Goal: Task Accomplishment & Management: Complete application form

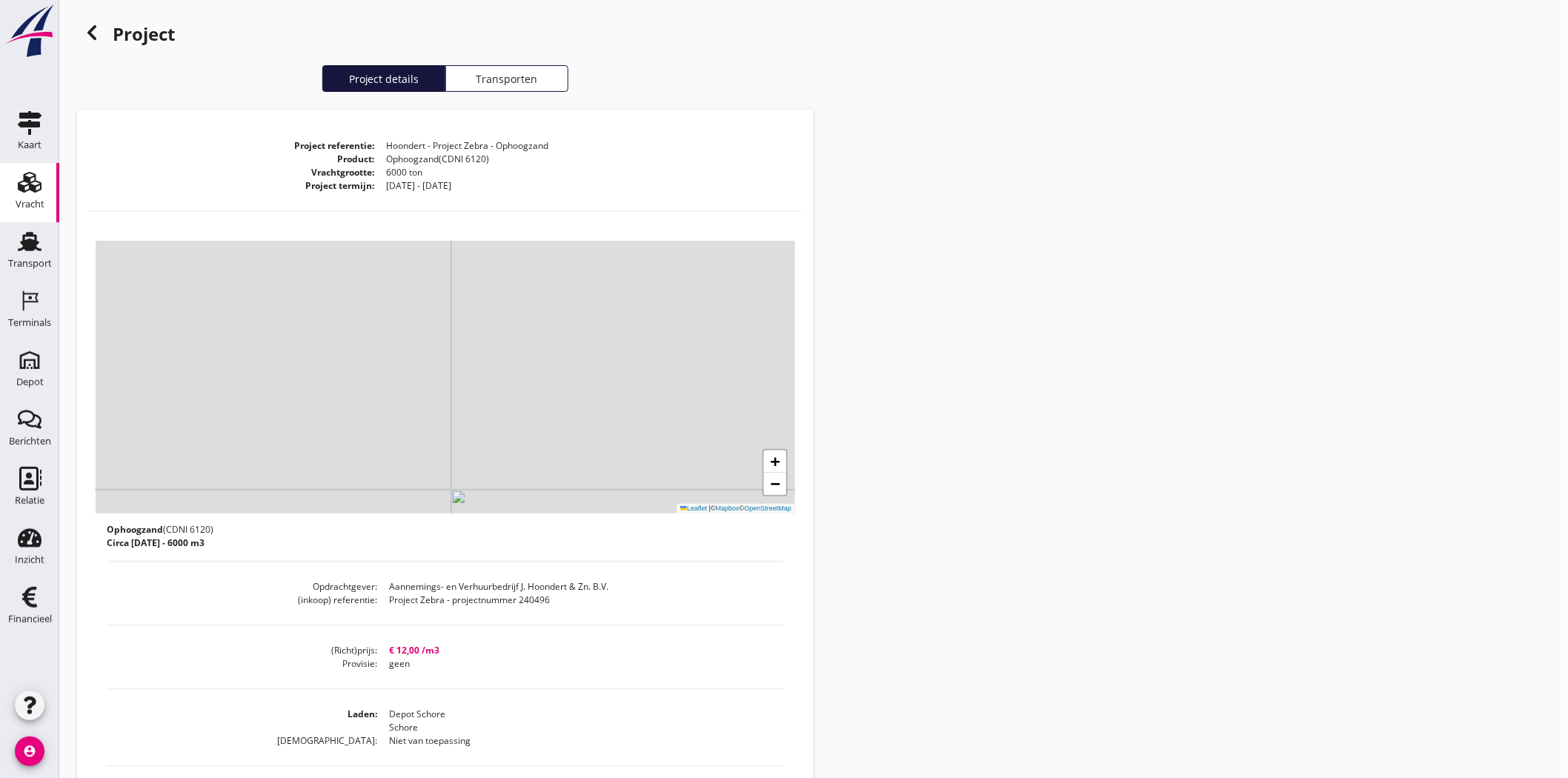
click at [86, 32] on icon at bounding box center [91, 33] width 17 height 17
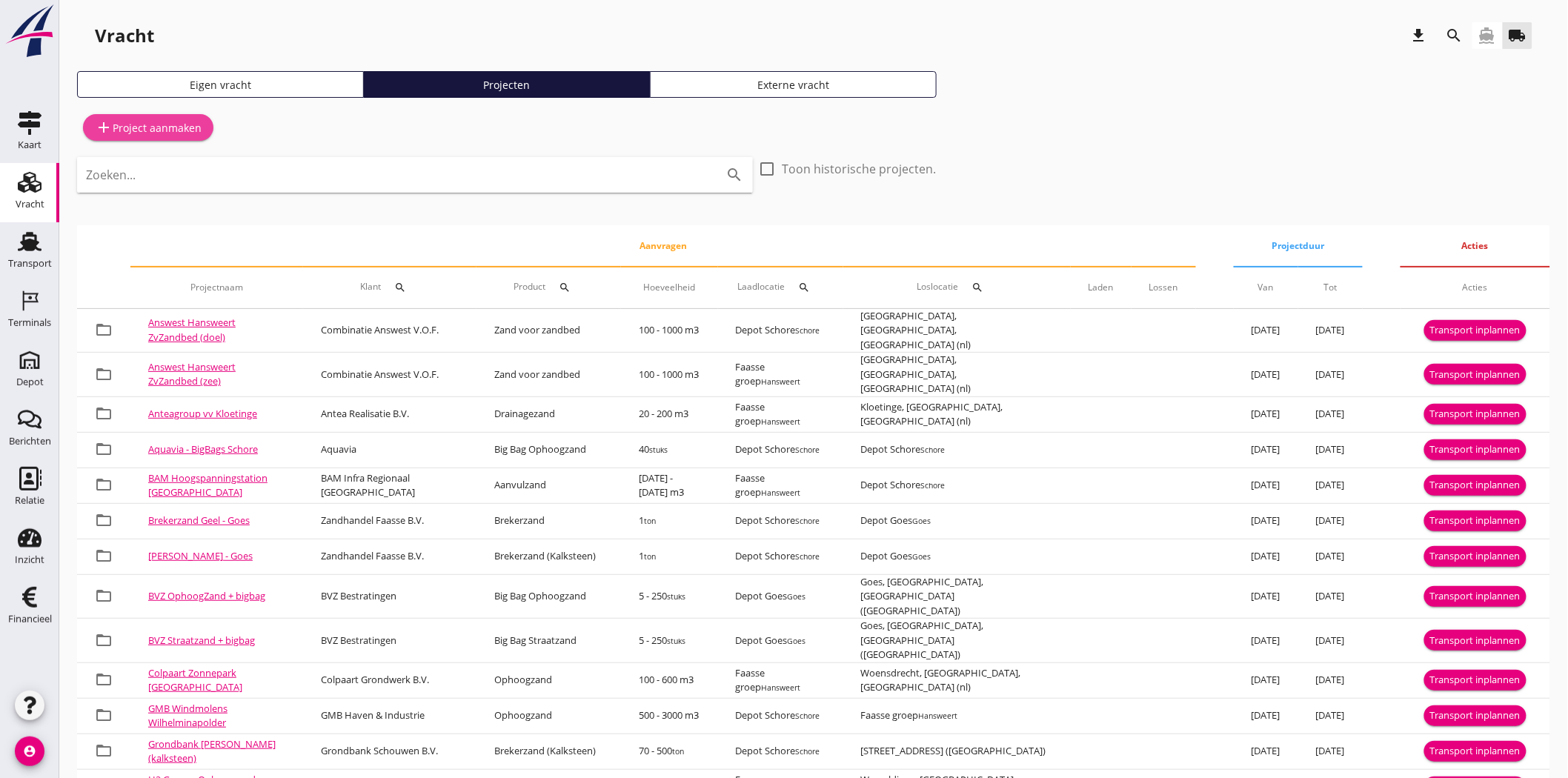
click at [130, 118] on div "add Project aanmaken" at bounding box center [148, 127] width 106 height 17
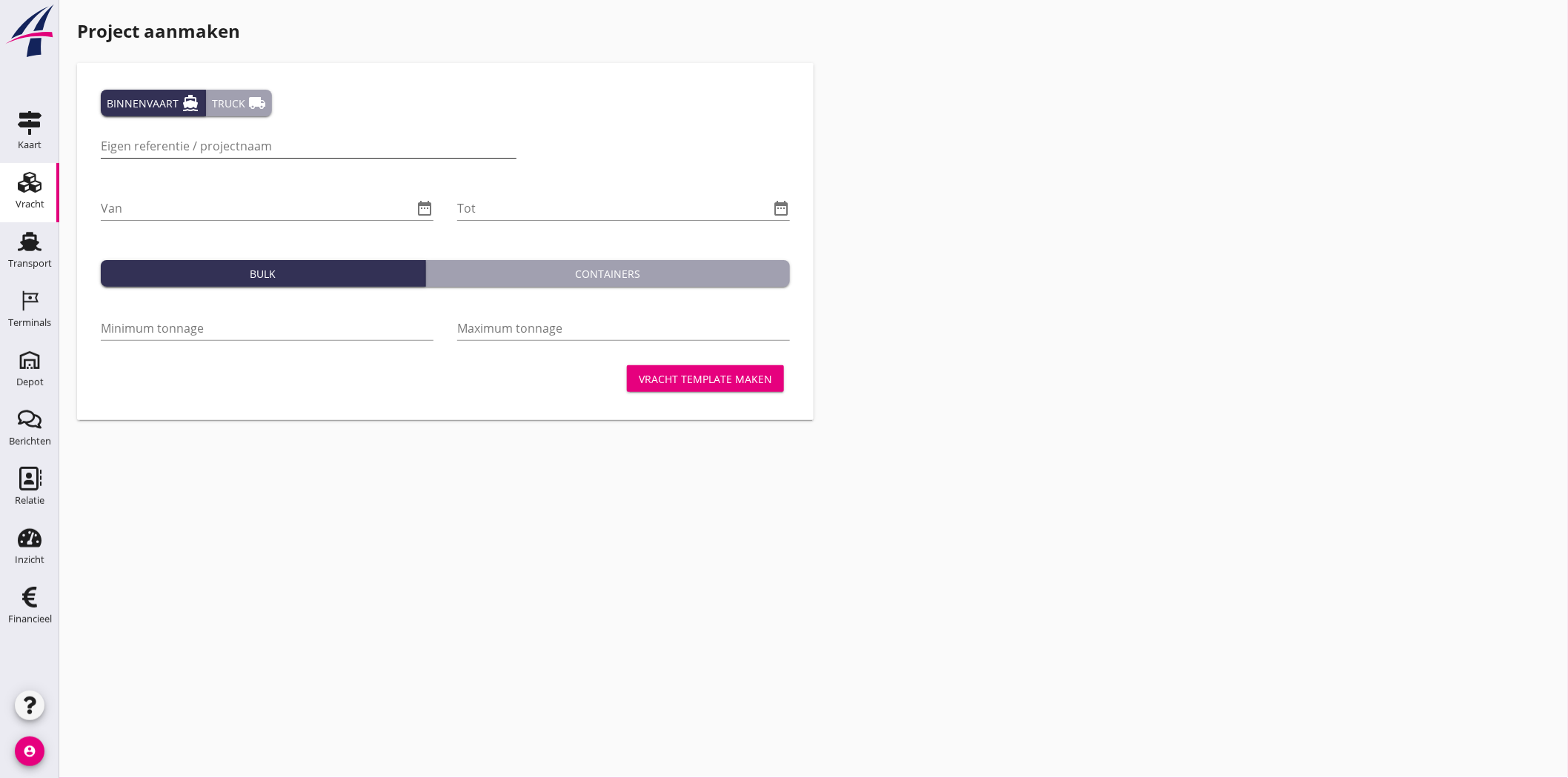
click at [295, 147] on input "Eigen referentie / projectnaam" at bounding box center [308, 146] width 416 height 24
click at [339, 137] on input "Eigen referentie / projectnaam" at bounding box center [308, 146] width 416 height 24
click at [41, 246] on icon "Transport" at bounding box center [29, 242] width 24 height 24
click at [250, 148] on input "Eigen referentie / projectnaam" at bounding box center [308, 146] width 416 height 24
click at [357, 147] on input "Hoondert - Project Zebra - Ophoogzand" at bounding box center [308, 146] width 416 height 24
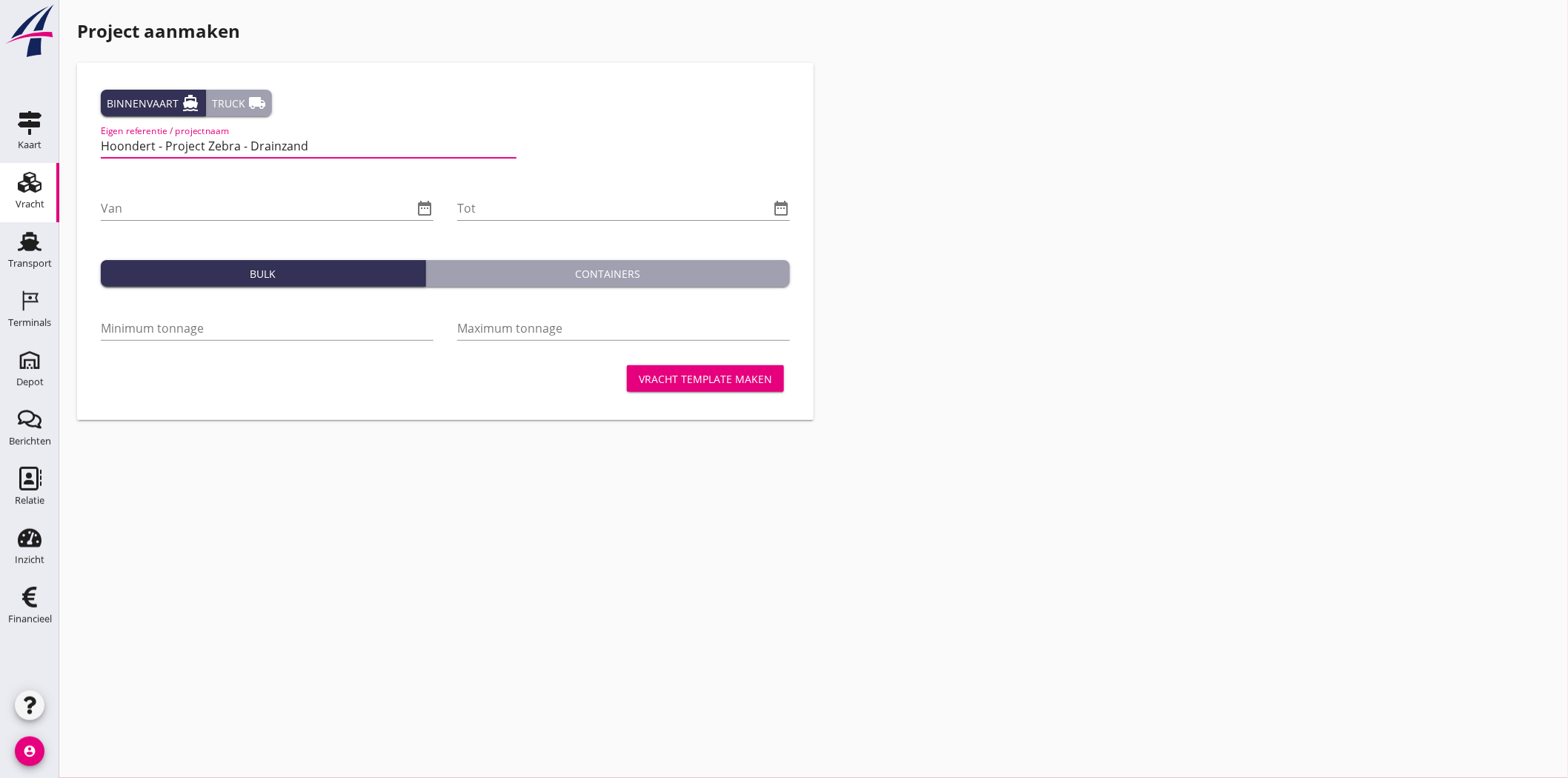
type input "Hoondert - Project Zebra - Drainzand"
click at [253, 99] on icon "local_shipping" at bounding box center [257, 103] width 17 height 17
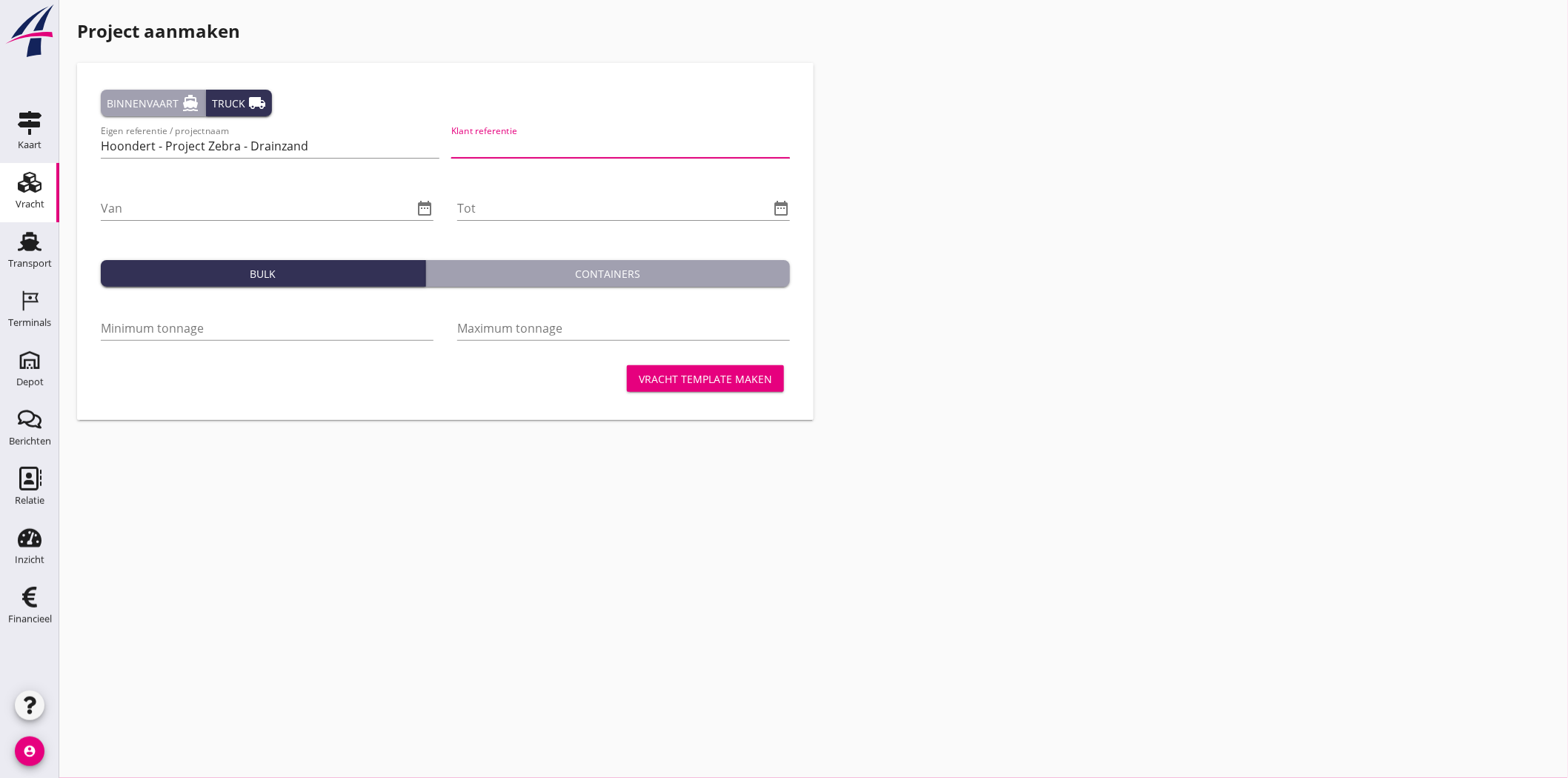
click at [519, 145] on input "Klant referentie" at bounding box center [621, 146] width 339 height 24
type input "Project Zebra - projectnummer: 240496"
click at [141, 195] on div "Van date_range" at bounding box center [267, 211] width 333 height 48
click at [145, 207] on input "Van" at bounding box center [257, 208] width 312 height 24
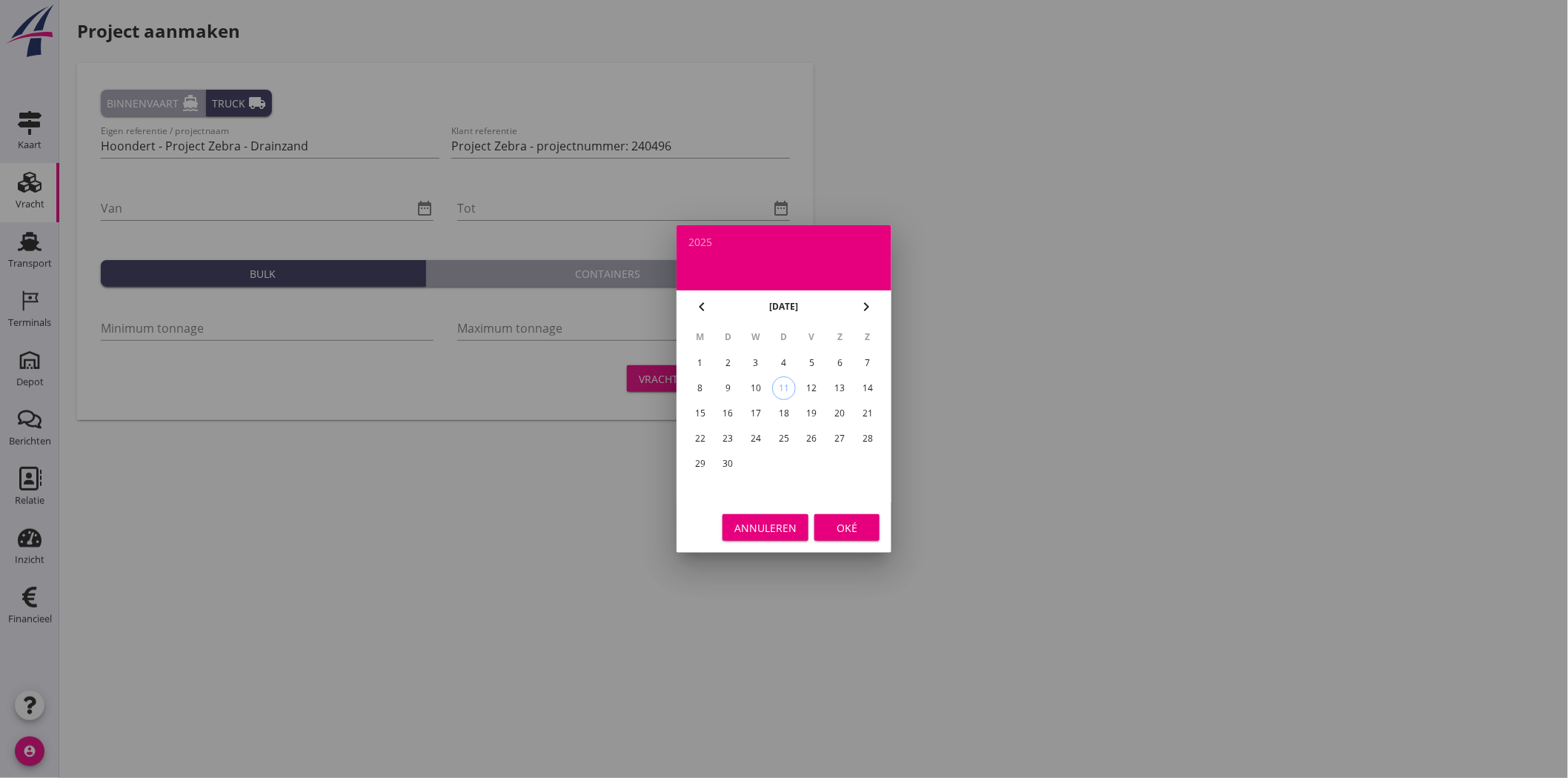
click at [823, 389] on div "12" at bounding box center [812, 389] width 24 height 24
type input "[DATE]"
click at [861, 527] on div "Oké" at bounding box center [847, 528] width 41 height 16
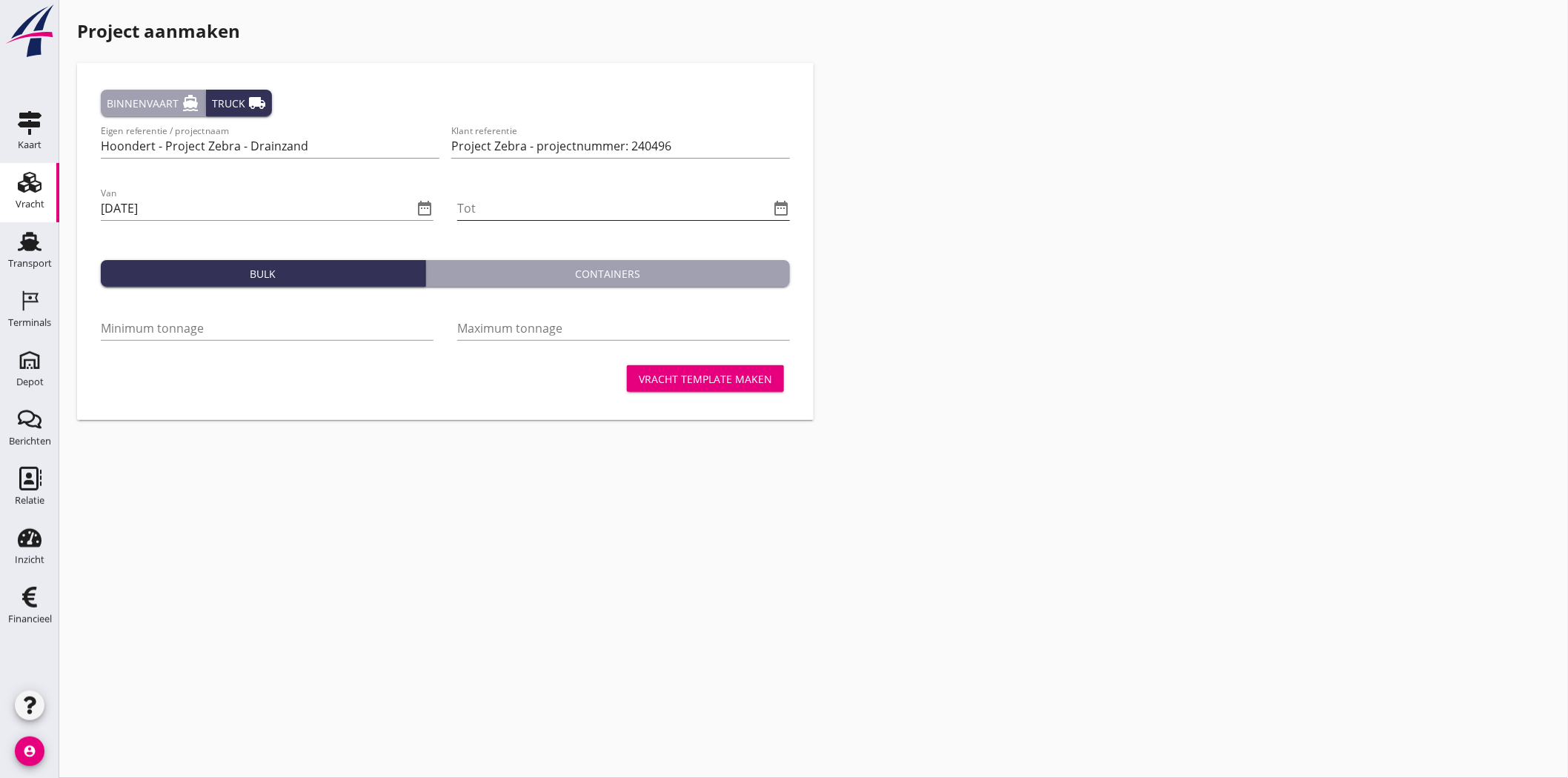
click at [783, 202] on icon "date_range" at bounding box center [780, 208] width 17 height 17
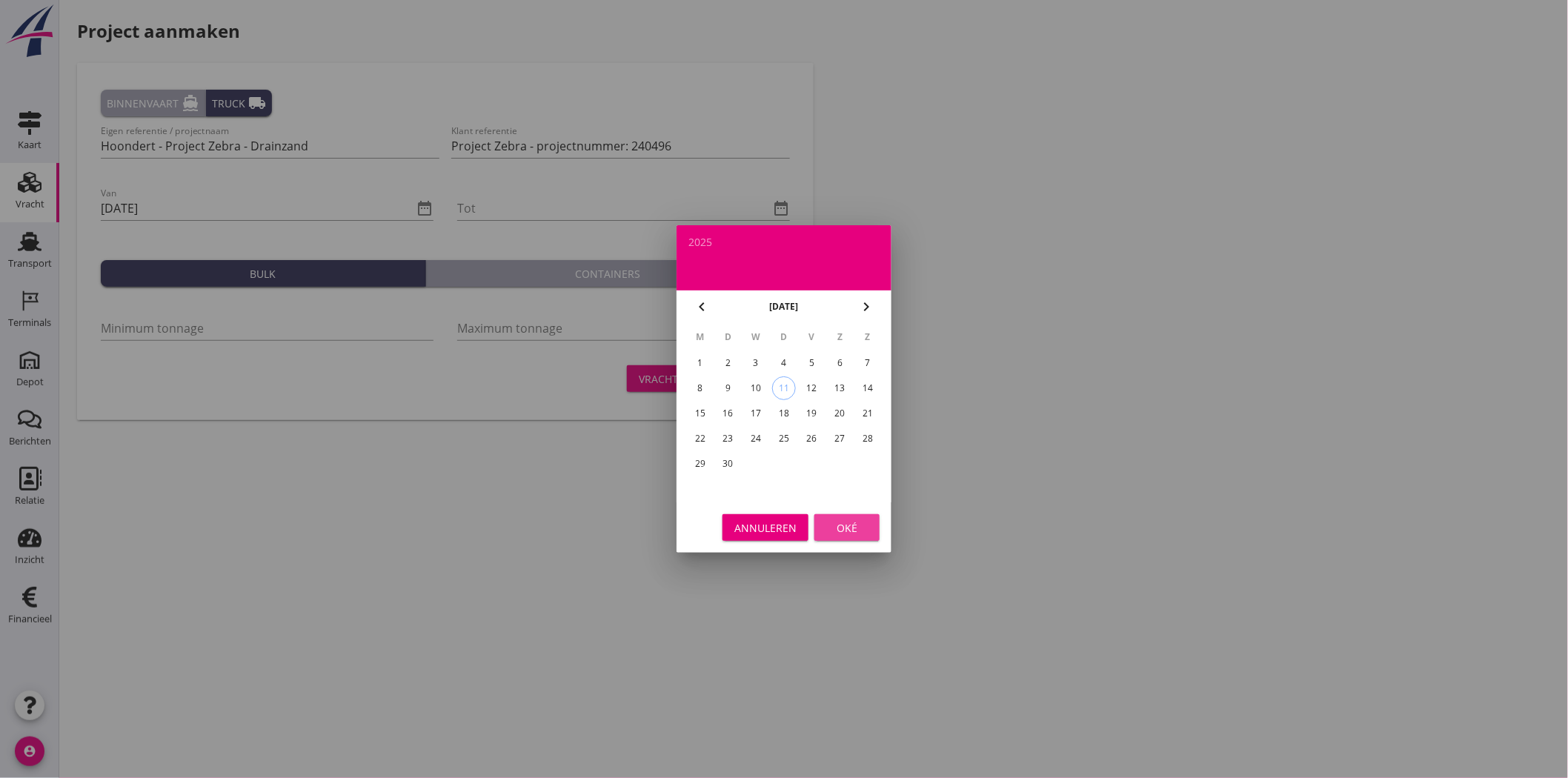
click at [841, 532] on div "Oké" at bounding box center [847, 528] width 41 height 16
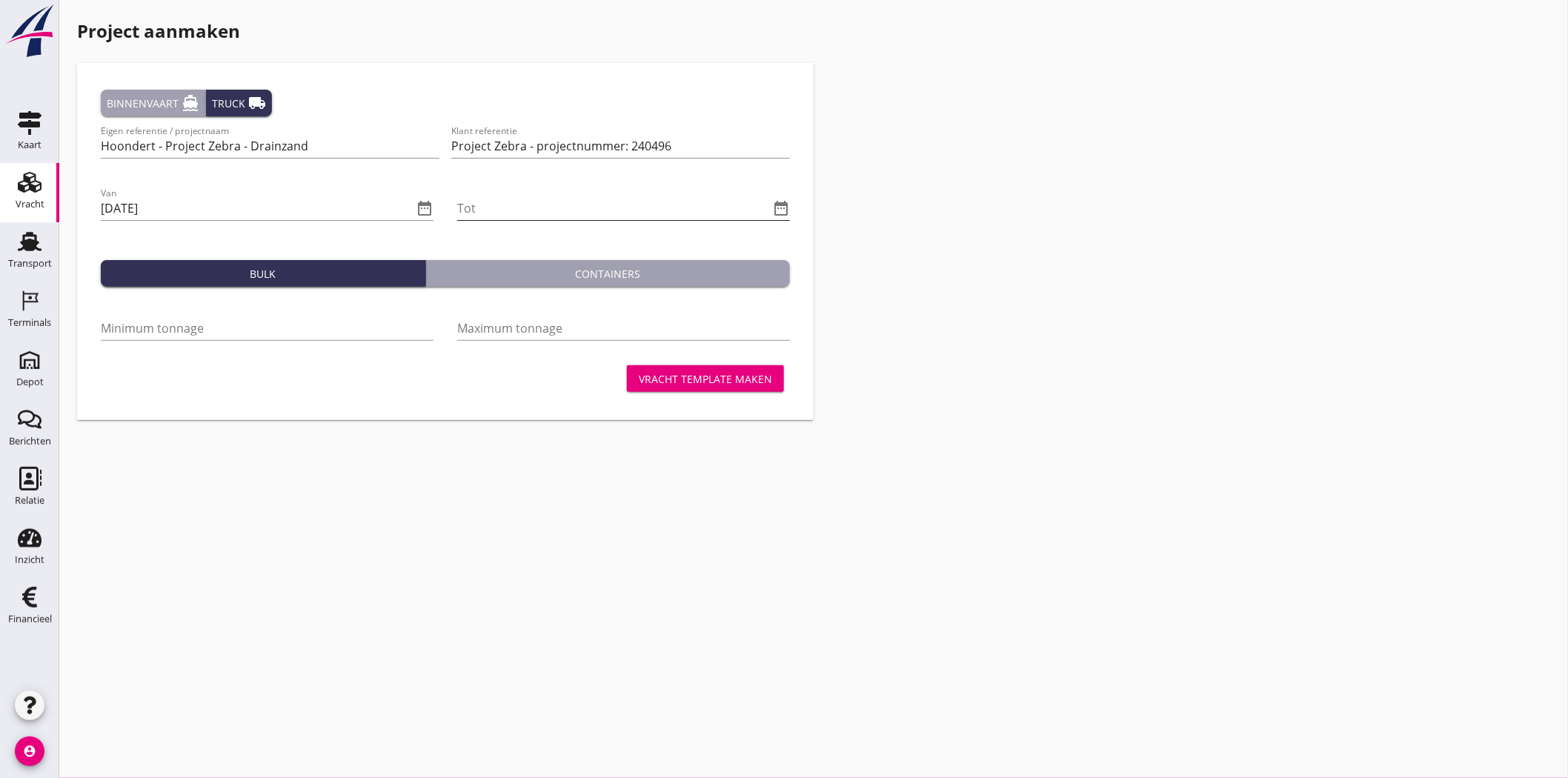
click at [780, 207] on icon "date_range" at bounding box center [780, 208] width 17 height 17
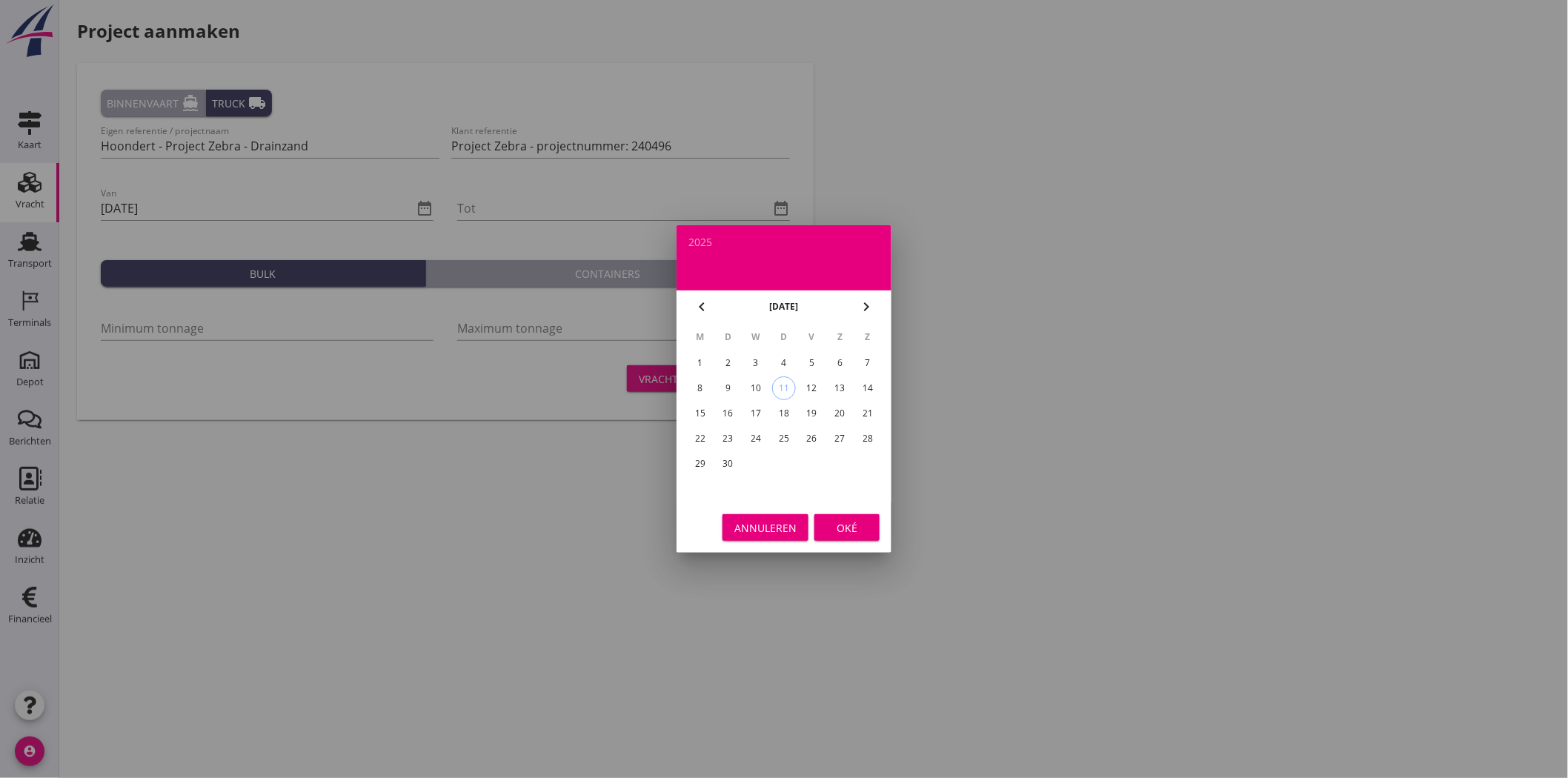
click at [865, 312] on icon "chevron_right" at bounding box center [866, 307] width 17 height 17
click at [759, 464] on div "31" at bounding box center [756, 464] width 24 height 24
type input "2025-12-31"
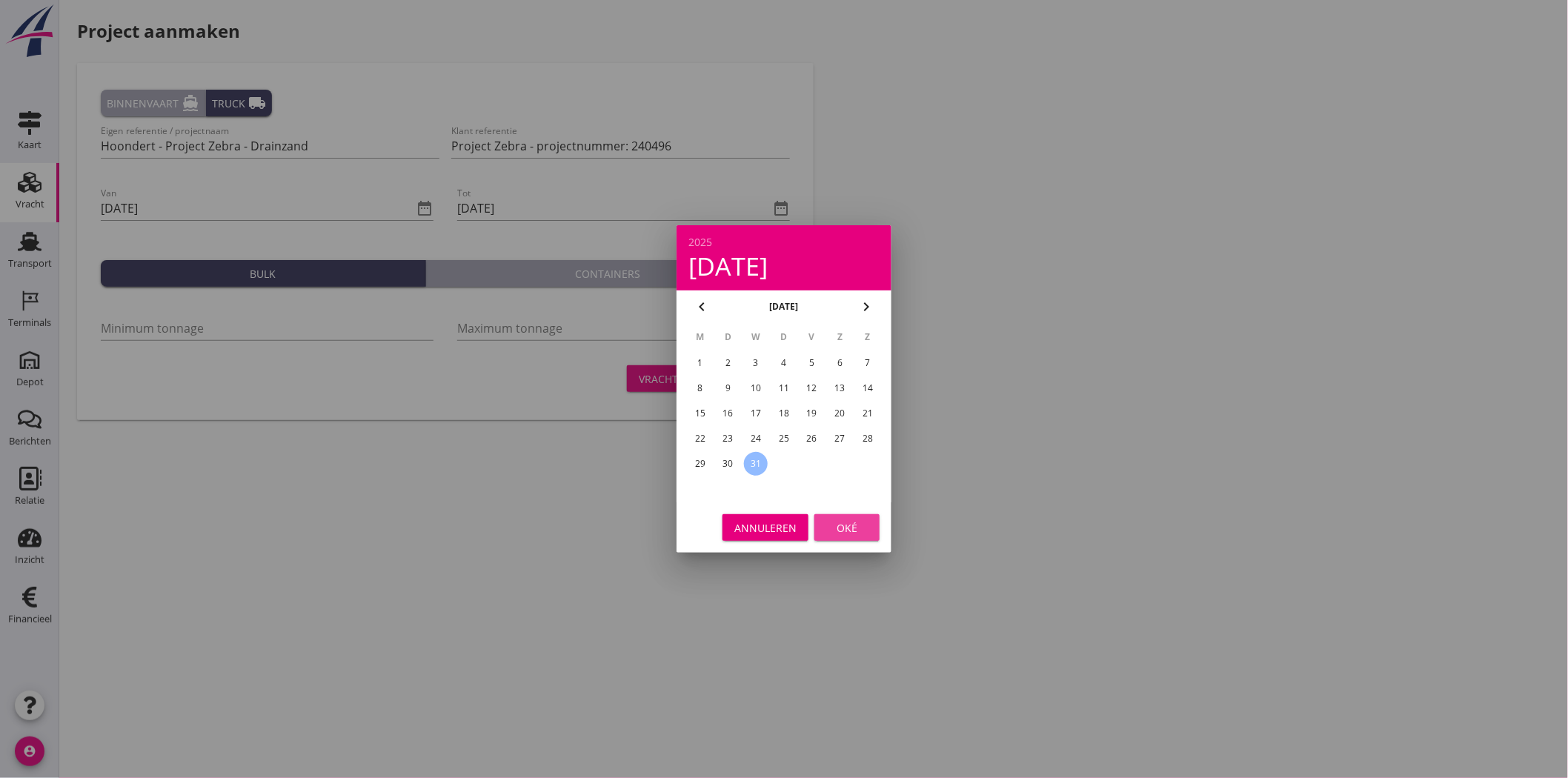
click at [848, 528] on div "Oké" at bounding box center [847, 528] width 41 height 16
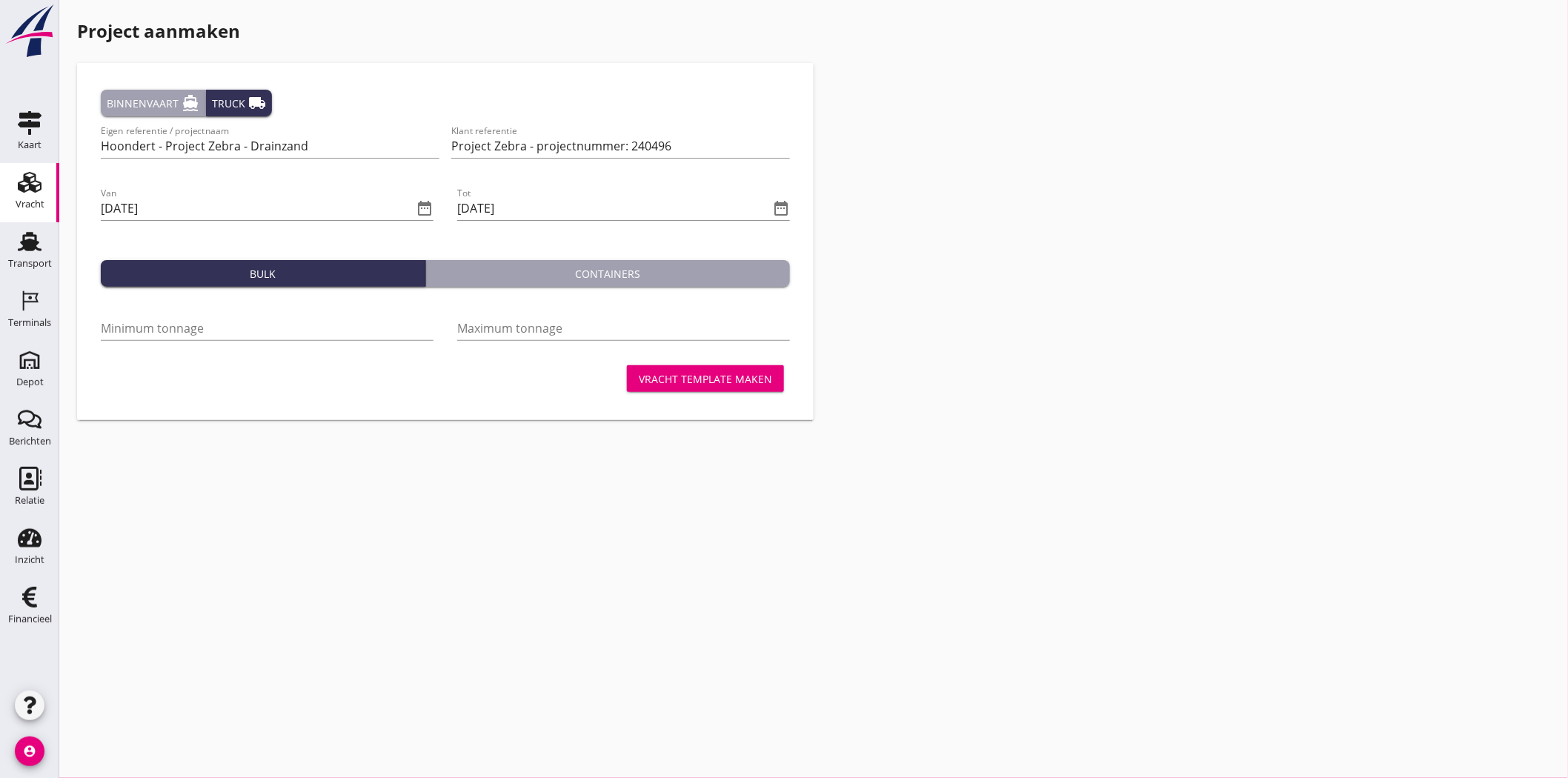
click at [343, 341] on div "Minimum tonnage" at bounding box center [267, 335] width 333 height 38
click at [341, 323] on input "Minimum tonnage" at bounding box center [267, 328] width 333 height 24
click at [514, 323] on input "Maximum tonnage" at bounding box center [623, 328] width 333 height 24
click at [393, 331] on input "Minimum tonnage" at bounding box center [267, 328] width 333 height 24
click at [476, 321] on input "Maximum tonnage" at bounding box center [623, 328] width 333 height 24
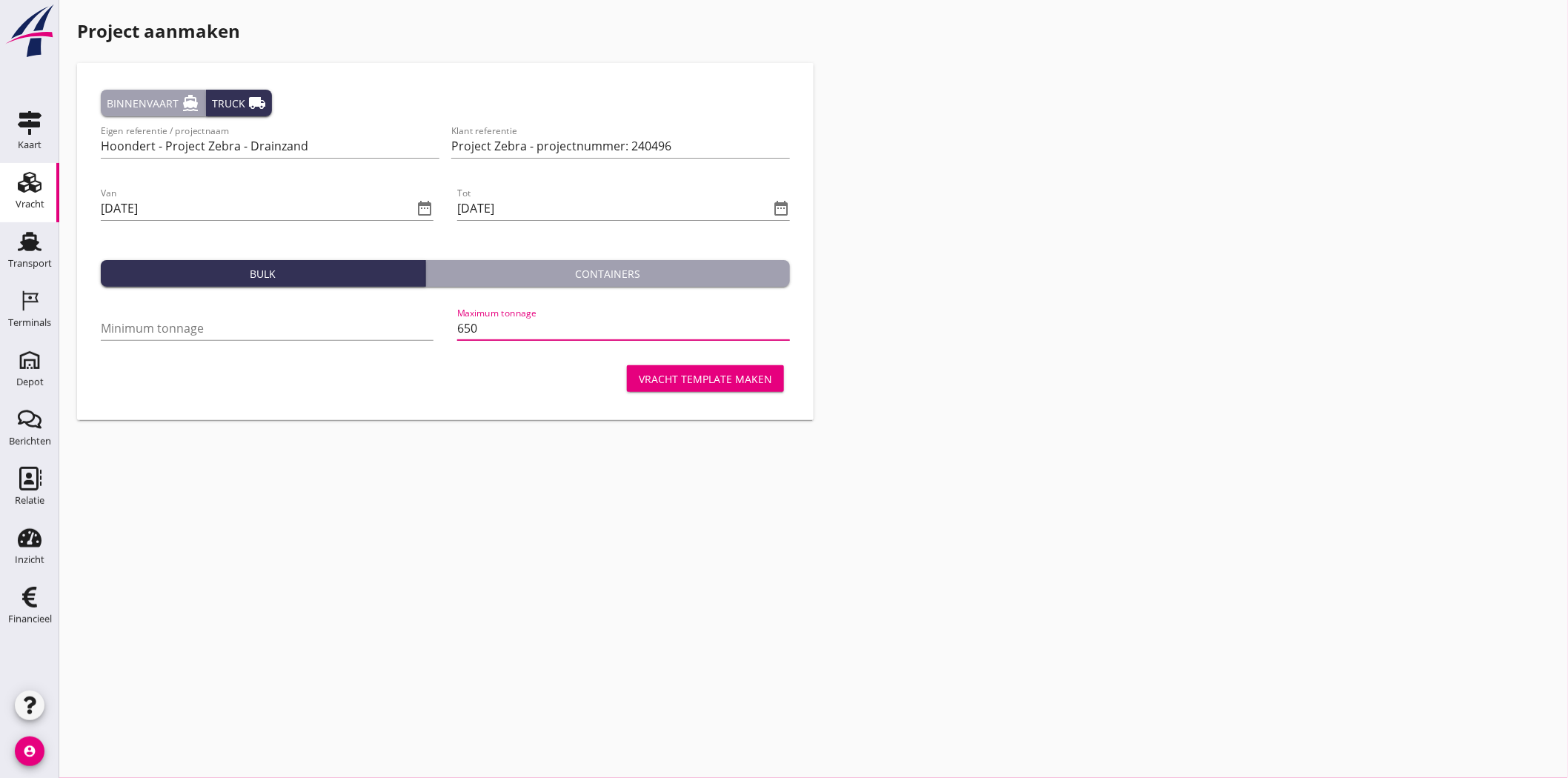
type input "650"
click at [487, 383] on div "Vracht template maken" at bounding box center [445, 378] width 689 height 36
click at [207, 312] on div "Minimum tonnage" at bounding box center [267, 331] width 333 height 48
click at [211, 328] on input "Minimum tonnage" at bounding box center [267, 328] width 333 height 24
drag, startPoint x: 490, startPoint y: 329, endPoint x: 374, endPoint y: 332, distance: 116.0
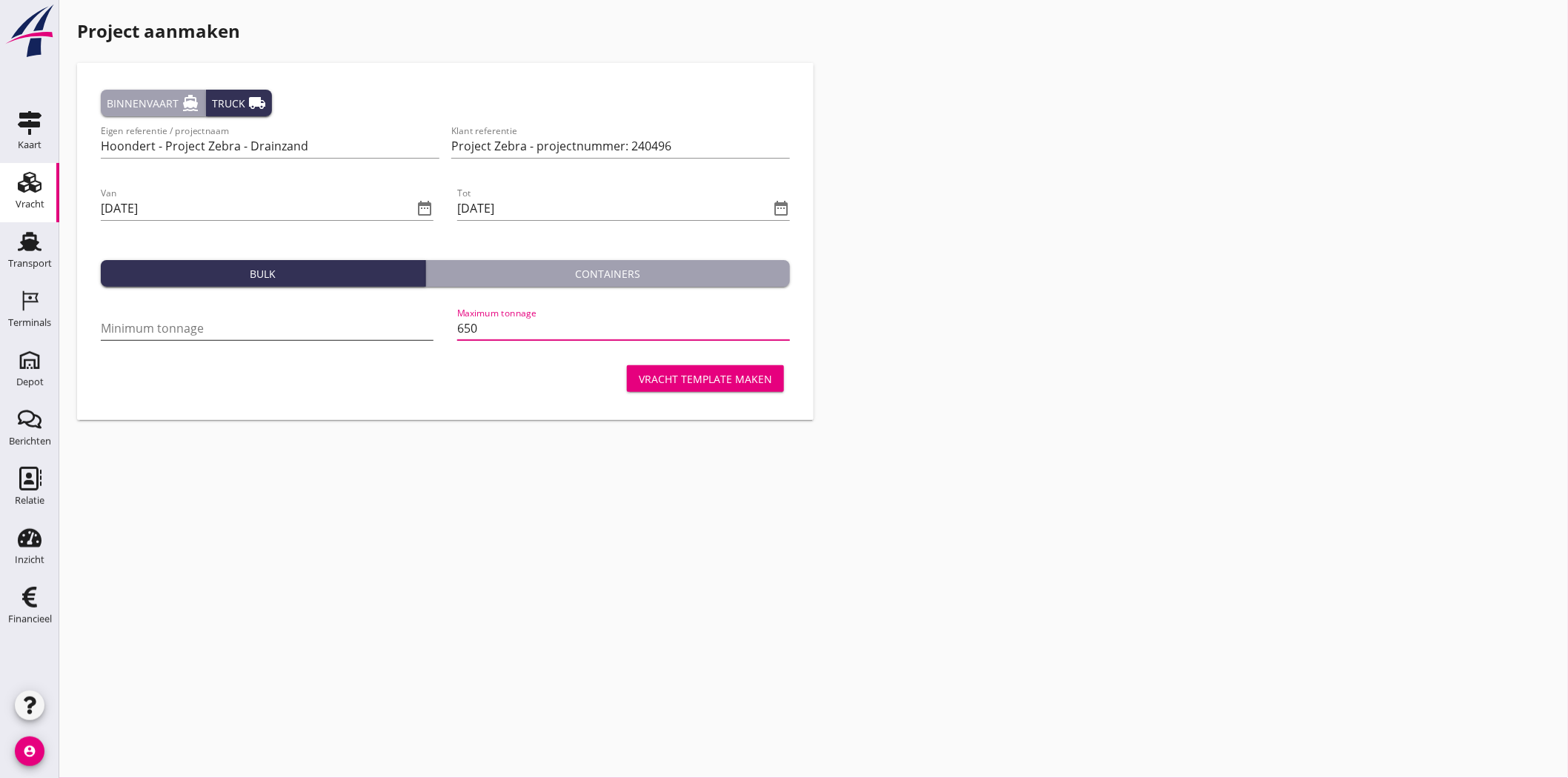
click at [374, 332] on div "Minimum tonnage Maximum tonnage 650" at bounding box center [445, 330] width 701 height 62
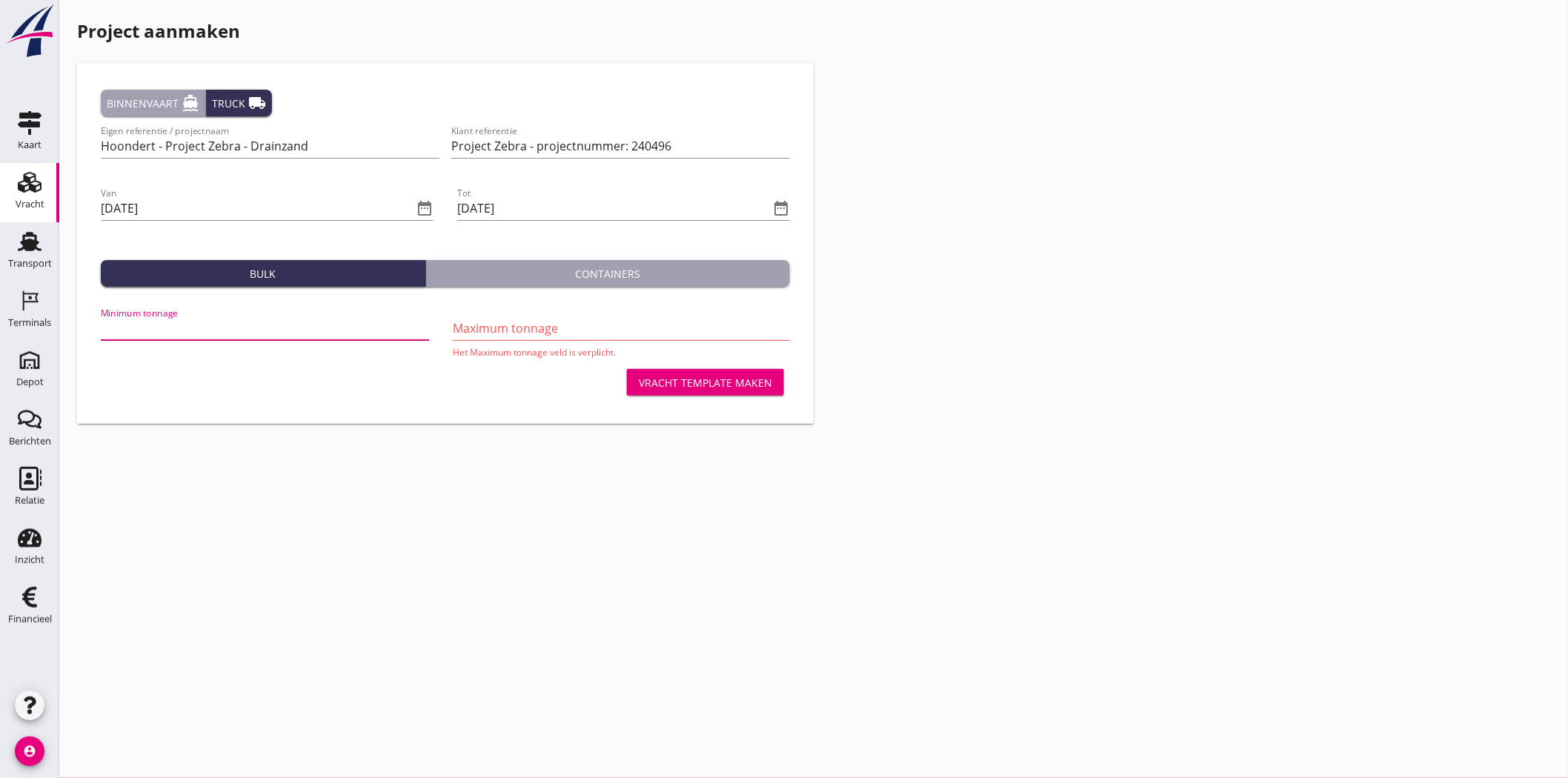
click at [378, 334] on input "Minimum tonnage" at bounding box center [265, 328] width 328 height 24
type input "650"
click at [409, 384] on div "Vracht template maken" at bounding box center [445, 382] width 689 height 36
drag, startPoint x: 620, startPoint y: 304, endPoint x: 625, endPoint y: 328, distance: 24.5
click at [620, 305] on div "Maximum tonnage Het Maximum tonnage veld is verplicht." at bounding box center [621, 331] width 349 height 66
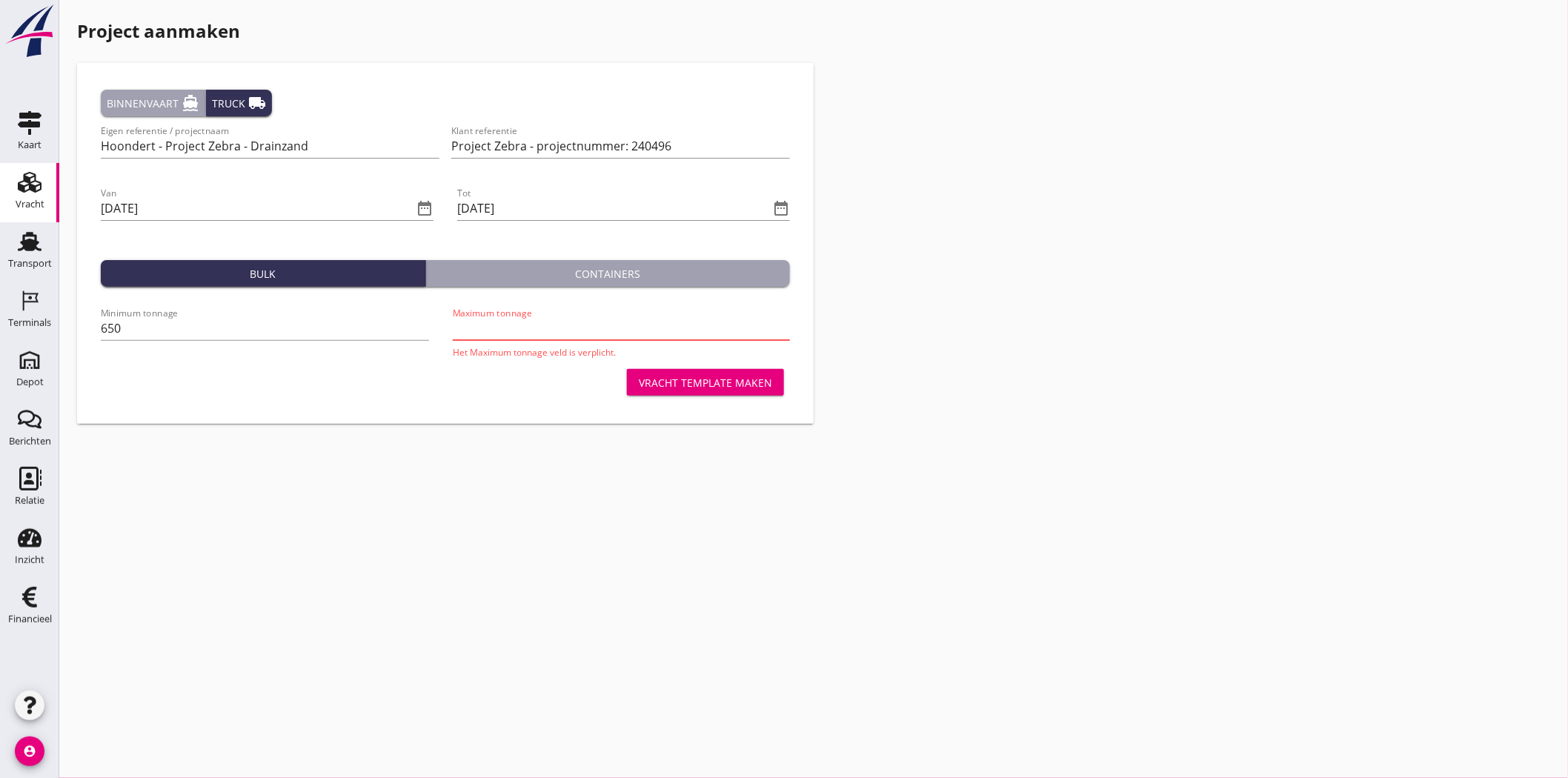
click at [625, 330] on input "Maximum tonnage" at bounding box center [621, 328] width 337 height 24
drag, startPoint x: 134, startPoint y: 326, endPoint x: 40, endPoint y: 319, distance: 94.3
click at [52, 328] on div "Kaart Kaart Vracht Vracht Transport Transport Terminals Terminals Depot Depot B…" at bounding box center [784, 389] width 1568 height 778
click at [150, 322] on input "Minimum tonnage" at bounding box center [267, 328] width 332 height 24
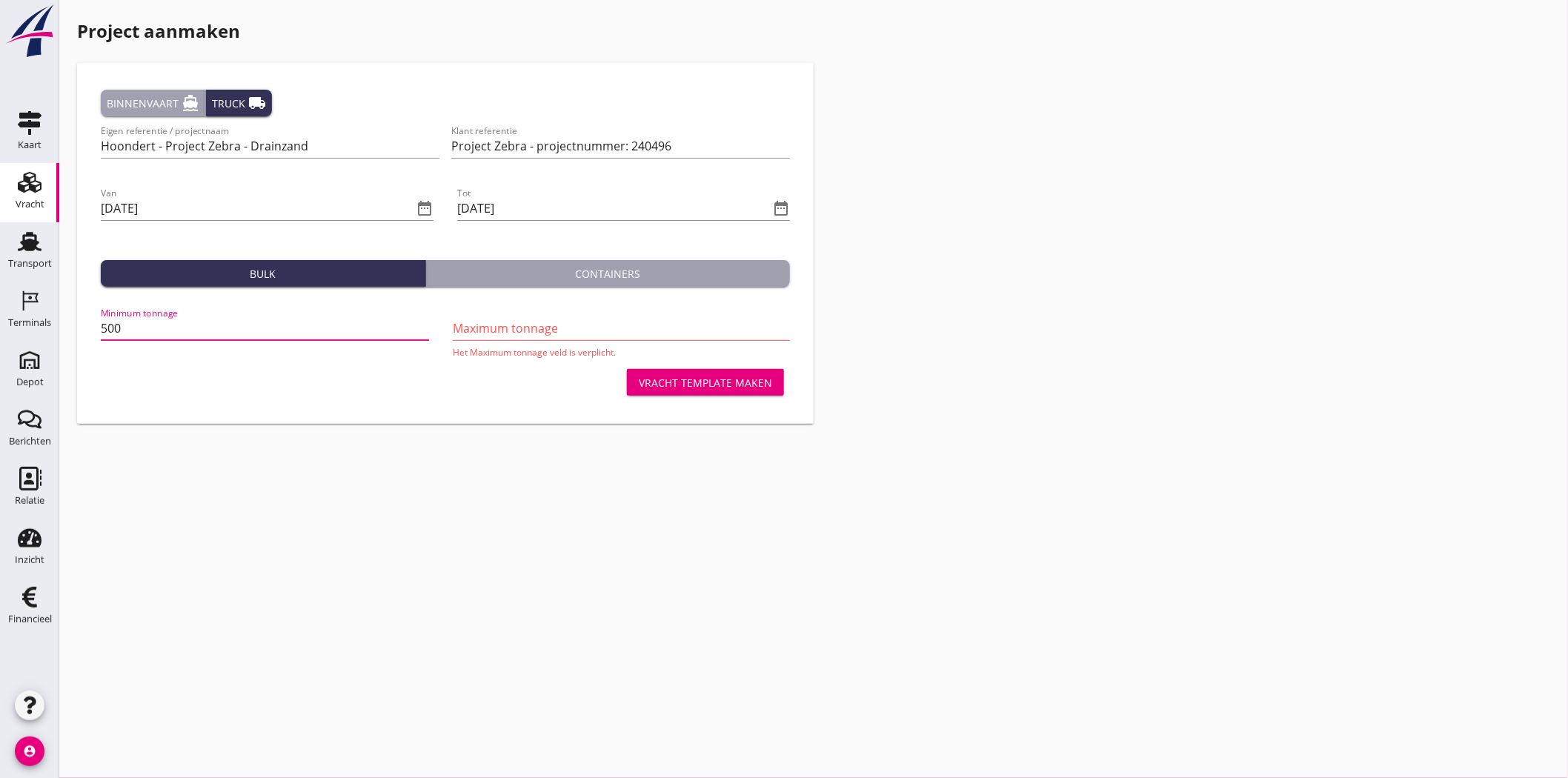
type input "500"
click at [530, 324] on input "Maximum tonnage" at bounding box center [621, 328] width 337 height 24
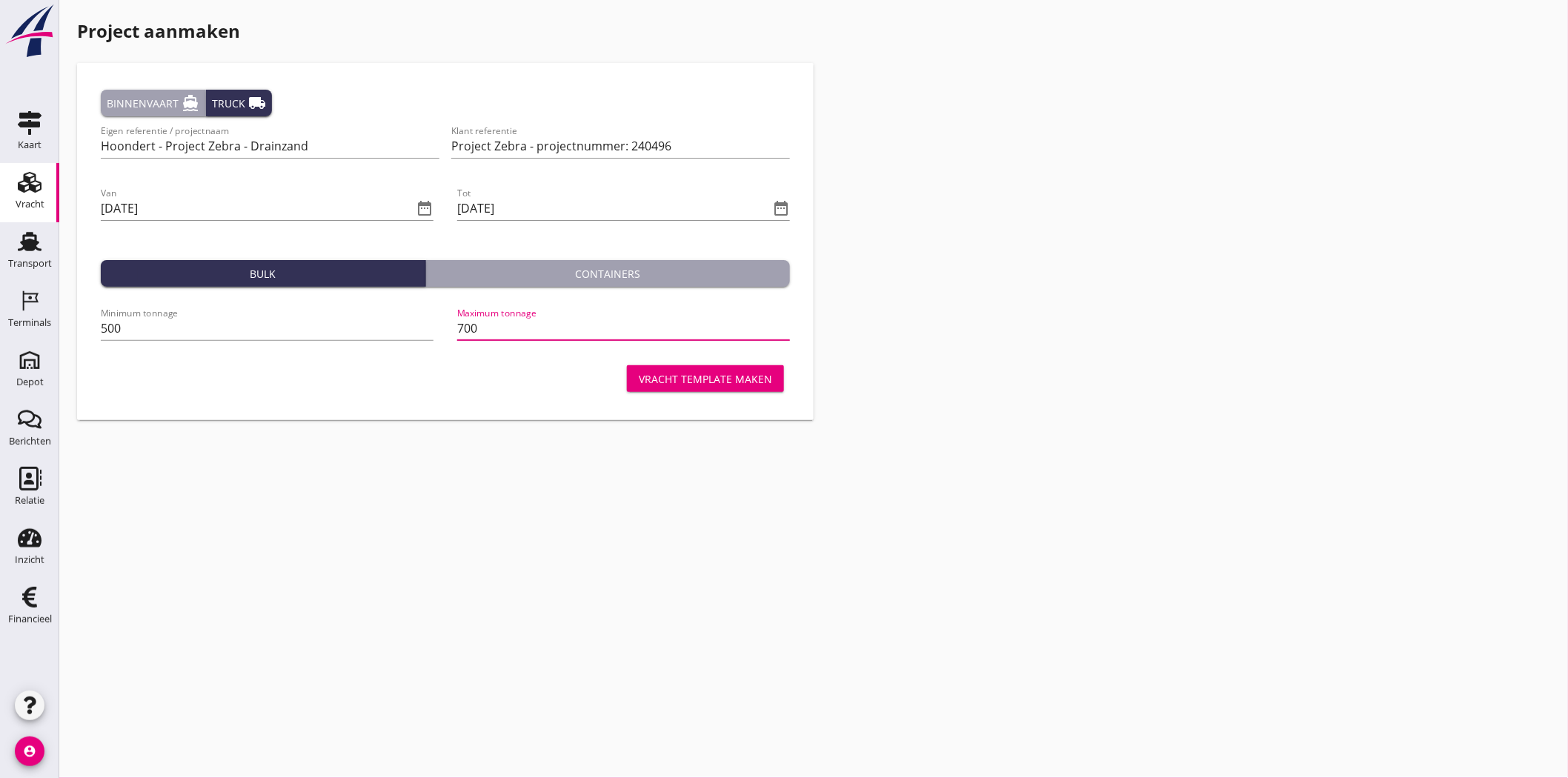
type input "700"
click at [685, 389] on button "Vracht template maken" at bounding box center [706, 379] width 157 height 27
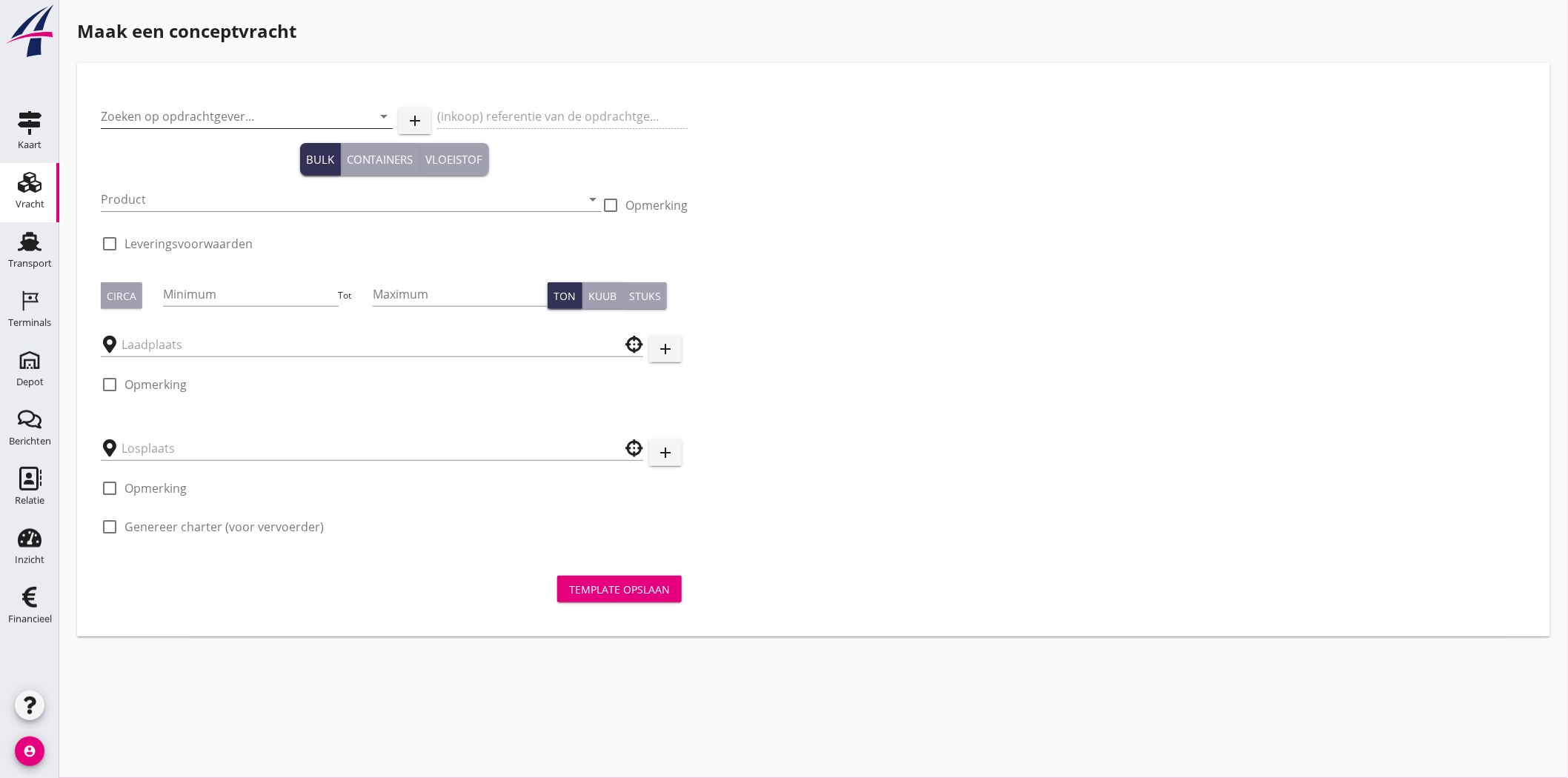
click at [161, 114] on input "Zoeken op opdrachtgever..." at bounding box center [226, 116] width 250 height 24
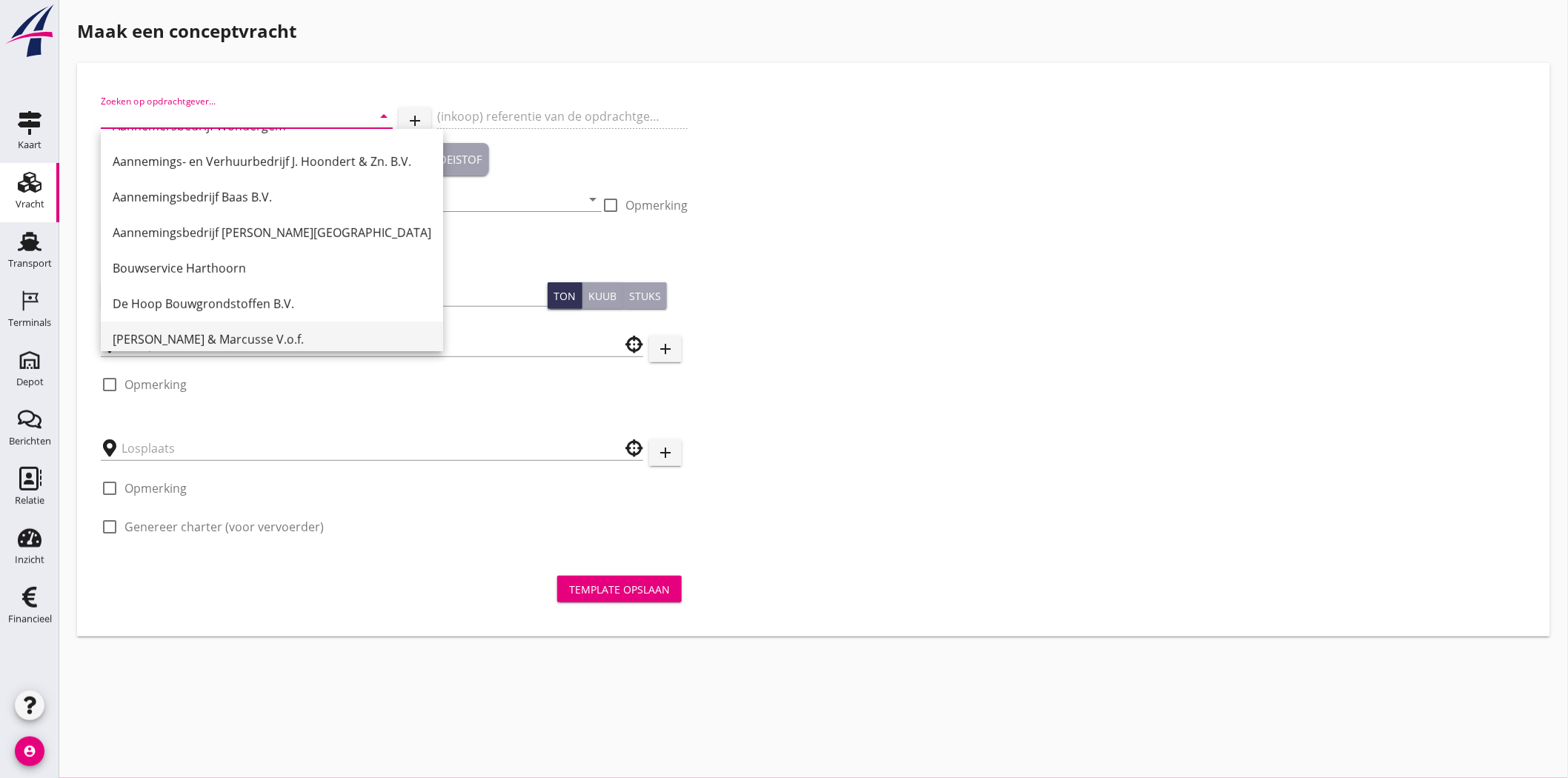
scroll to position [246, 0]
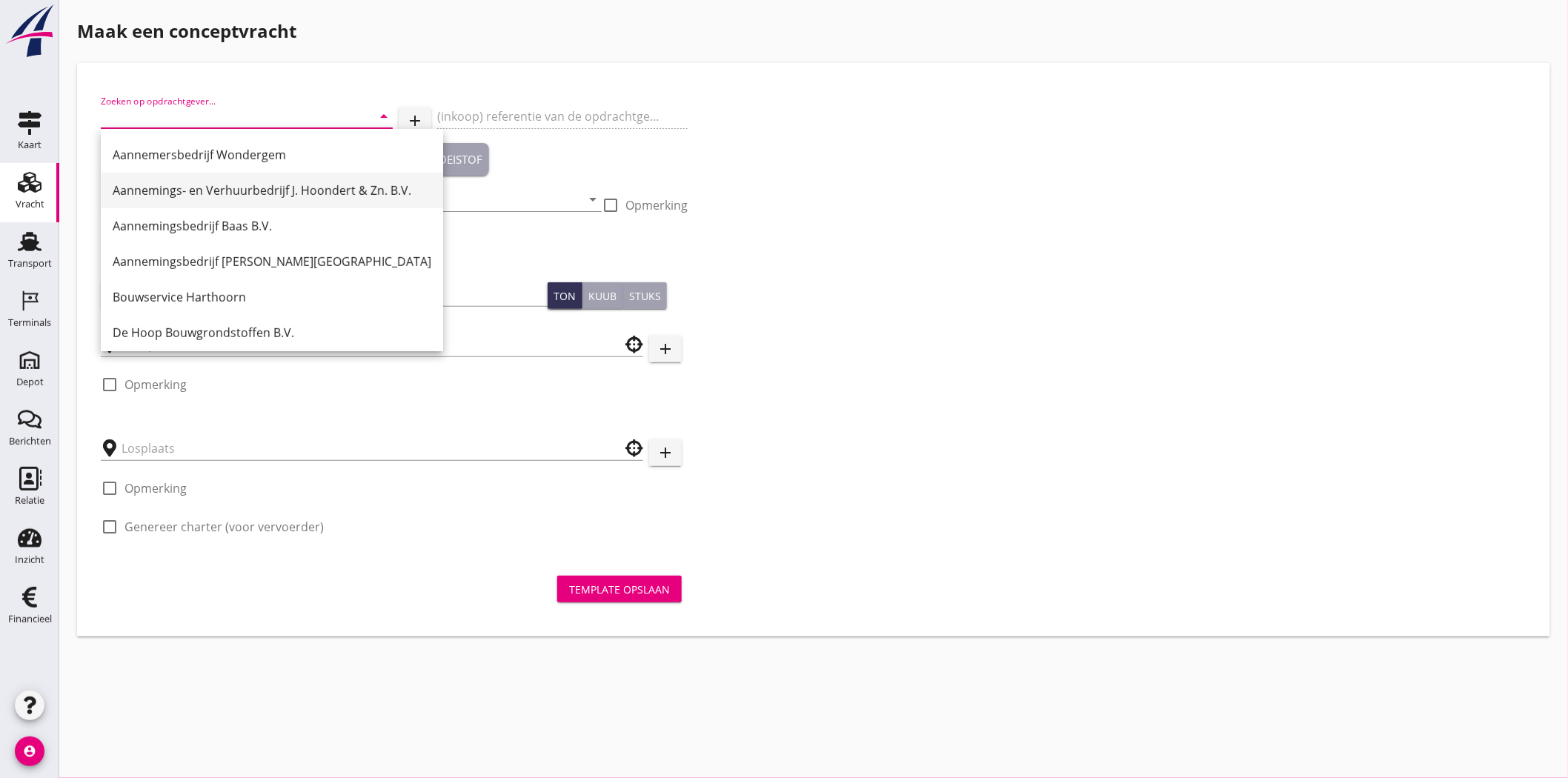
click at [334, 180] on div "Aannemings- en Verhuurbedrijf J. Hoondert & Zn. B.V." at bounding box center [272, 190] width 319 height 36
type input "Aannemings- en Verhuurbedrijf J. Hoondert & Zn. B.V."
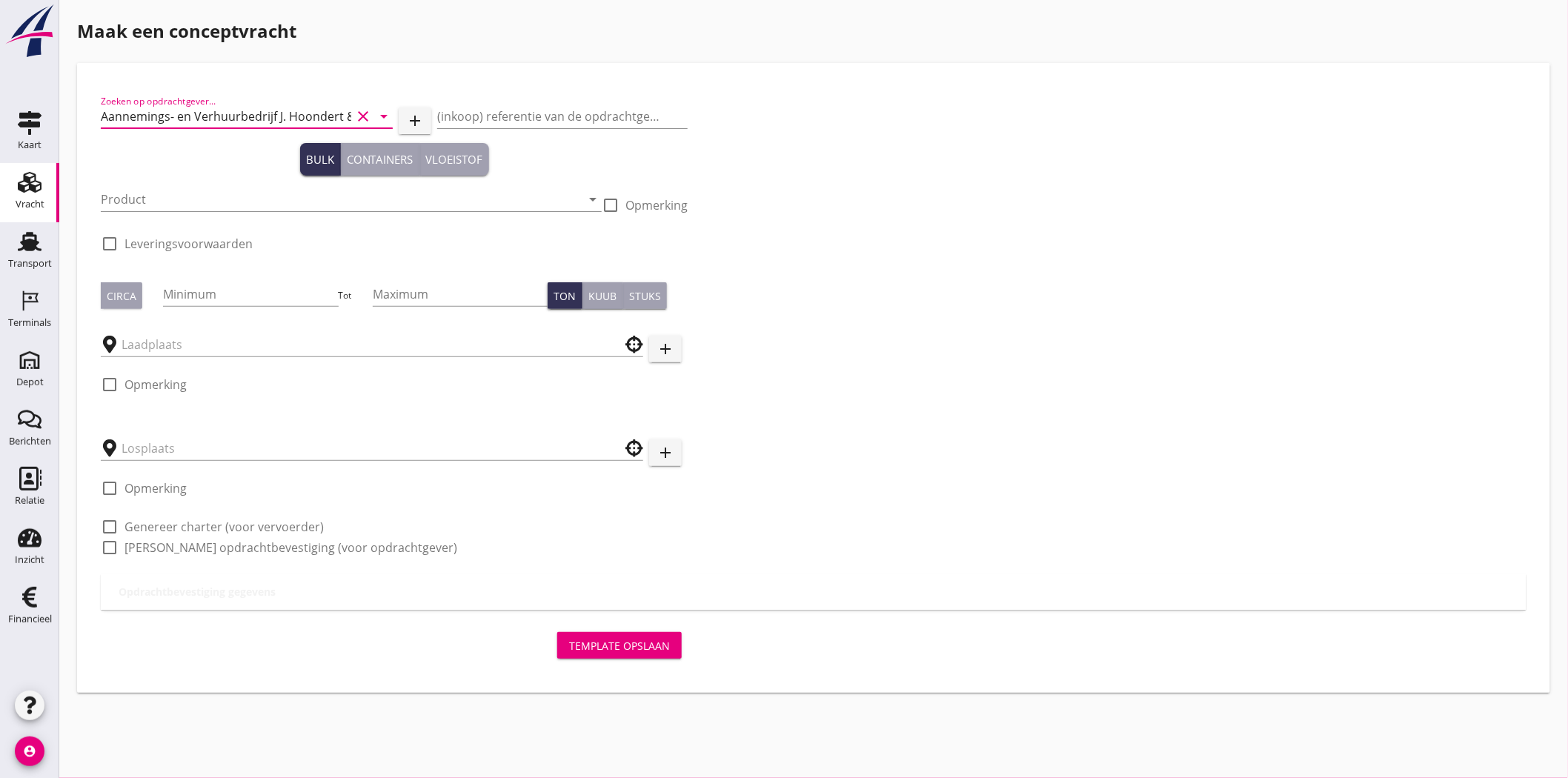
click at [571, 92] on div "Zoeken op opdrachtgever... Aannemings- en Verhuurbedrijf J. Hoondert & Zn. B.V.…" at bounding box center [393, 330] width 598 height 487
click at [573, 103] on div "(inkoop) referentie van de opdrachtgever" at bounding box center [562, 119] width 250 height 48
click at [578, 110] on input "(inkoop) referentie van de opdrachtgever" at bounding box center [562, 116] width 250 height 24
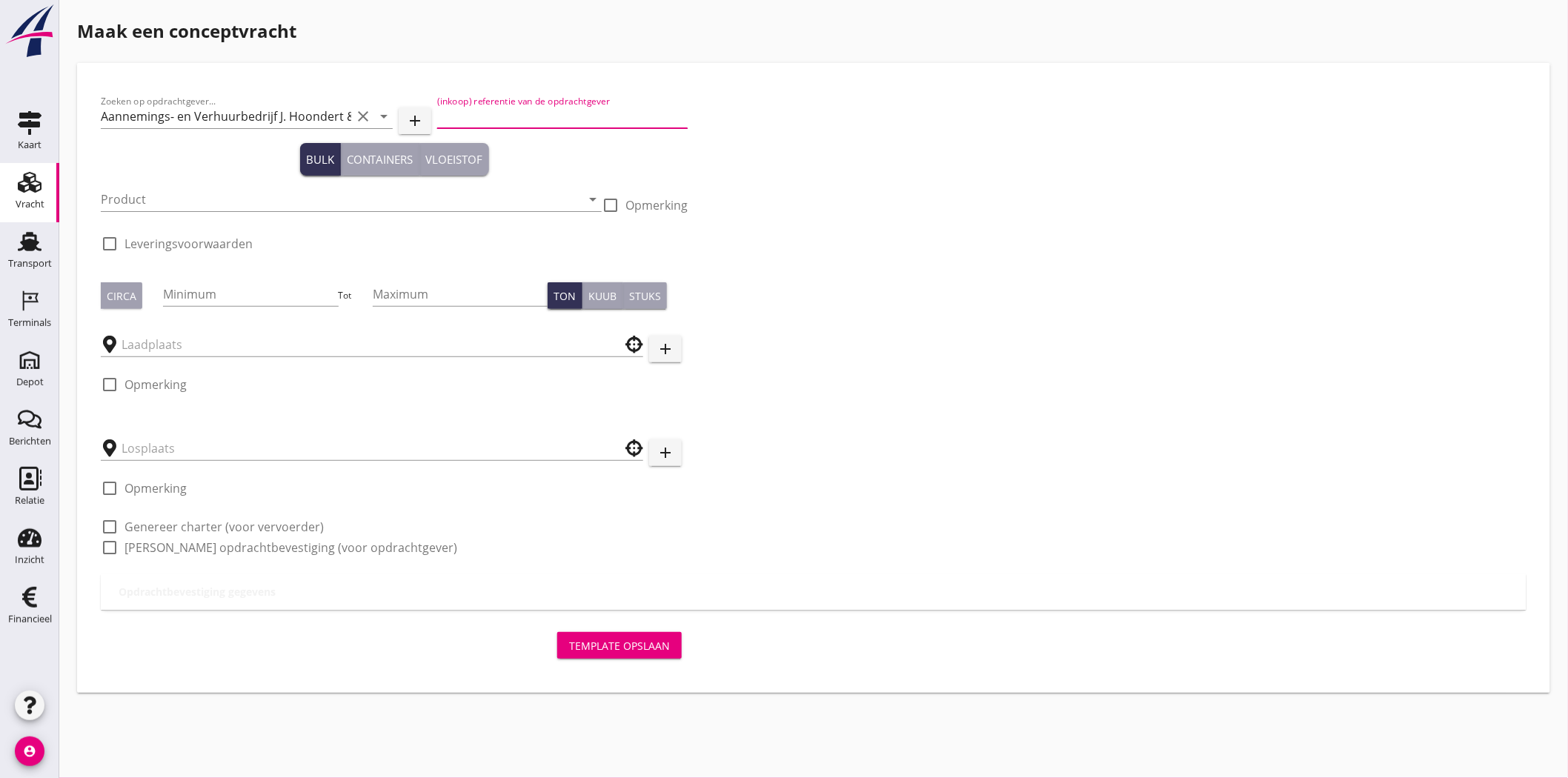
click at [494, 113] on input "(inkoop) referentie van de opdrachtgever" at bounding box center [562, 116] width 250 height 24
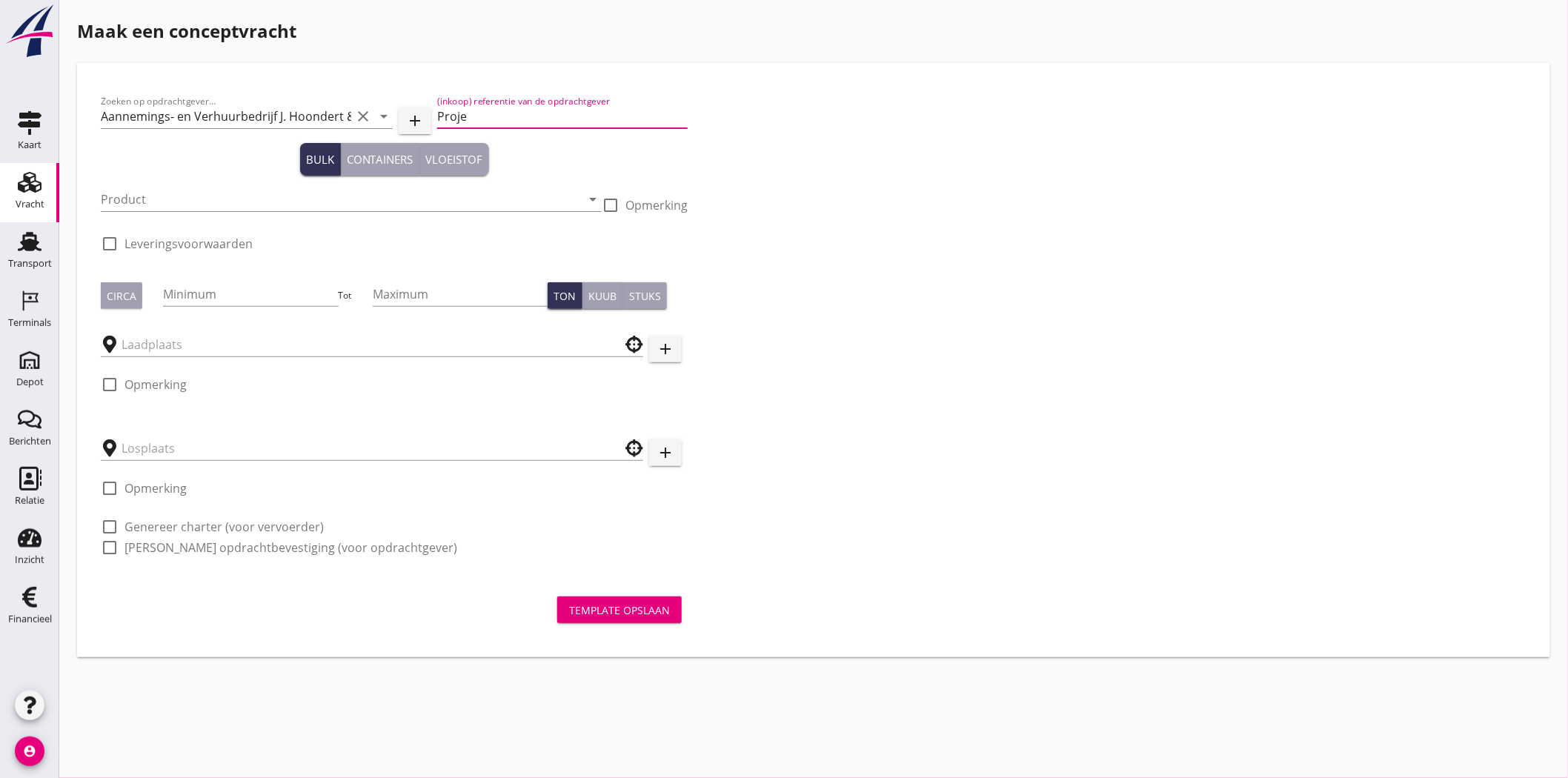
type input "Project Zebra - projectnummer 240496"
click at [217, 201] on input "Product" at bounding box center [341, 199] width 480 height 24
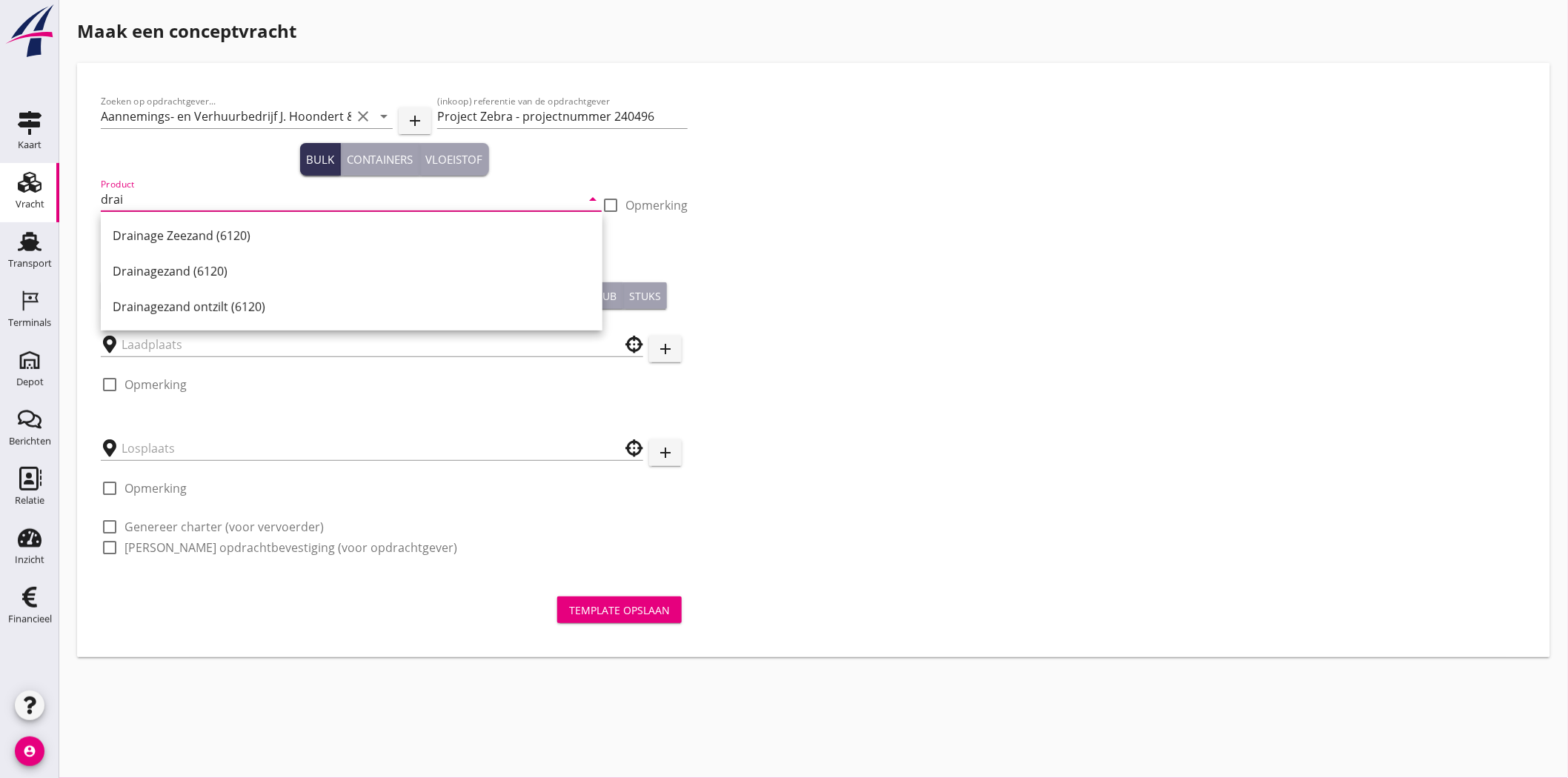
click at [254, 268] on div "Drainagezand (6120)" at bounding box center [351, 271] width 478 height 17
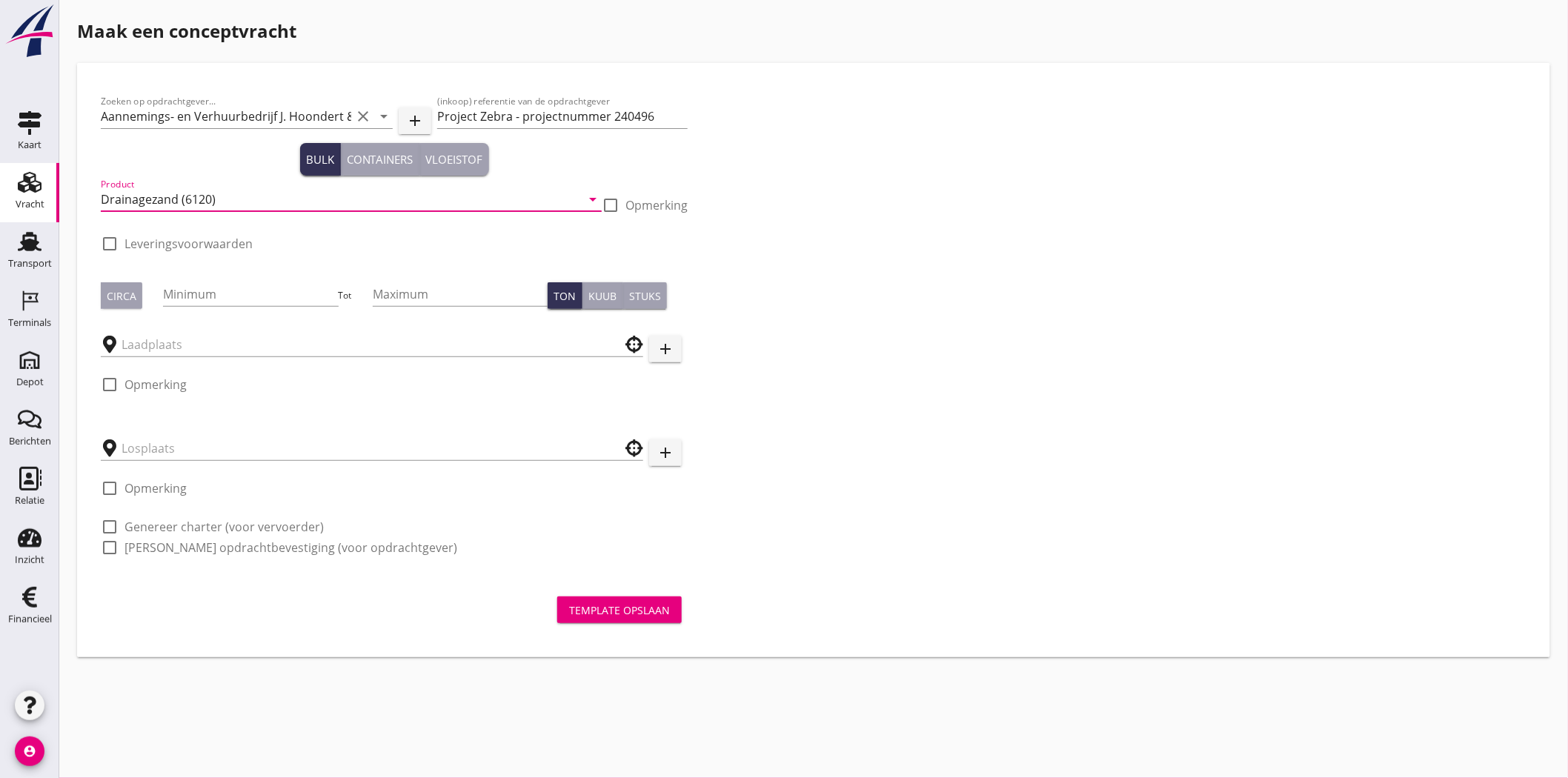
type input "Drainagezand (6120)"
click at [999, 269] on div "Zoeken op opdrachtgever... Aannemings- en Verhuurbedrijf J. Hoondert & Zn. B.V.…" at bounding box center [813, 330] width 1438 height 487
click at [109, 248] on div at bounding box center [110, 244] width 25 height 25
checkbox input "true"
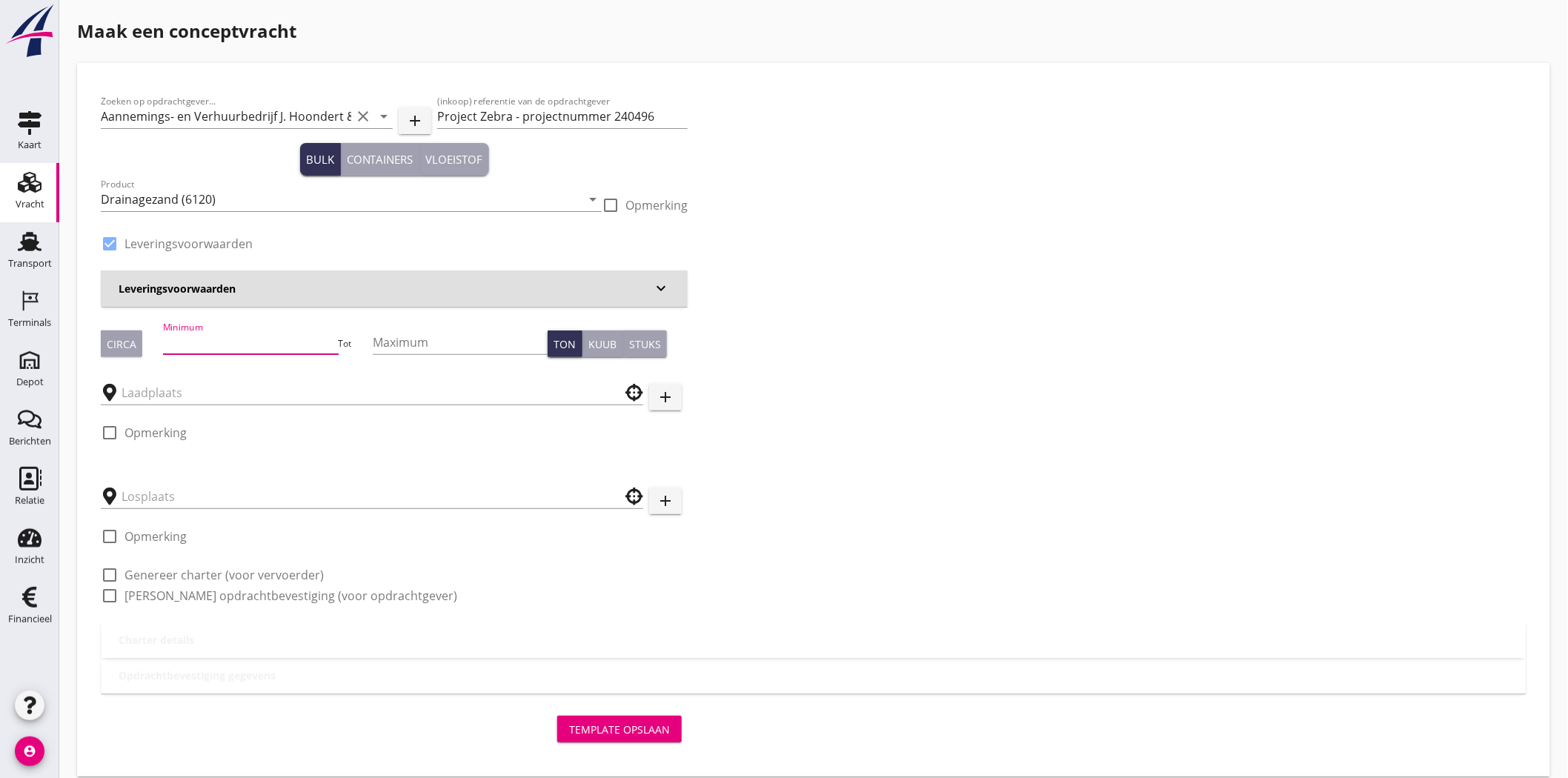
click at [235, 344] on input "Minimum" at bounding box center [250, 343] width 175 height 24
type input "1"
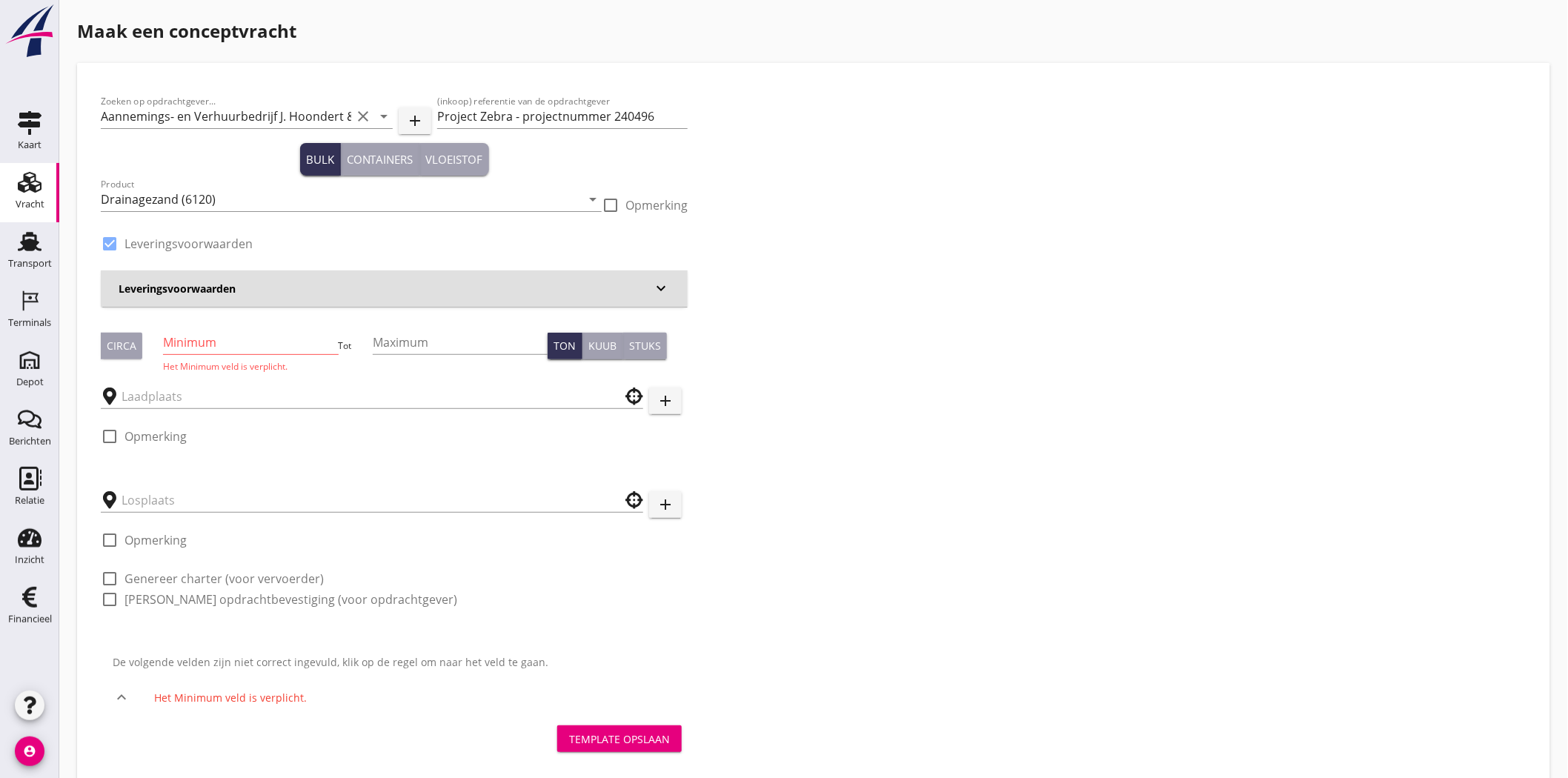
click at [596, 279] on div "Leveringsvoorwaarden keyboard_arrow_down" at bounding box center [394, 288] width 587 height 37
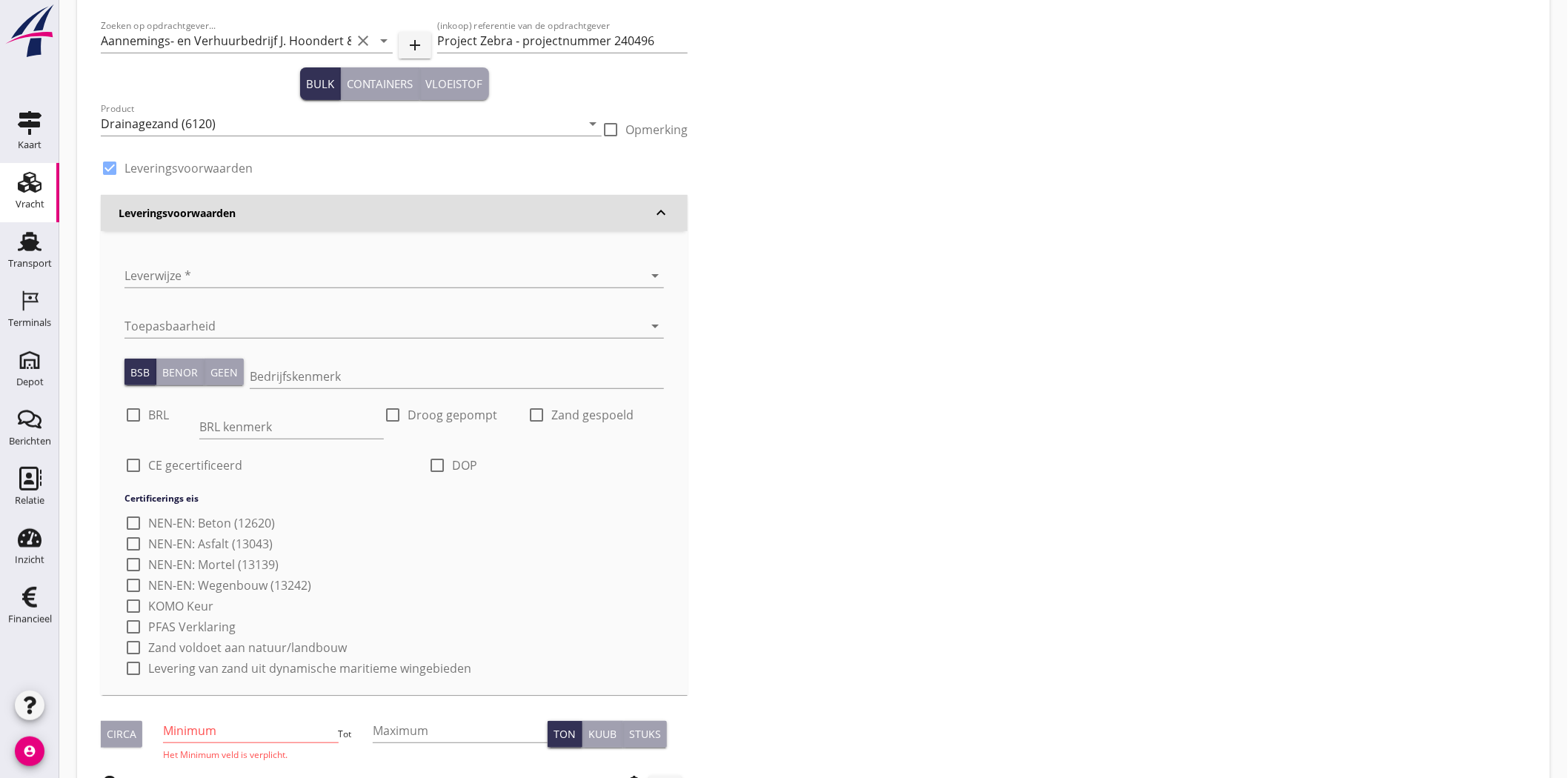
scroll to position [165, 0]
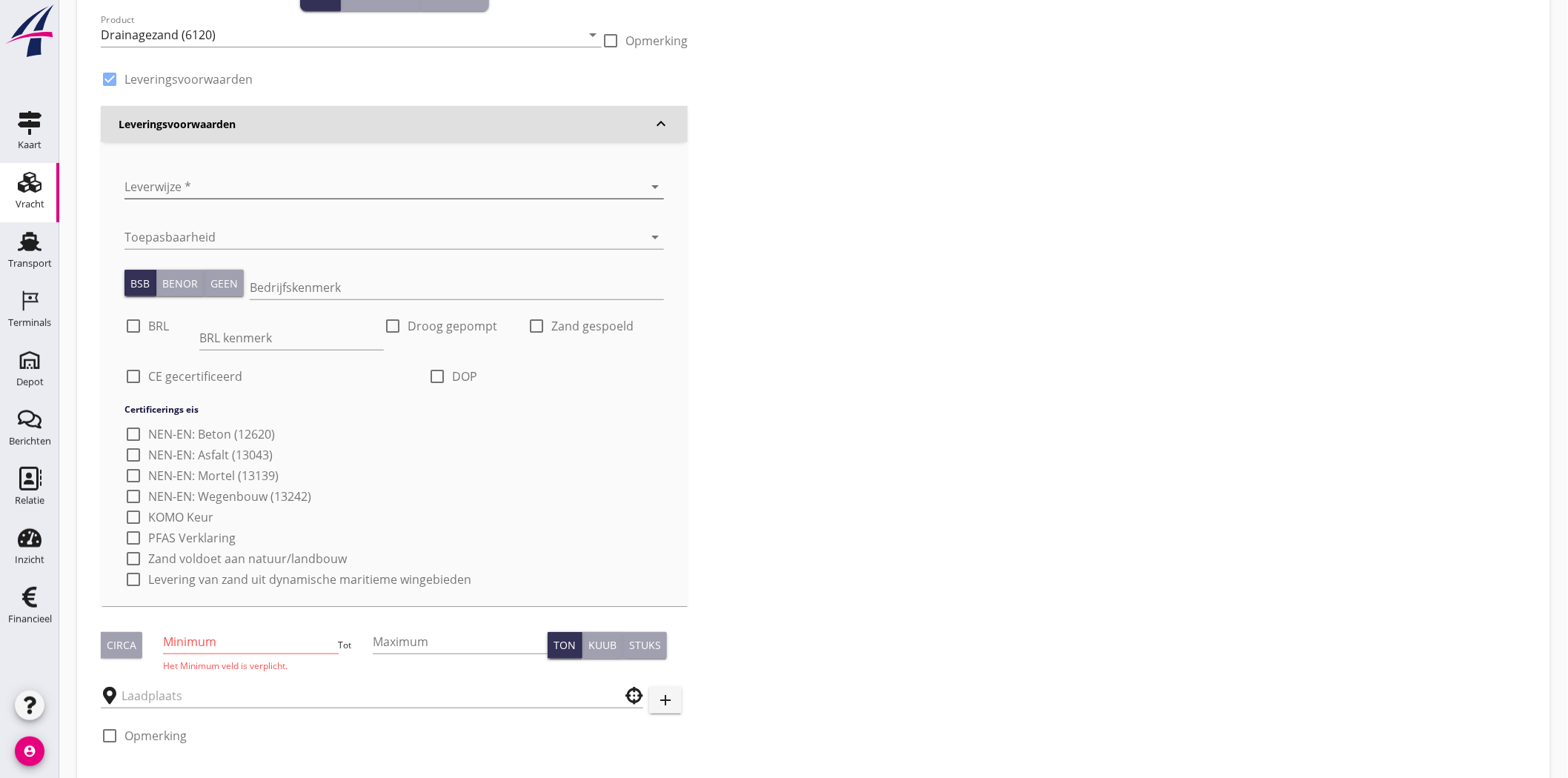
click at [214, 186] on div at bounding box center [374, 187] width 498 height 24
click at [219, 195] on div "[PERSON_NAME] op vrachtwagen" at bounding box center [395, 199] width 517 height 17
click at [291, 299] on input "Bedrijfskenmerk" at bounding box center [456, 288] width 414 height 24
type input "K20886/06"
click at [136, 327] on div at bounding box center [134, 326] width 25 height 25
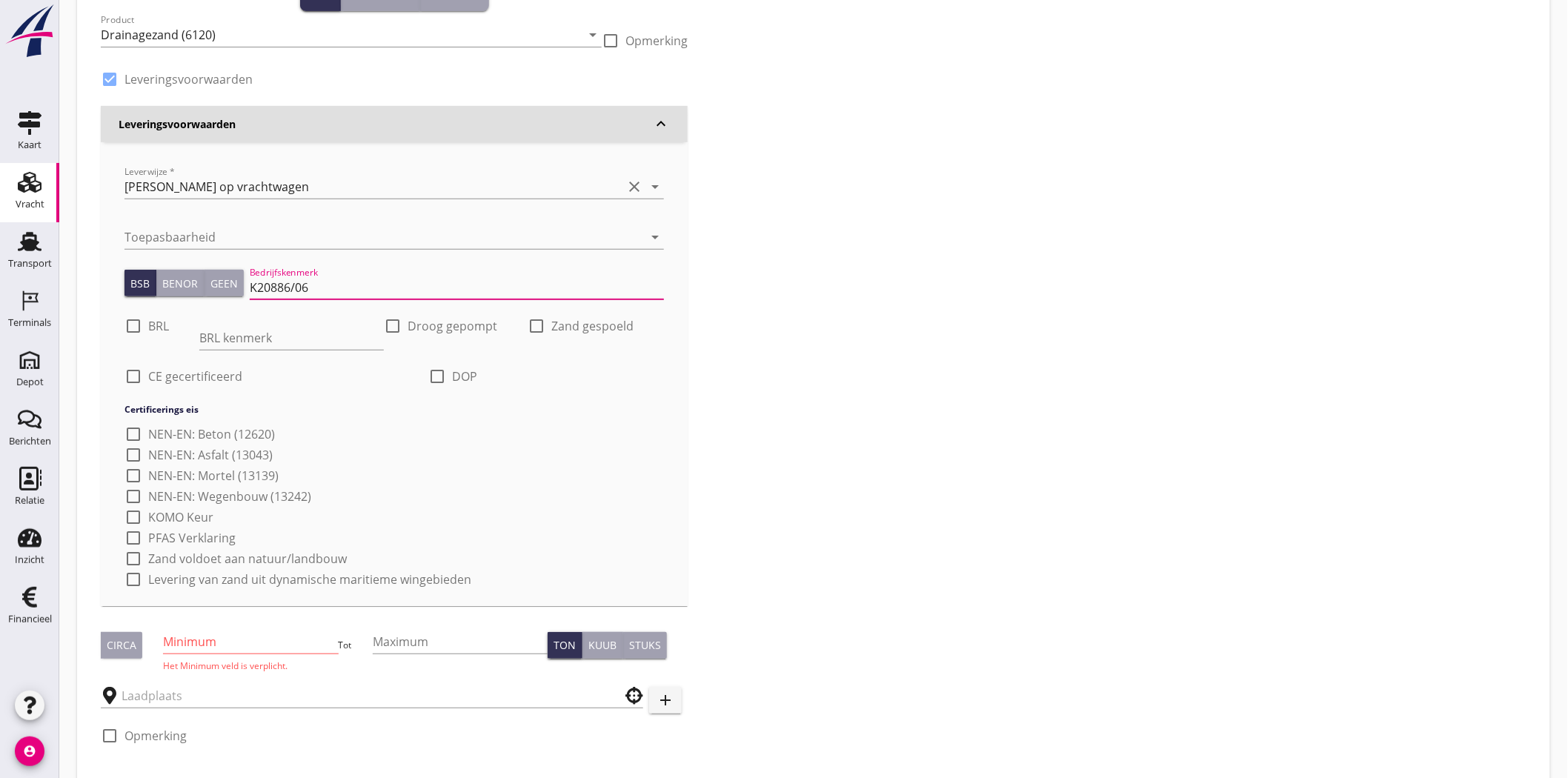
checkbox input "true"
click at [128, 377] on div at bounding box center [134, 377] width 25 height 25
checkbox input "true"
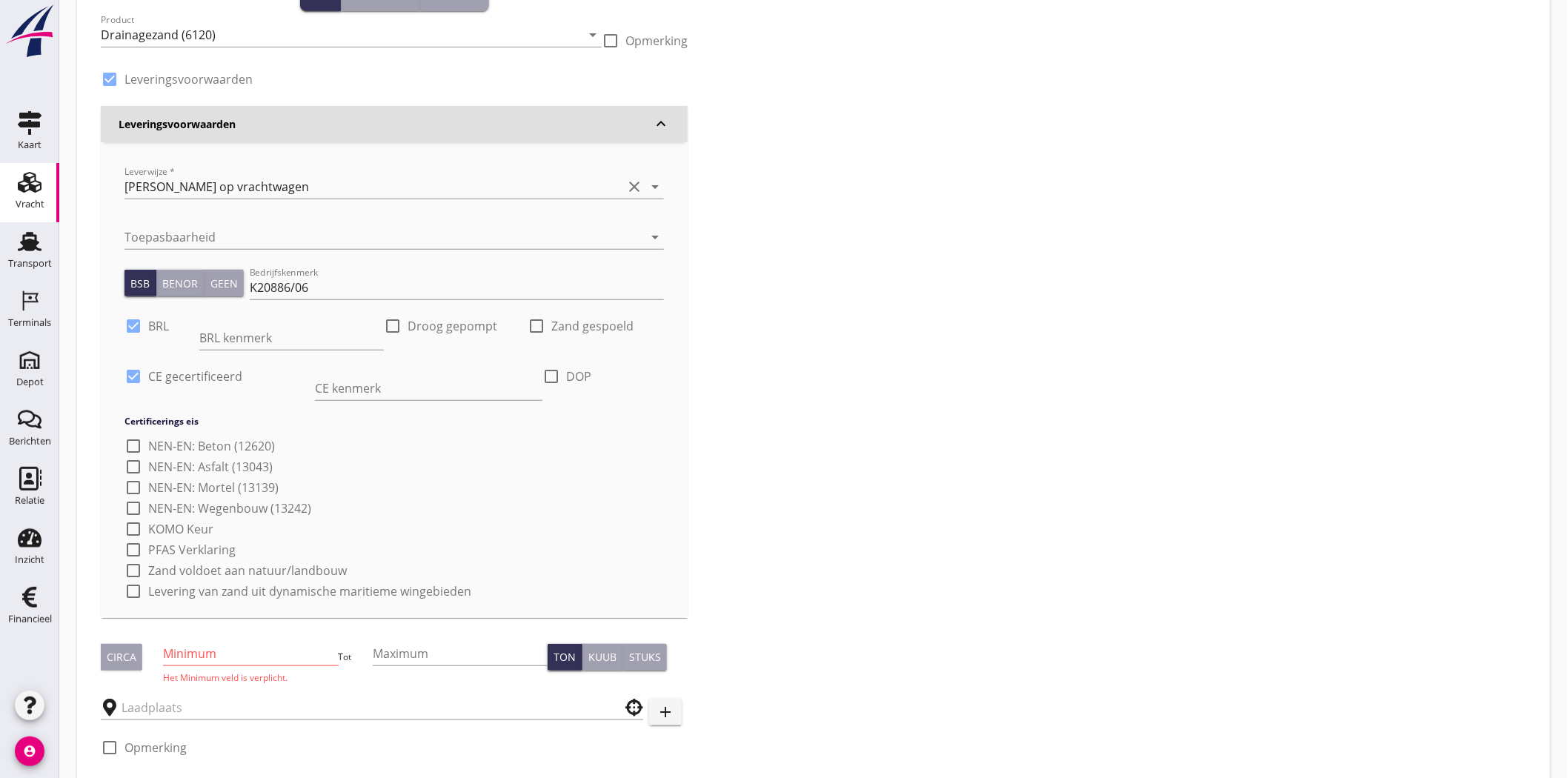
drag, startPoint x: 389, startPoint y: 326, endPoint x: 470, endPoint y: 307, distance: 83.2
click at [393, 324] on div at bounding box center [393, 326] width 25 height 25
checkbox input "true"
click at [536, 327] on div at bounding box center [536, 326] width 25 height 25
checkbox input "true"
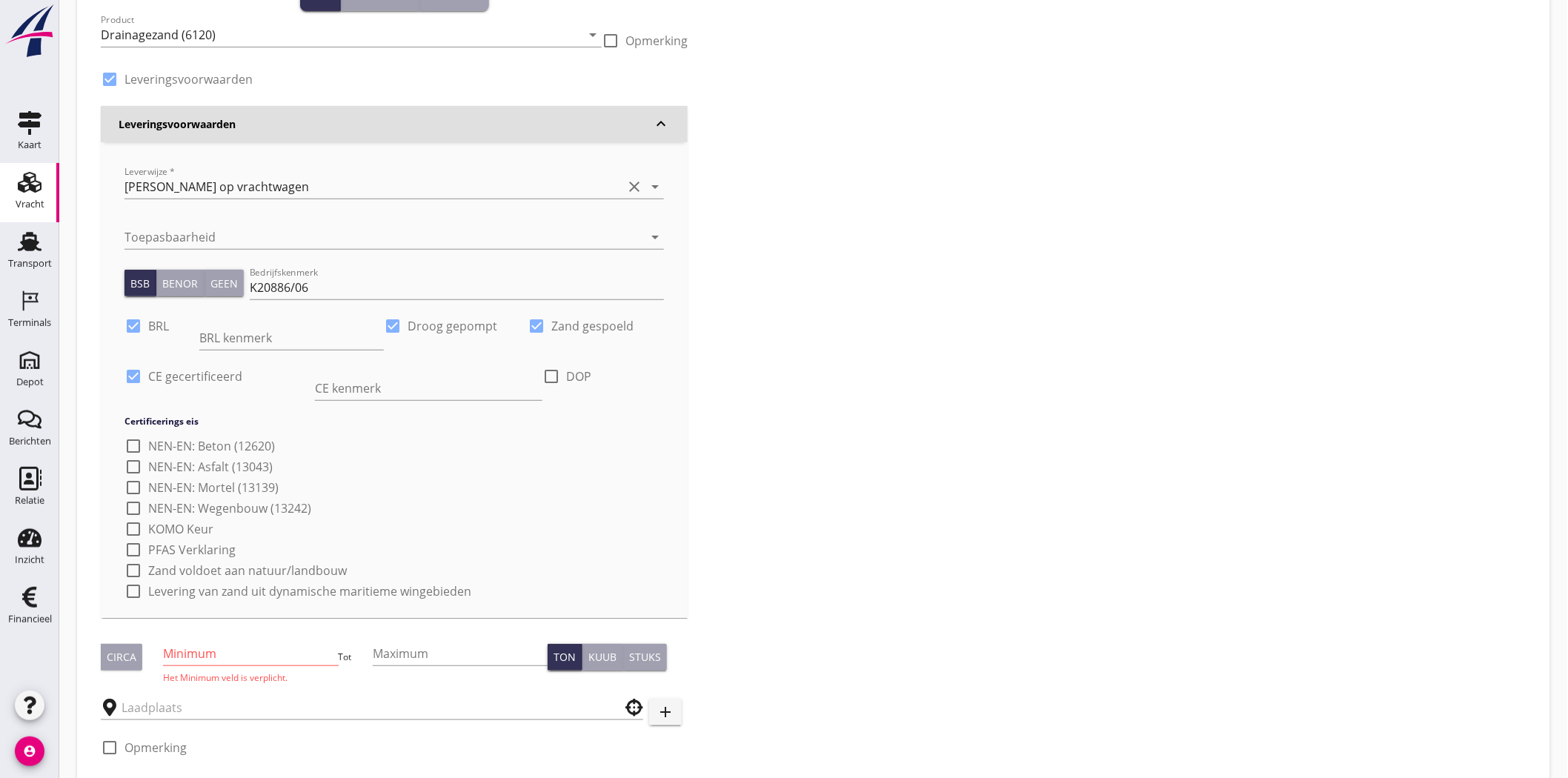
click at [544, 377] on div at bounding box center [552, 377] width 25 height 25
checkbox input "true"
click at [131, 502] on div at bounding box center [134, 509] width 25 height 25
checkbox input "true"
click at [124, 549] on div at bounding box center [134, 550] width 25 height 25
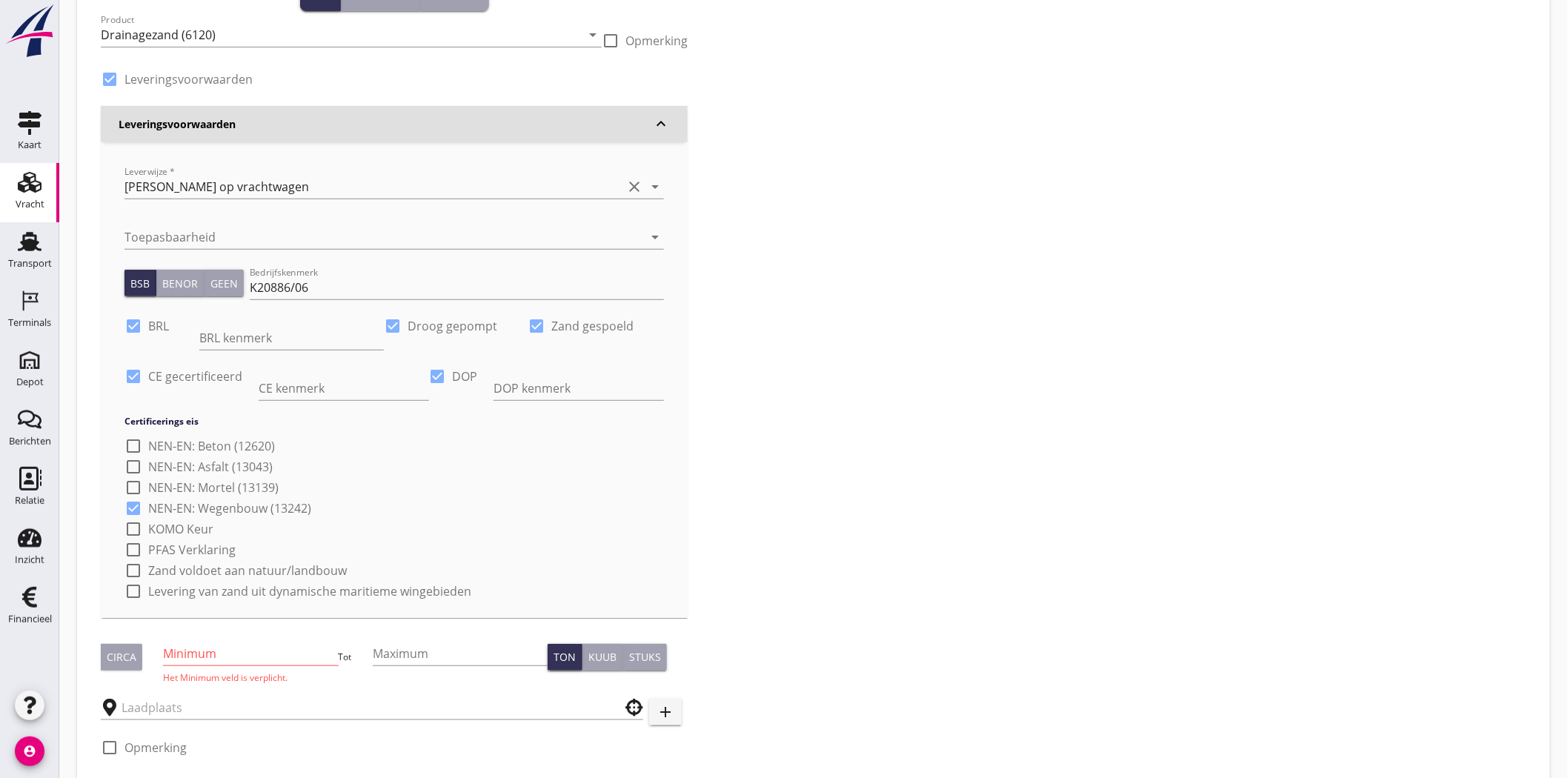
checkbox input "true"
click at [118, 574] on div "Leverwijze * Franco op vrachtwagen clear arrow_drop_down Toepasbaarheid arrow_d…" at bounding box center [394, 380] width 587 height 476
click at [130, 565] on div at bounding box center [134, 571] width 25 height 25
checkbox input "true"
click at [134, 590] on div at bounding box center [134, 591] width 25 height 25
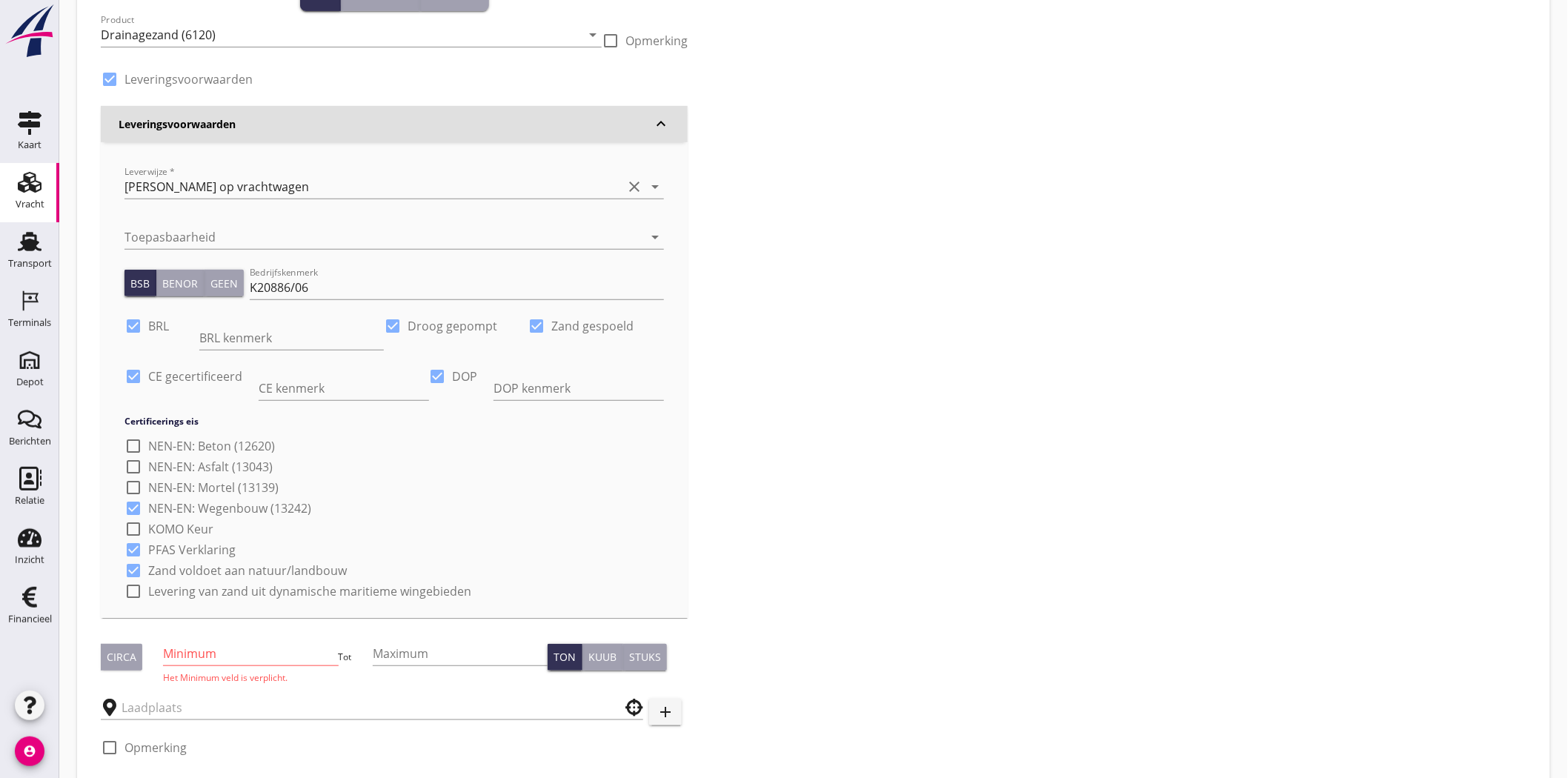
checkbox input "true"
click at [390, 322] on div at bounding box center [393, 326] width 25 height 25
checkbox input "false"
click at [539, 321] on div at bounding box center [536, 326] width 25 height 25
checkbox input "false"
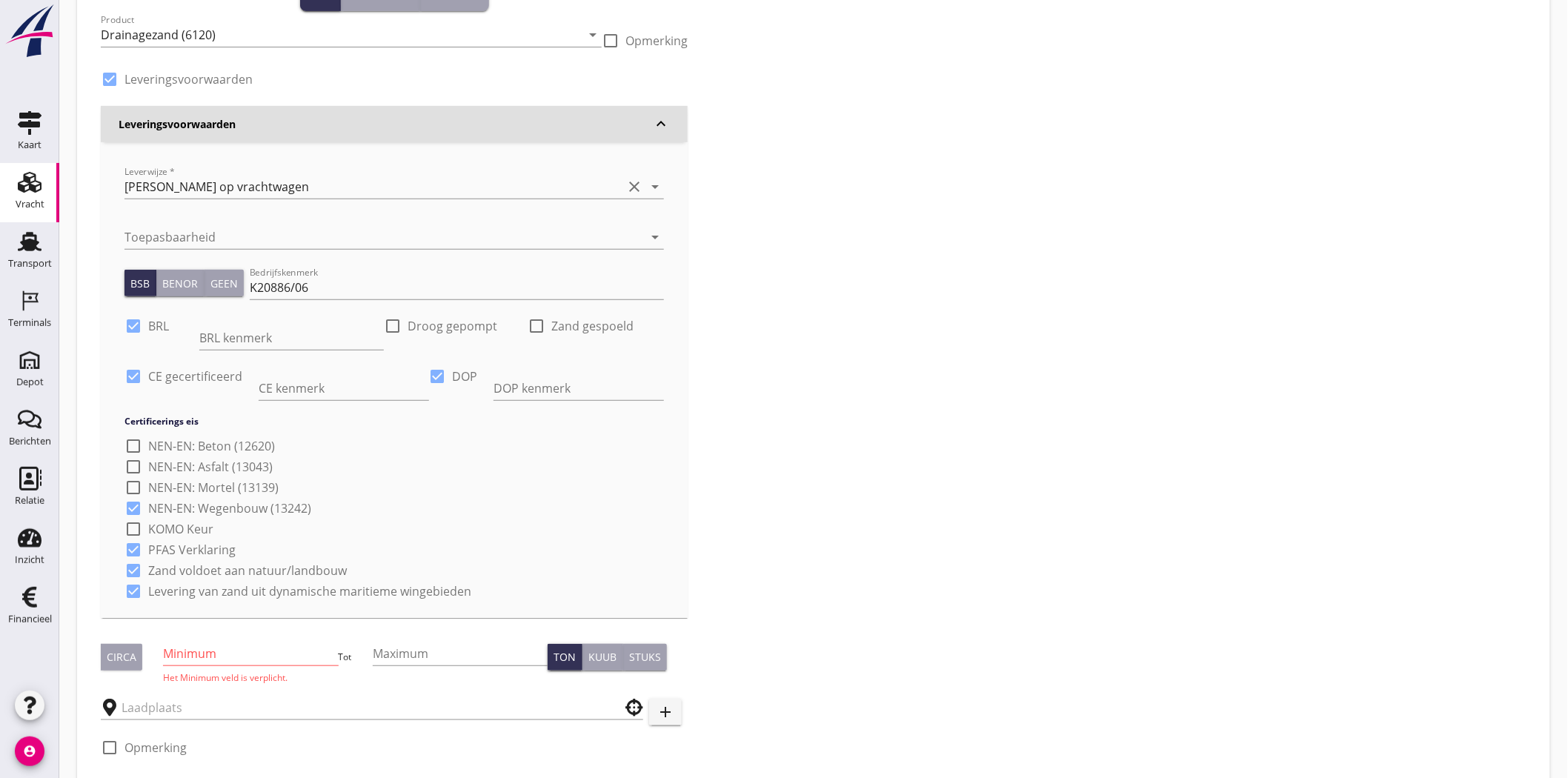
click at [23, 180] on icon "Vracht" at bounding box center [29, 182] width 24 height 24
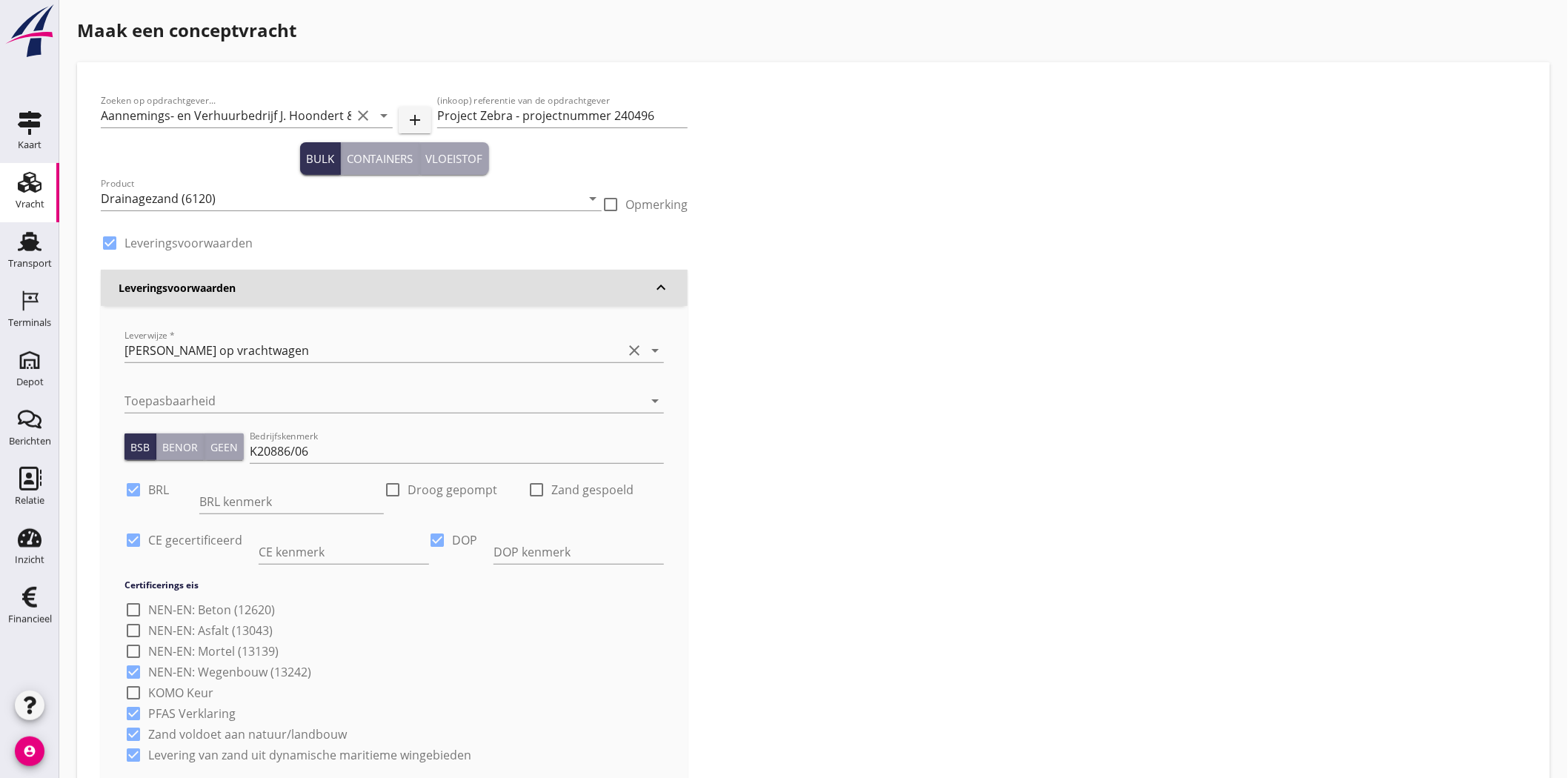
scroll to position [0, 0]
click at [658, 397] on icon "arrow_drop_down" at bounding box center [655, 401] width 17 height 17
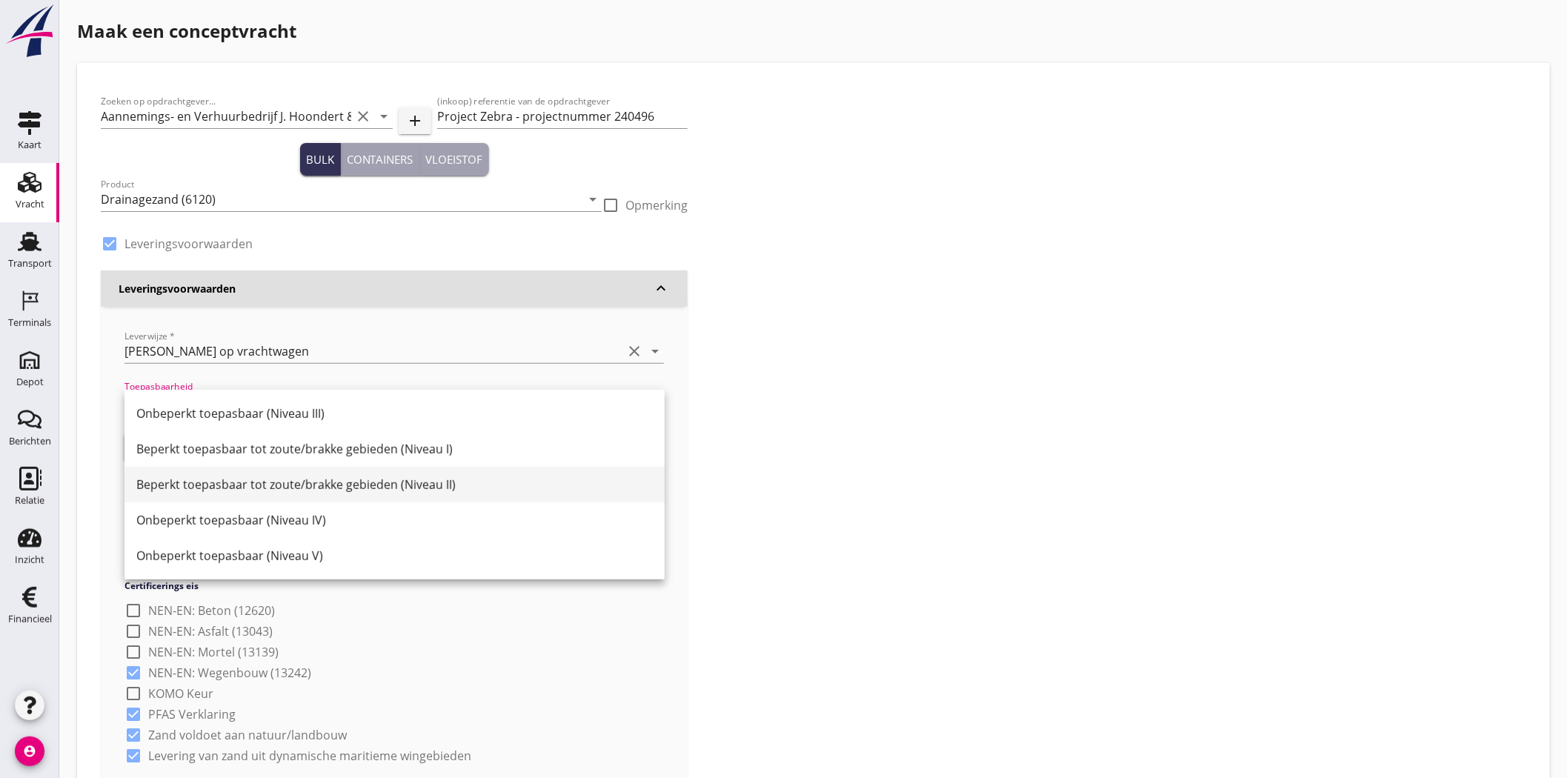
click at [558, 482] on div "Beperkt toepasbaar tot zoute/brakke gebieden (Niveau II)" at bounding box center [395, 485] width 517 height 17
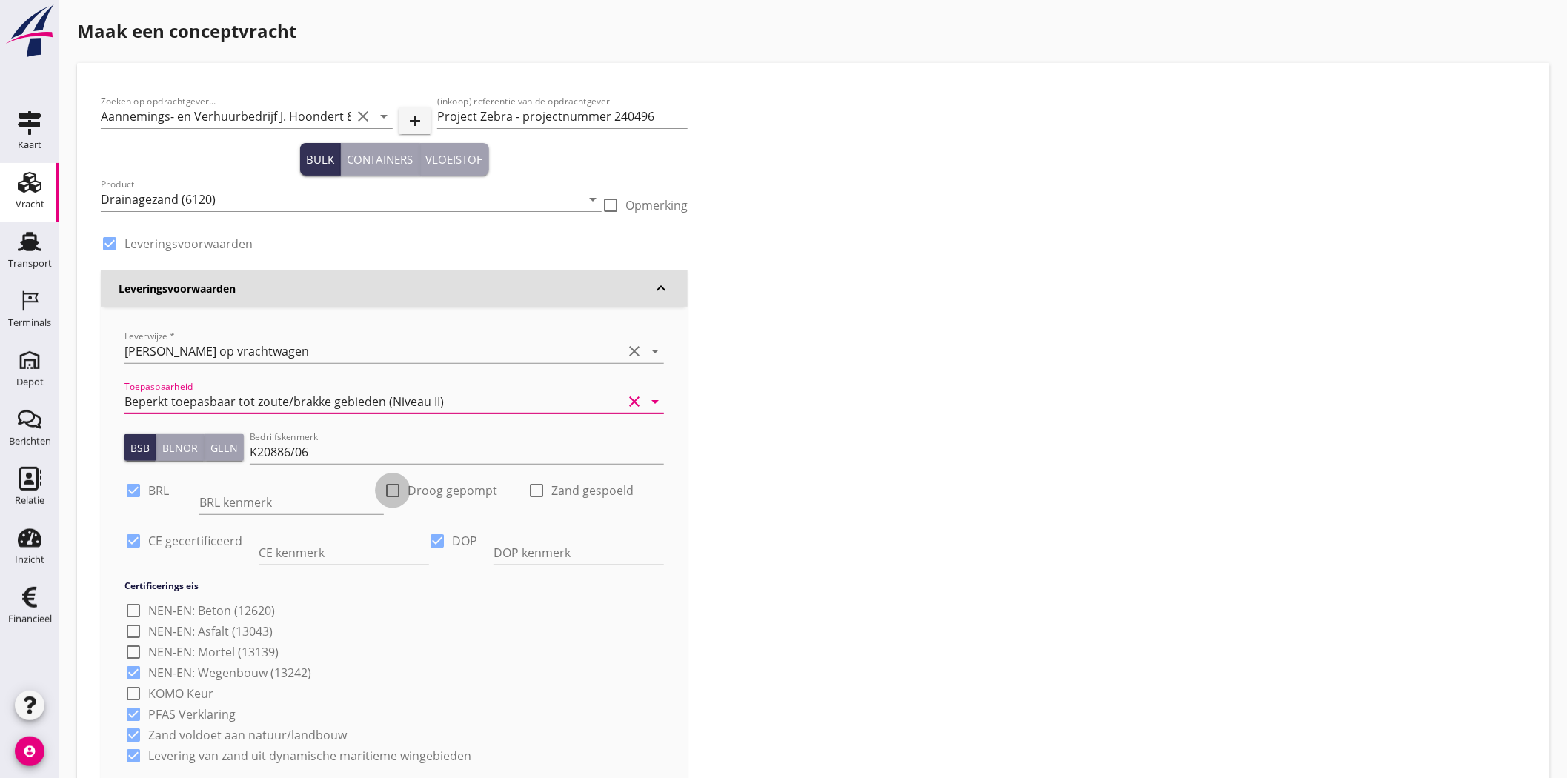
click at [401, 491] on div at bounding box center [393, 490] width 25 height 25
checkbox input "true"
click at [261, 508] on input "BRL kenmerk" at bounding box center [292, 502] width 184 height 24
type input "BRL 9313: NL BSB ® productcertificaat K20886/06"
click at [306, 506] on input "BRL 9313: NL BSB ® productcertificaat K20886/06" at bounding box center [292, 502] width 184 height 24
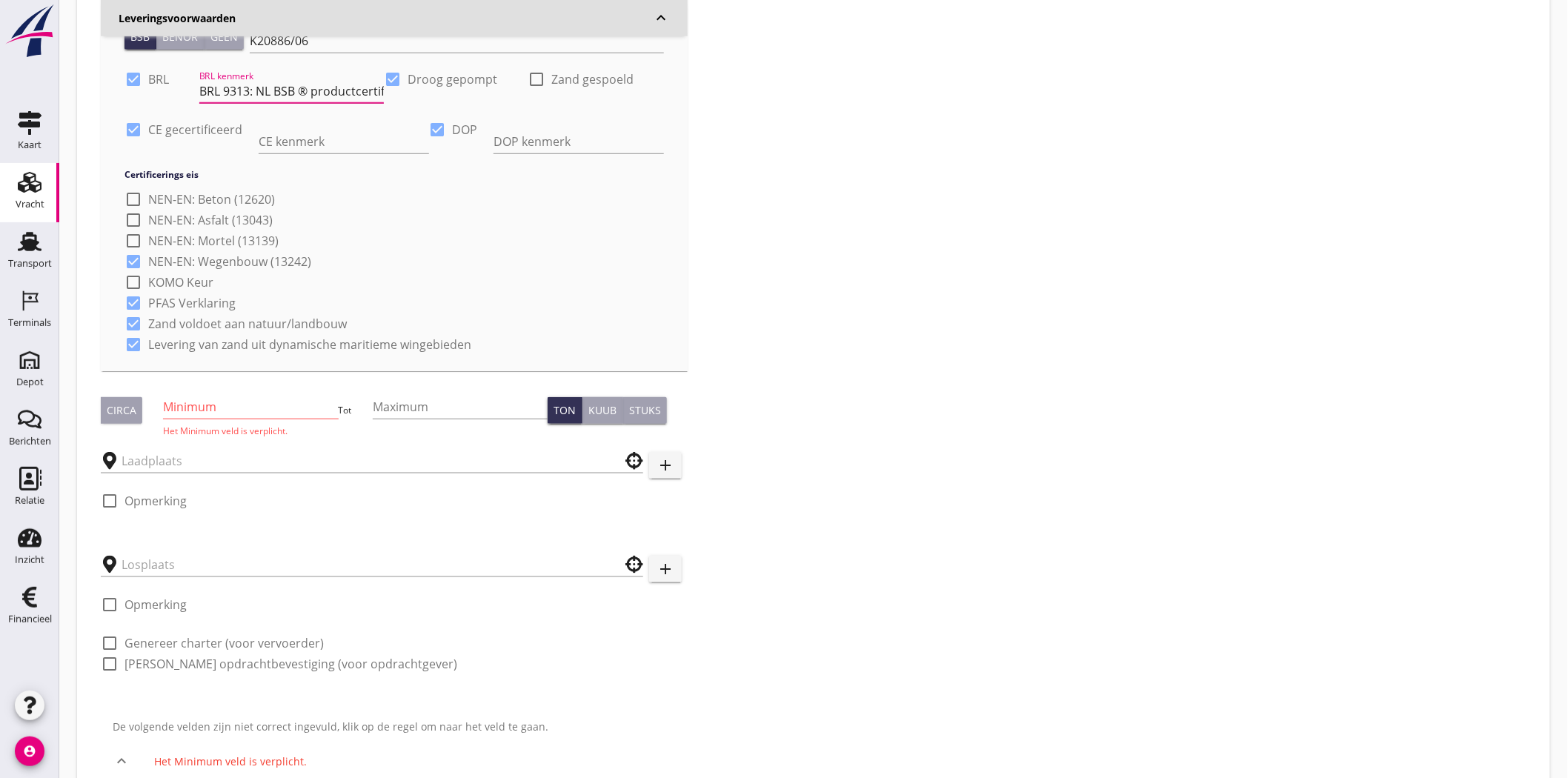
click at [131, 405] on div "Circa" at bounding box center [121, 410] width 29 height 16
click at [283, 411] on input "Minimum" at bounding box center [250, 407] width 175 height 24
click at [498, 412] on input "Maximum" at bounding box center [460, 407] width 175 height 24
click at [598, 409] on div "Kuub" at bounding box center [602, 410] width 28 height 16
click at [432, 401] on input "Maximum" at bounding box center [460, 407] width 175 height 24
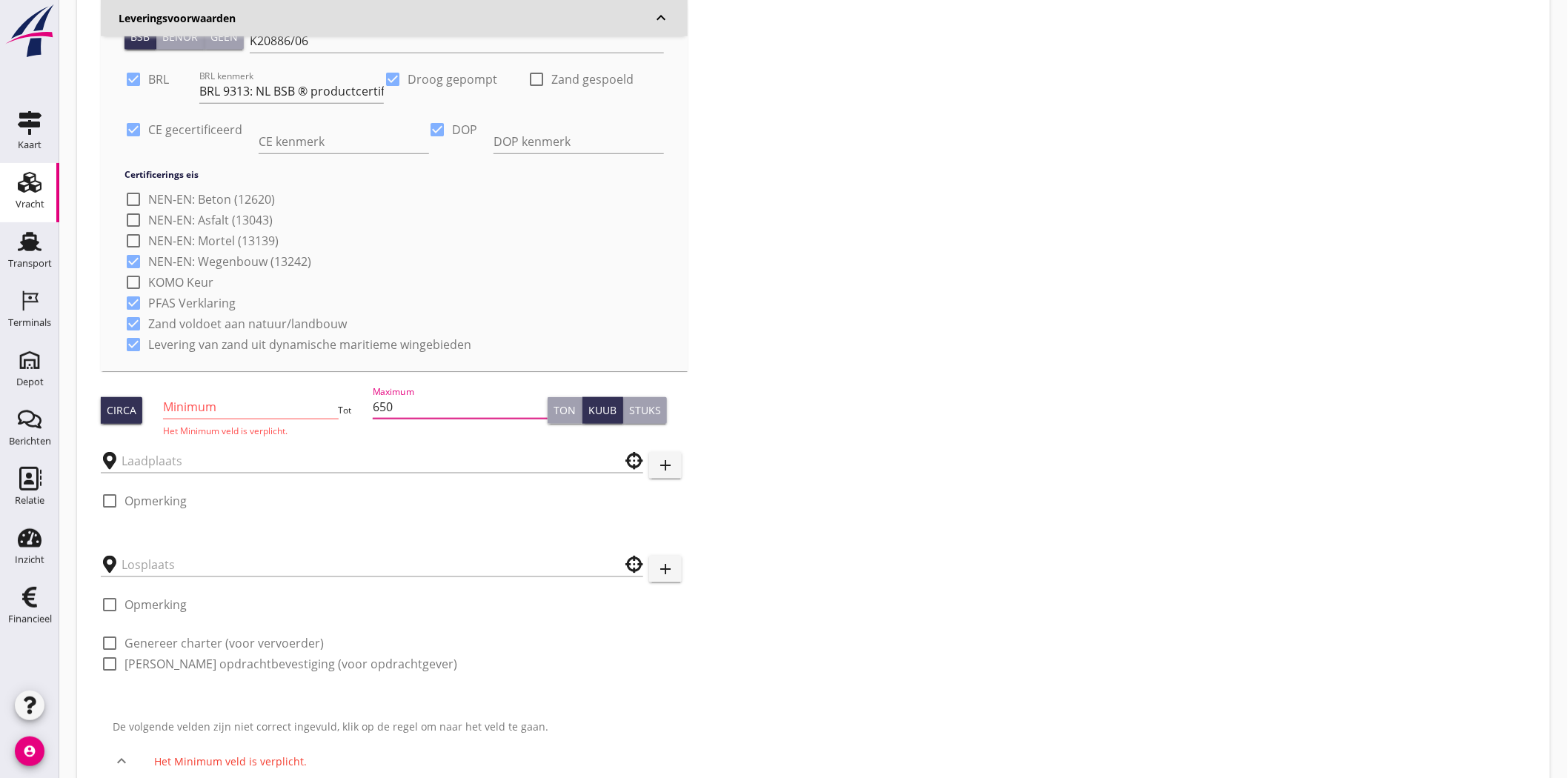
click at [228, 403] on input "Minimum" at bounding box center [250, 407] width 175 height 24
drag, startPoint x: 394, startPoint y: 404, endPoint x: 309, endPoint y: 410, distance: 85.2
click at [307, 410] on div "Circa Minimum Het Minimum veld is verplicht. Tot Maximum 650 Ton Kuub Stuks" at bounding box center [394, 410] width 587 height 54
type input "700"
click at [158, 401] on div "Circa" at bounding box center [132, 411] width 62 height 27
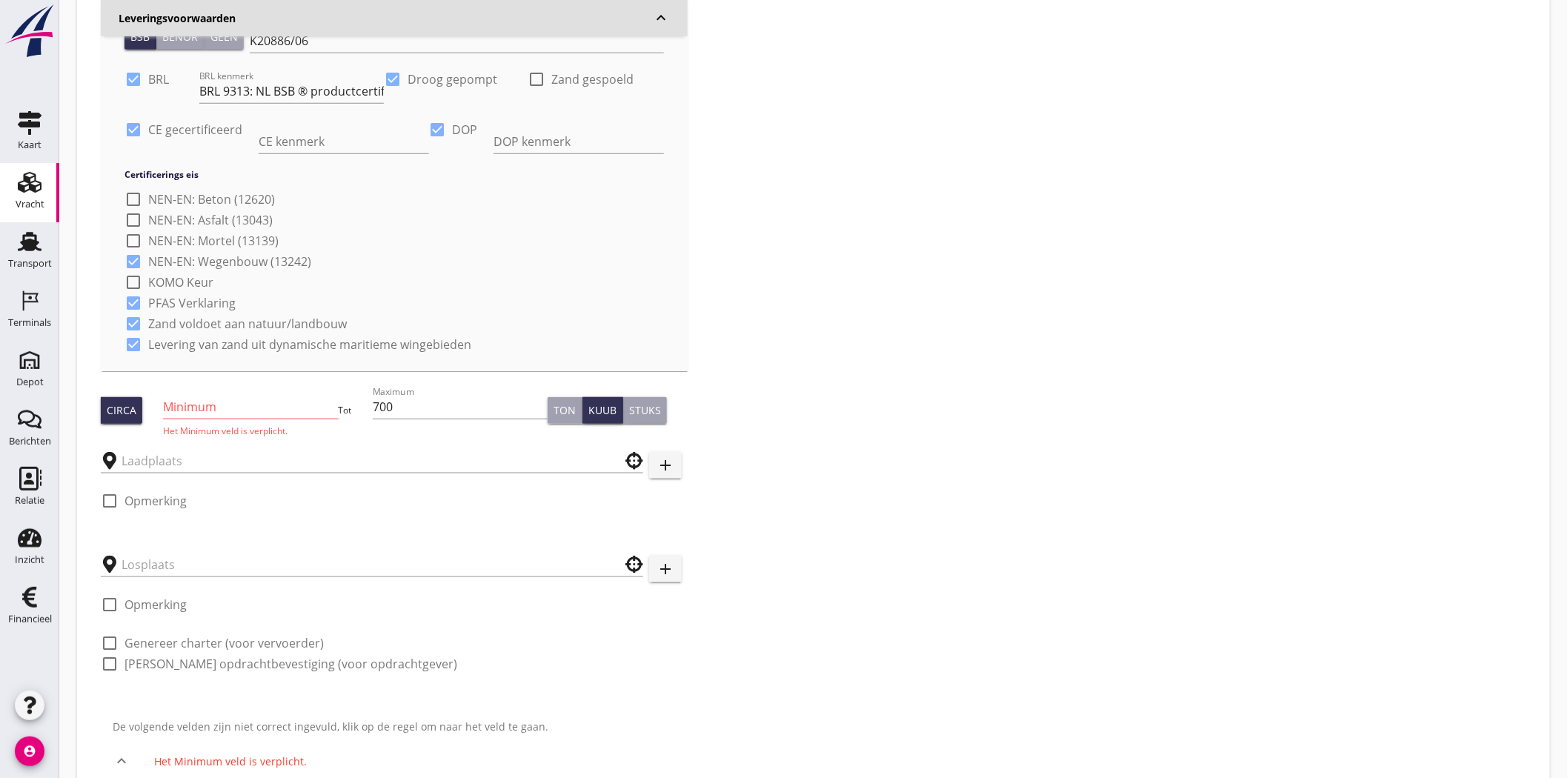
click at [211, 405] on input "Minimum" at bounding box center [250, 407] width 175 height 24
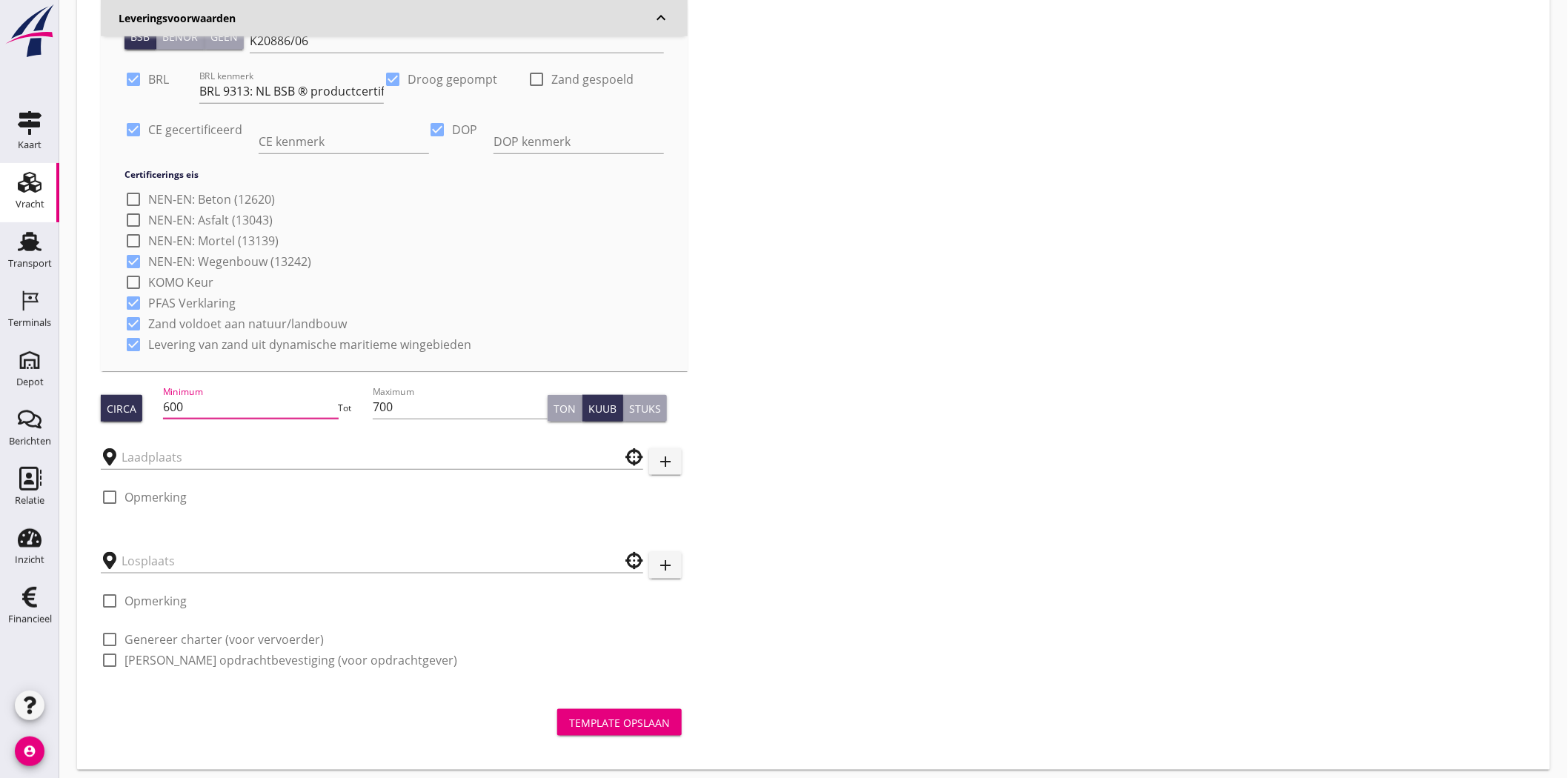
type input "600"
click at [935, 433] on div "Zoeken op opdrachtgever... Aannemings- en Verhuurbedrijf J. Hoondert & Zn. B.V.…" at bounding box center [813, 181] width 1438 height 1012
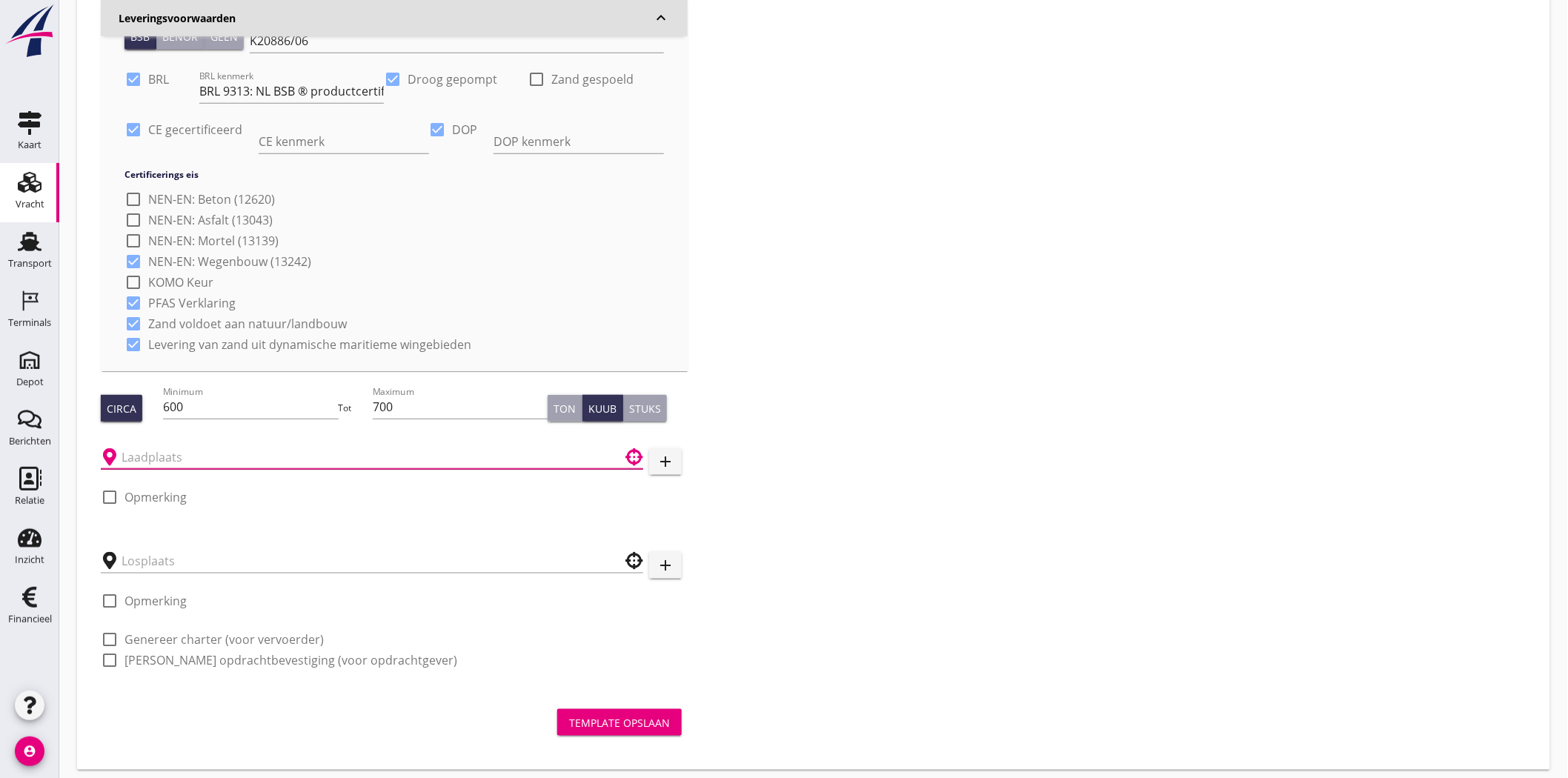
click at [182, 459] on input "text" at bounding box center [362, 457] width 480 height 24
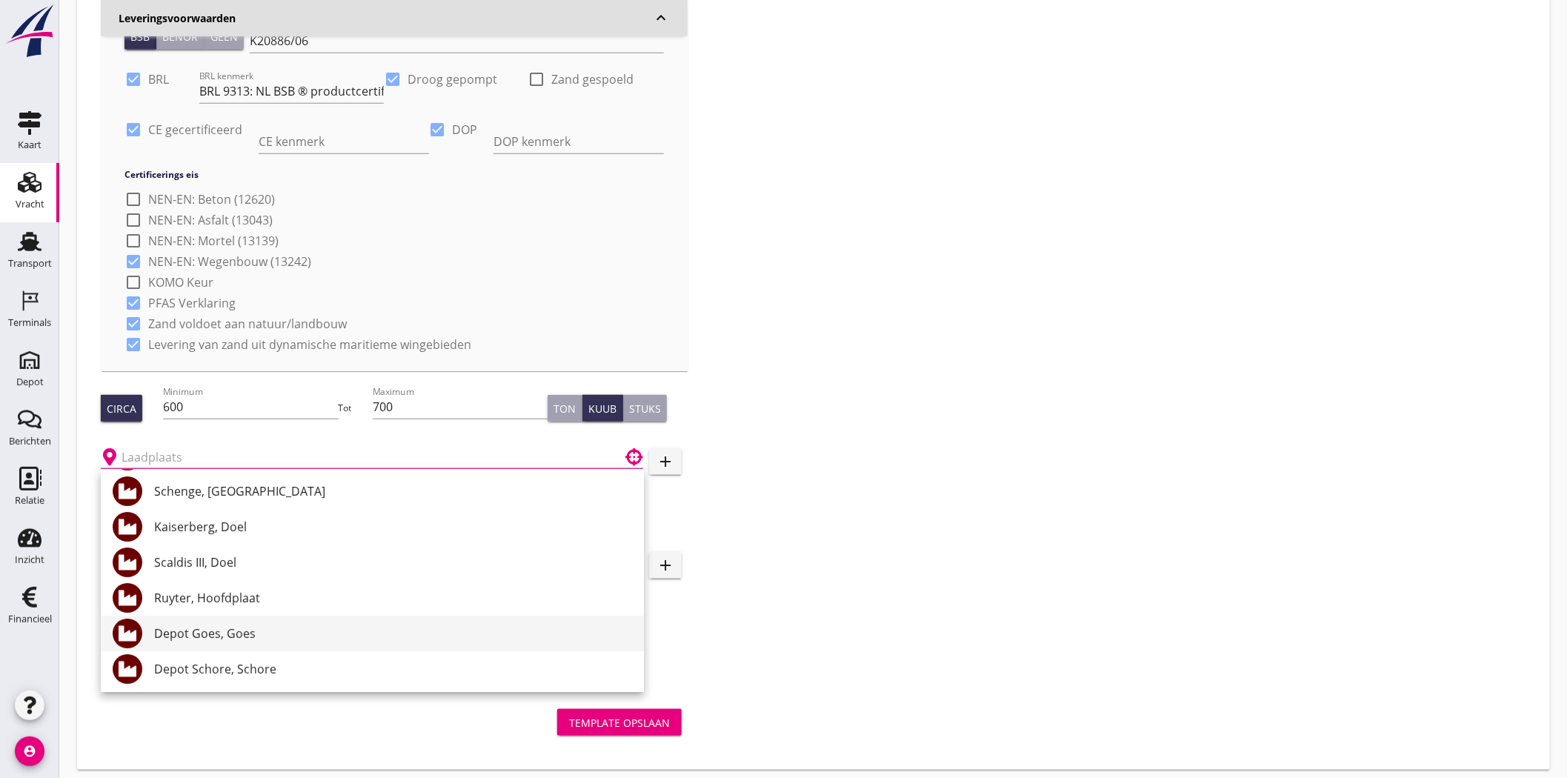
scroll to position [420, 0]
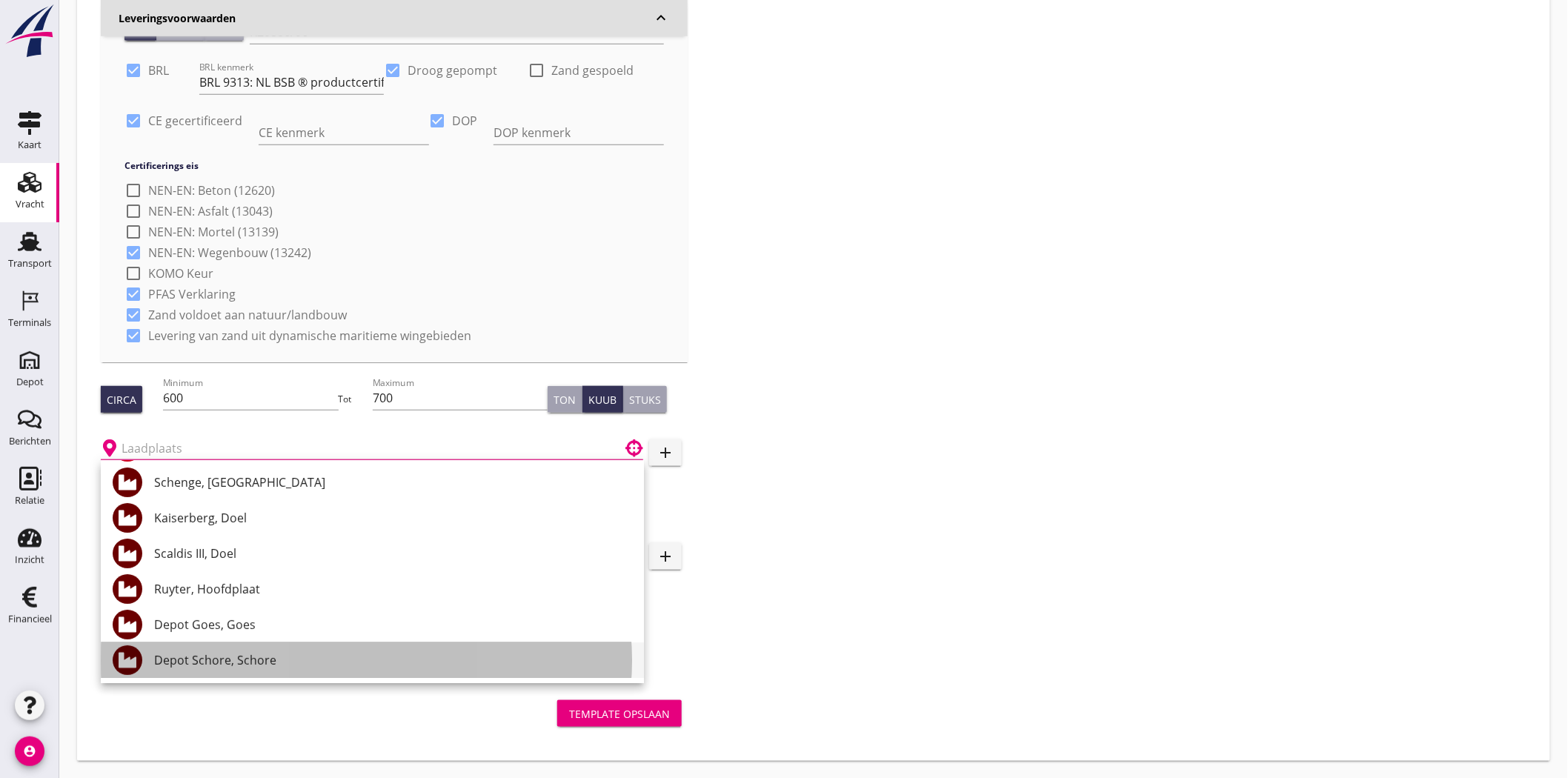
click at [372, 664] on div "Depot Schore, Schore" at bounding box center [393, 660] width 478 height 17
type input "Depot Schore, Schore"
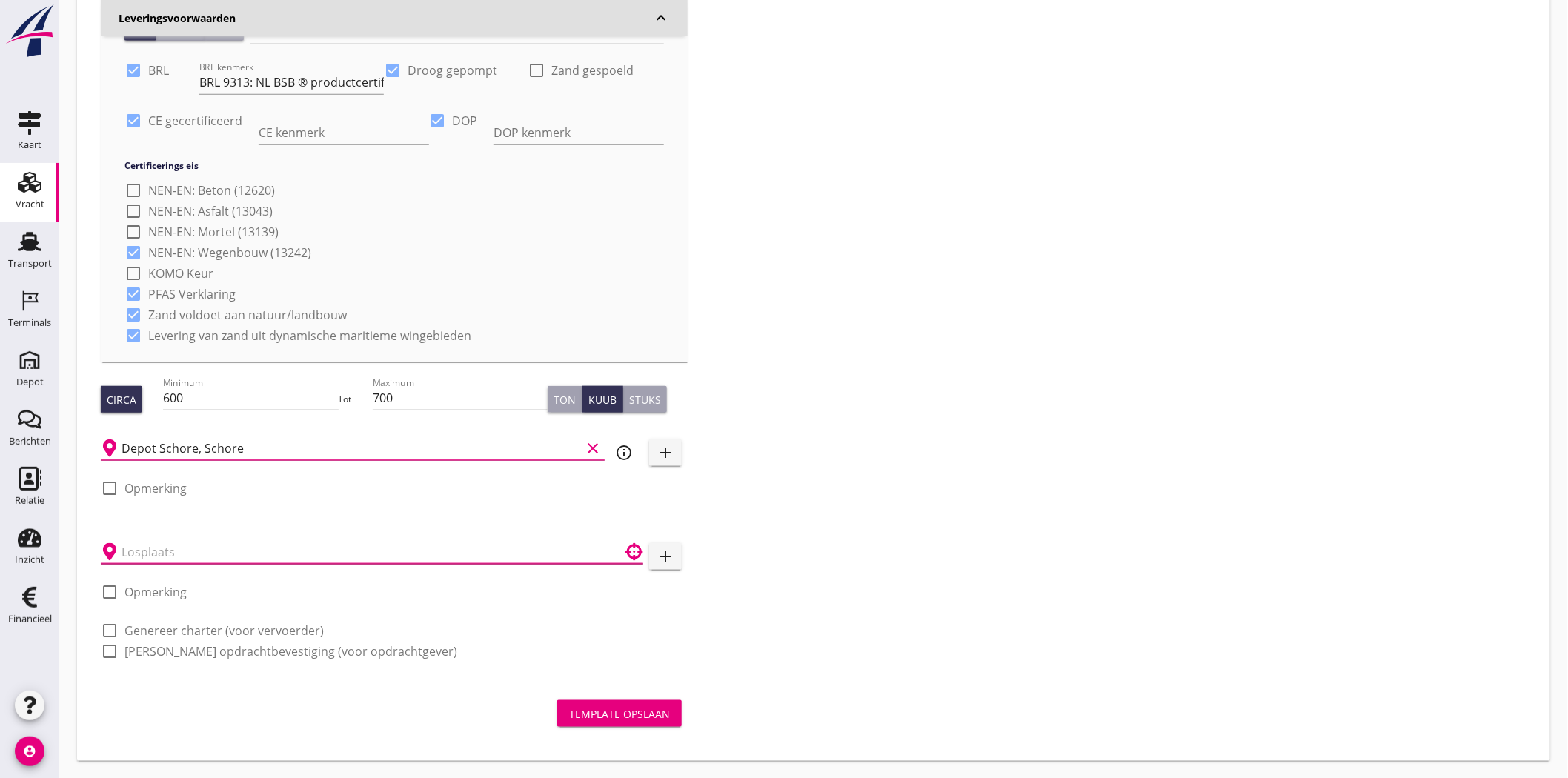
click at [130, 554] on input "text" at bounding box center [362, 552] width 480 height 24
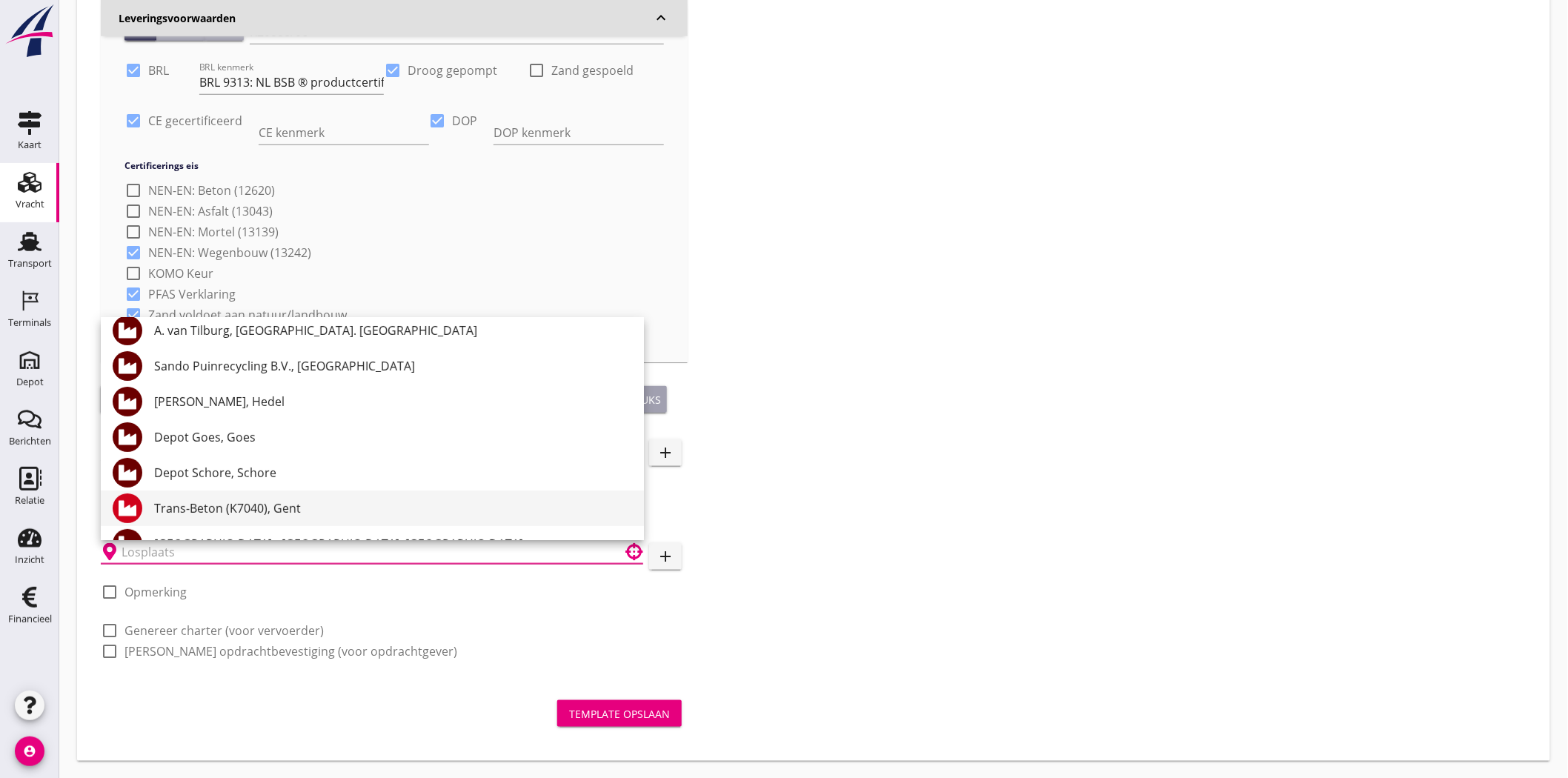
scroll to position [109, 0]
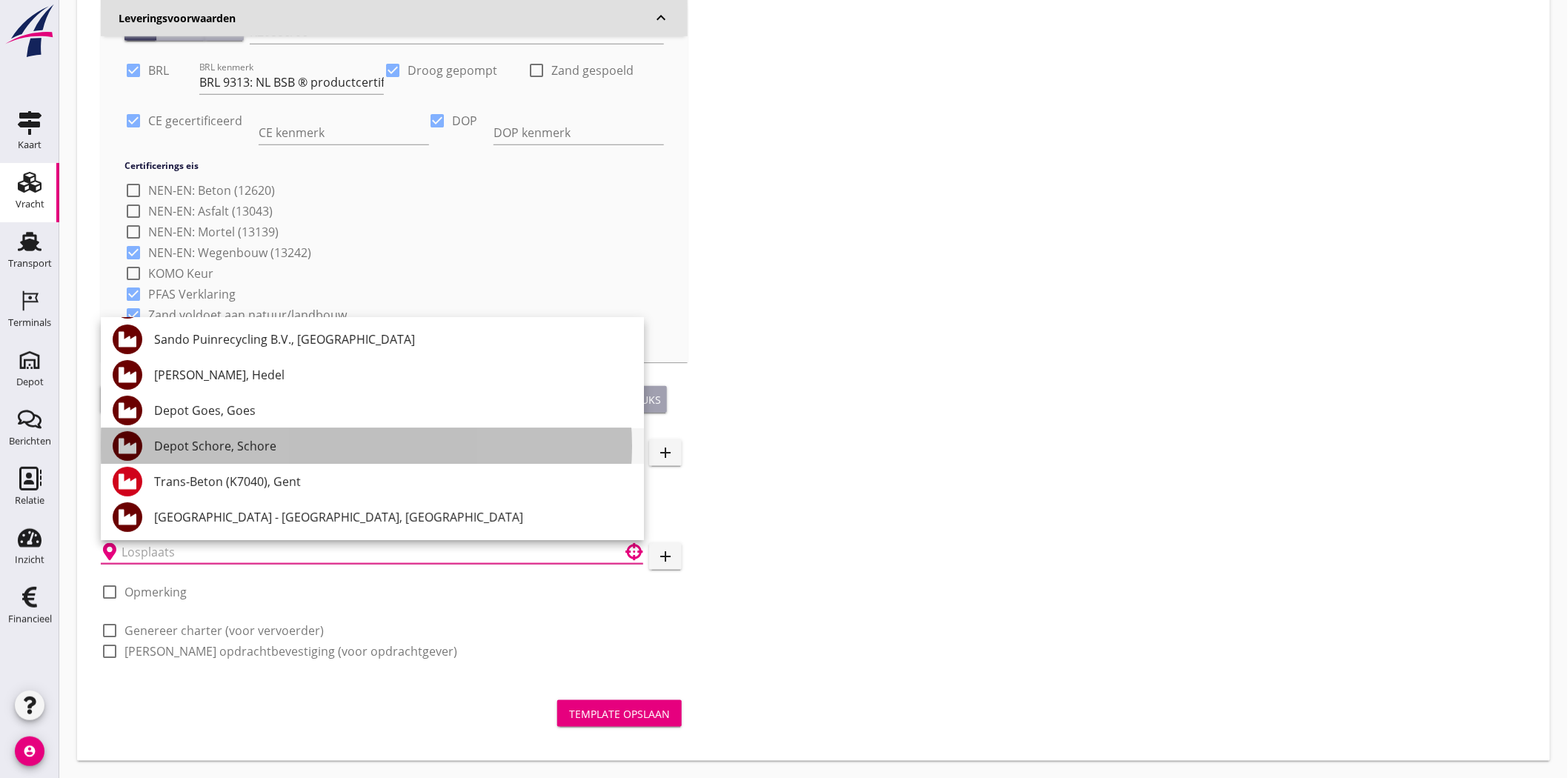
click at [257, 440] on div "Depot Schore, Schore" at bounding box center [393, 446] width 478 height 17
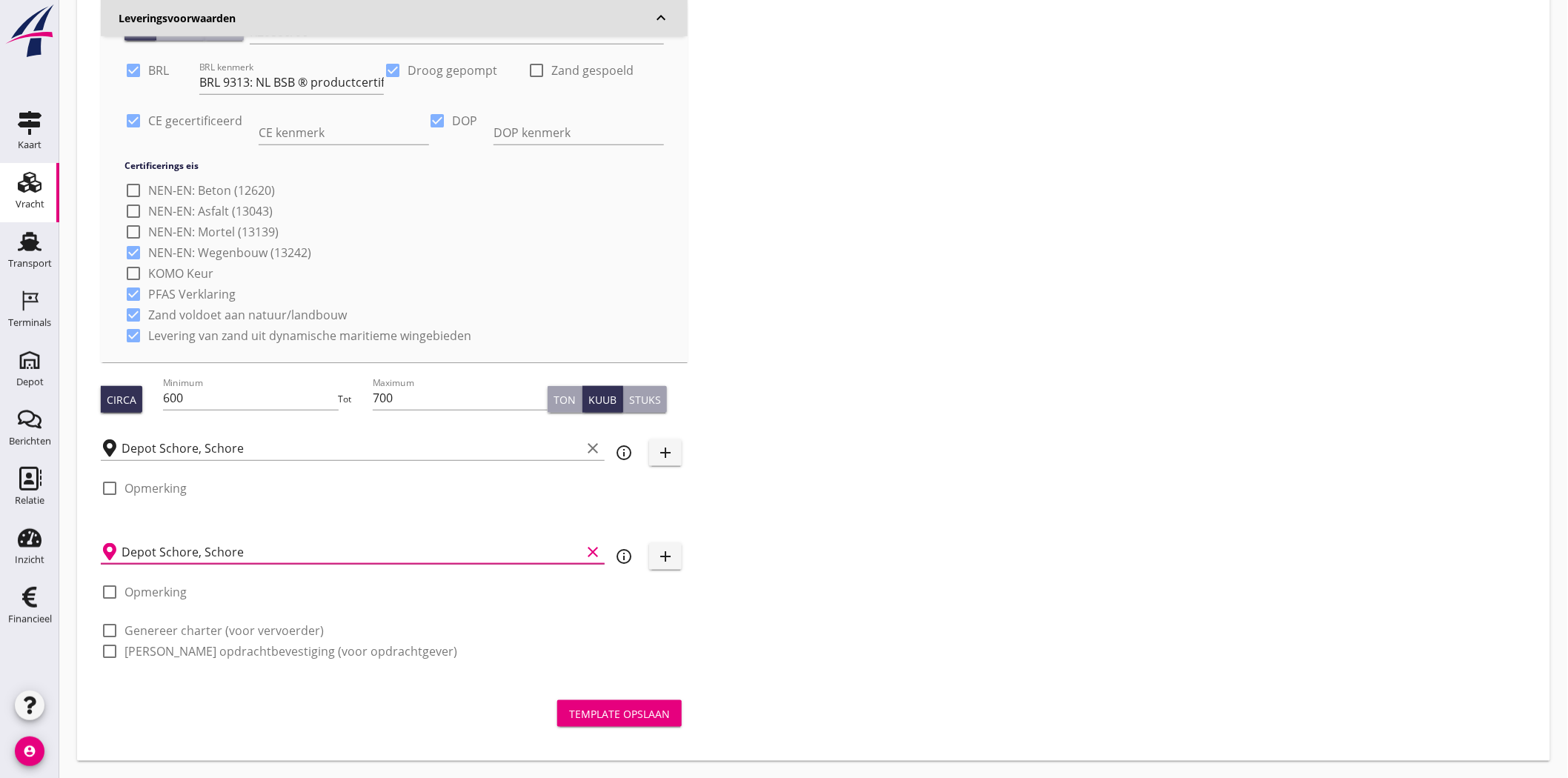
click at [246, 552] on input "Depot Schore, Schore" at bounding box center [351, 552] width 459 height 24
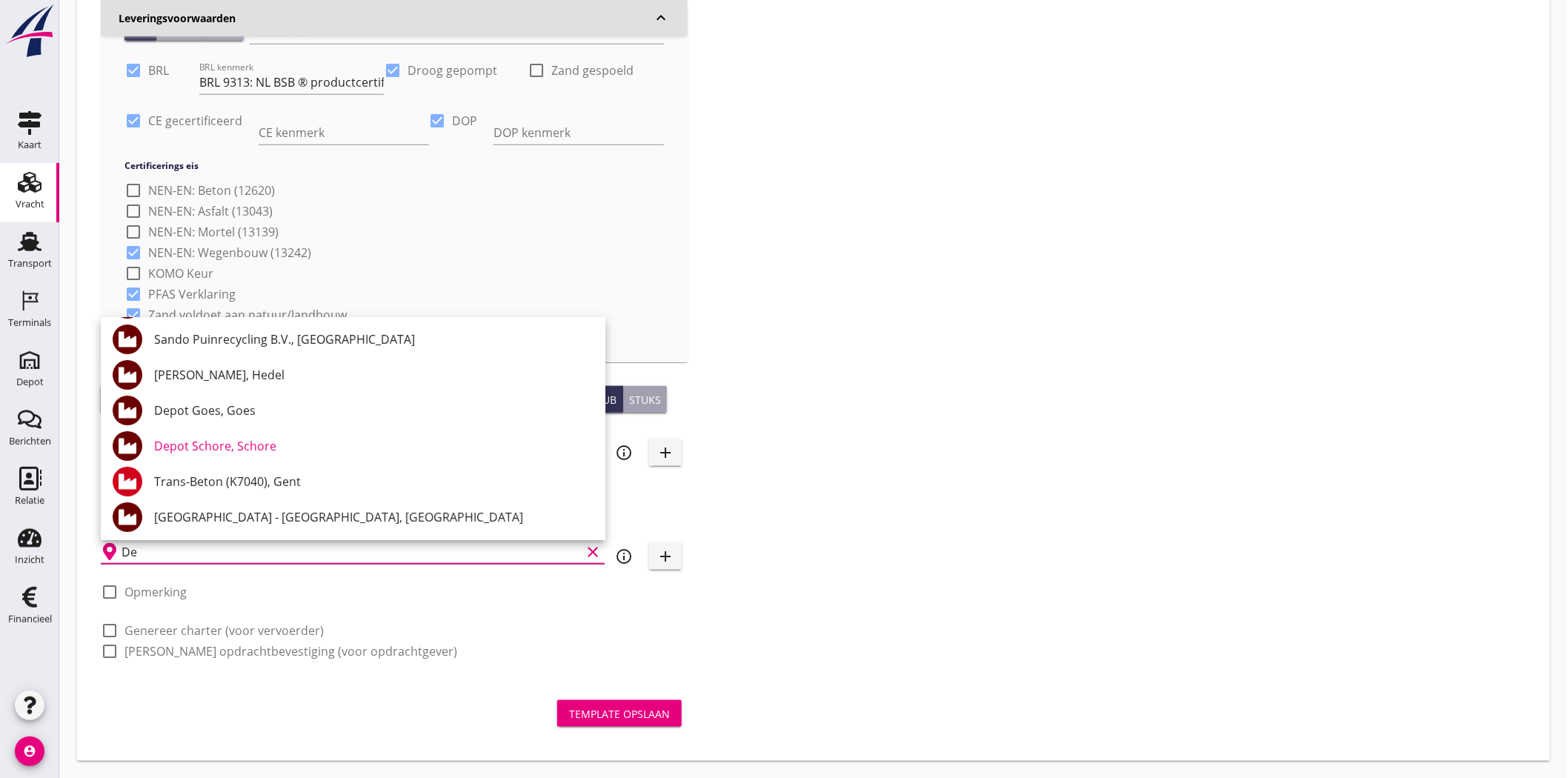
type input "D"
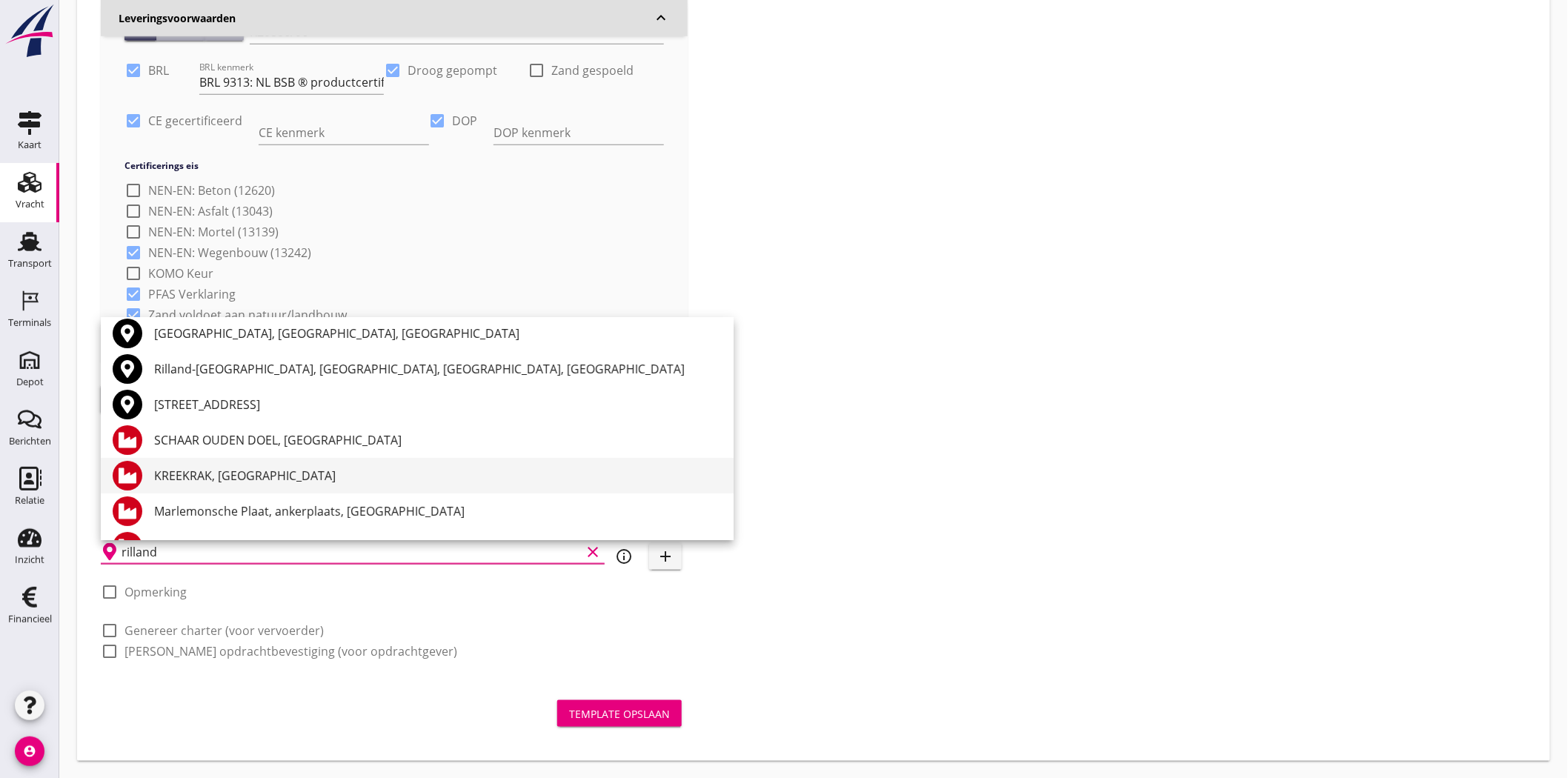
scroll to position [0, 0]
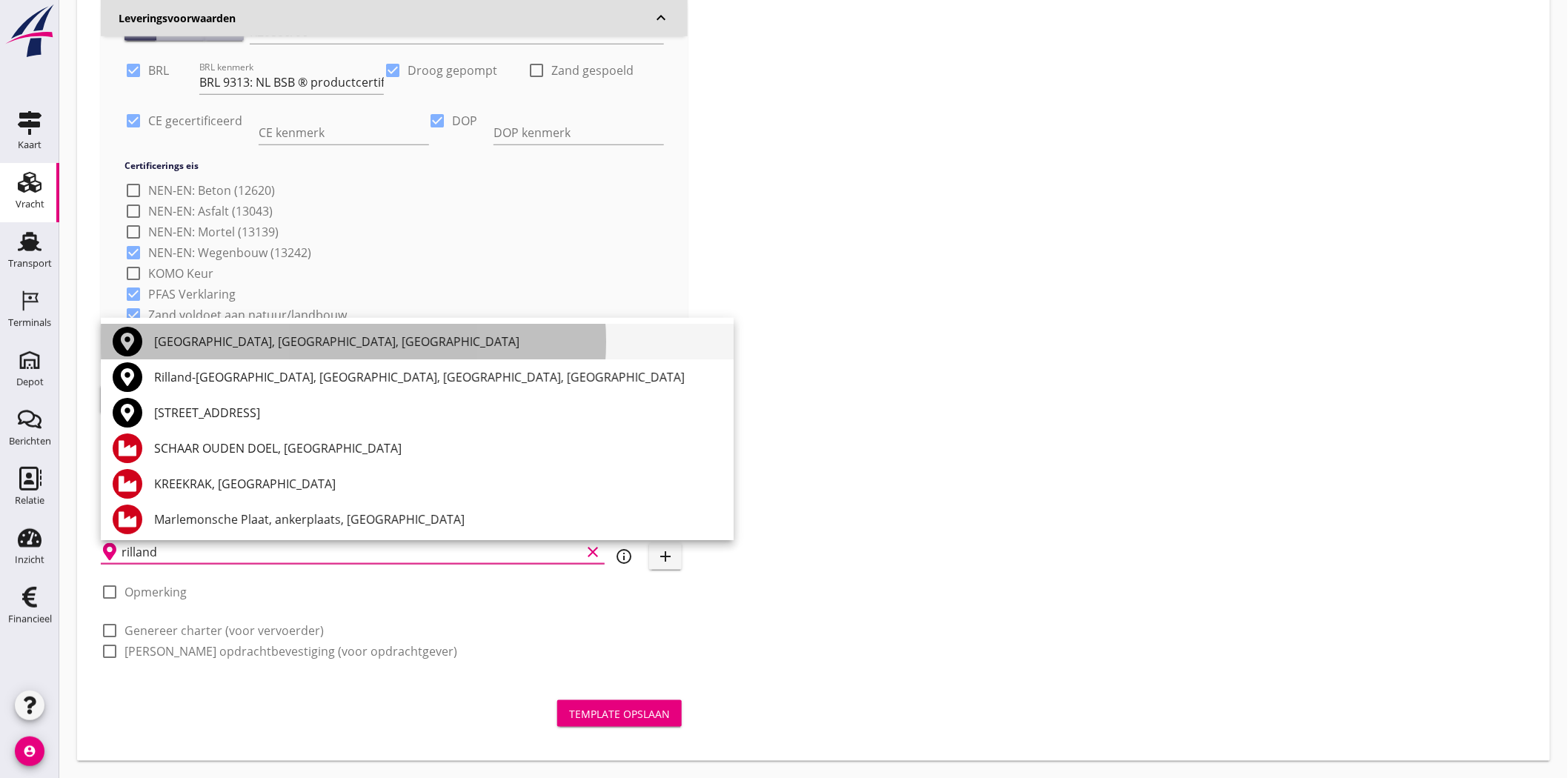
click at [294, 336] on div "[GEOGRAPHIC_DATA], [GEOGRAPHIC_DATA], [GEOGRAPHIC_DATA]" at bounding box center [438, 342] width 567 height 17
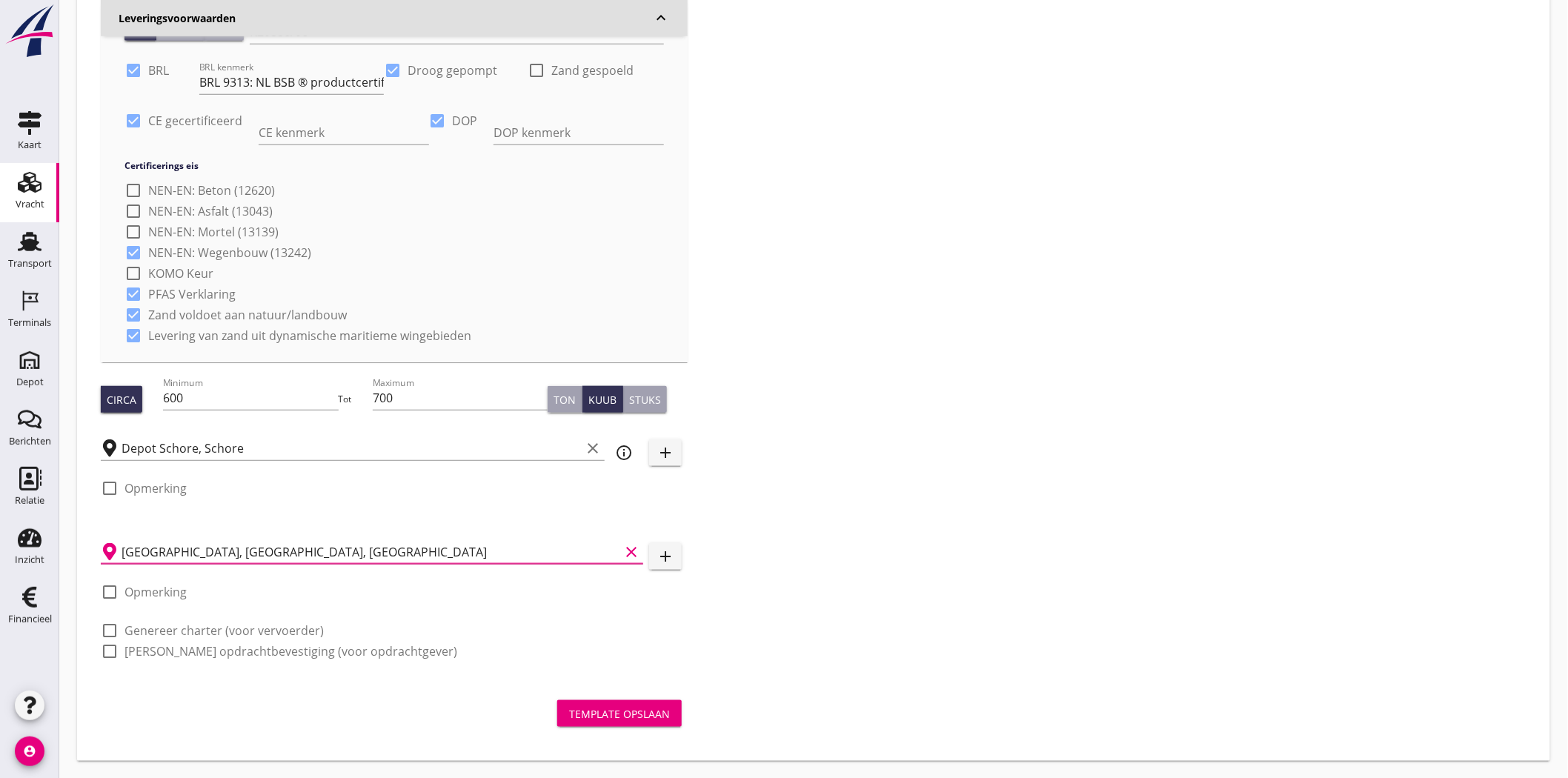
type input "[GEOGRAPHIC_DATA], [GEOGRAPHIC_DATA], [GEOGRAPHIC_DATA]"
click at [1156, 247] on div "Zoeken op opdrachtgever... Aannemings- en Verhuurbedrijf J. Hoondert & Zn. B.V.…" at bounding box center [813, 172] width 1438 height 1012
click at [792, 195] on div "Zoeken op opdrachtgever... Aannemings- en Verhuurbedrijf J. Hoondert & Zn. B.V.…" at bounding box center [813, 172] width 1438 height 1012
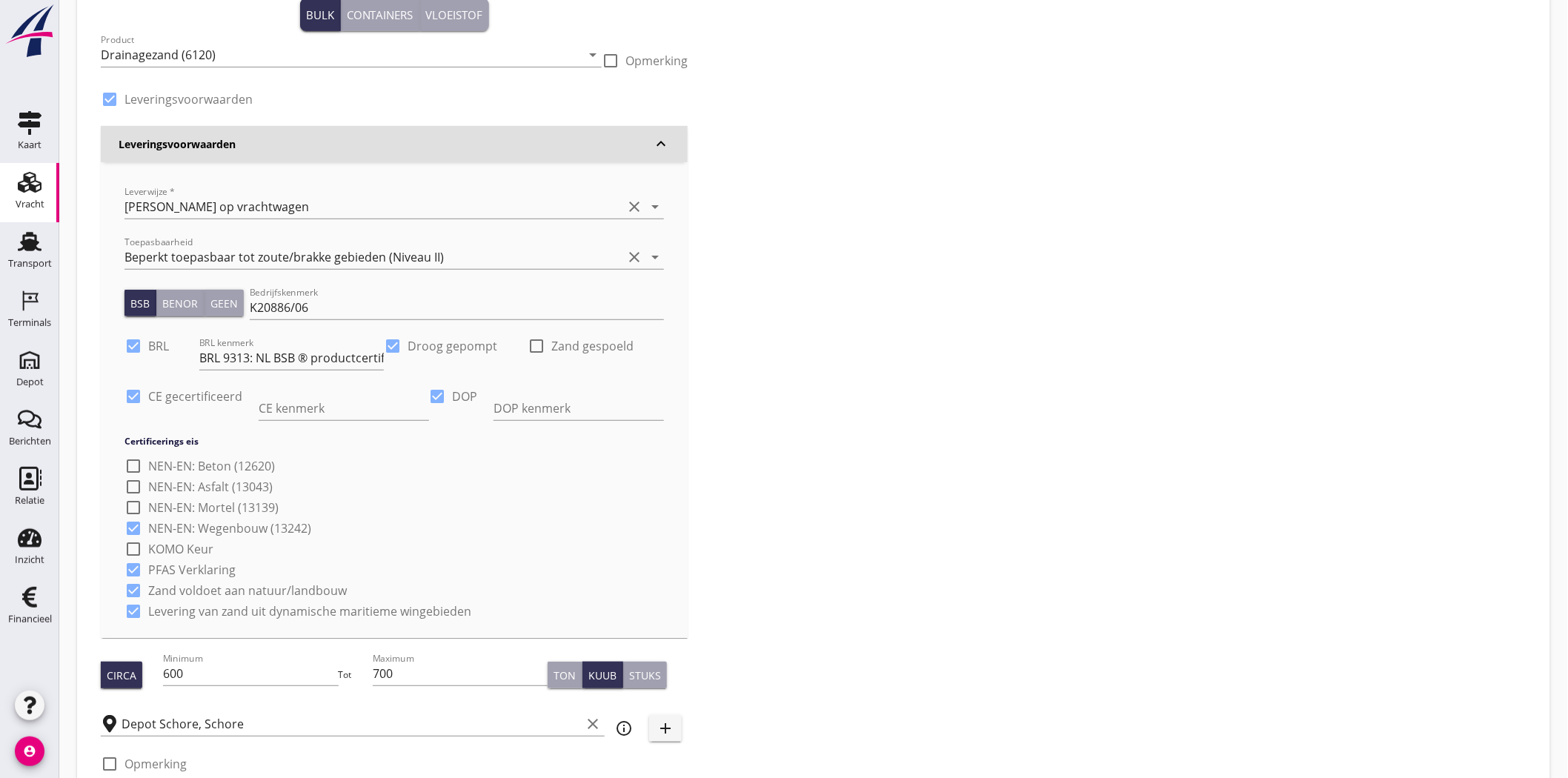
scroll to position [9, 0]
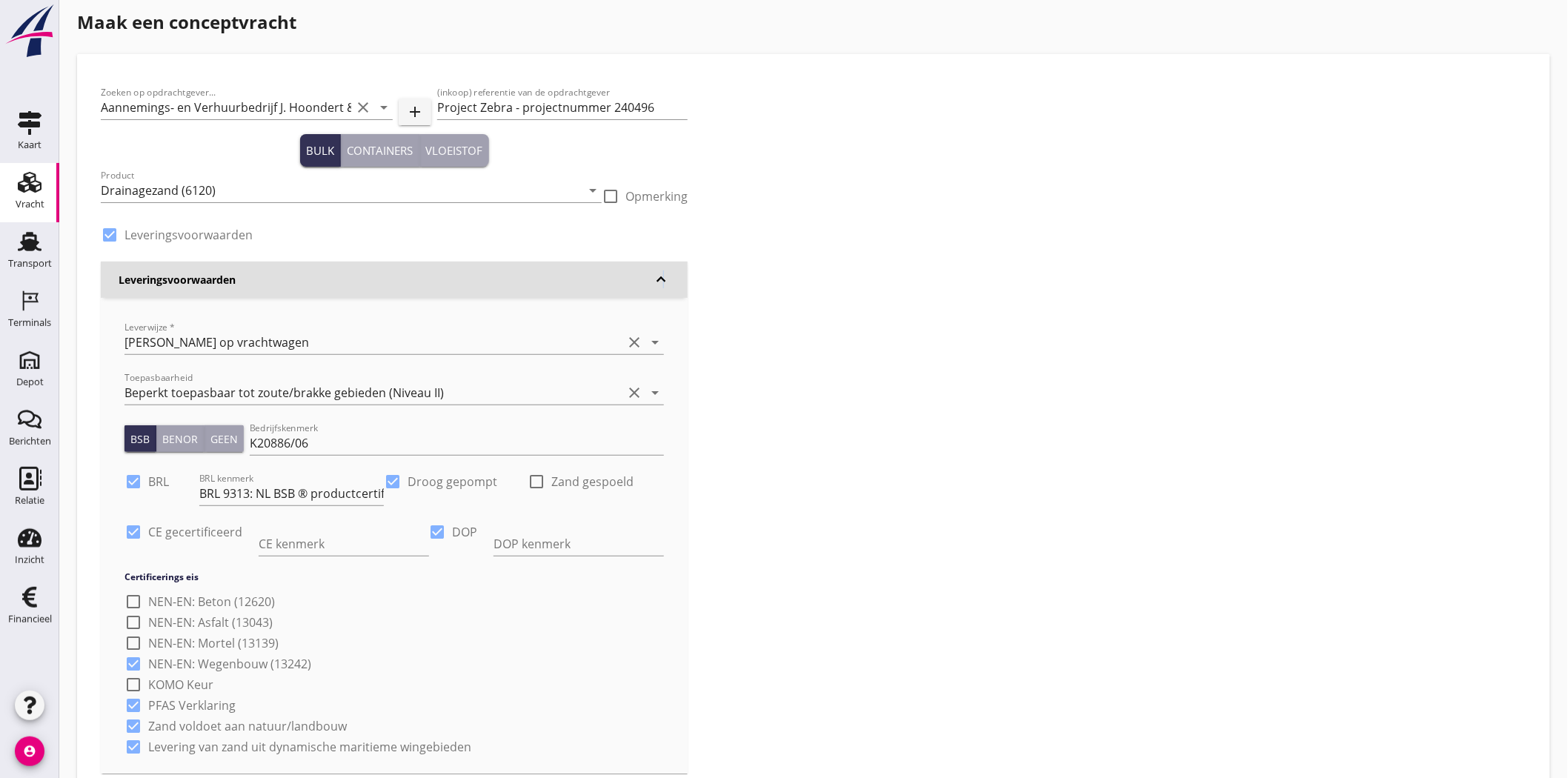
click at [664, 274] on icon "keyboard_arrow_down" at bounding box center [660, 279] width 17 height 17
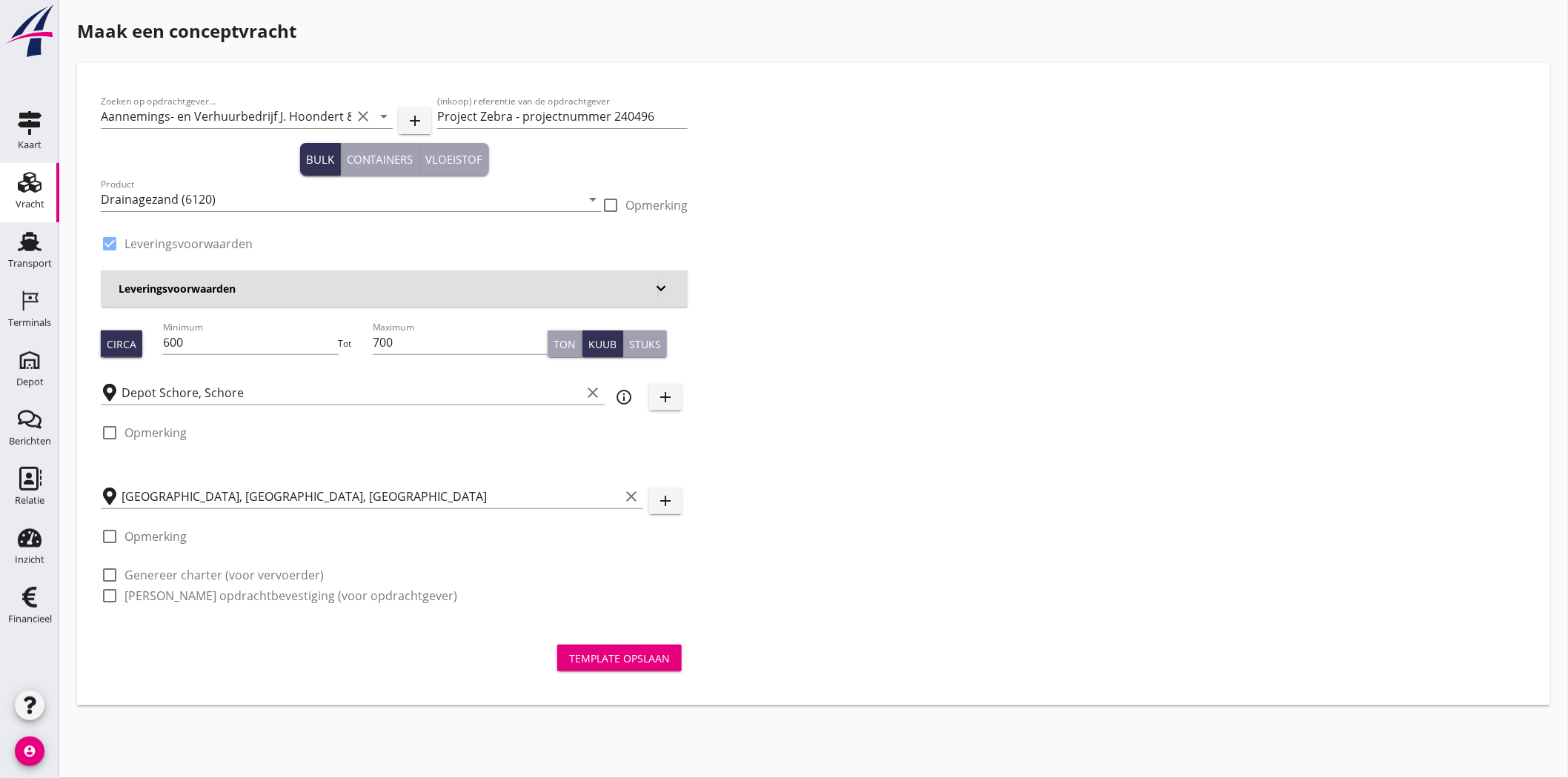
scroll to position [0, 0]
click at [823, 217] on div "Zoeken op opdrachtgever... Aannemings- en Verhuurbedrijf J. Hoondert & Zn. B.V.…" at bounding box center [813, 354] width 1438 height 536
click at [106, 598] on div at bounding box center [110, 596] width 25 height 25
checkbox input "true"
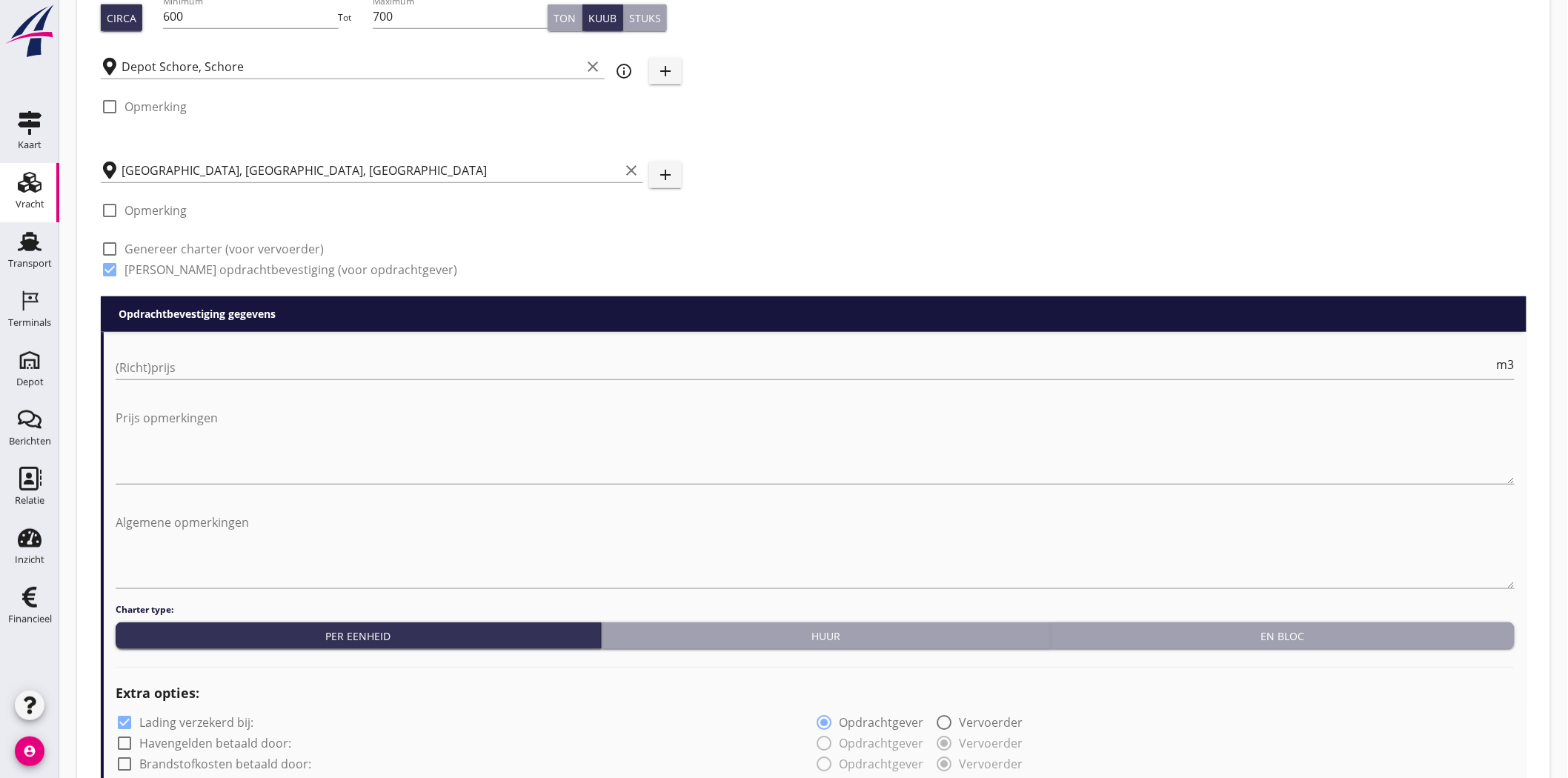
scroll to position [411, 0]
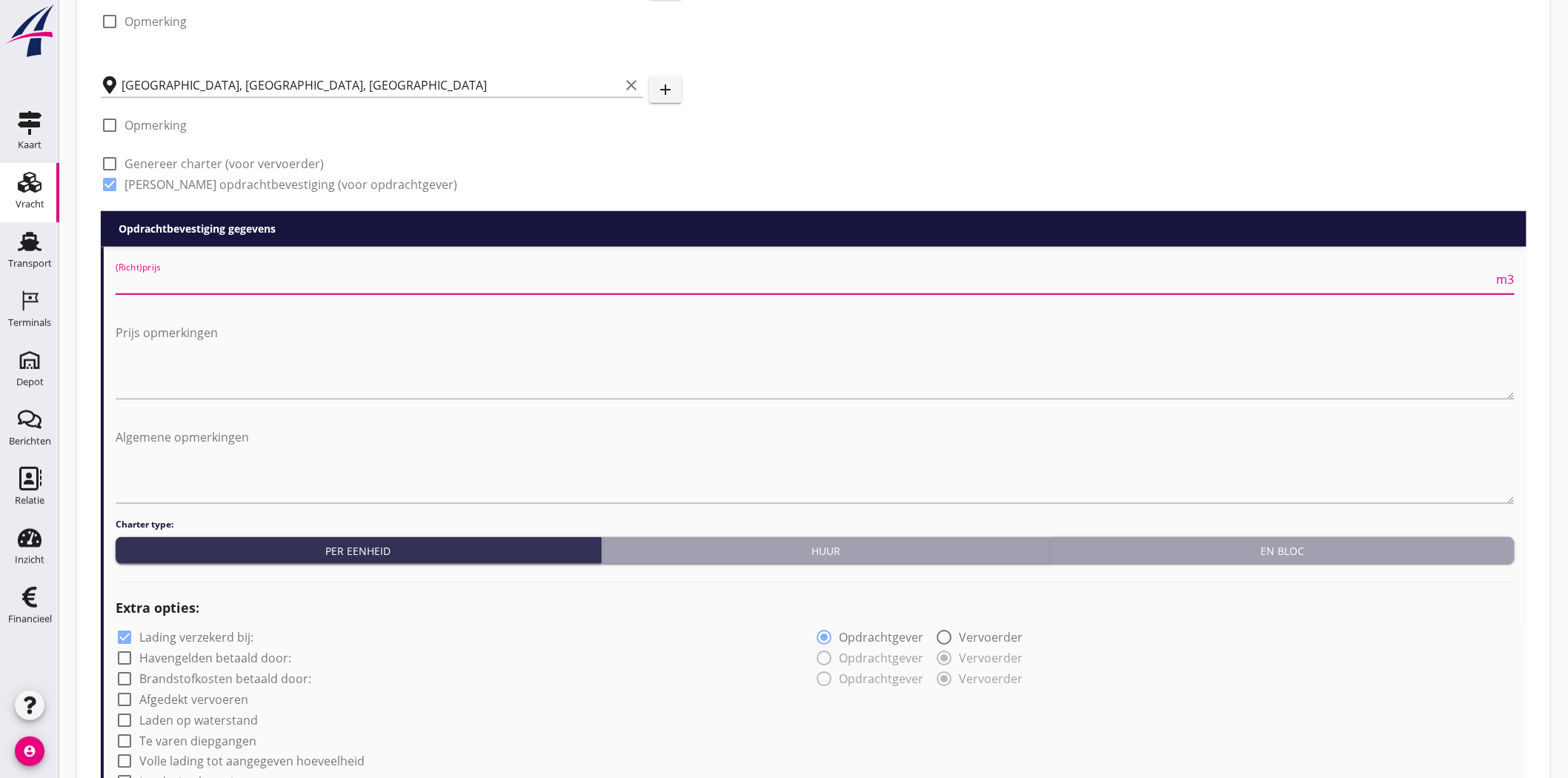
click at [168, 290] on input "(Richt)prijs" at bounding box center [804, 282] width 1378 height 24
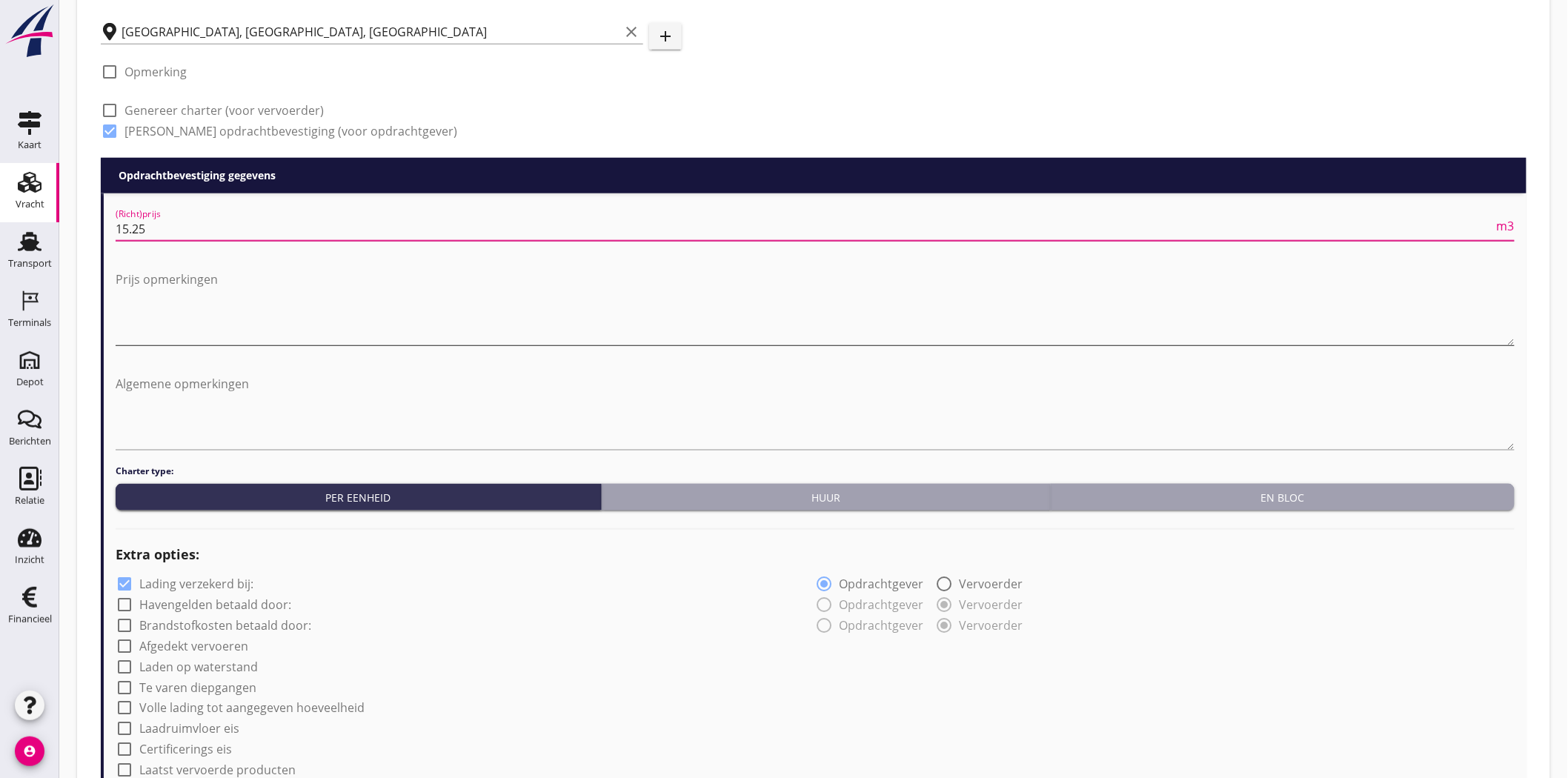
scroll to position [494, 0]
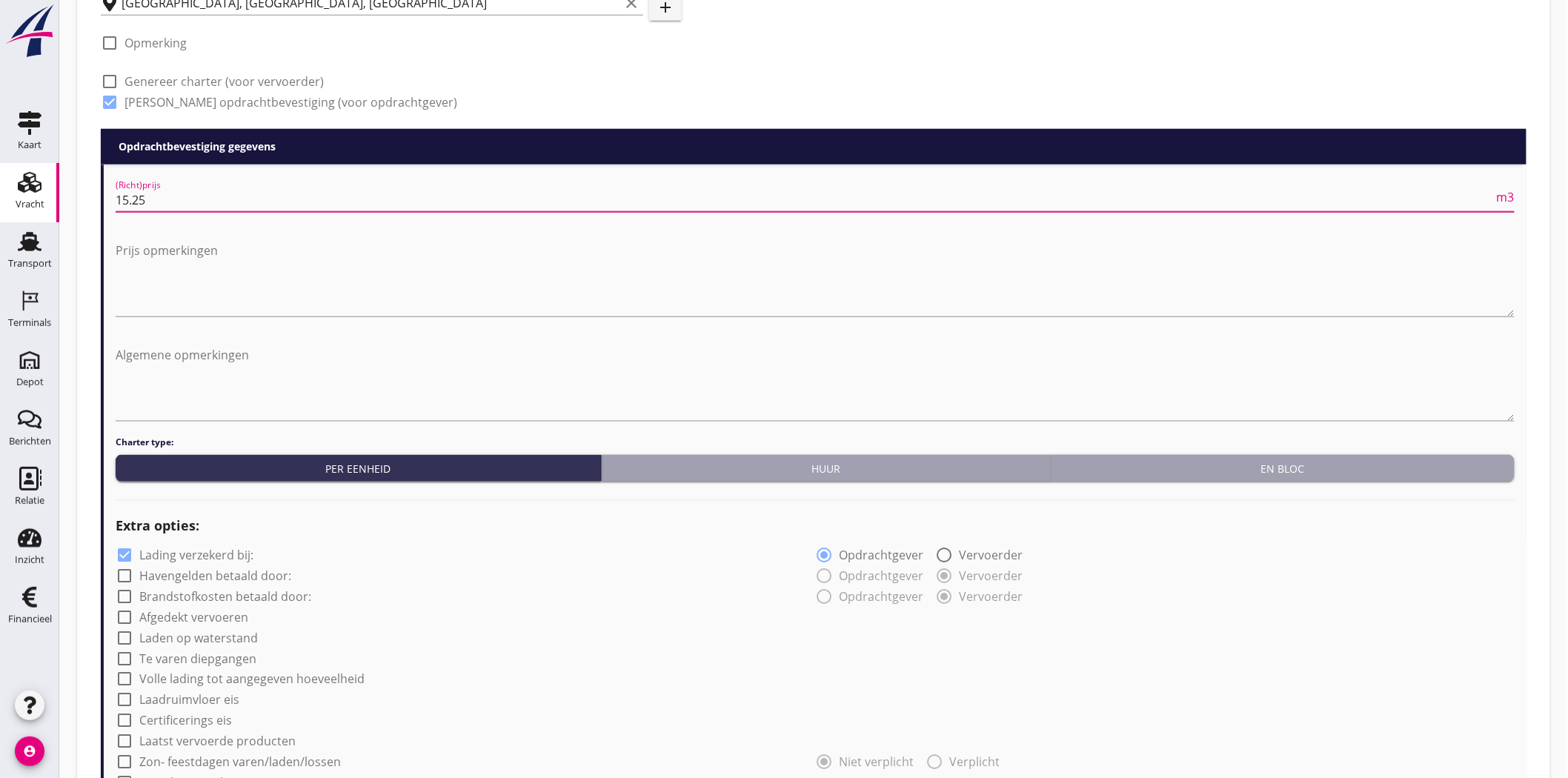
type input "15.25"
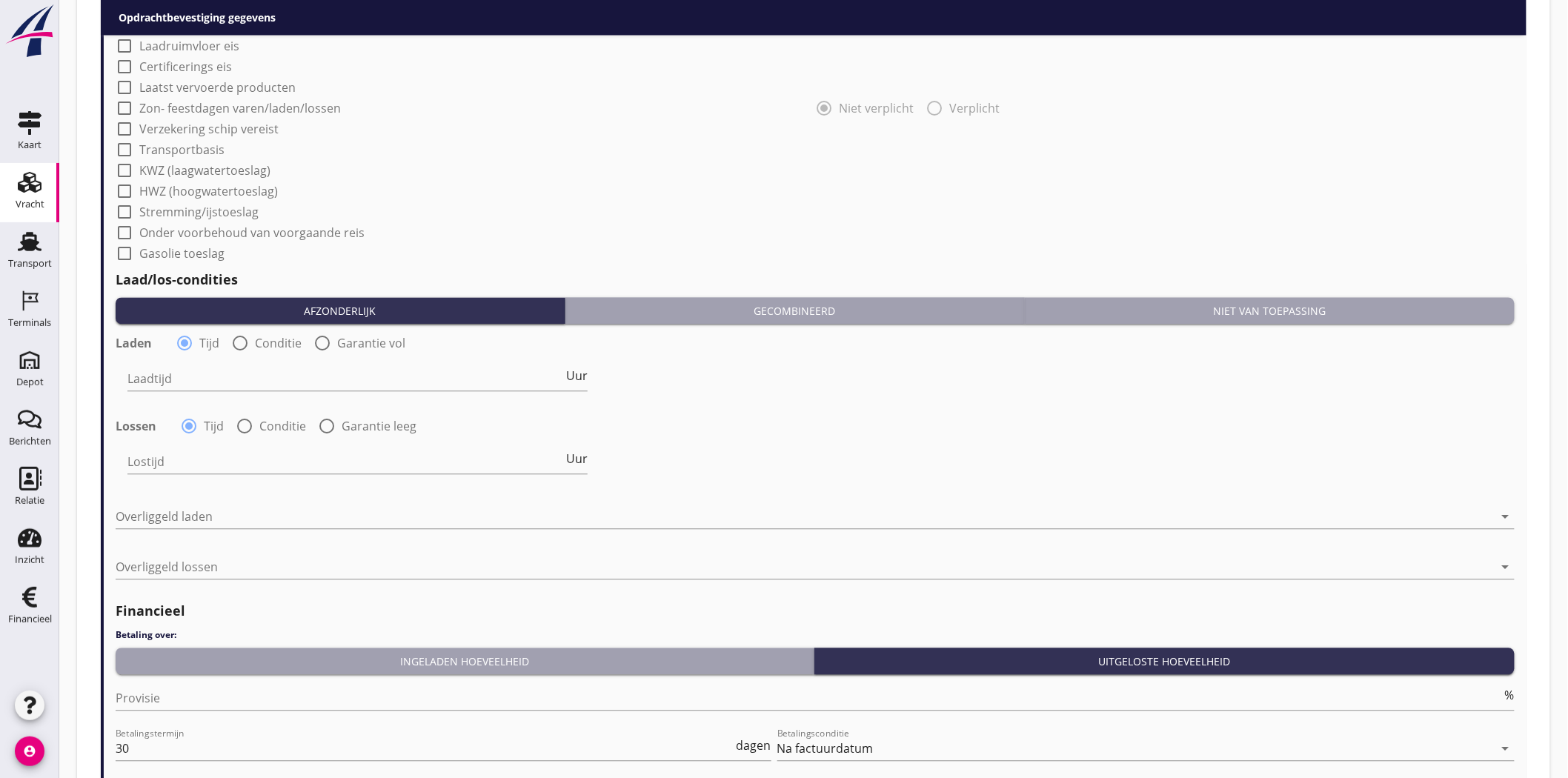
scroll to position [741, 0]
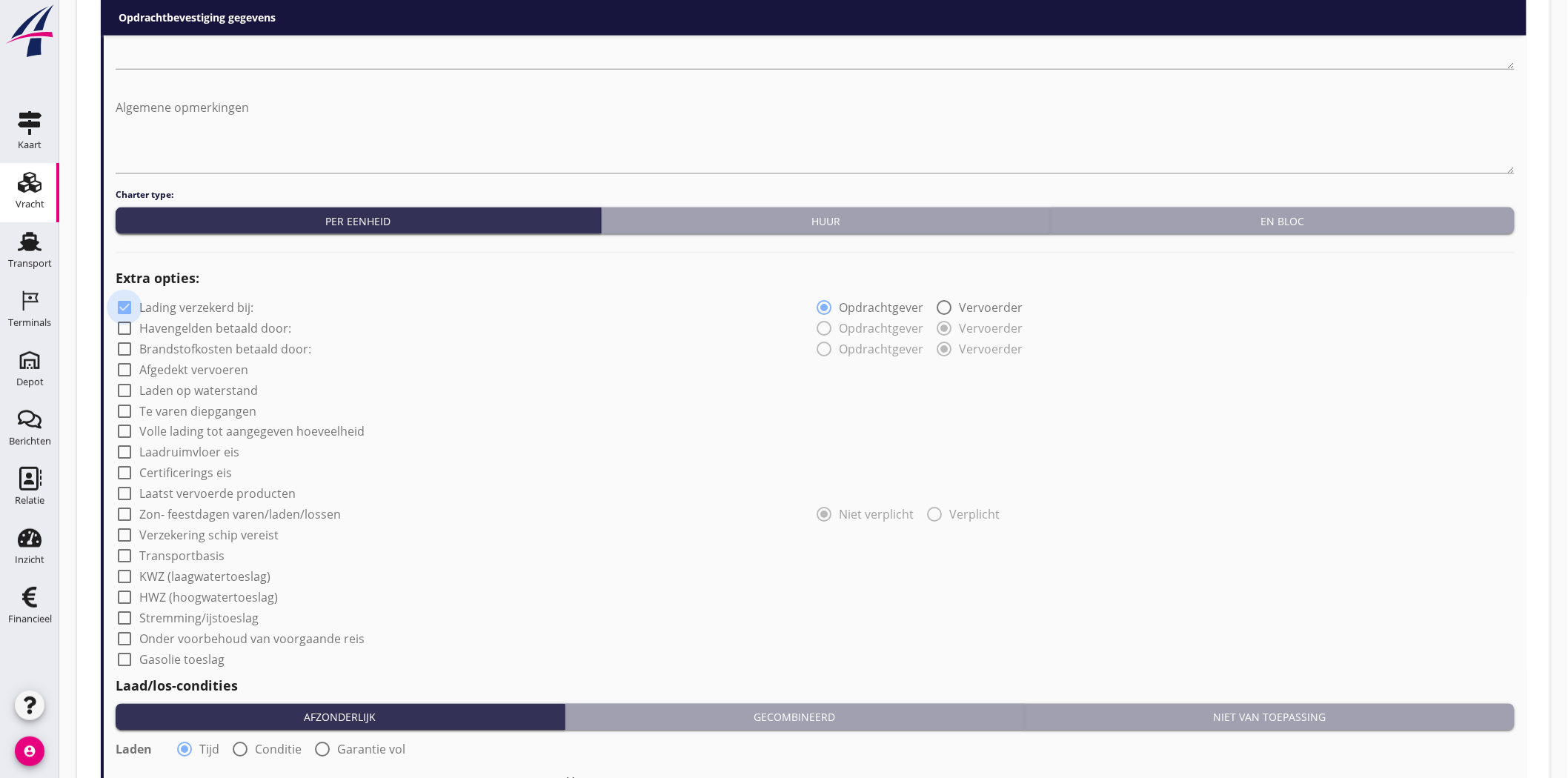
click at [127, 304] on div at bounding box center [125, 308] width 25 height 25
checkbox input "false"
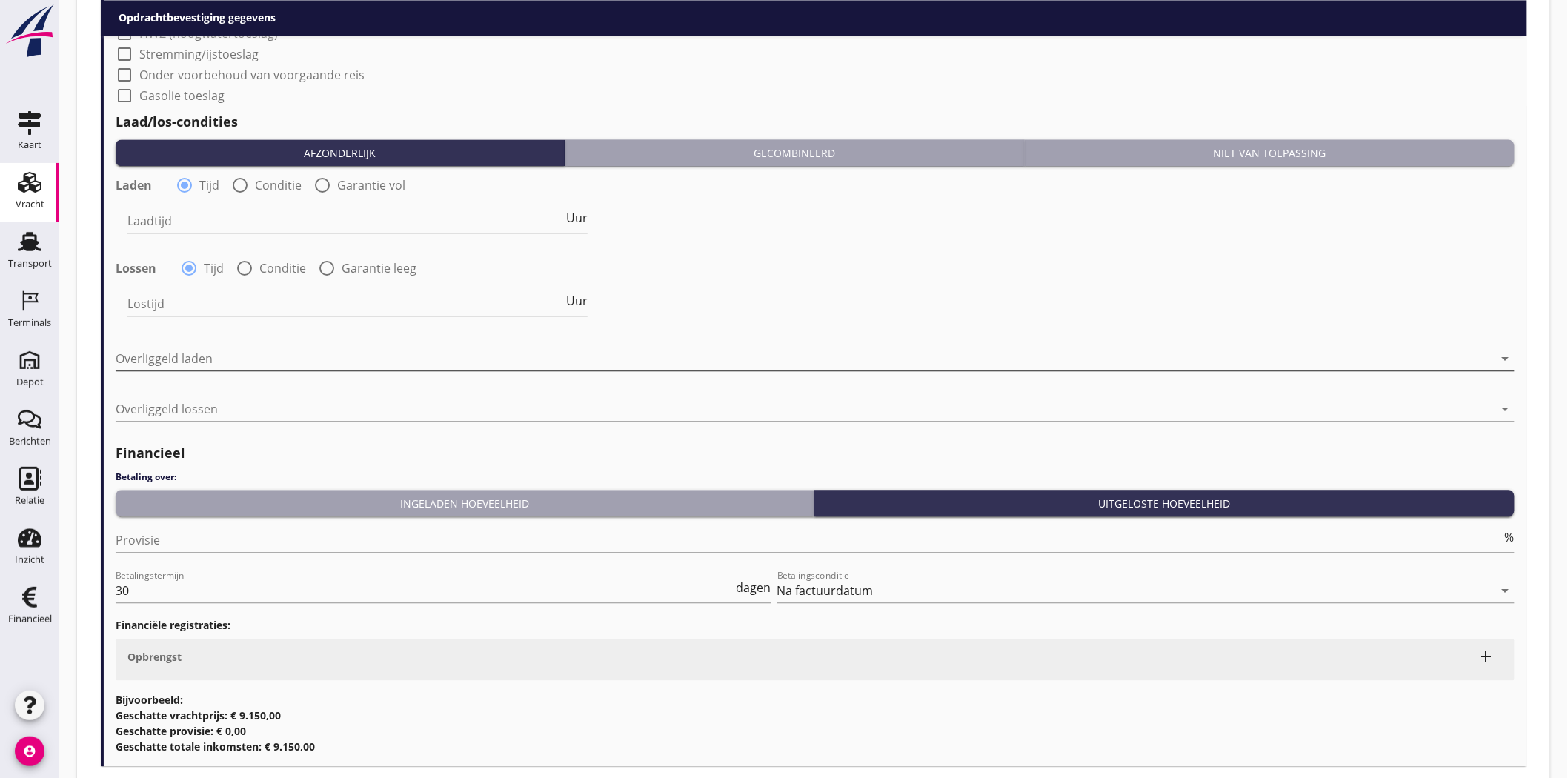
scroll to position [981, 0]
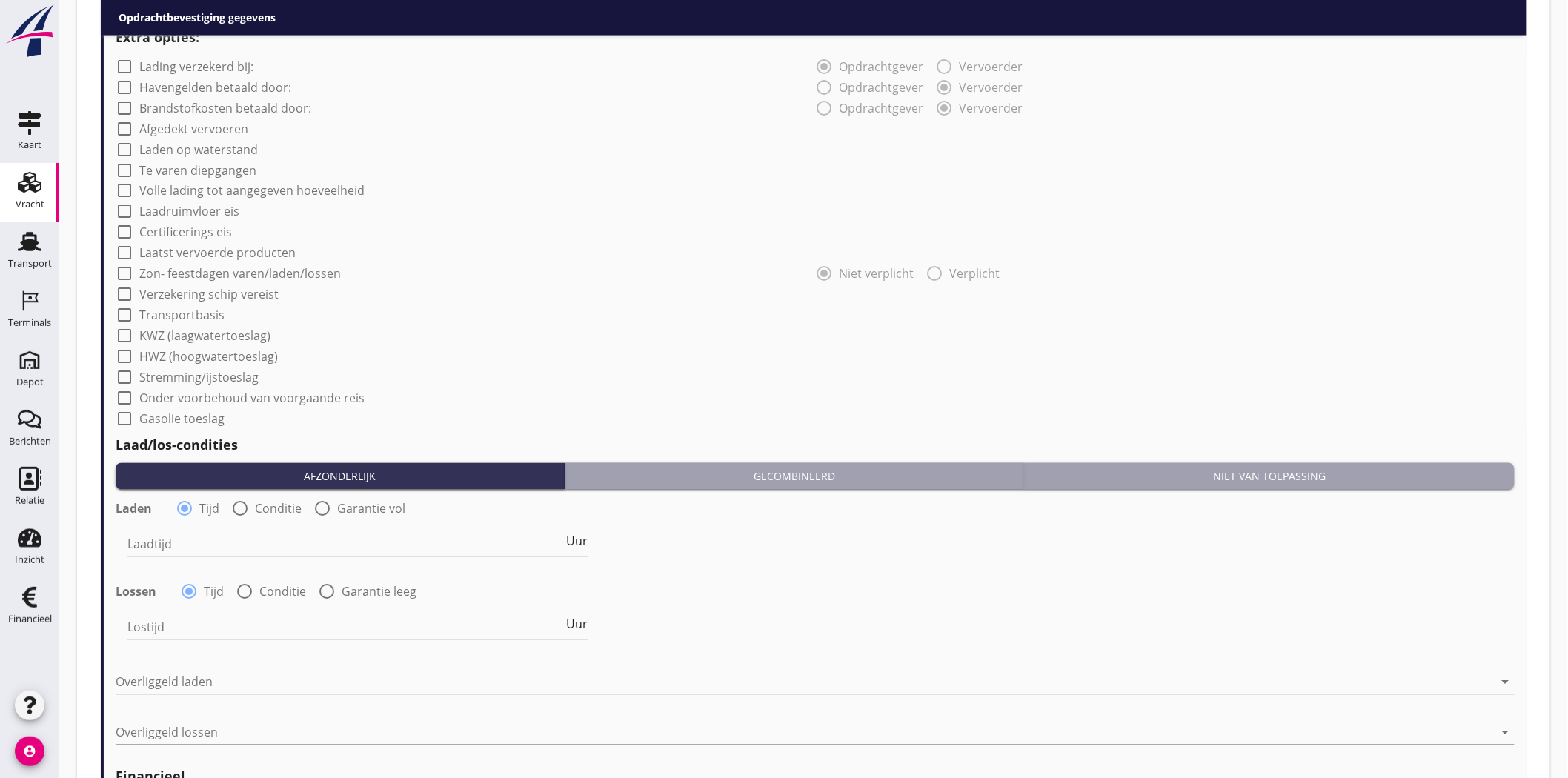
click at [1229, 471] on div "Niet van toepassing" at bounding box center [1269, 477] width 478 height 16
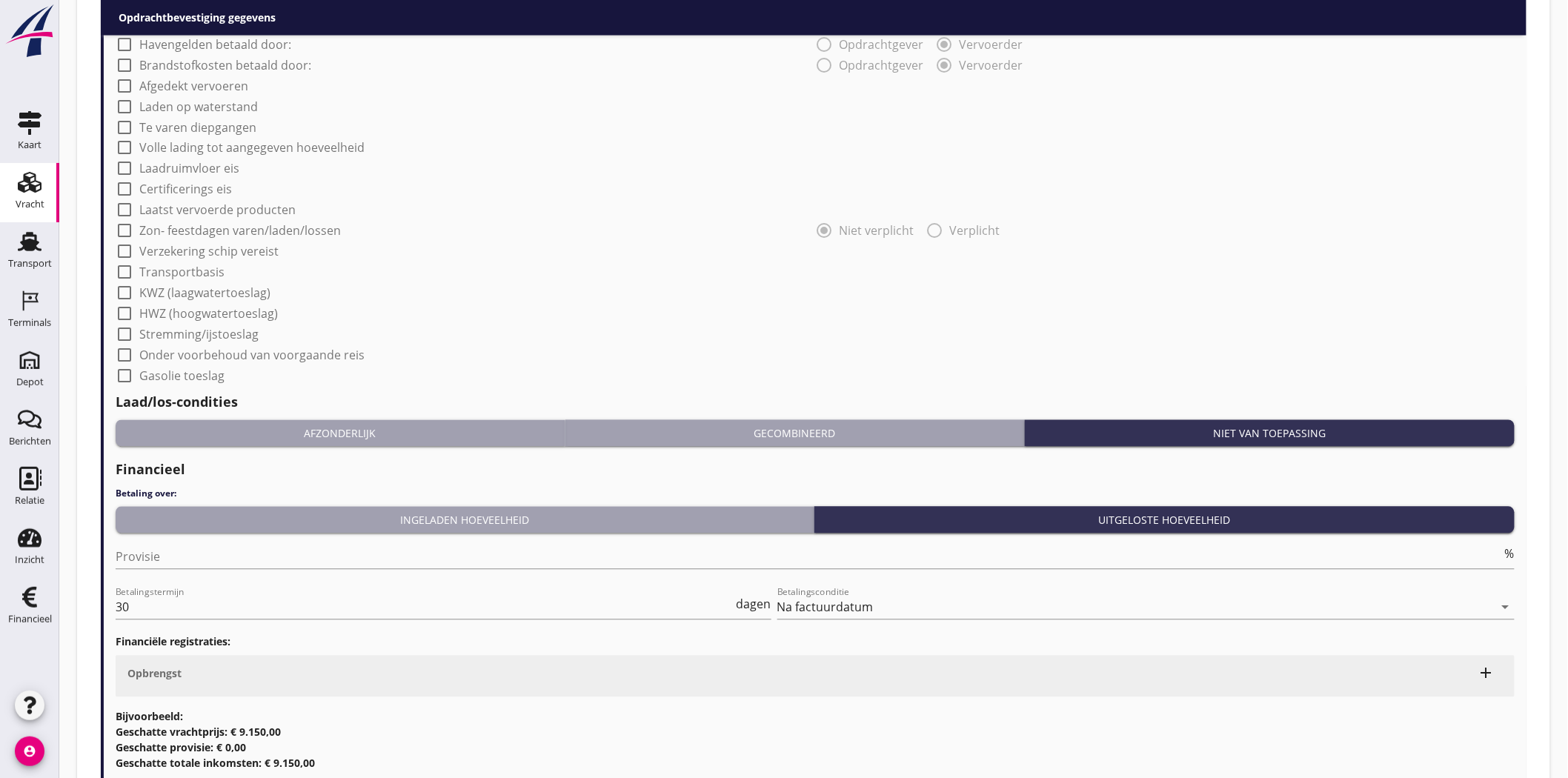
scroll to position [1130, 0]
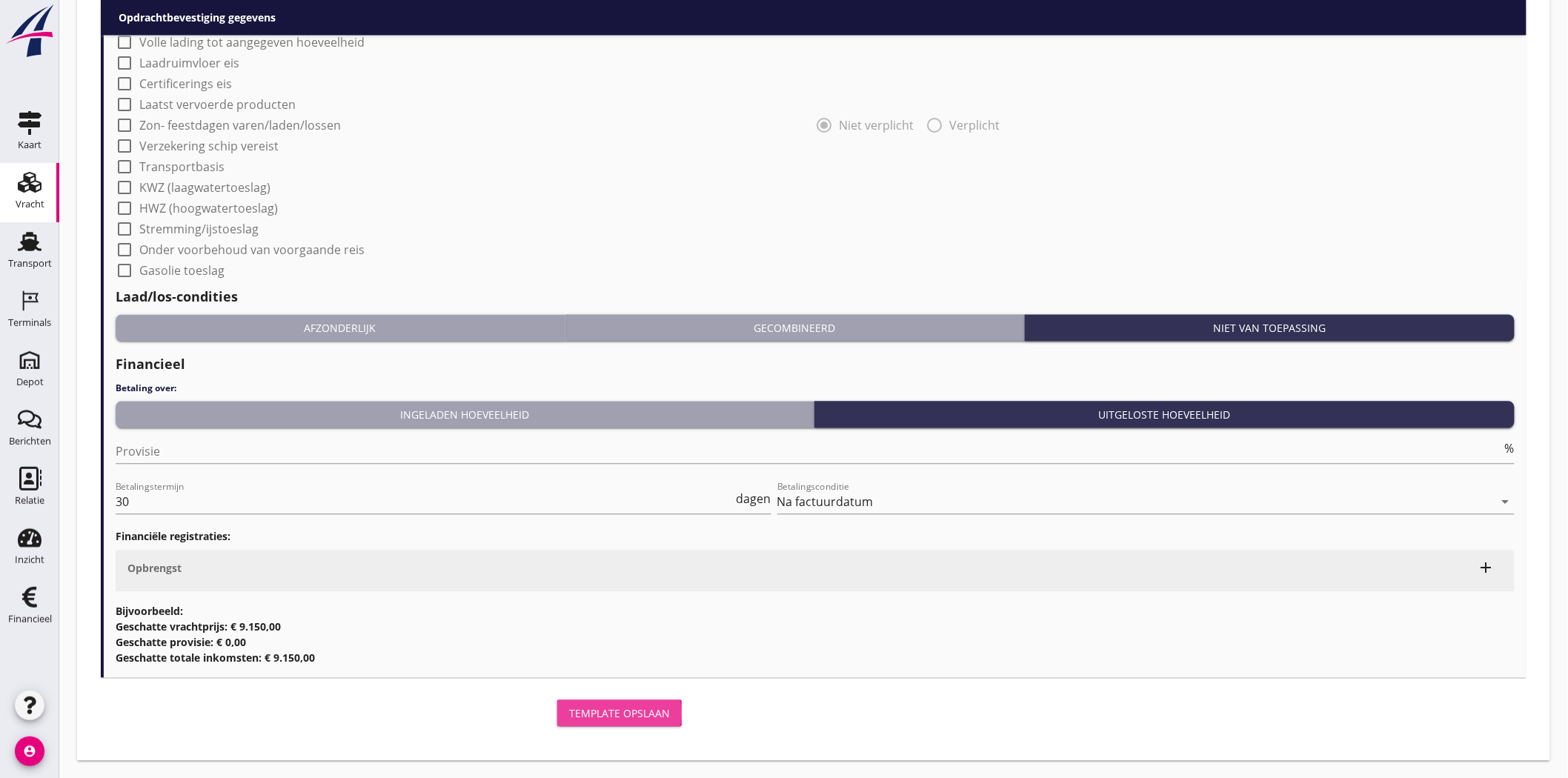
click at [587, 716] on div "Template opslaan" at bounding box center [619, 714] width 101 height 16
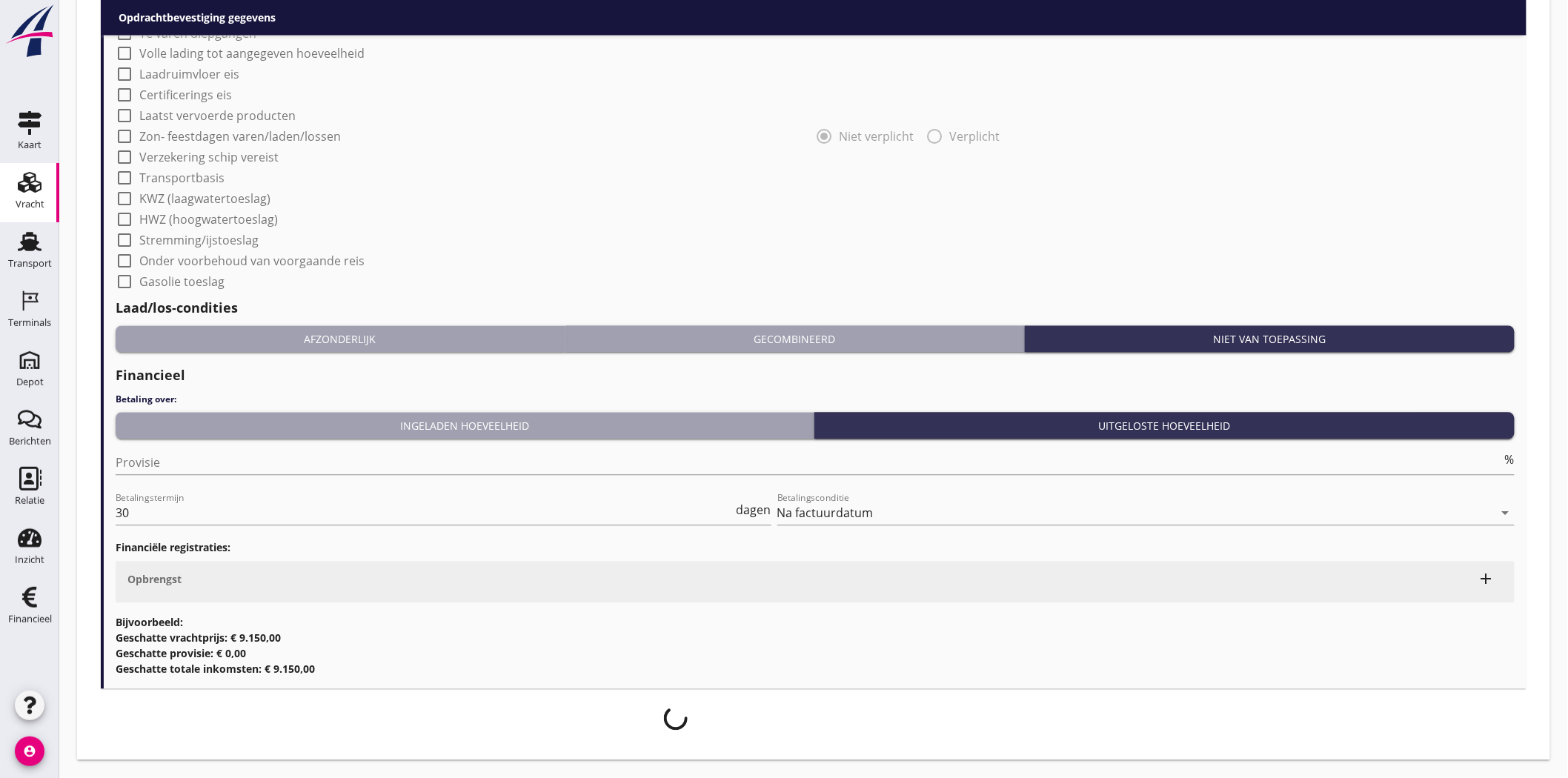
scroll to position [1119, 0]
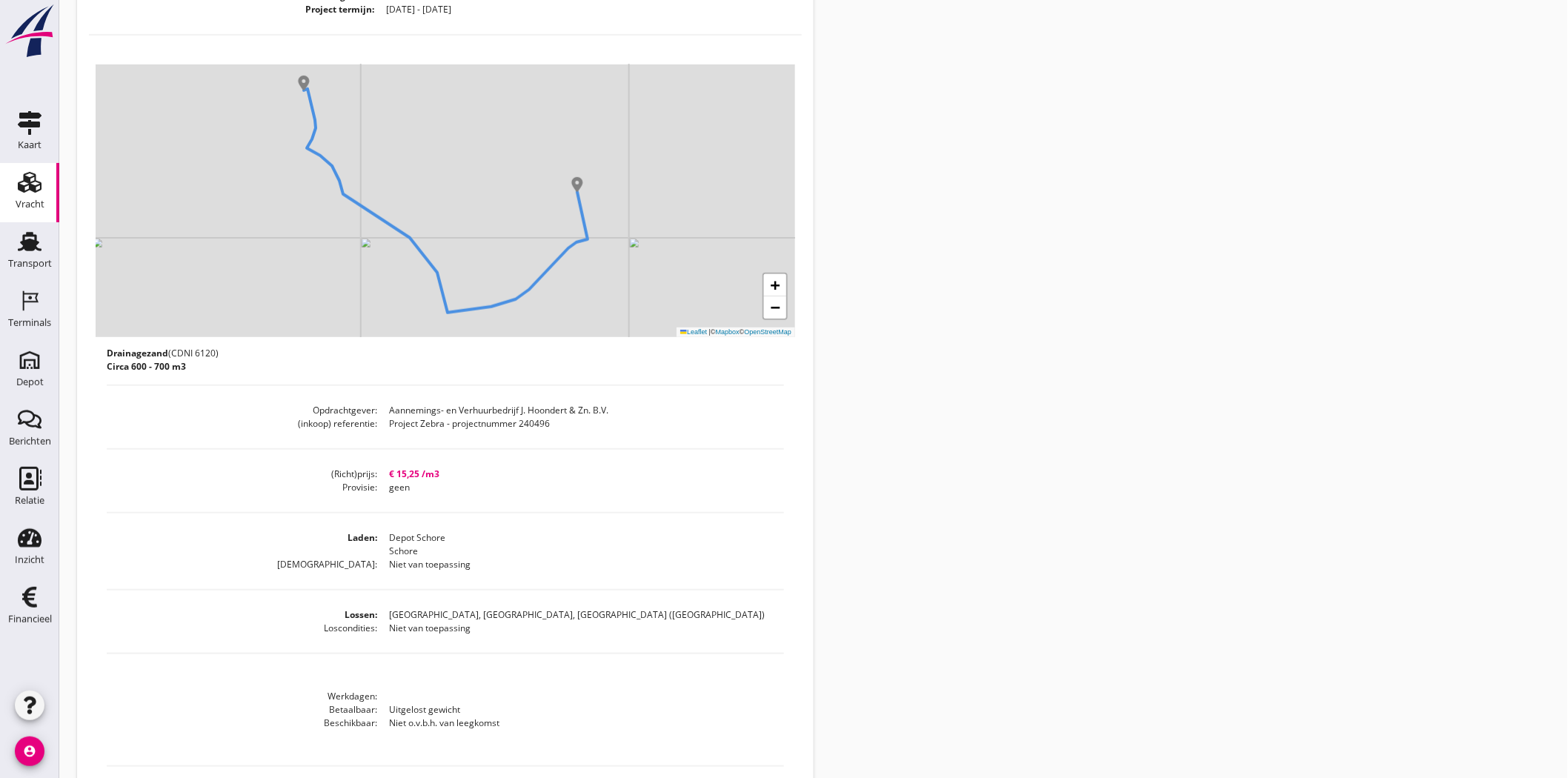
scroll to position [9, 0]
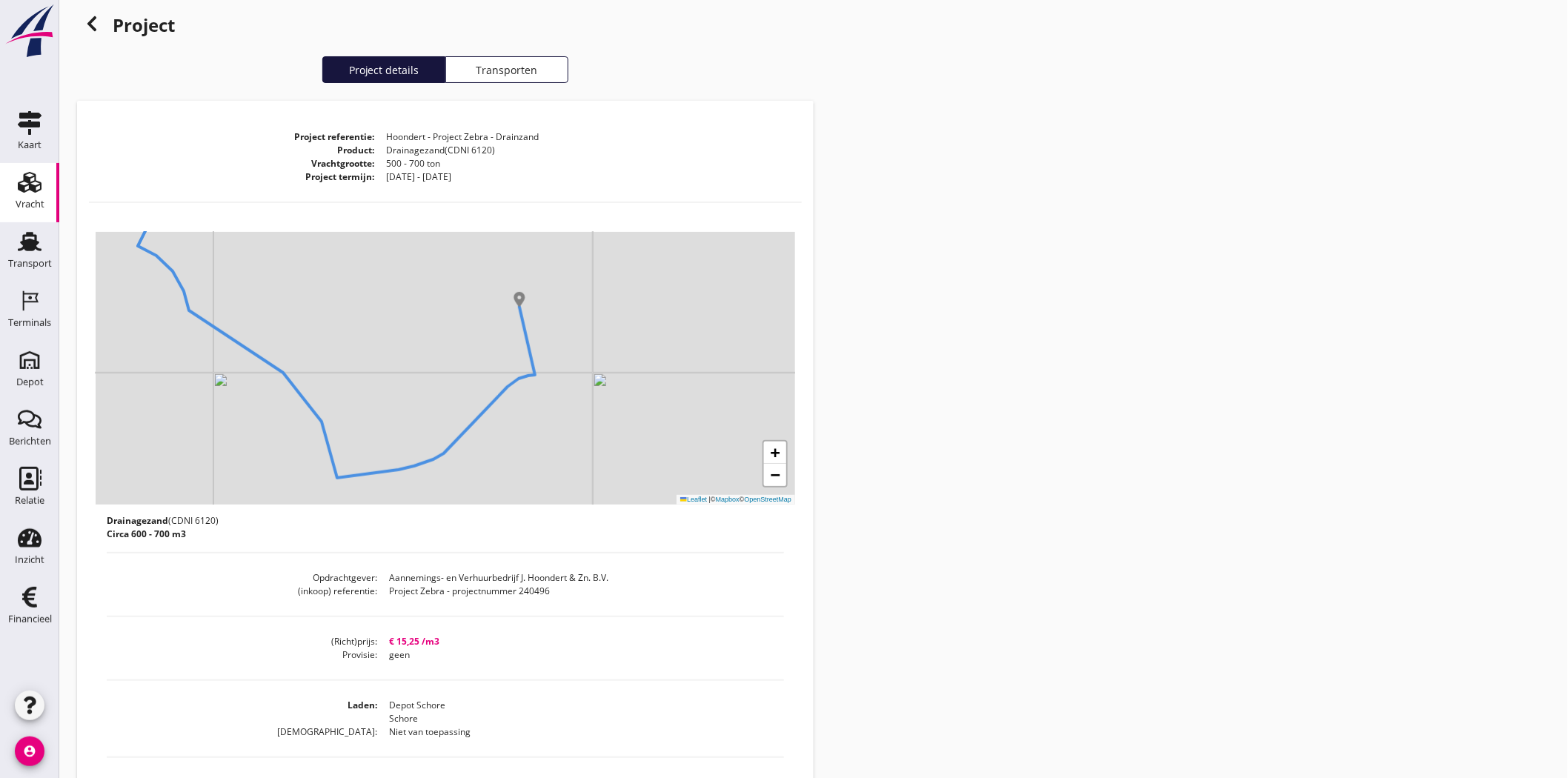
click at [1037, 461] on div "Project Project details Transporten Project referentie Hoondert - Project Zebra…" at bounding box center [814, 572] width 1508 height 1163
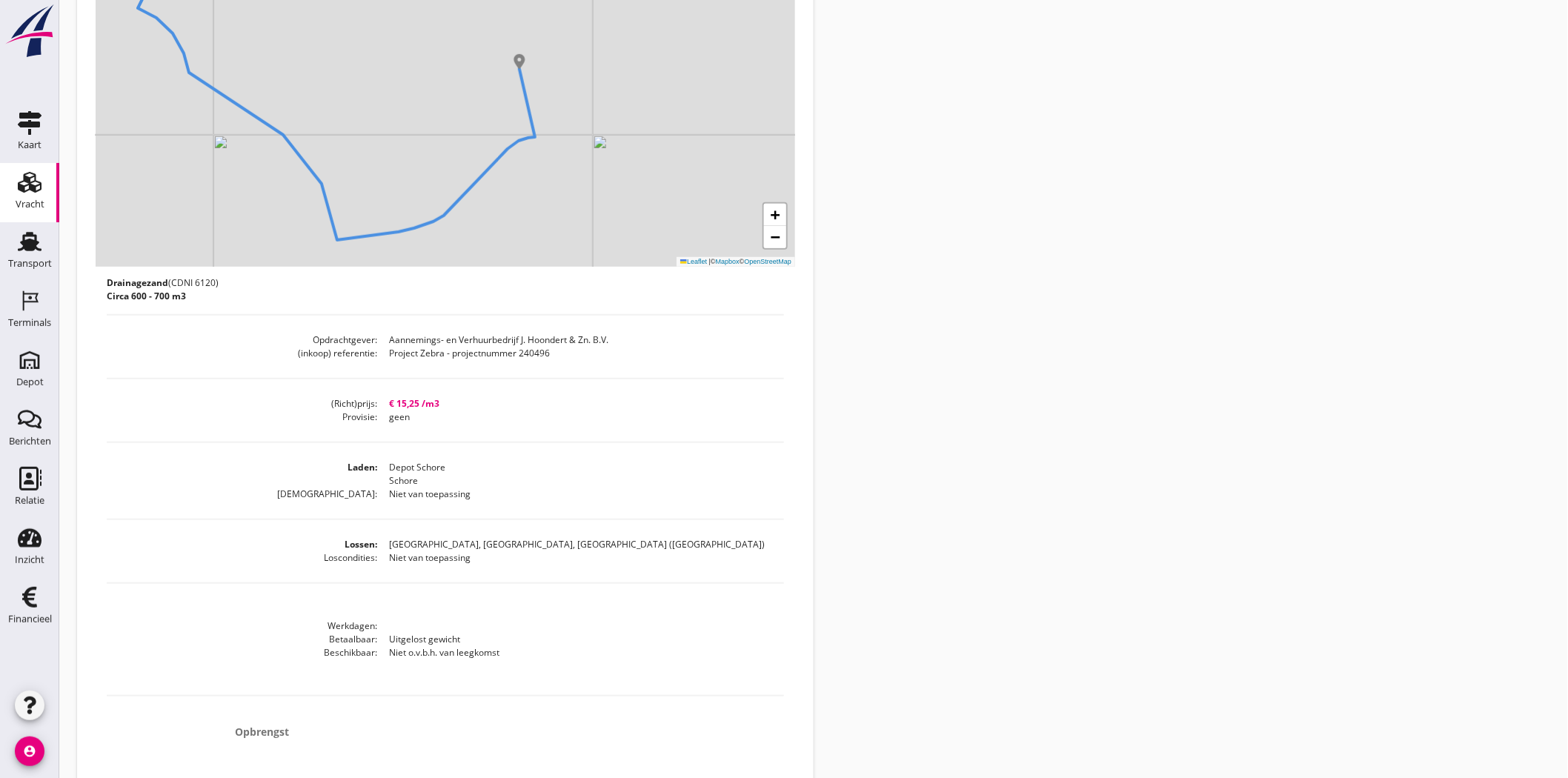
scroll to position [0, 0]
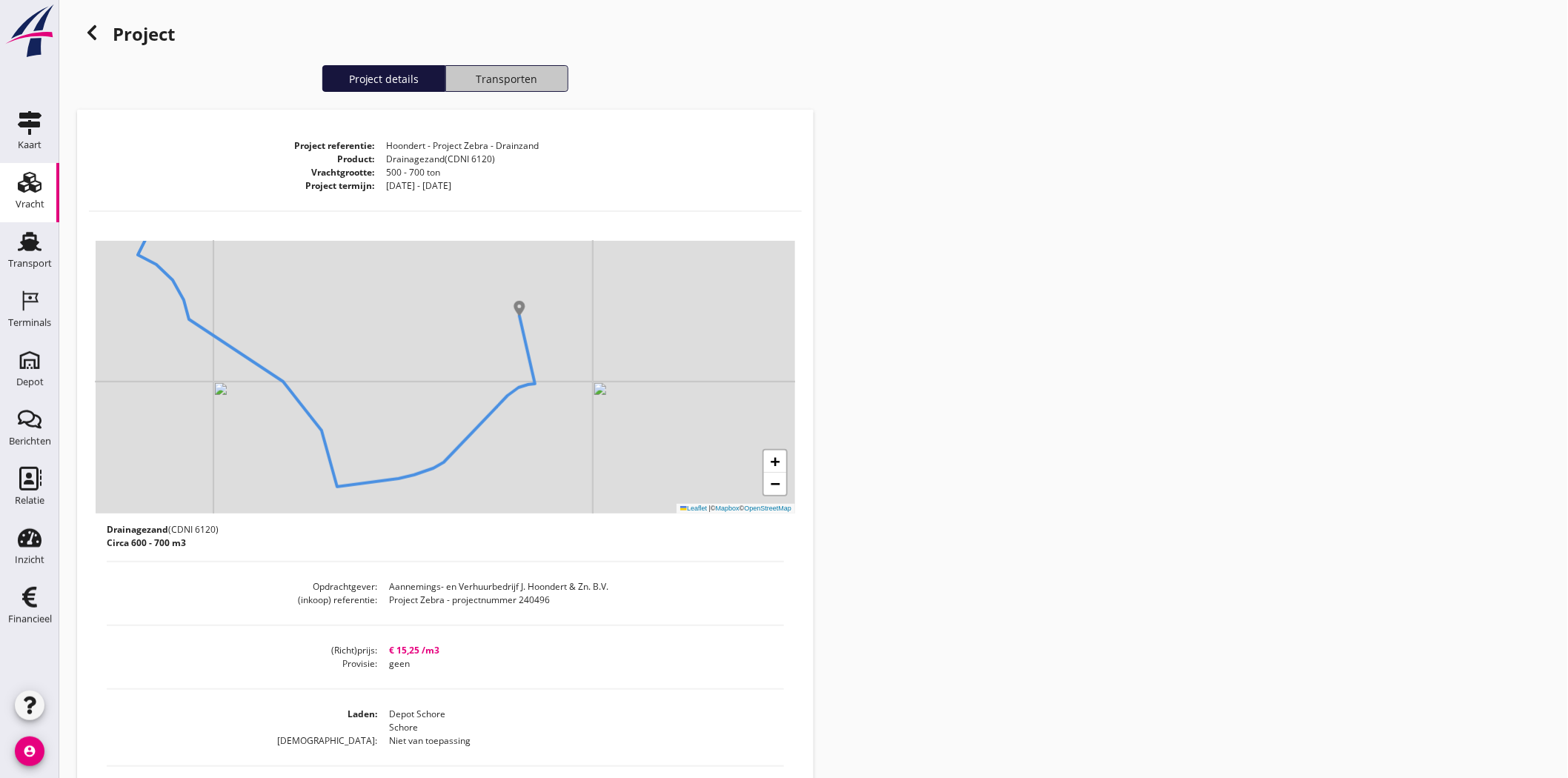
click at [531, 76] on div "Transporten" at bounding box center [507, 79] width 110 height 16
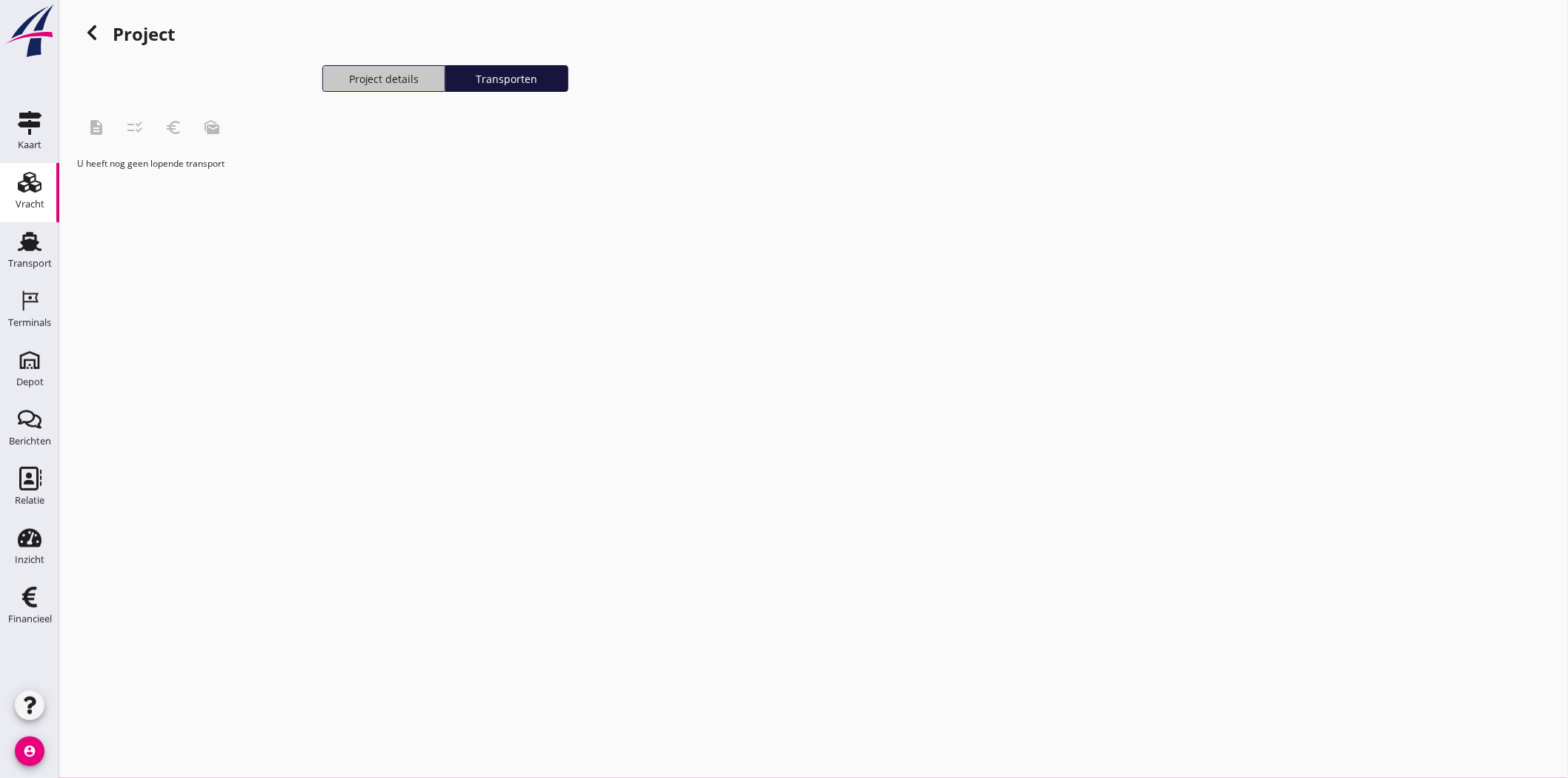
click at [376, 72] on div "Project details" at bounding box center [384, 79] width 110 height 16
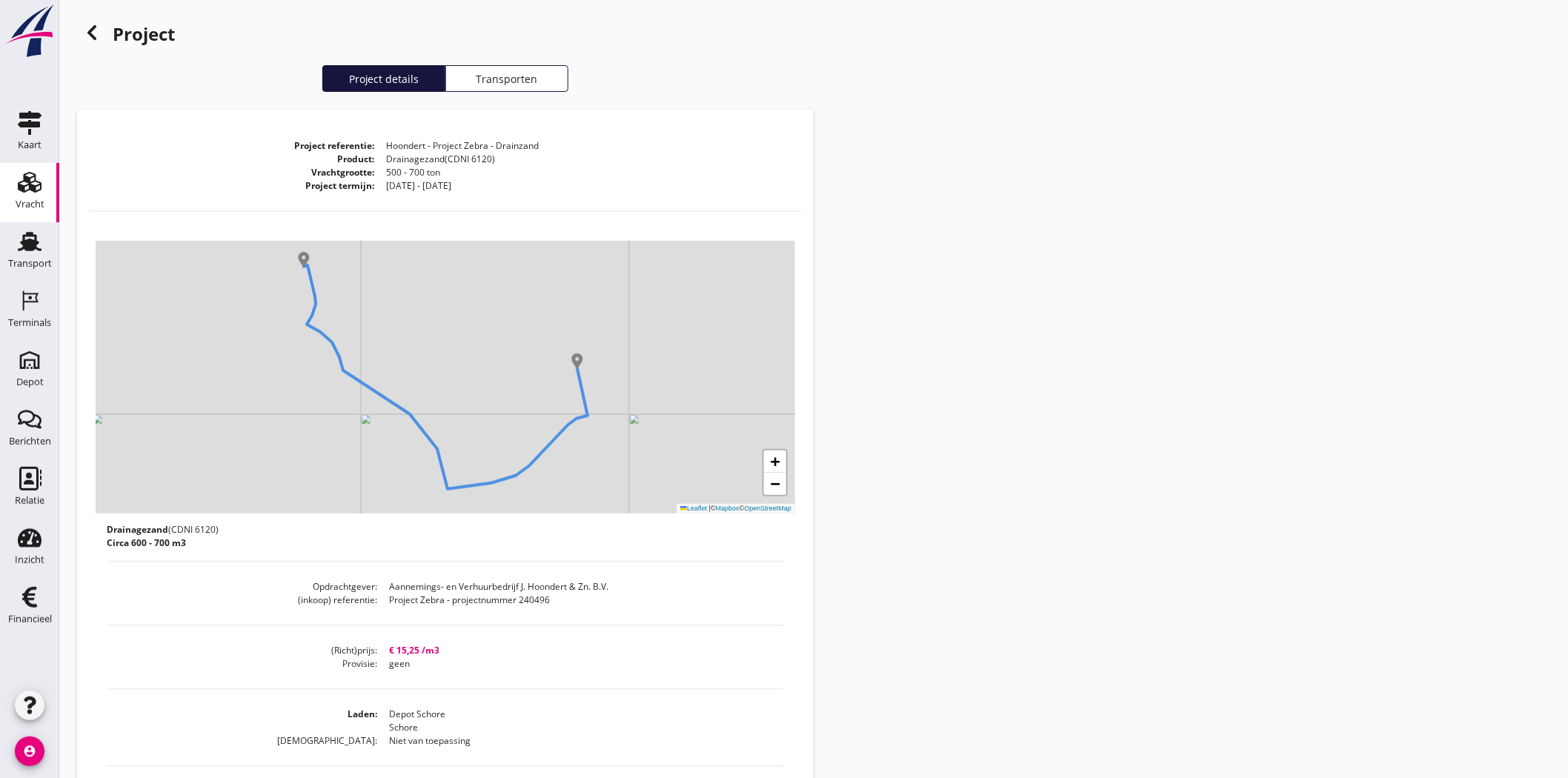
click at [85, 33] on icon at bounding box center [91, 33] width 17 height 17
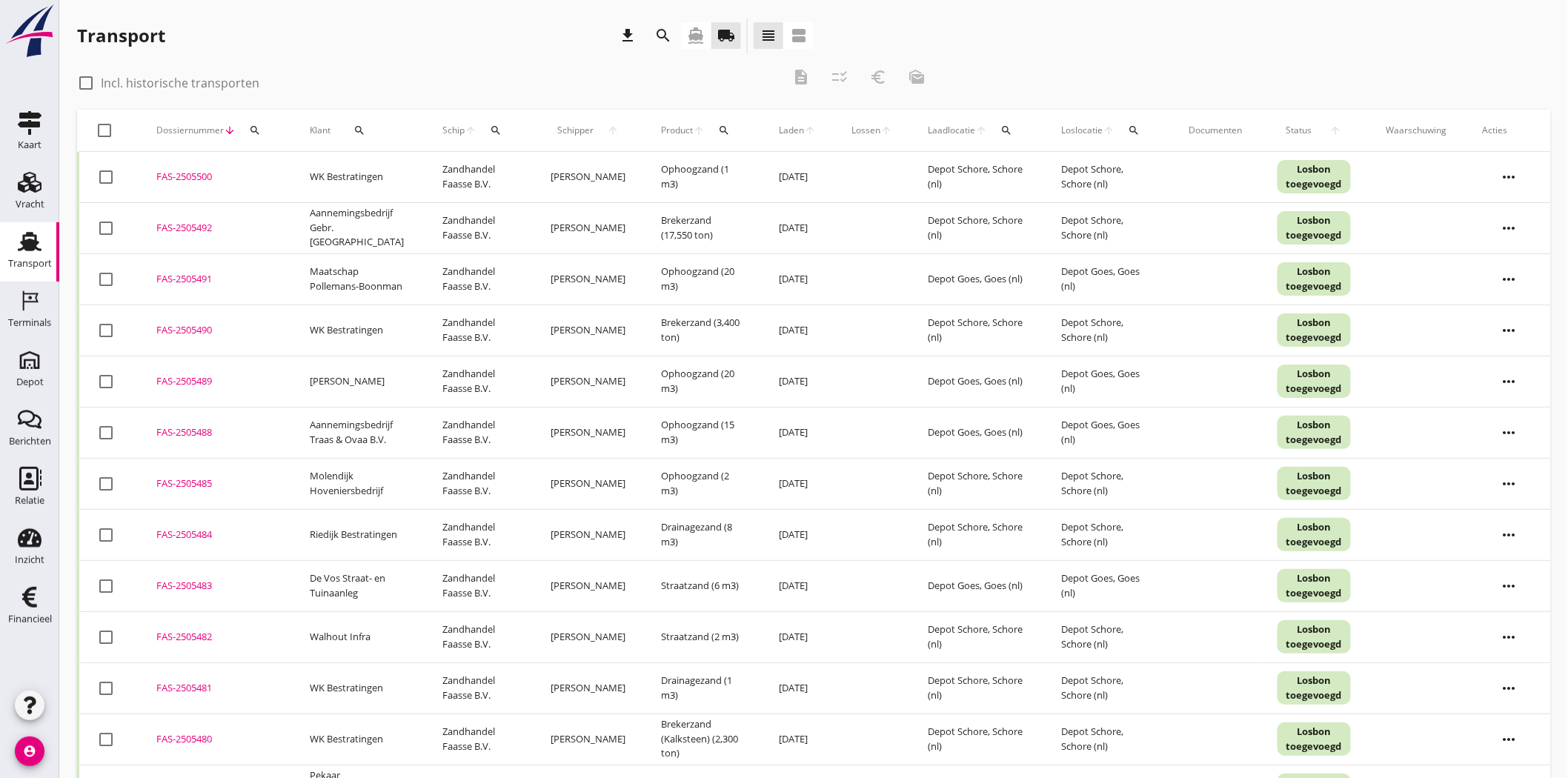
click at [38, 268] on div "Transport" at bounding box center [29, 263] width 44 height 10
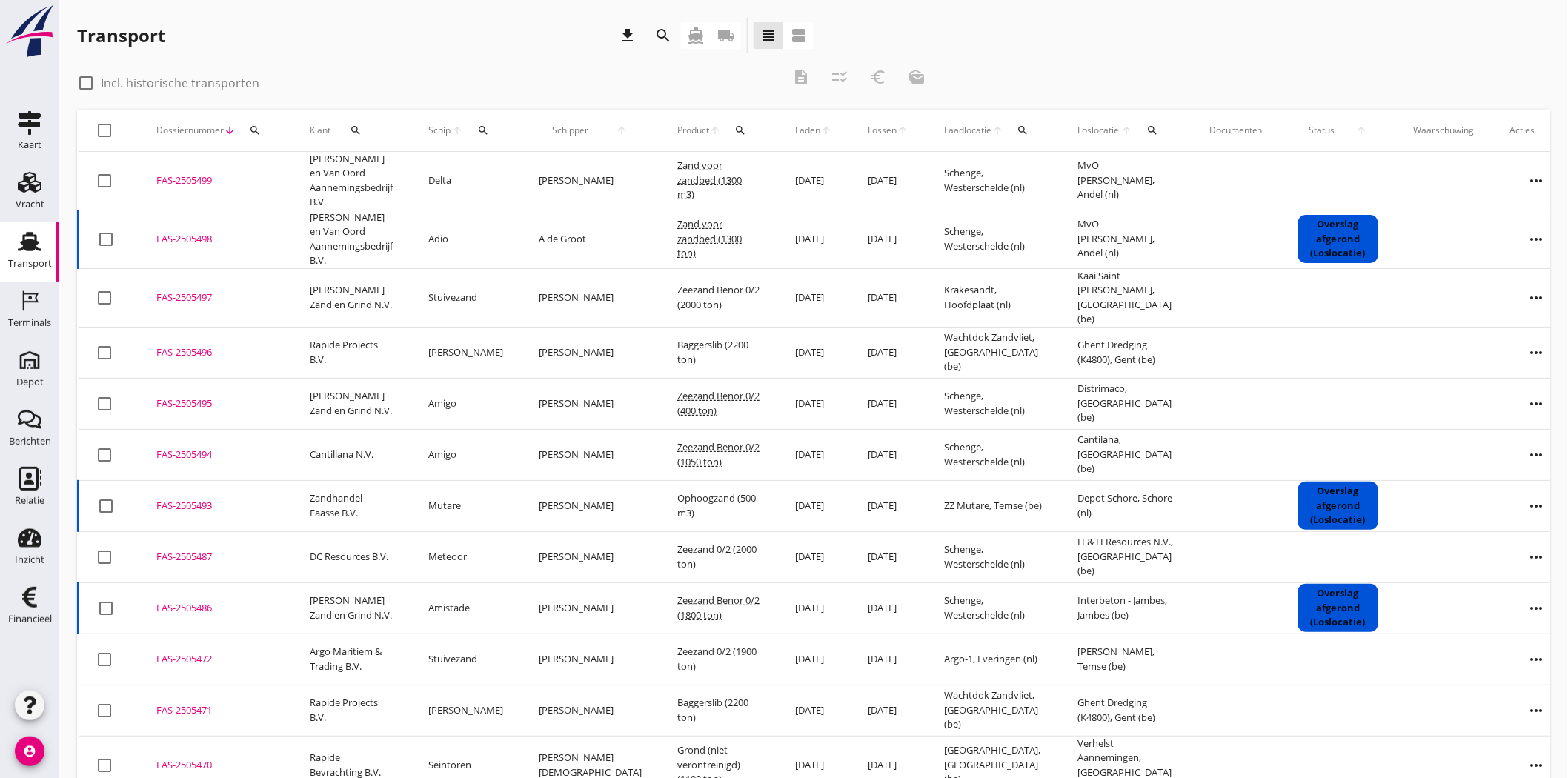
click at [197, 235] on div "FAS-2505498" at bounding box center [215, 239] width 118 height 15
click at [203, 176] on div "FAS-2505499" at bounding box center [215, 180] width 118 height 15
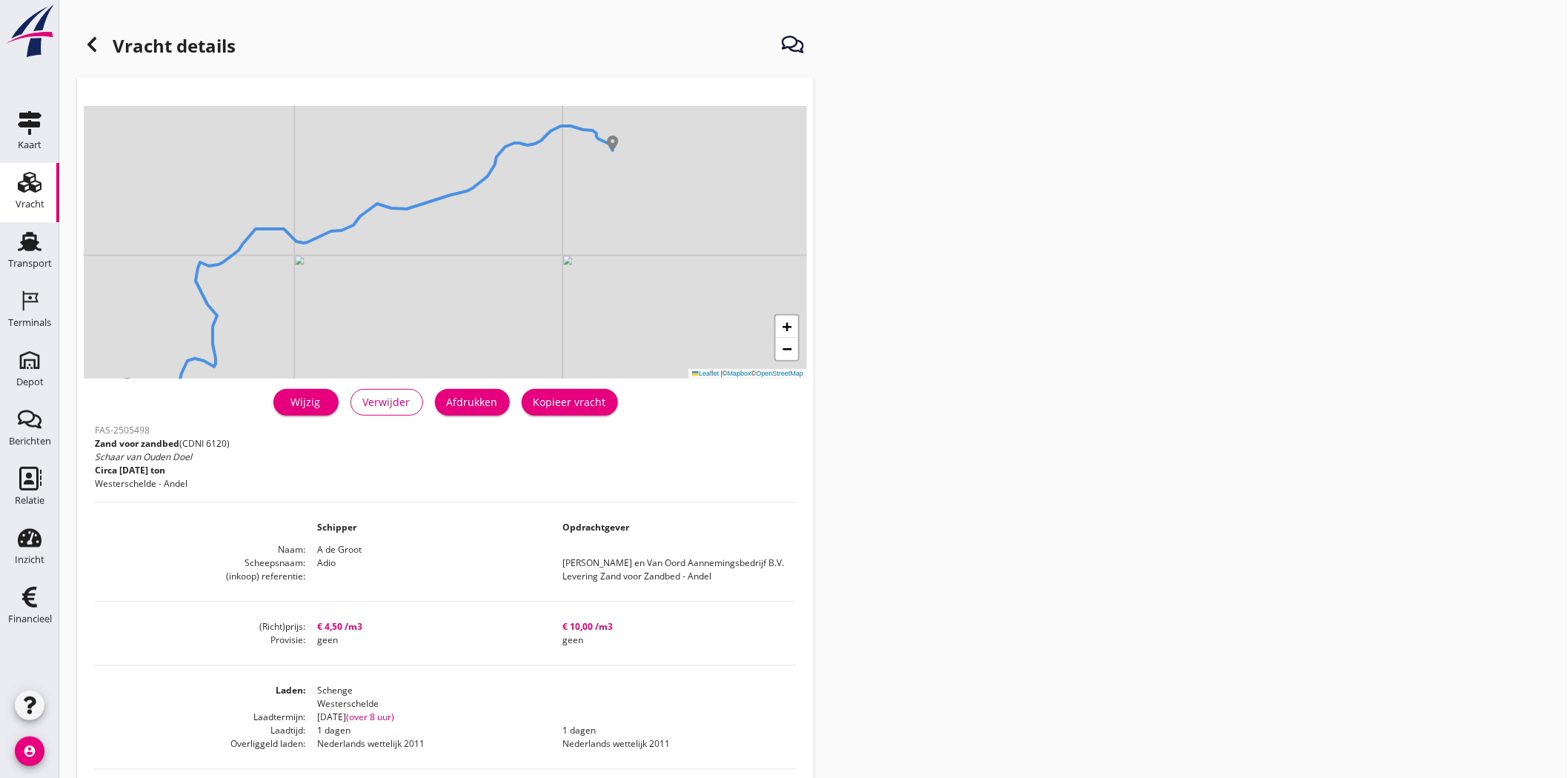
click at [104, 37] on div at bounding box center [91, 44] width 29 height 29
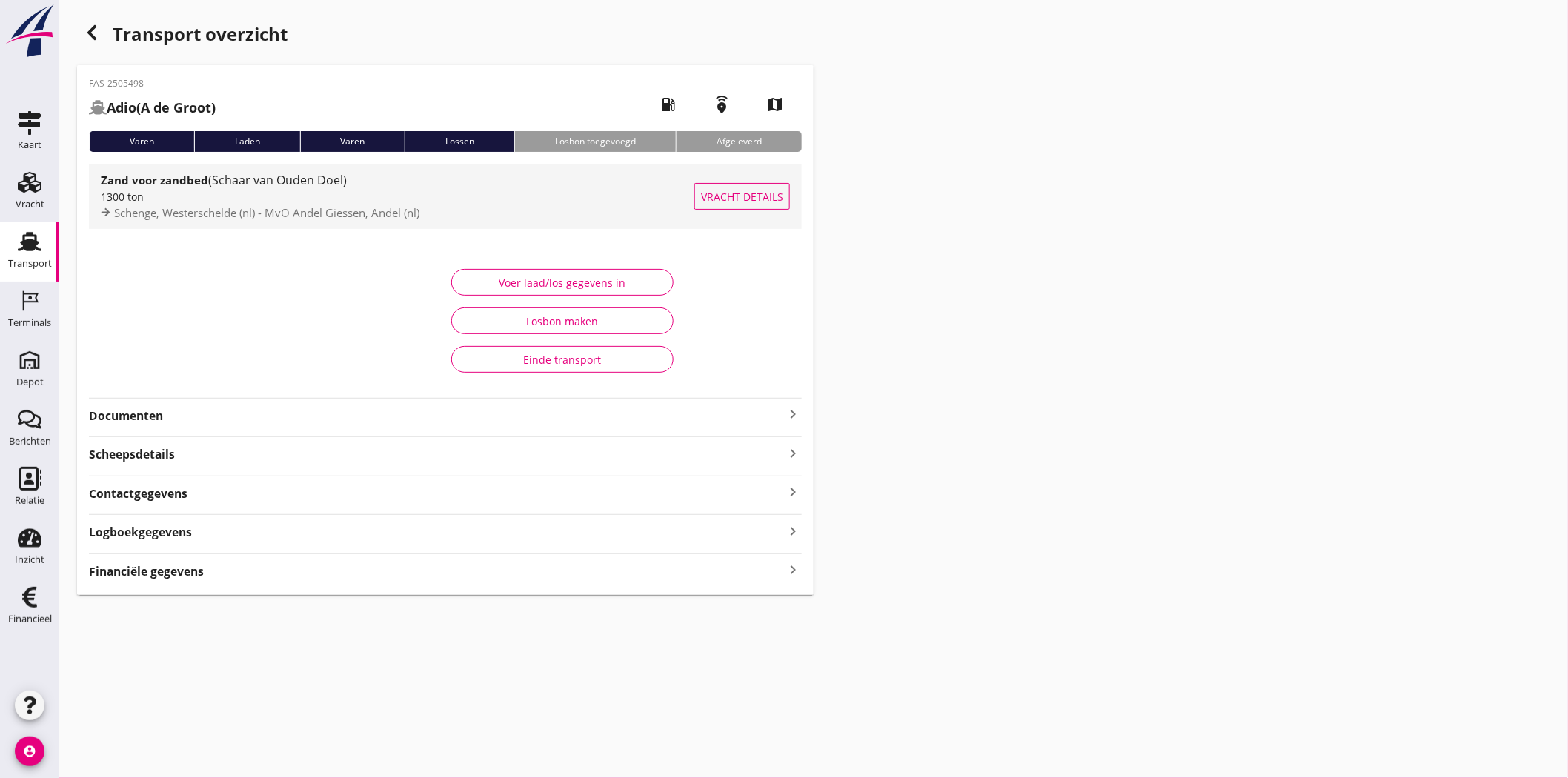
click at [320, 176] on span "(Schaar van Ouden Doel)" at bounding box center [277, 180] width 138 height 17
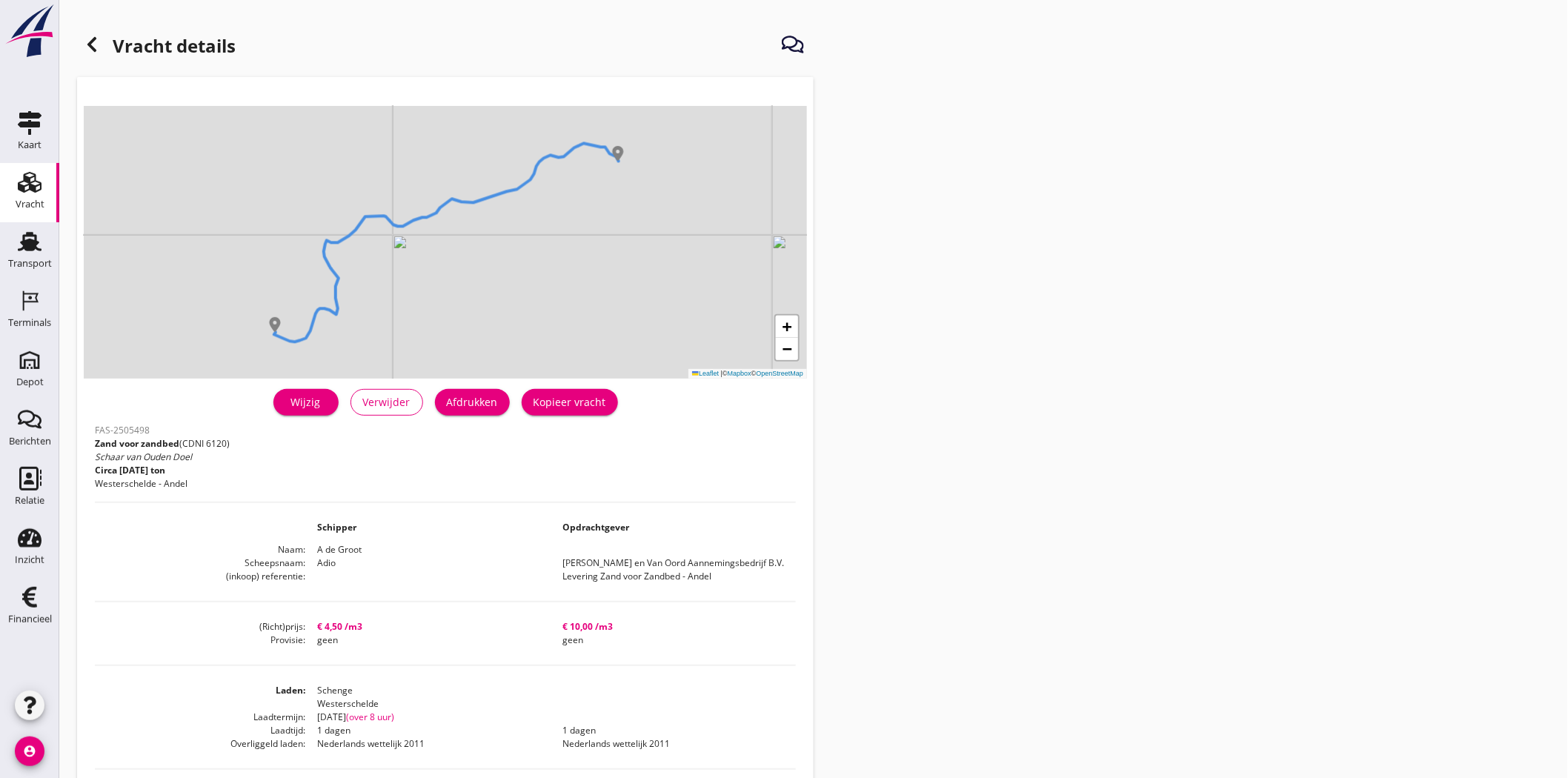
click at [312, 397] on div "Wijzig" at bounding box center [306, 402] width 41 height 16
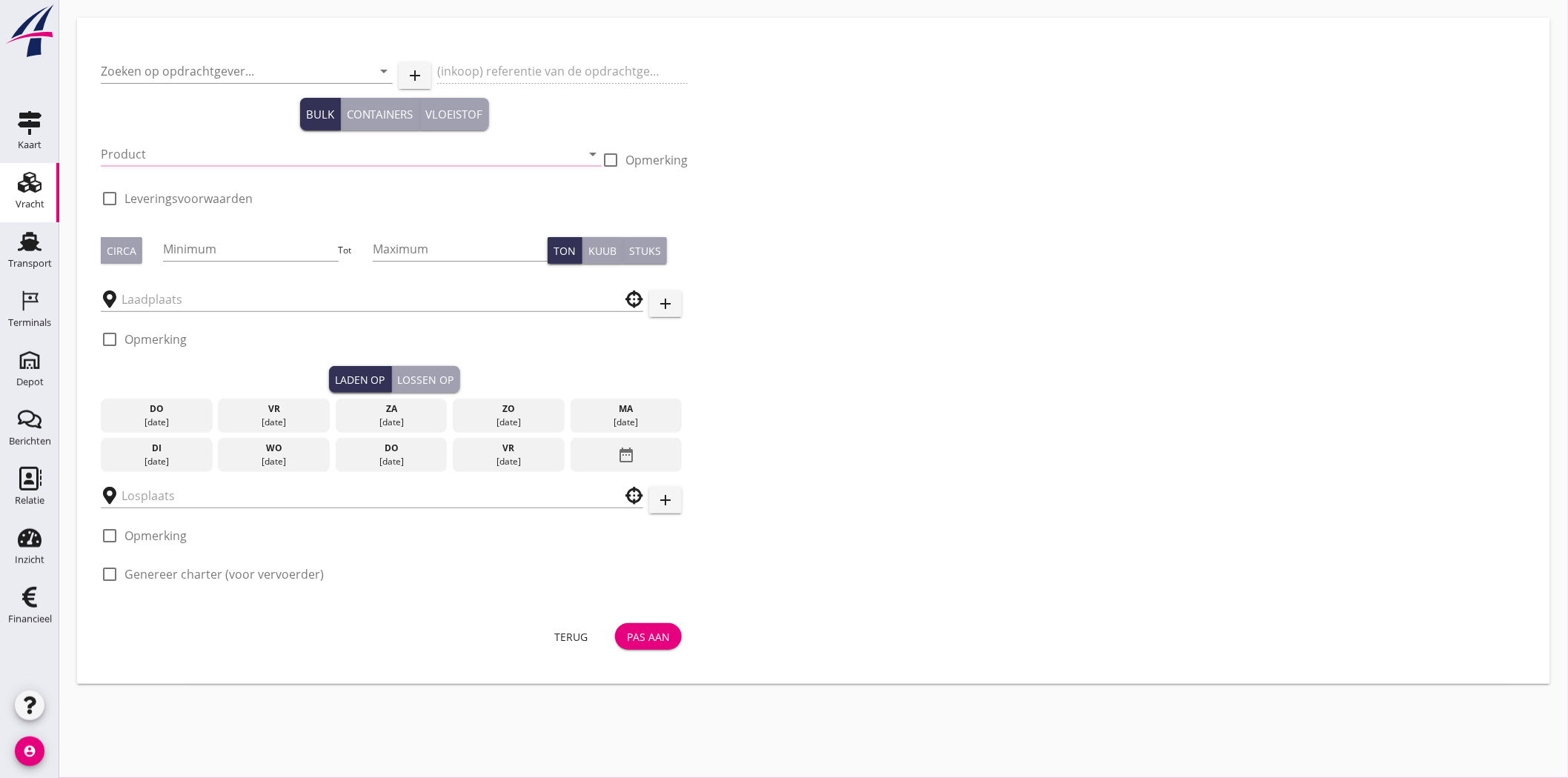
type input "[PERSON_NAME] en Van Oord Aannemingsbedrijf B.V."
type input "Levering Zand voor Zandbed - Andel"
type input "Zand voor zandbed (6120)"
checkbox input "true"
type input "1300"
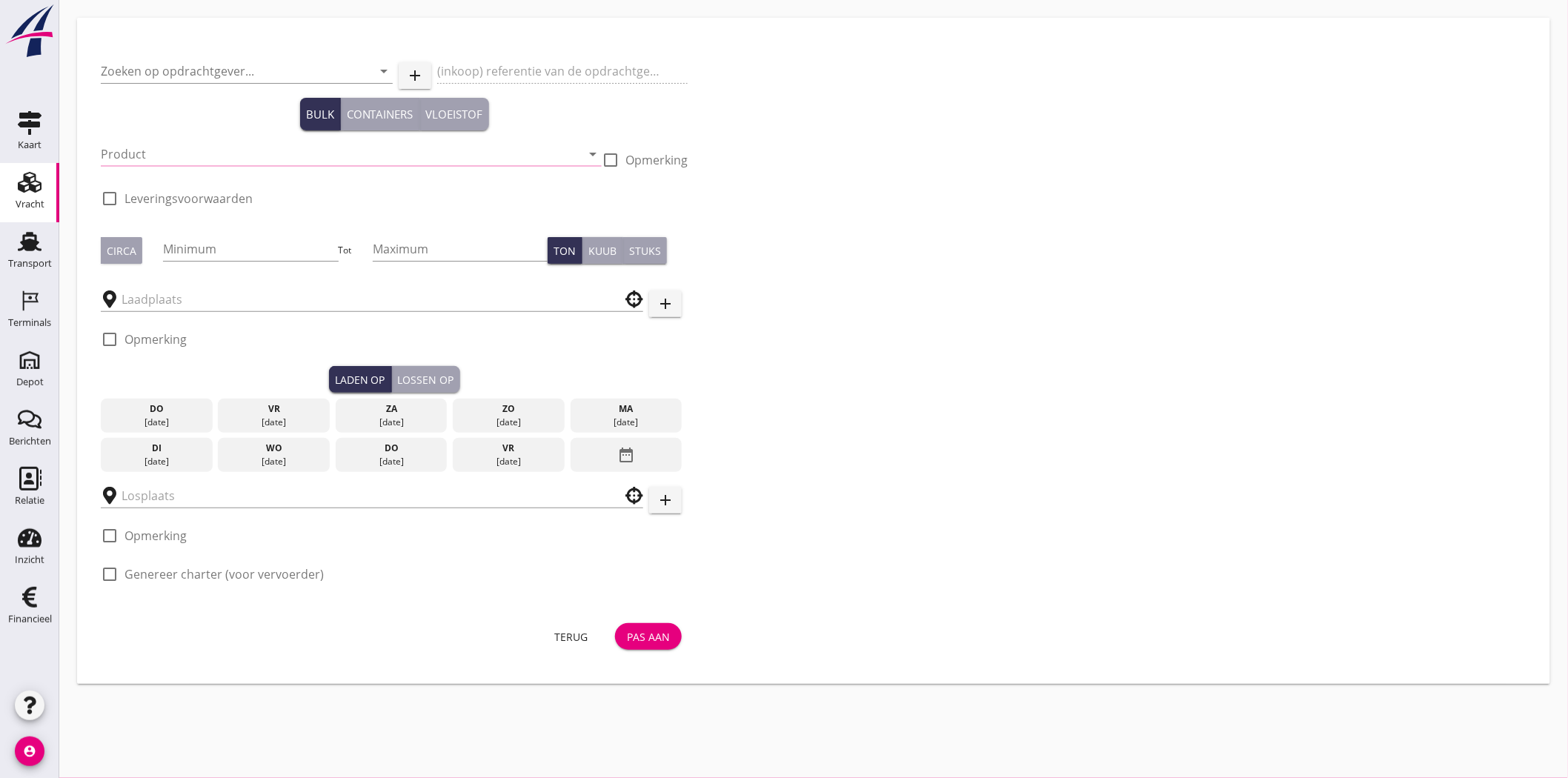
checkbox input "true"
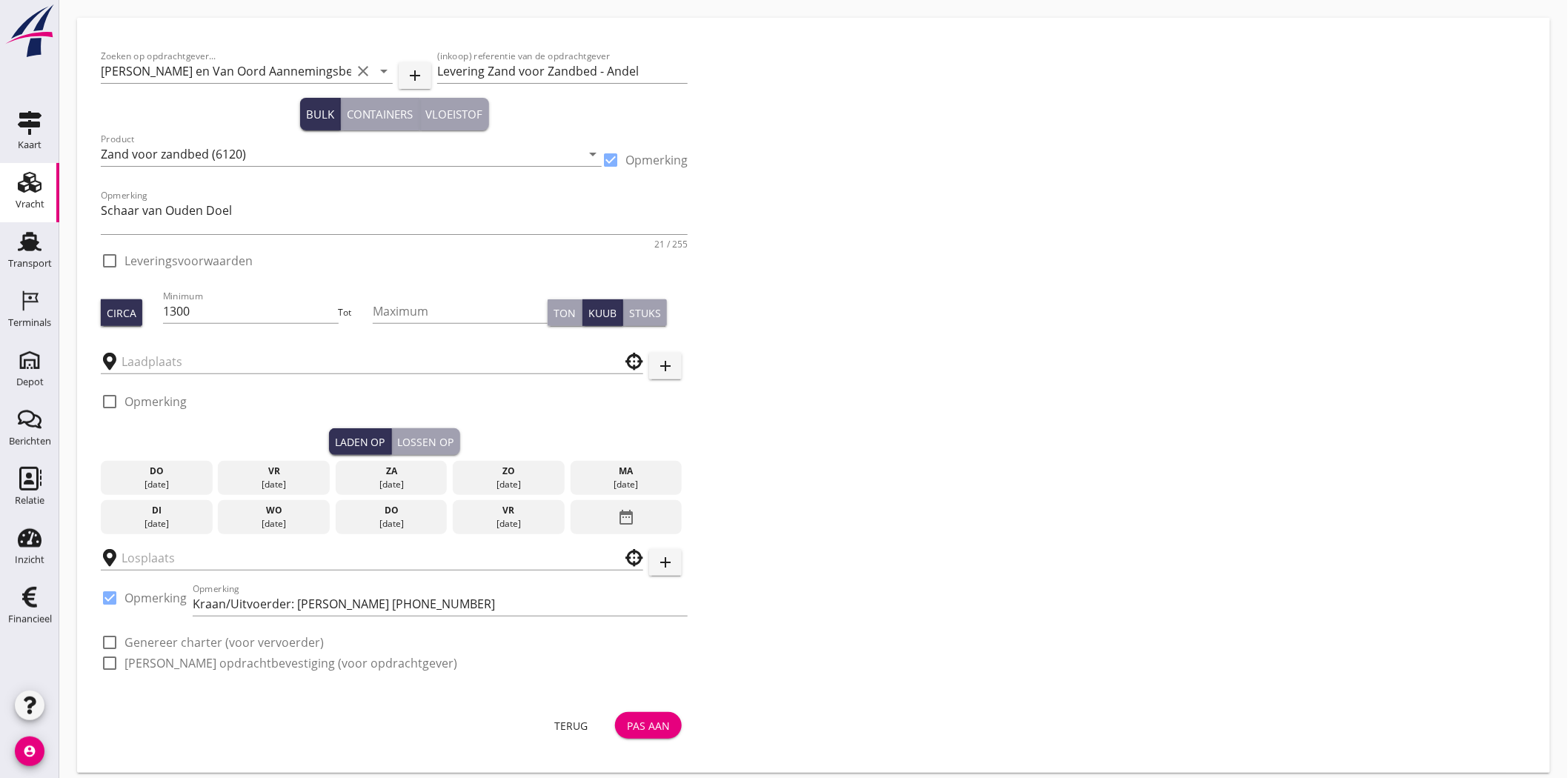
checkbox input "true"
type input "Schenge"
type input "MvO [PERSON_NAME]"
checkbox input "true"
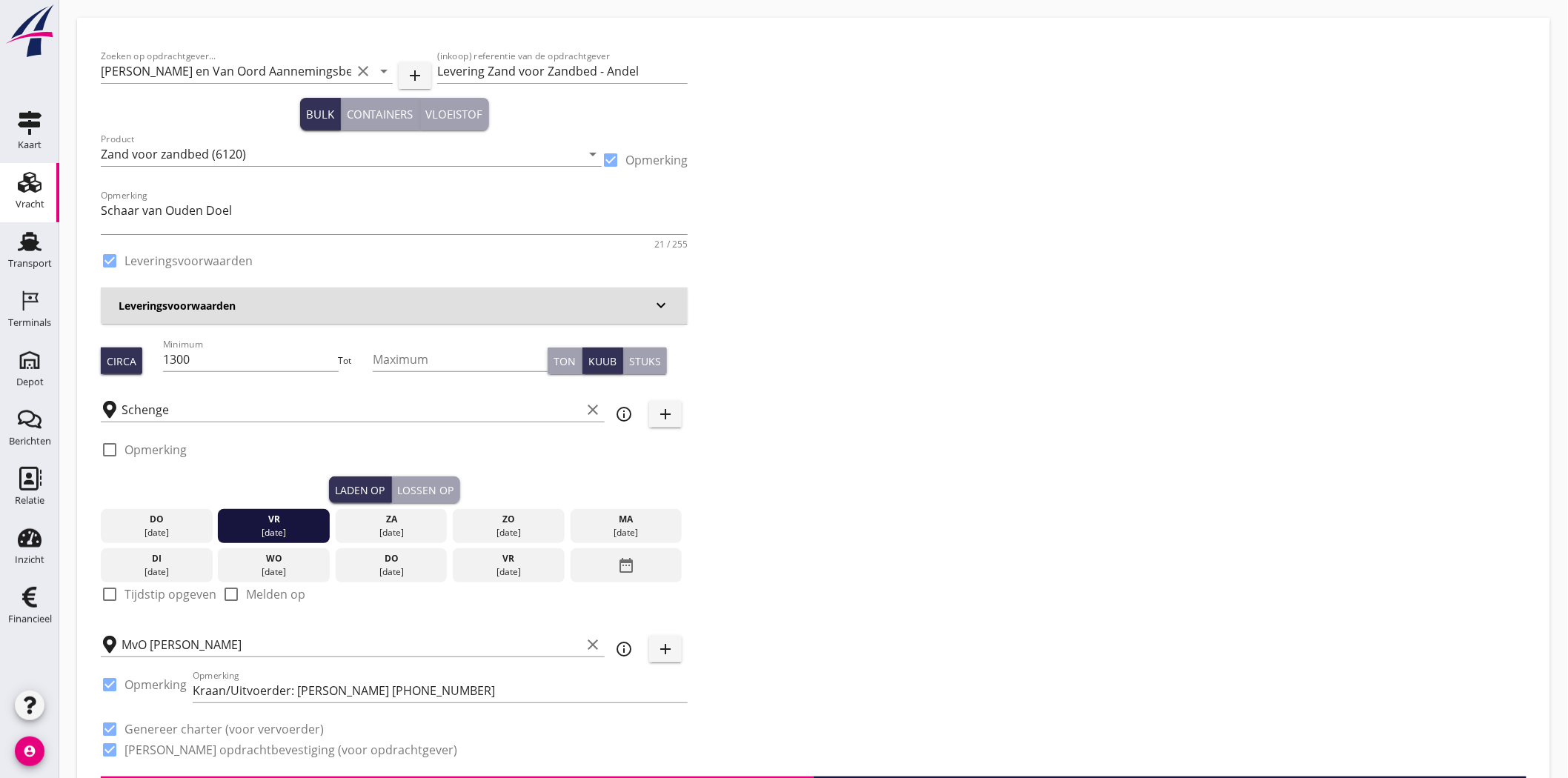
type input "4.5"
checkbox input "false"
radio input "false"
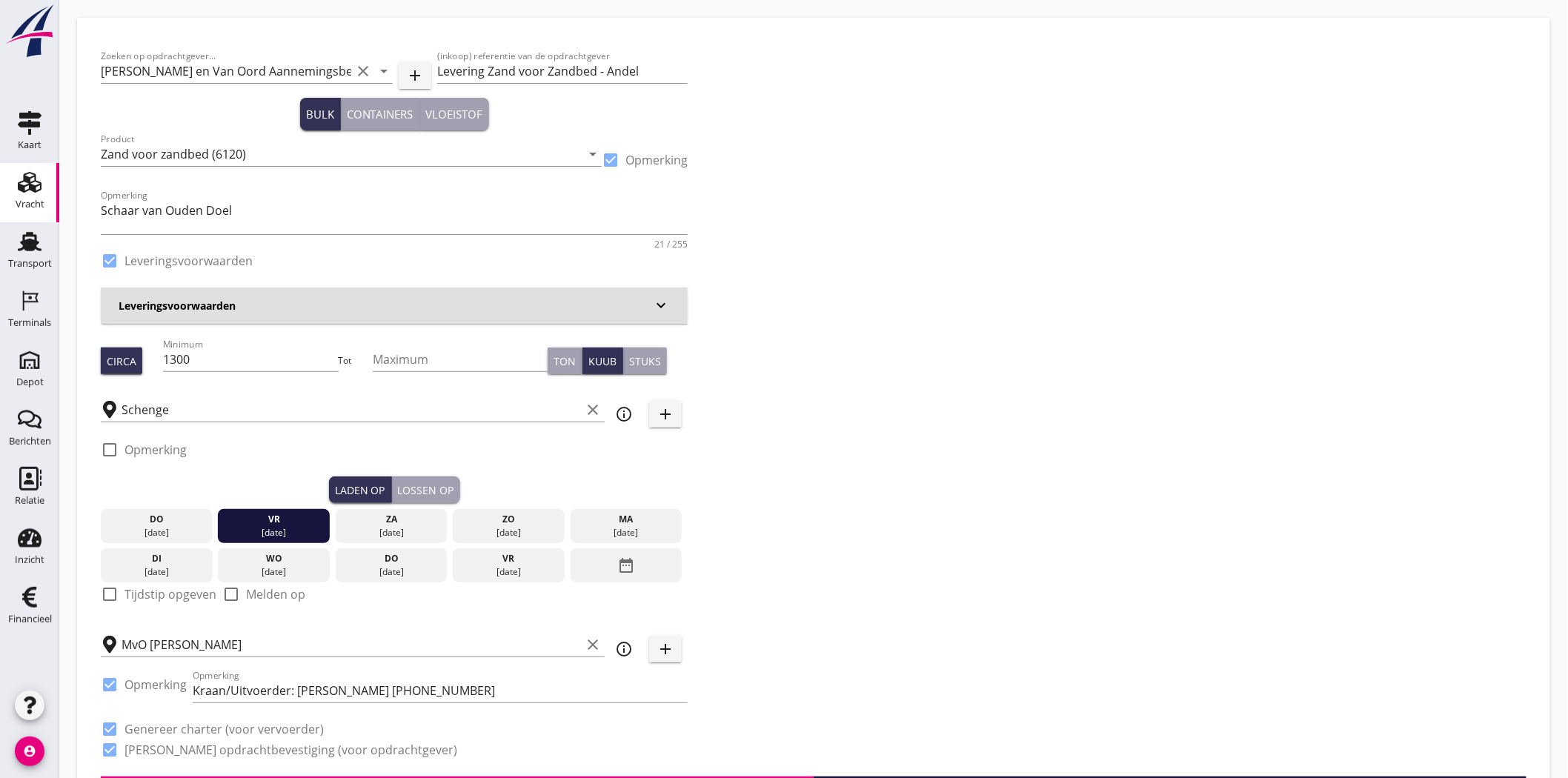
type input "1"
type input "10"
checkbox input "false"
radio input "false"
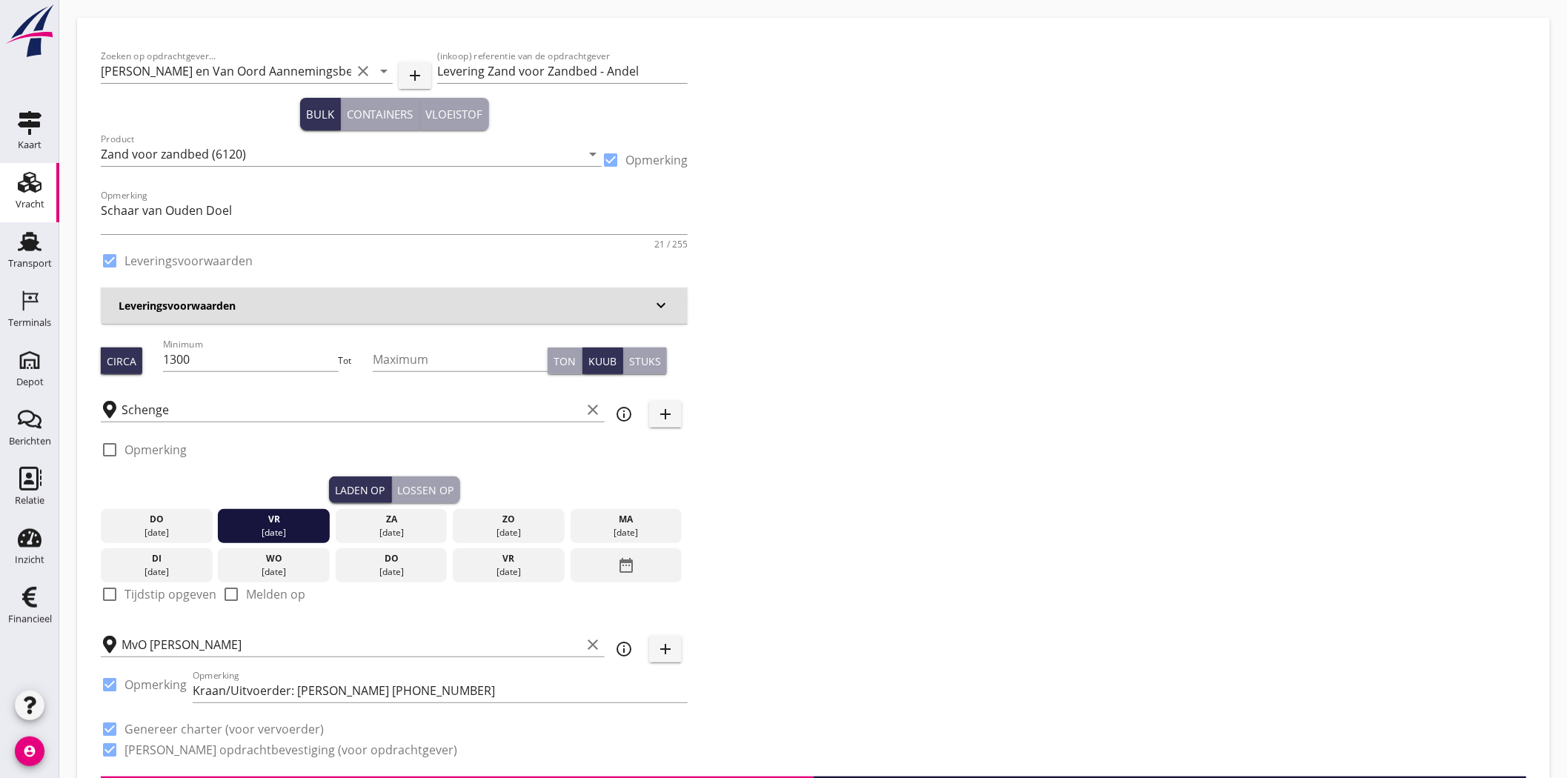
radio input "false"
type input "1"
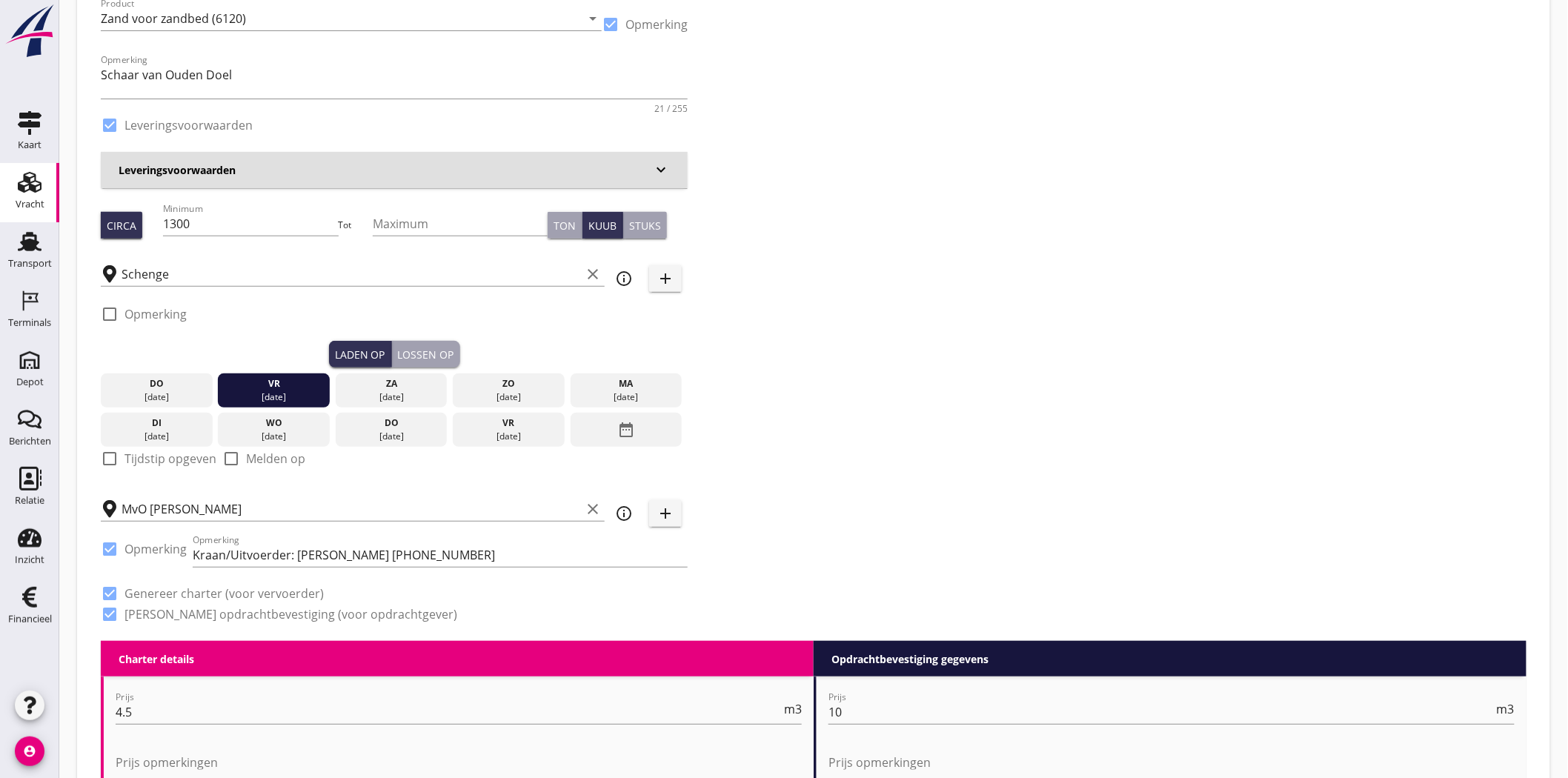
scroll to position [165, 0]
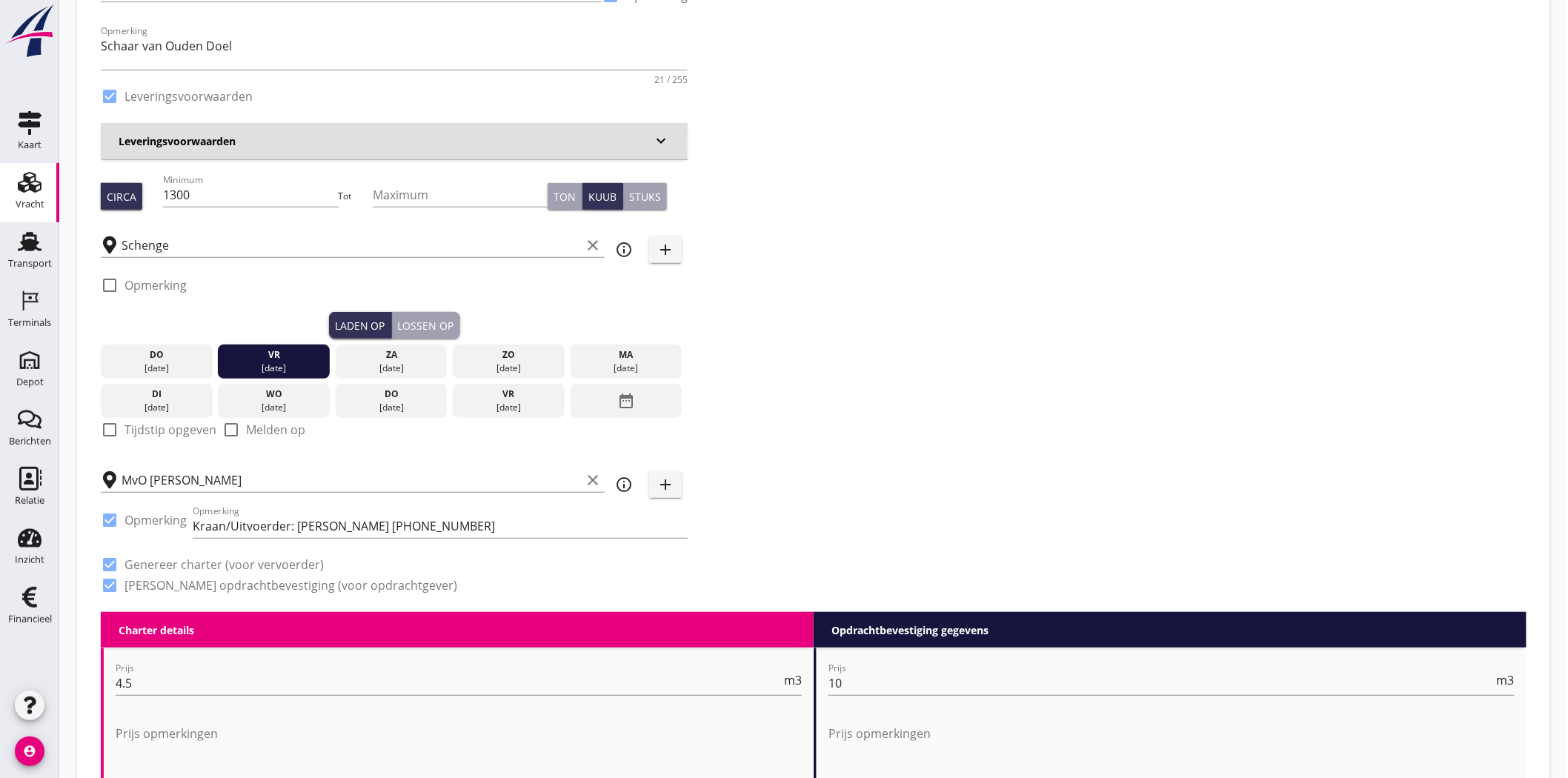
click at [482, 149] on div "Leveringsvoorwaarden keyboard_arrow_down" at bounding box center [394, 141] width 587 height 37
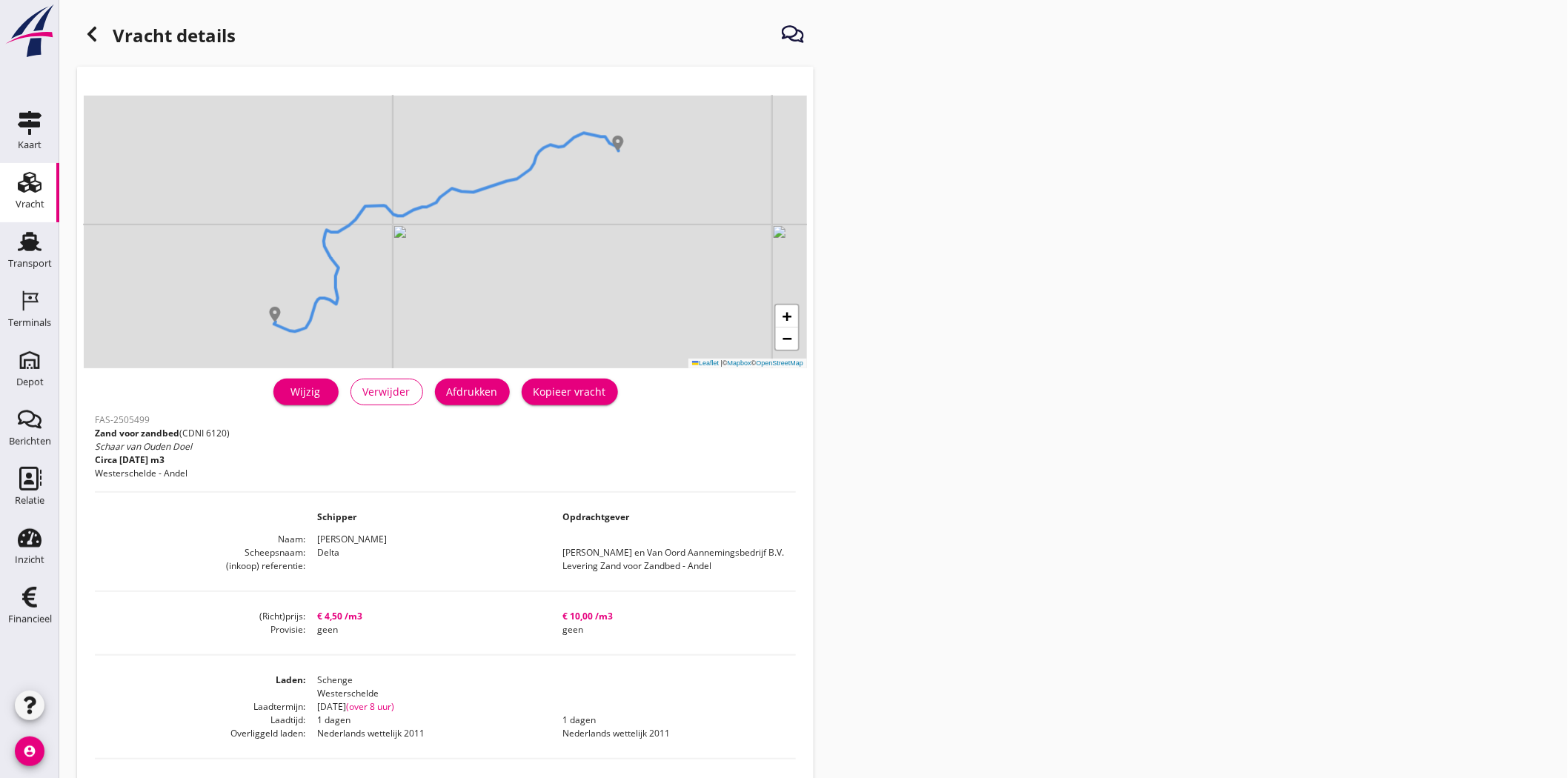
scroll to position [9, 0]
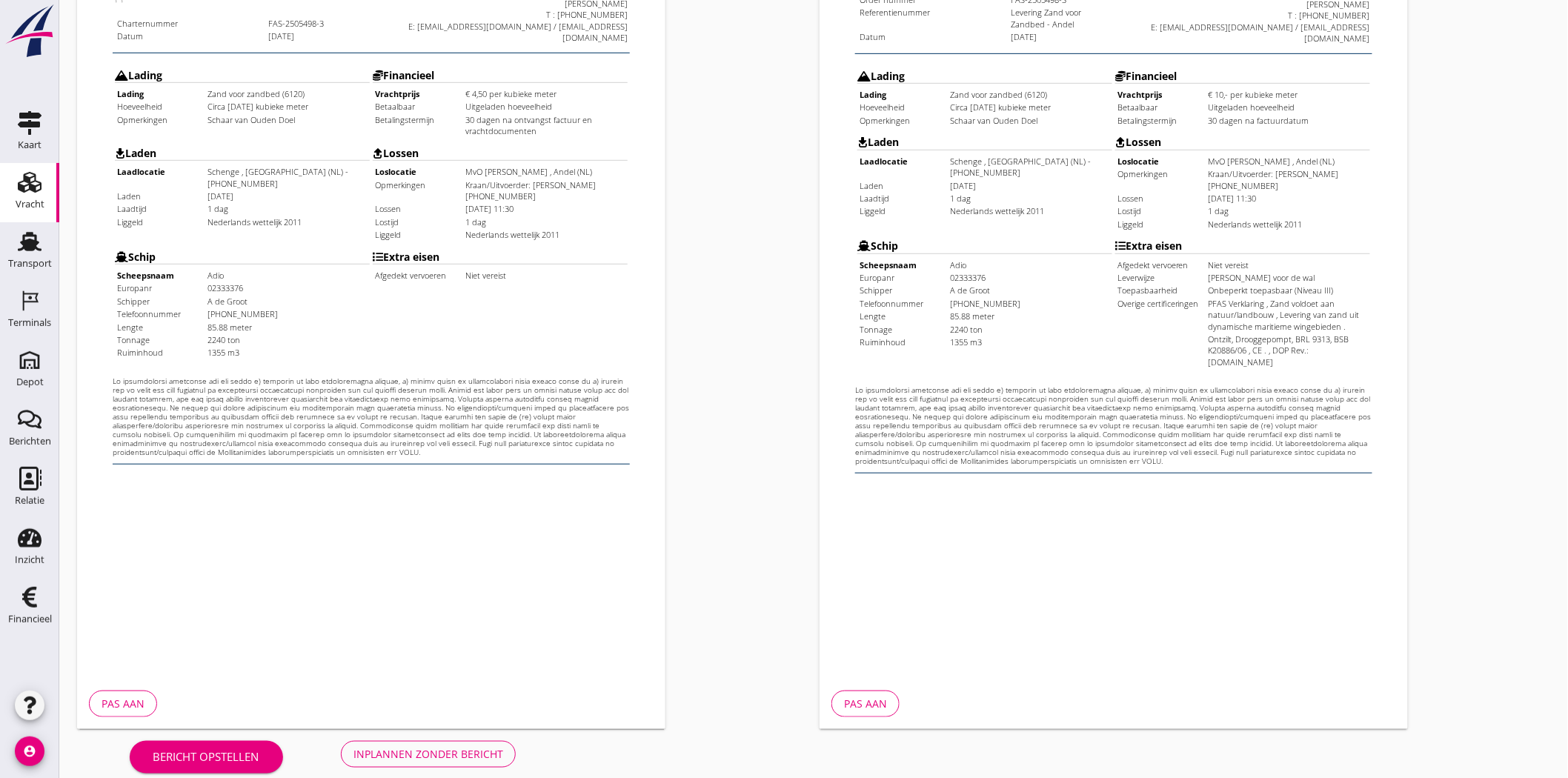
scroll to position [319, 0]
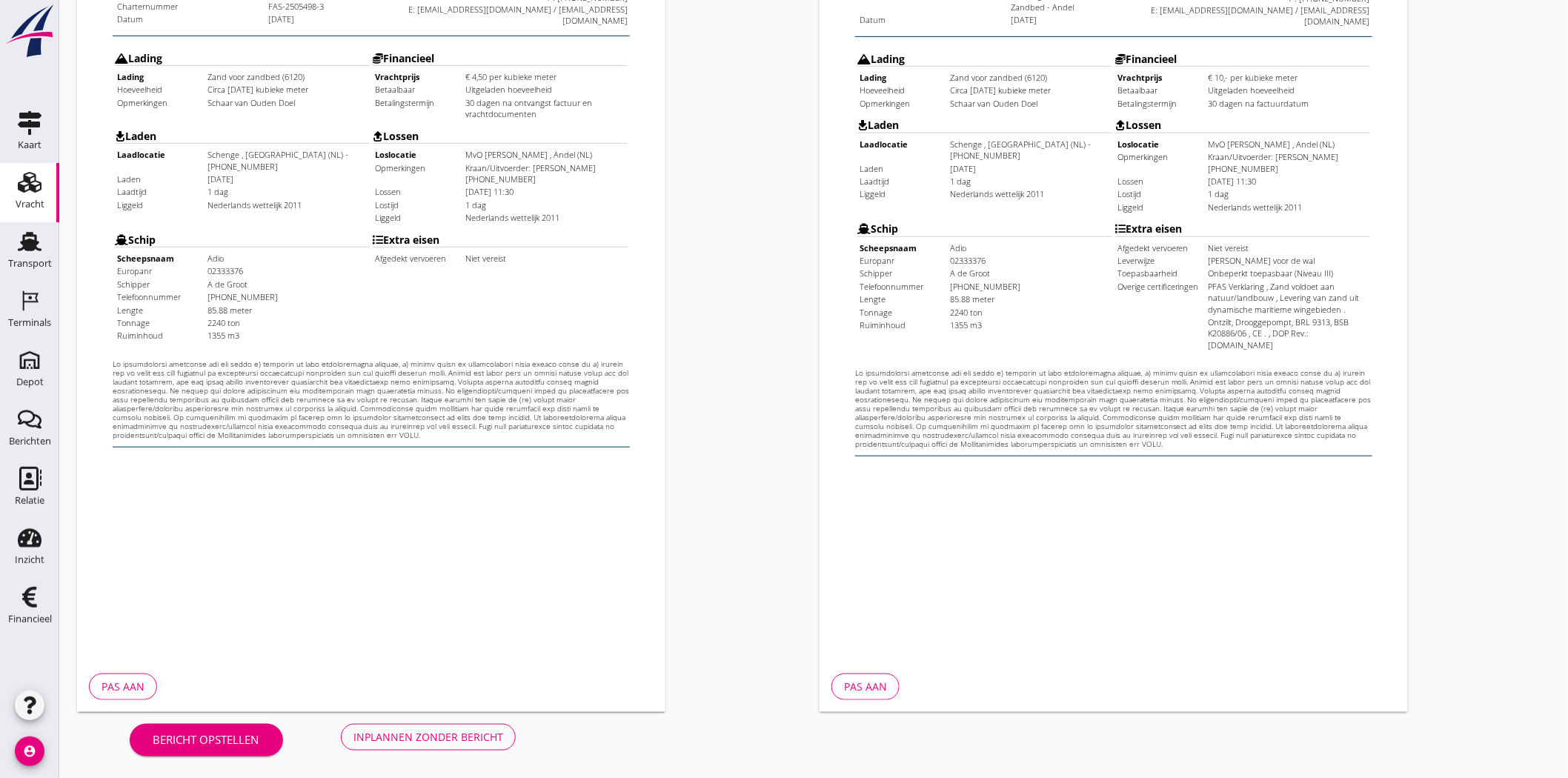
click at [451, 737] on div "Inplannen zonder bericht" at bounding box center [428, 737] width 149 height 16
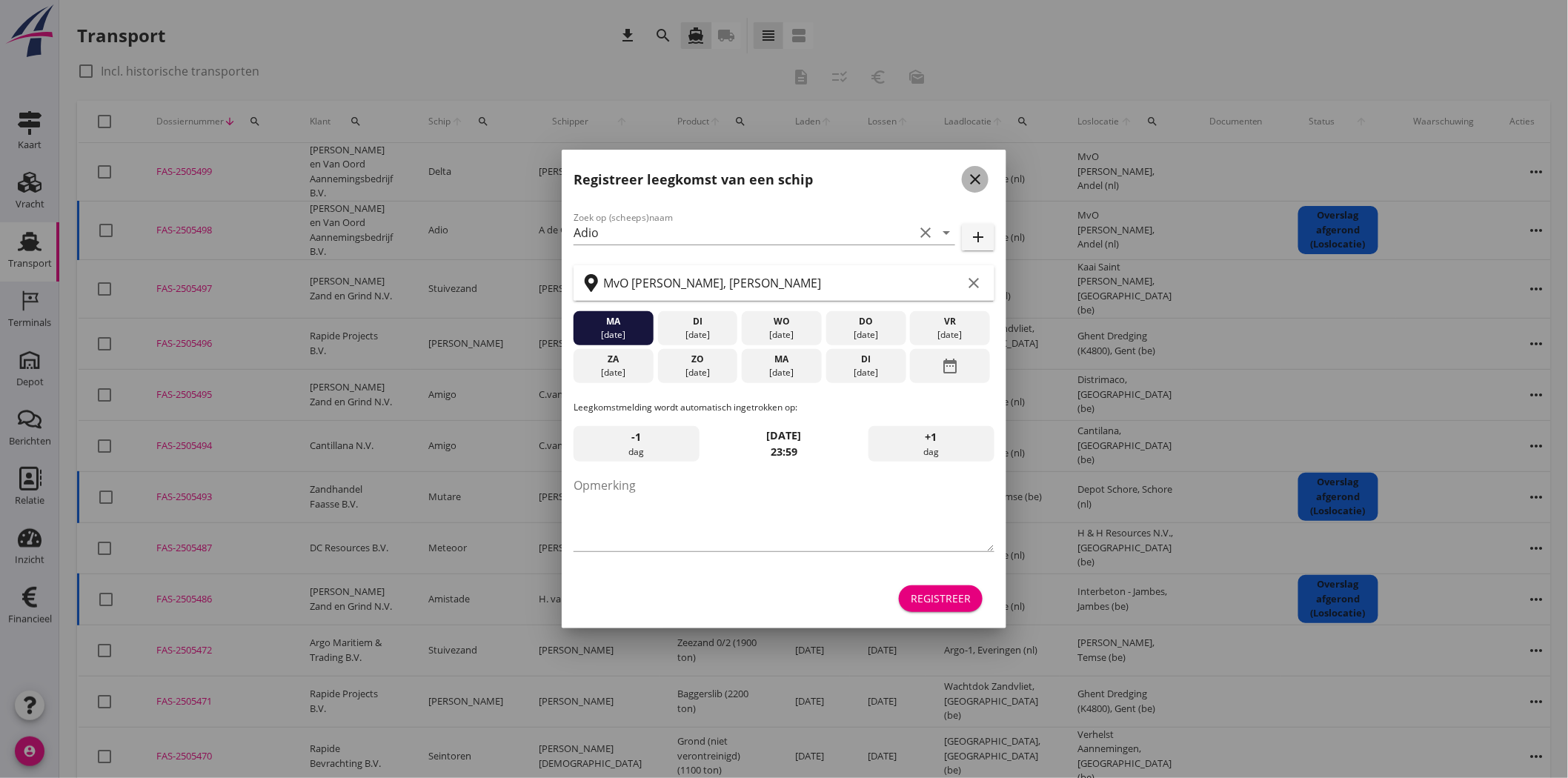
click at [973, 175] on icon "close" at bounding box center [975, 179] width 17 height 17
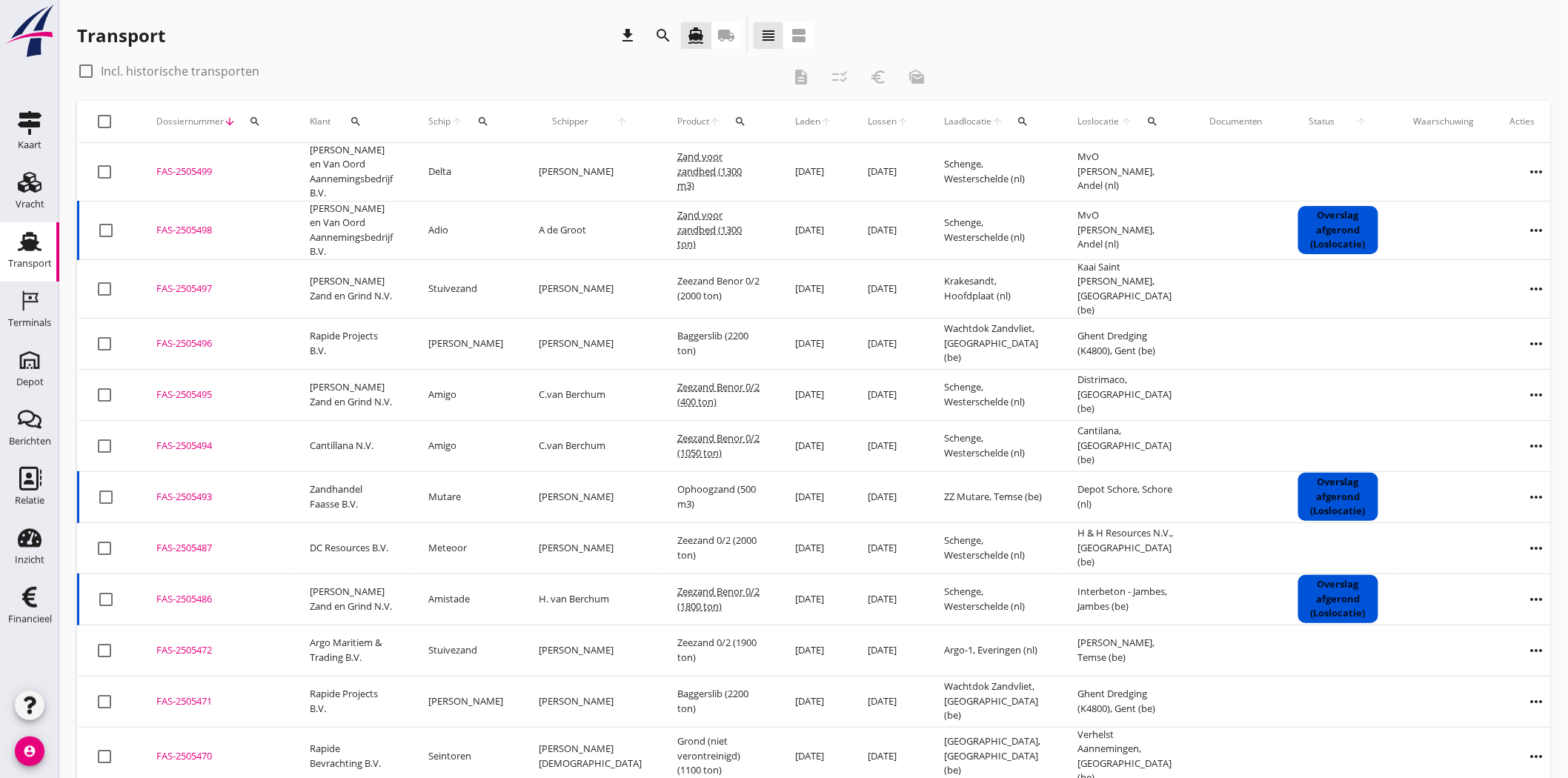
click at [196, 226] on div "FAS-2505498" at bounding box center [215, 230] width 118 height 15
click at [205, 168] on div "FAS-2505499" at bounding box center [215, 172] width 118 height 15
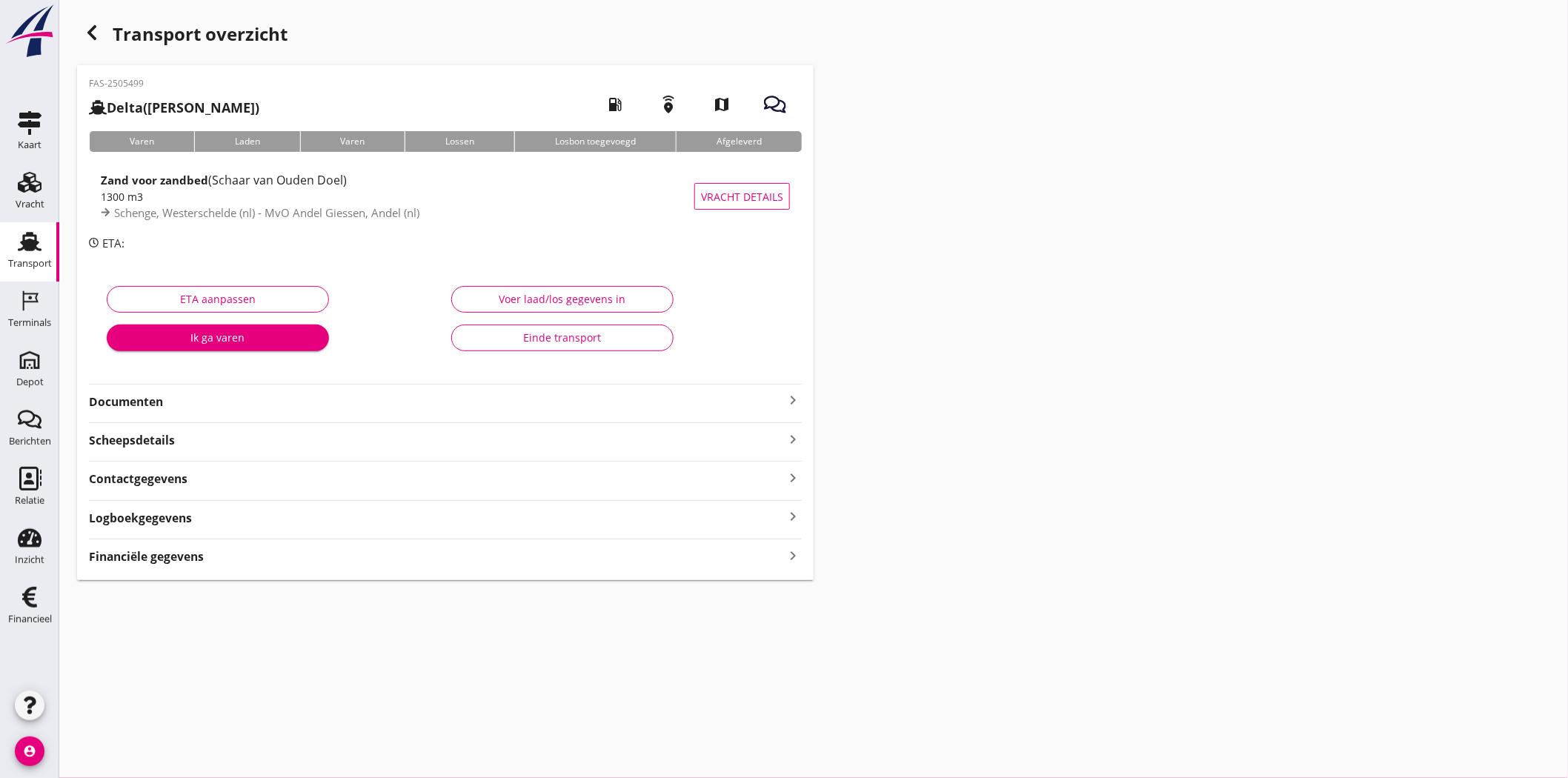
click at [149, 403] on strong "Documenten" at bounding box center [436, 401] width 695 height 17
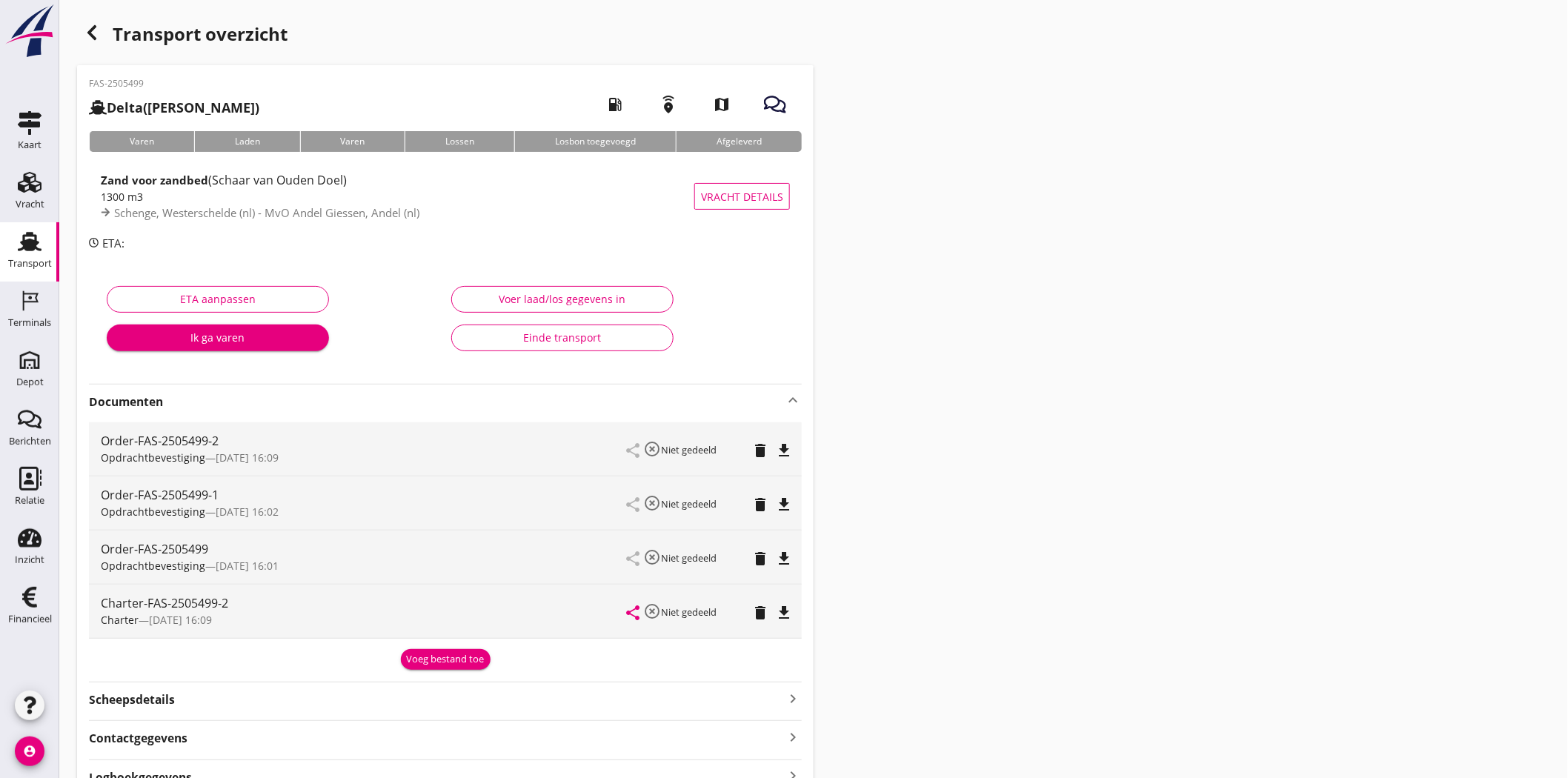
click at [459, 664] on div "Voeg bestand toe" at bounding box center [446, 659] width 78 height 15
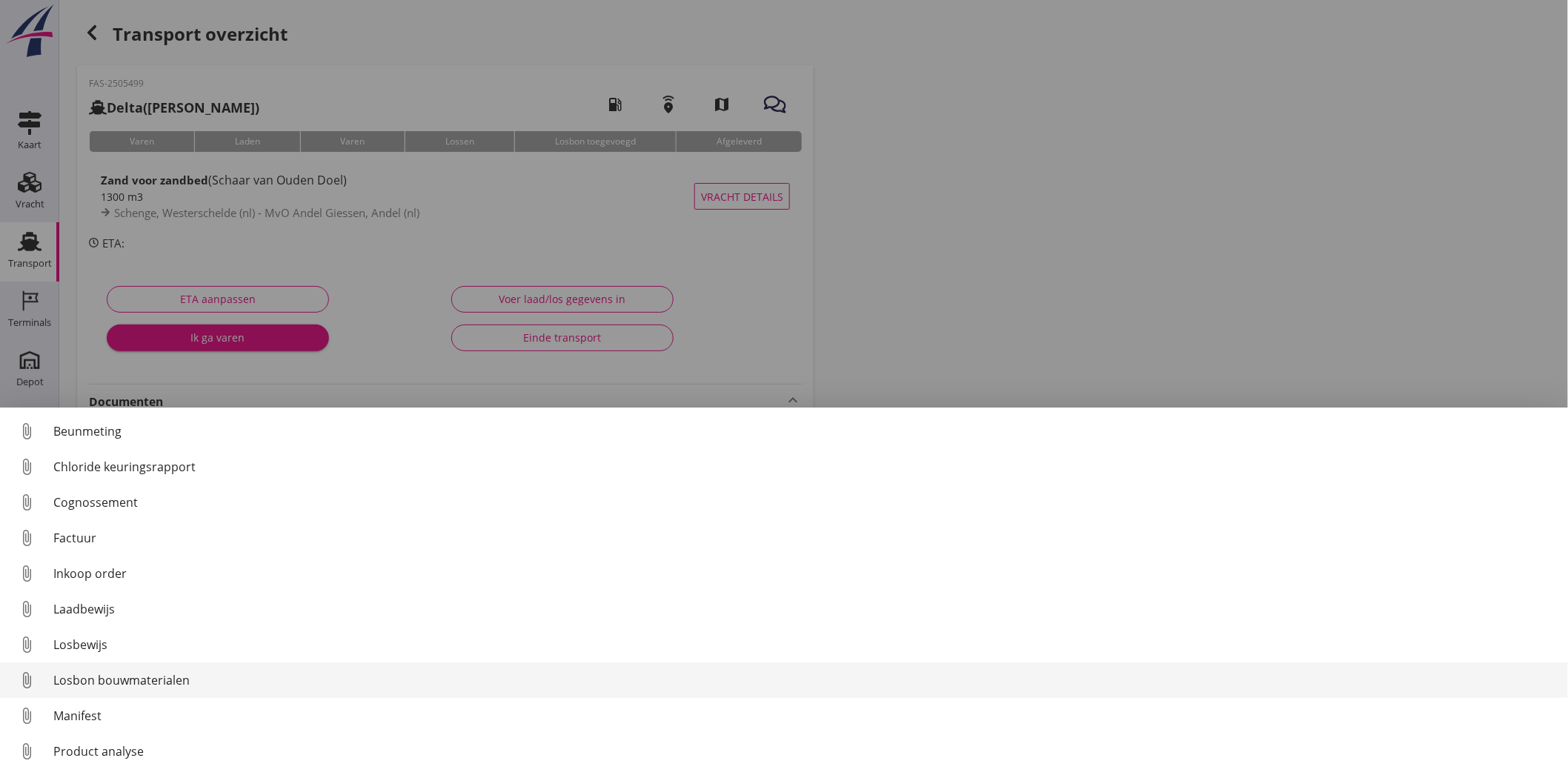
click at [409, 686] on div "Losbon bouwmaterialen" at bounding box center [804, 680] width 1503 height 17
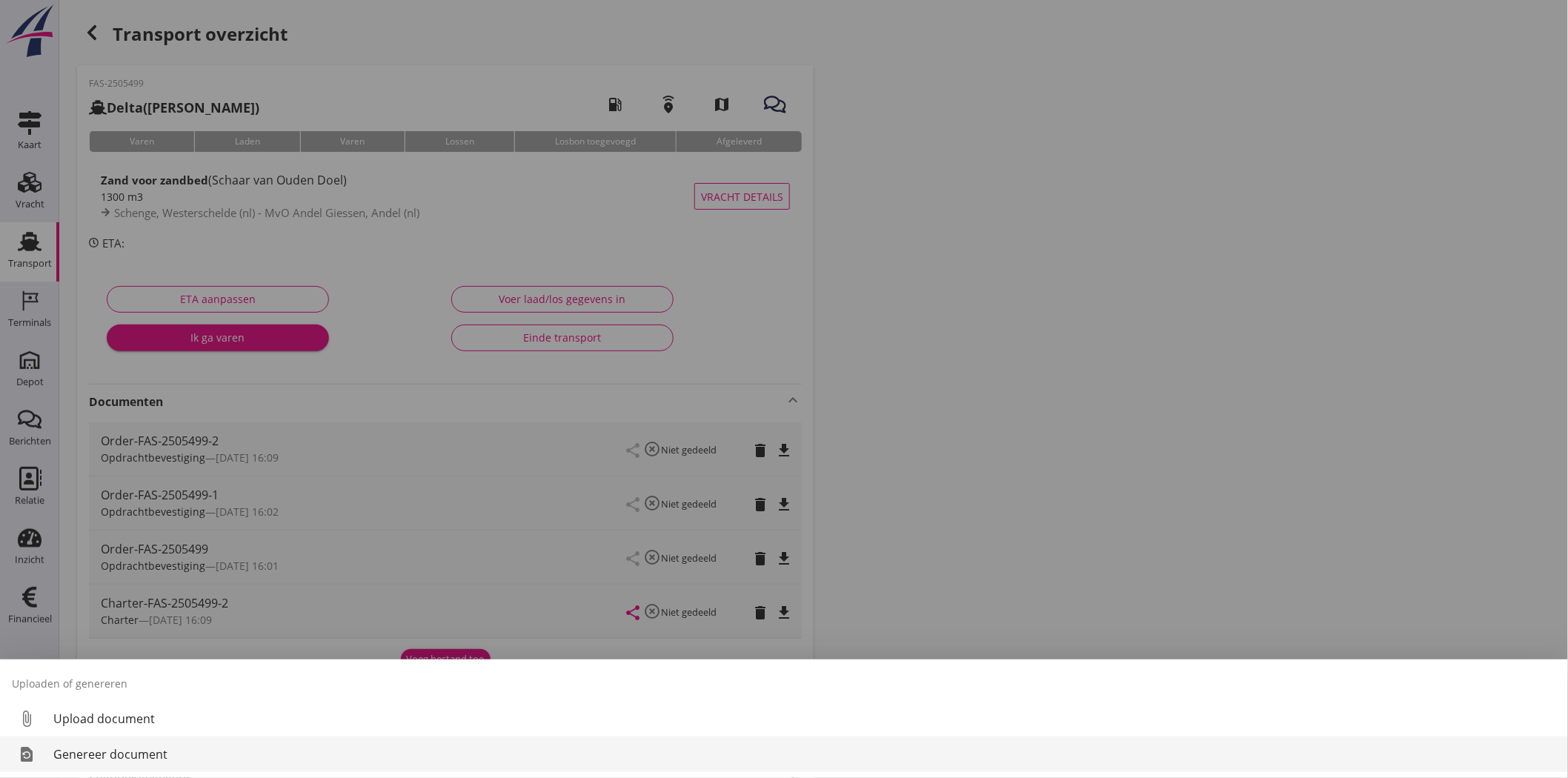
click at [156, 766] on link "restore_page Genereer document" at bounding box center [784, 754] width 1568 height 36
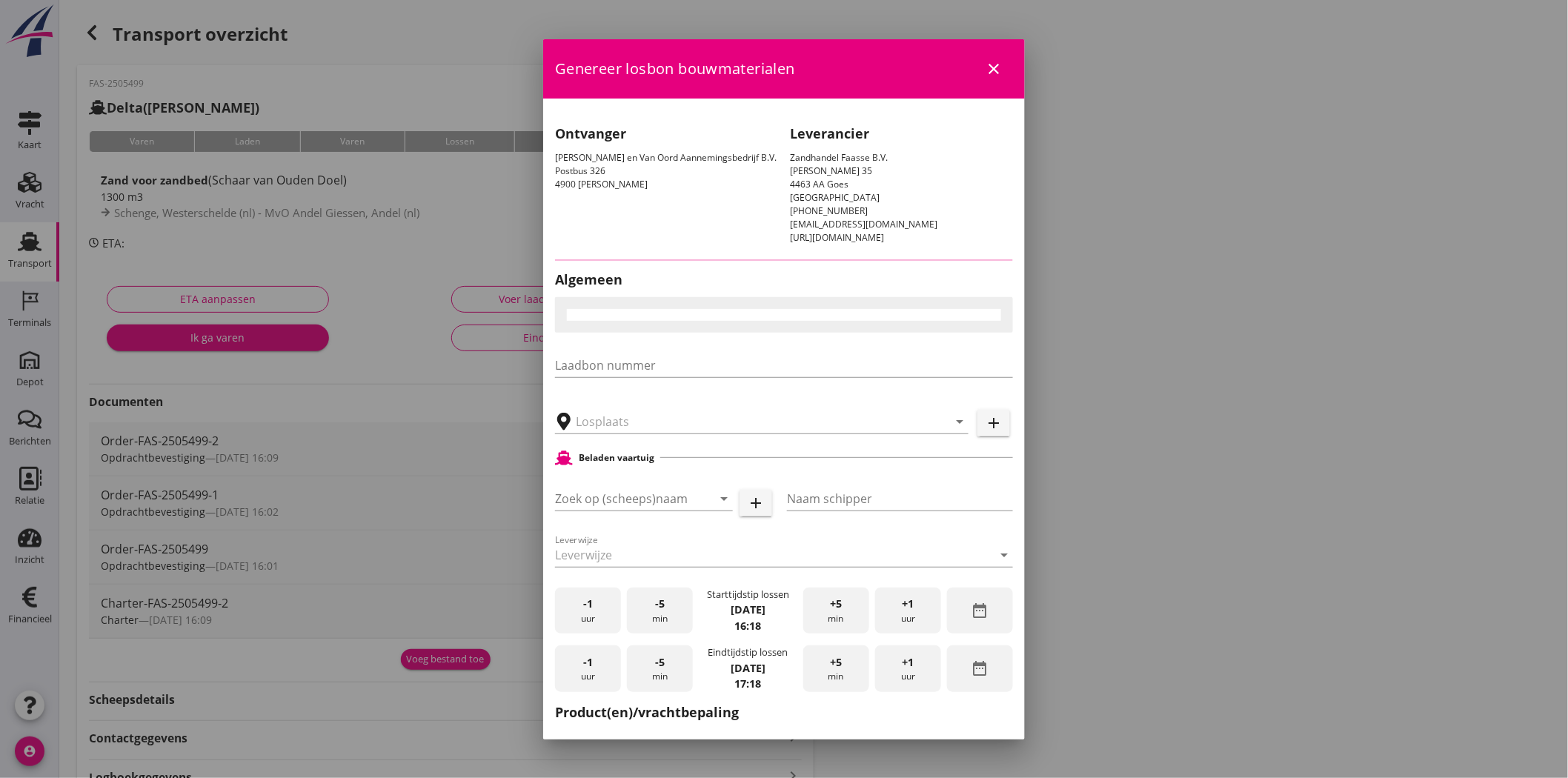
type input "MvO [PERSON_NAME], [PERSON_NAME]"
checkbox input "true"
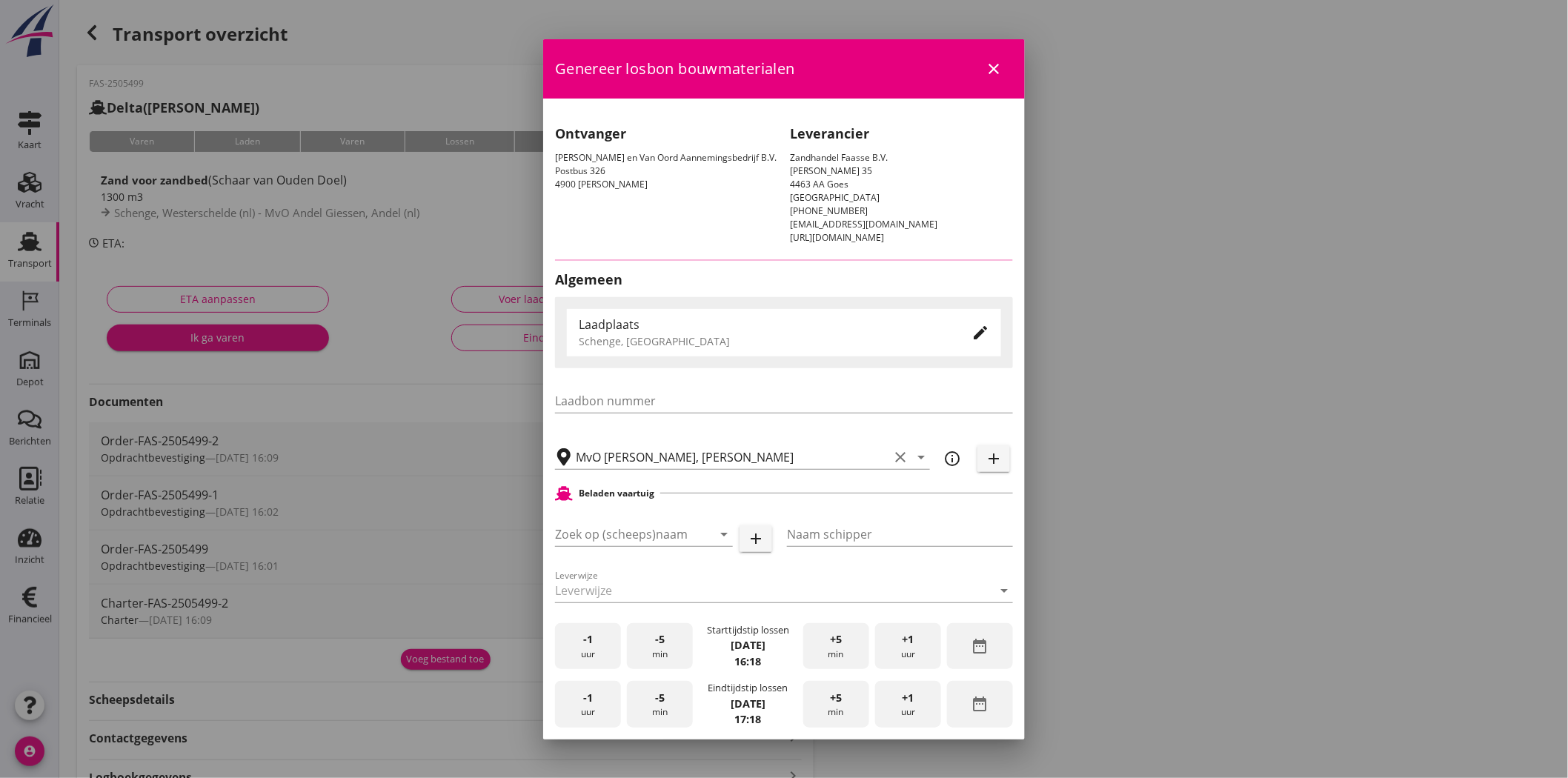
type input "Delta"
type input "Jan Vlot"
type input "Zand voor zandbed (6120)"
type input "K20886/06"
checkbox input "true"
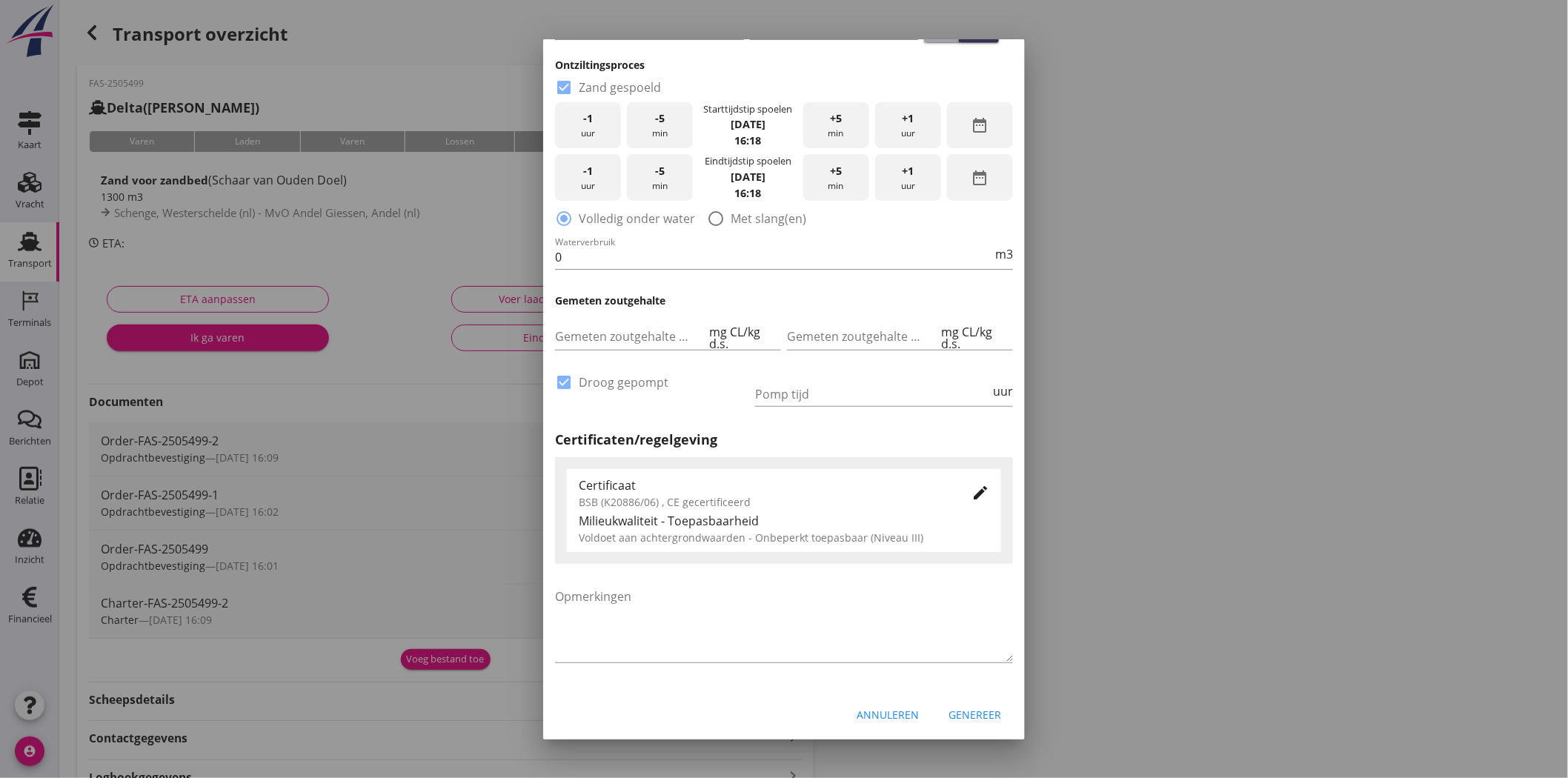
scroll to position [754, 0]
click at [971, 491] on icon "edit" at bounding box center [980, 491] width 17 height 17
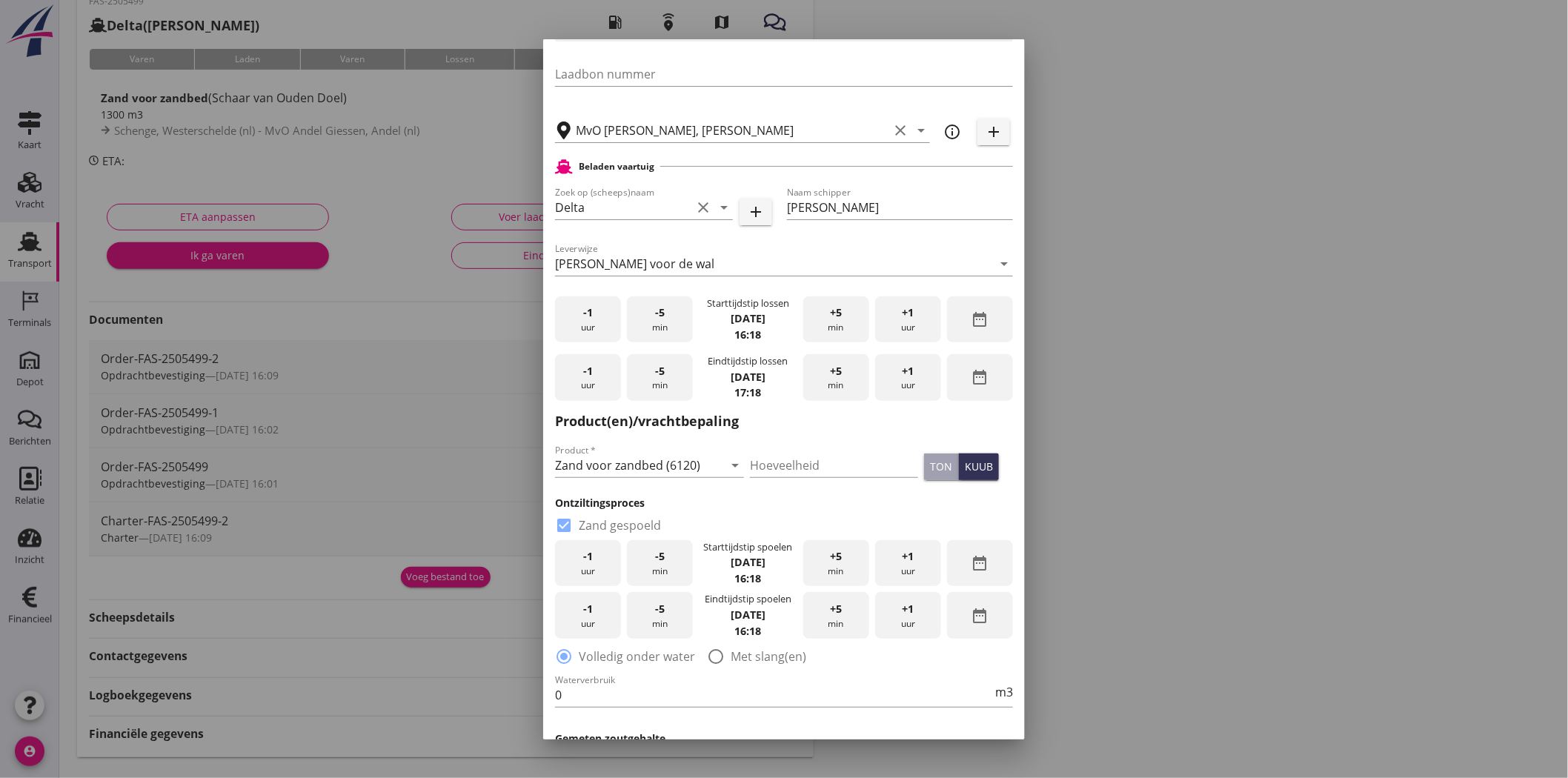
scroll to position [0, 0]
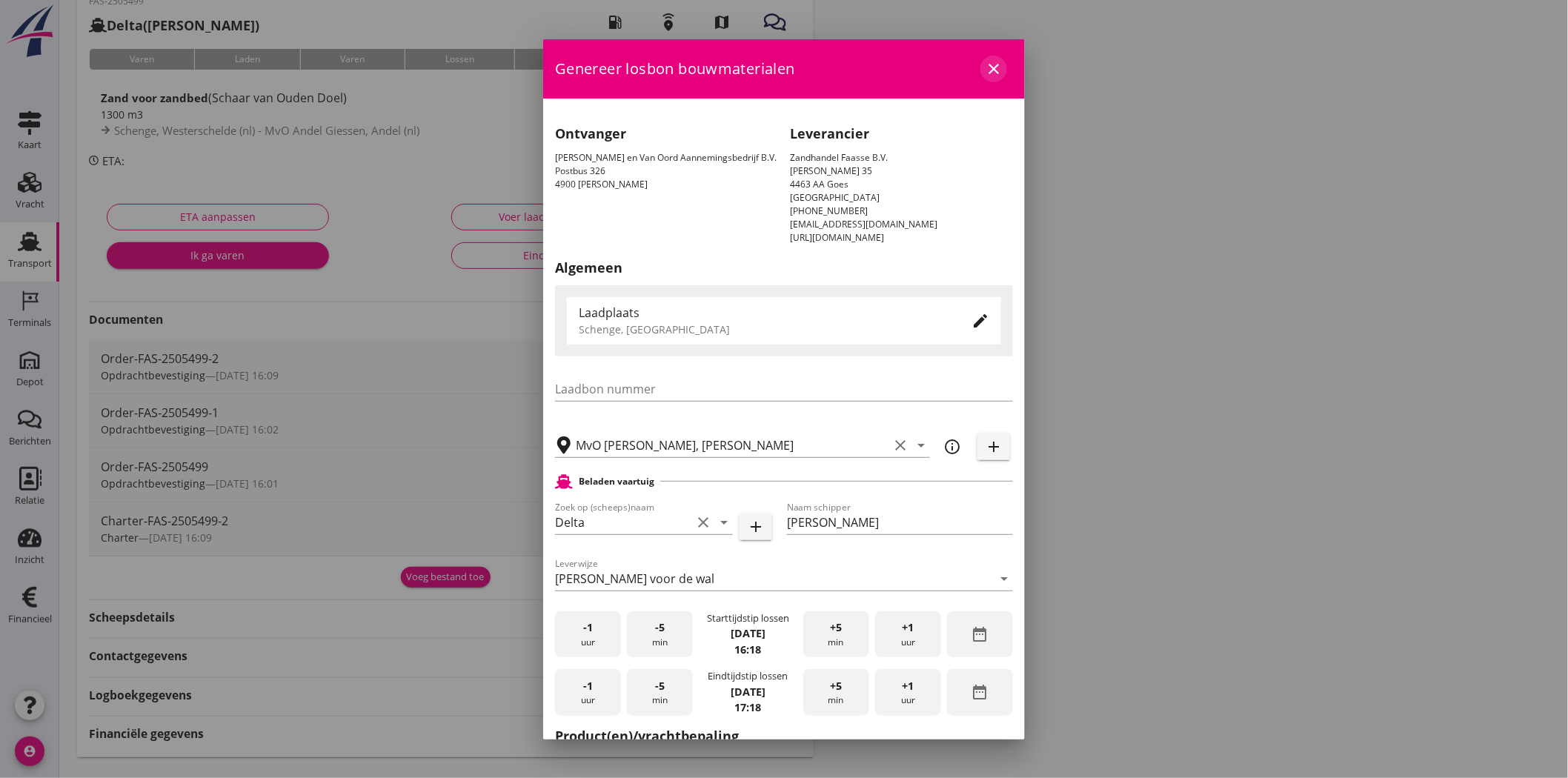
click at [985, 67] on icon "close" at bounding box center [993, 69] width 17 height 17
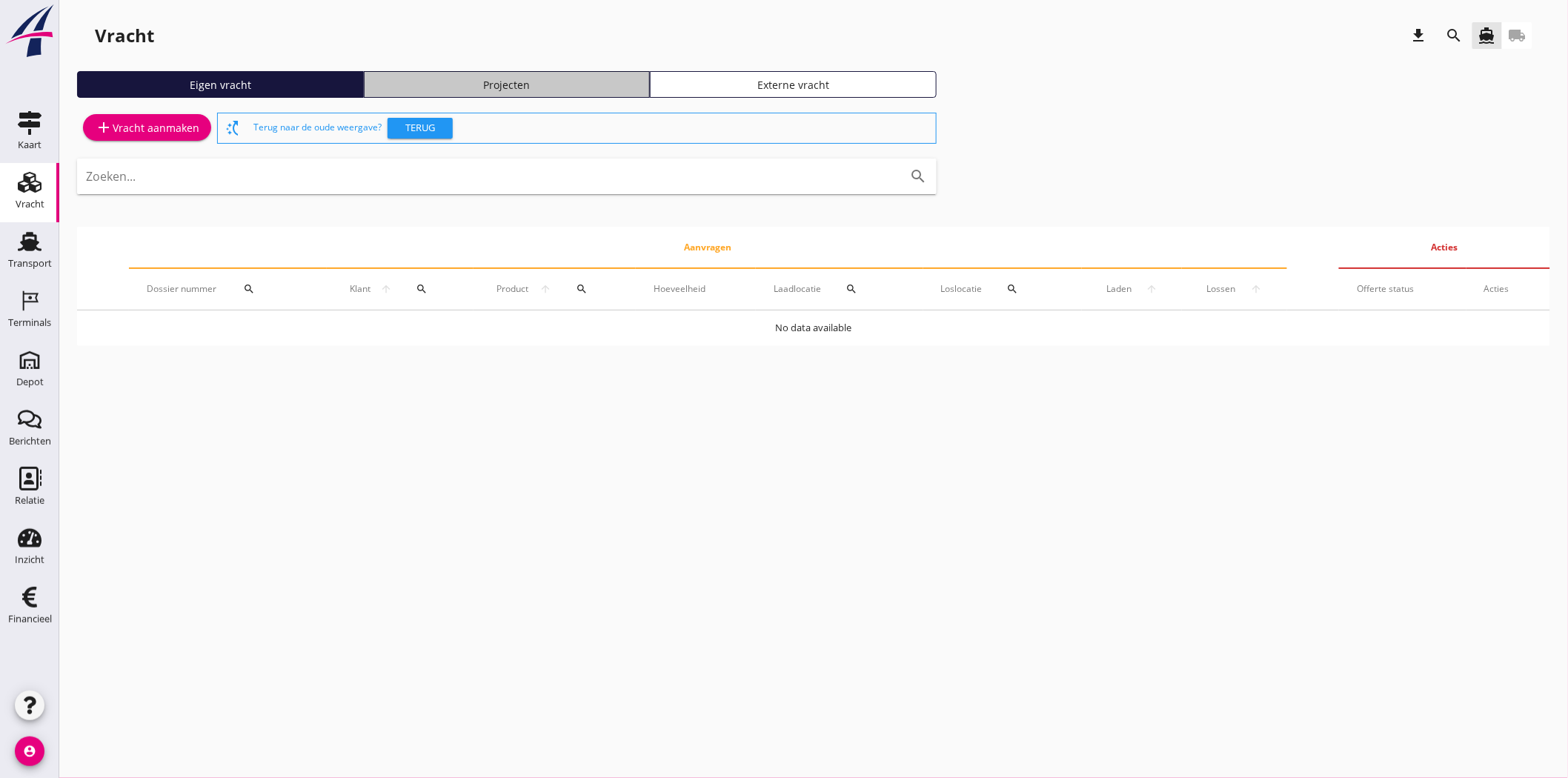
click at [471, 84] on div "Projecten" at bounding box center [507, 85] width 273 height 16
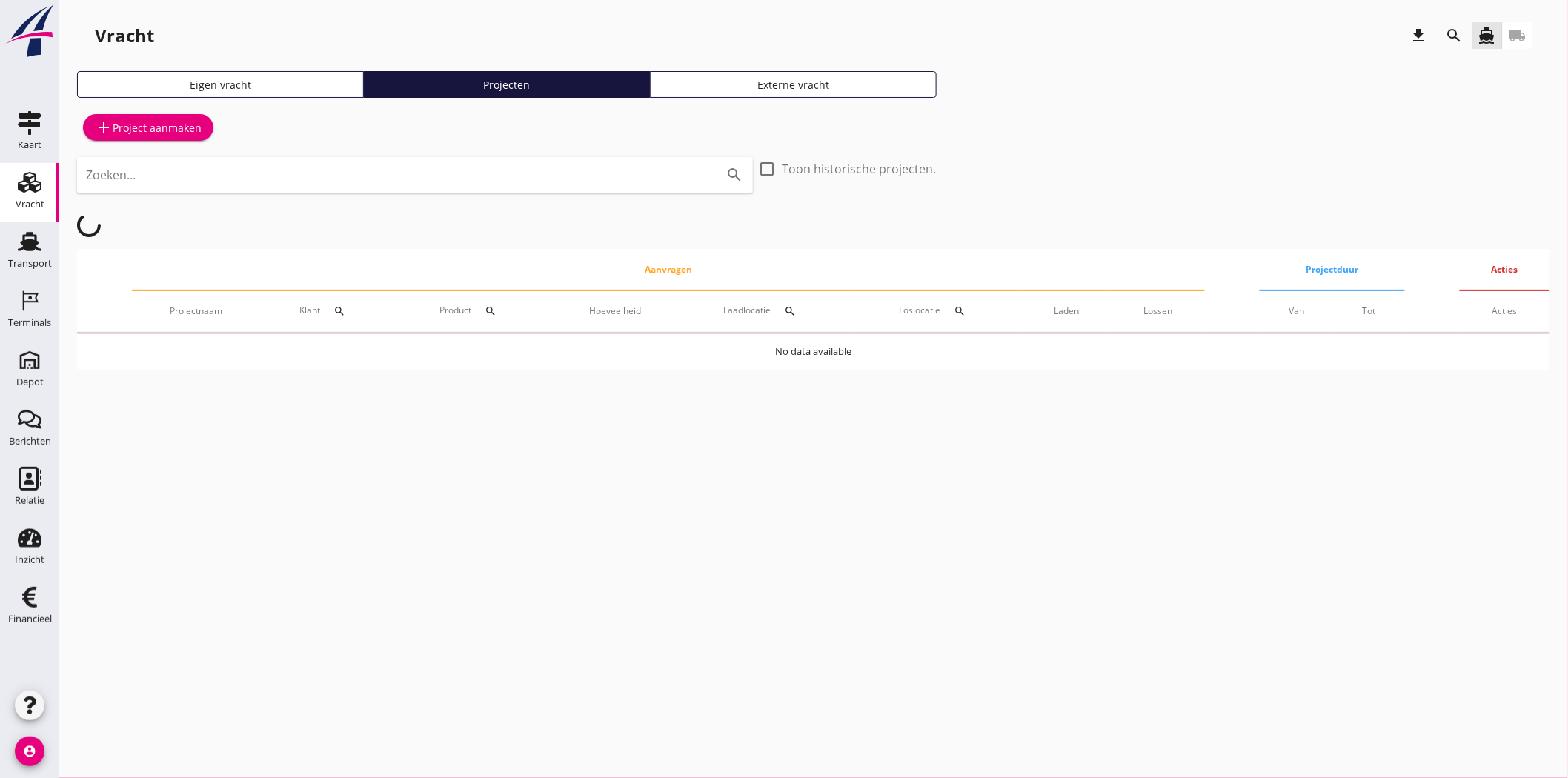
click at [773, 30] on icon "local_shipping" at bounding box center [1517, 36] width 17 height 17
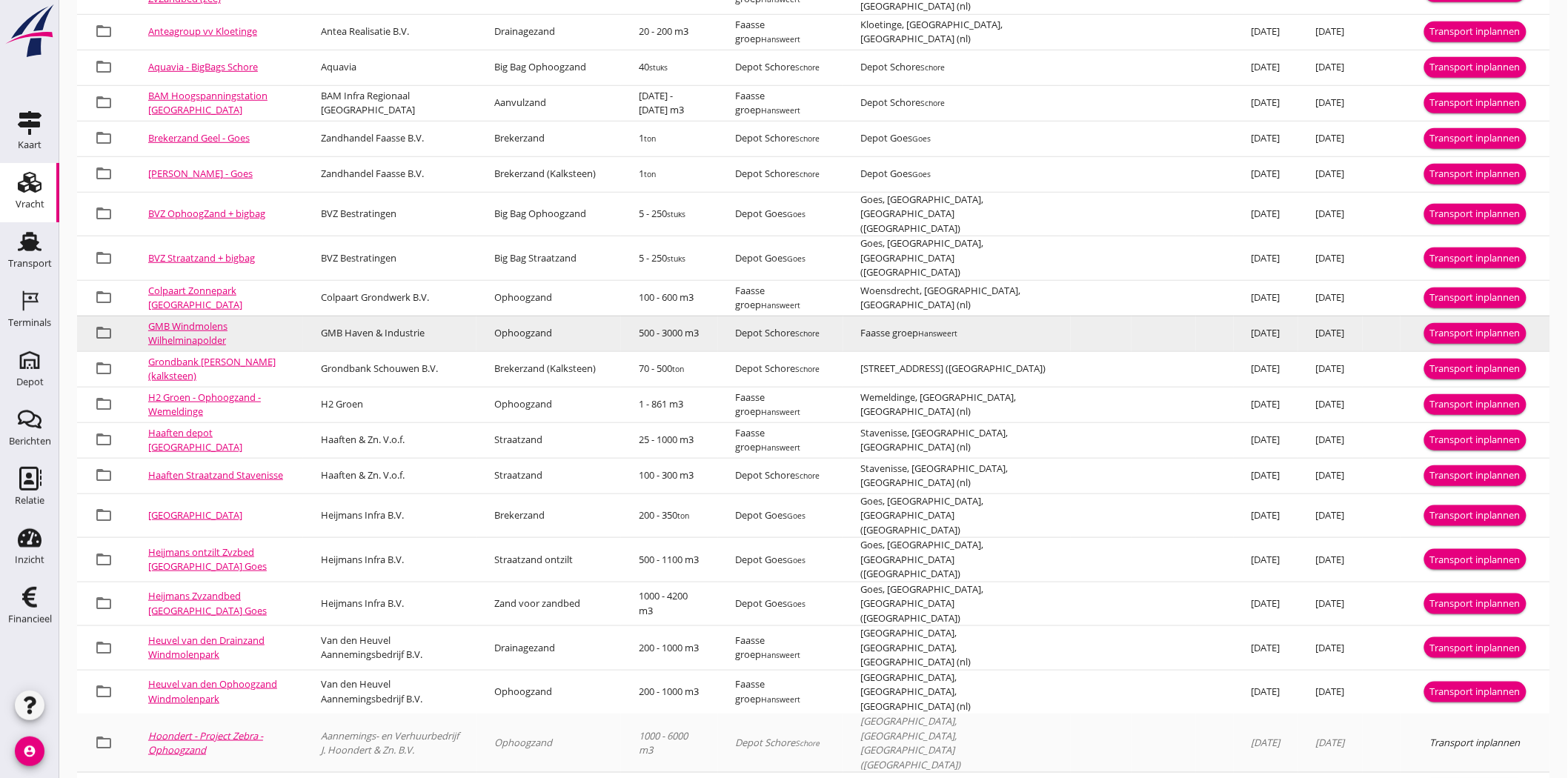
scroll to position [389, 0]
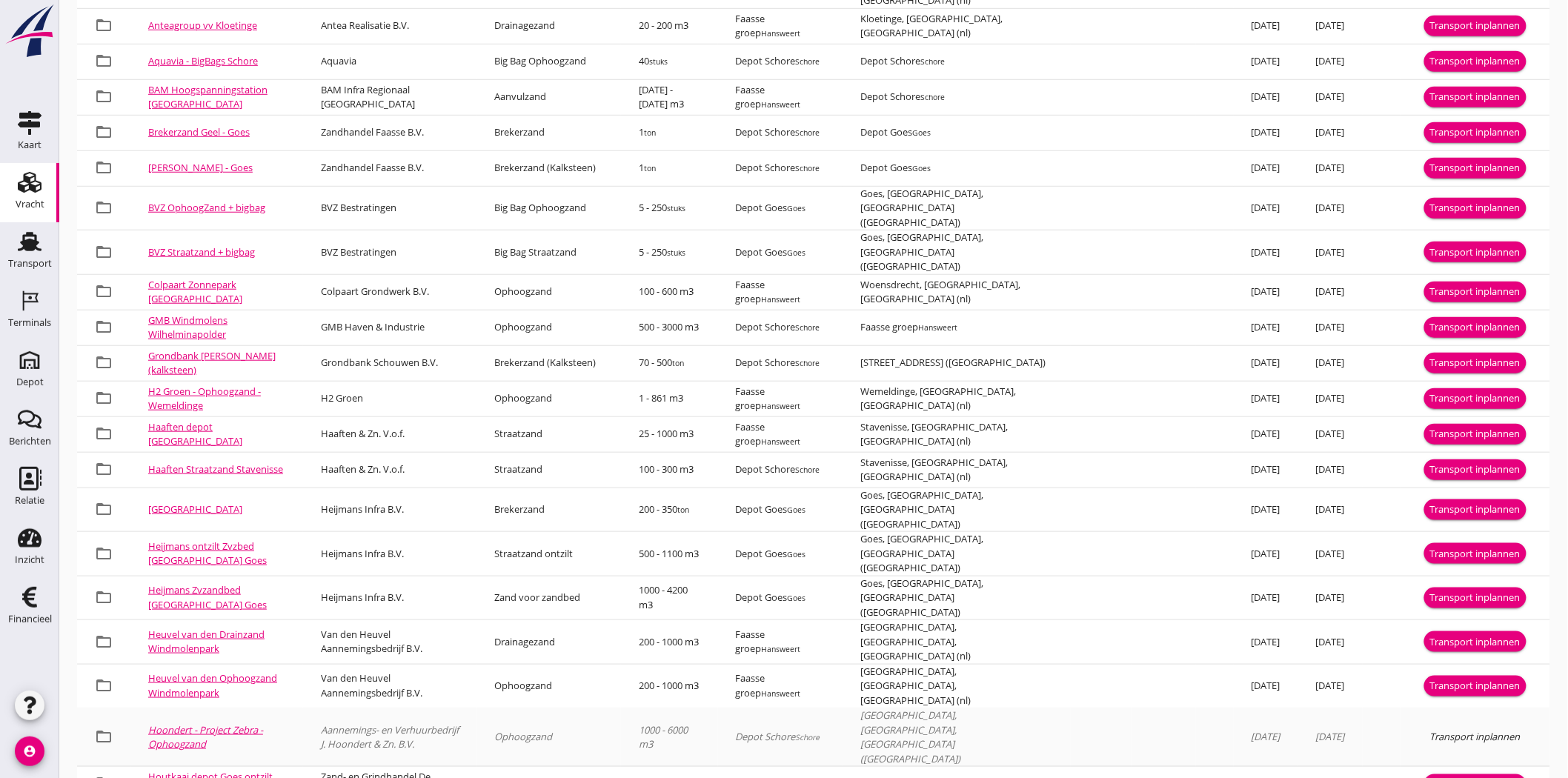
click at [257, 356] on td "Hoondert - Project Zebra - Ophoogzand" at bounding box center [216, 737] width 172 height 59
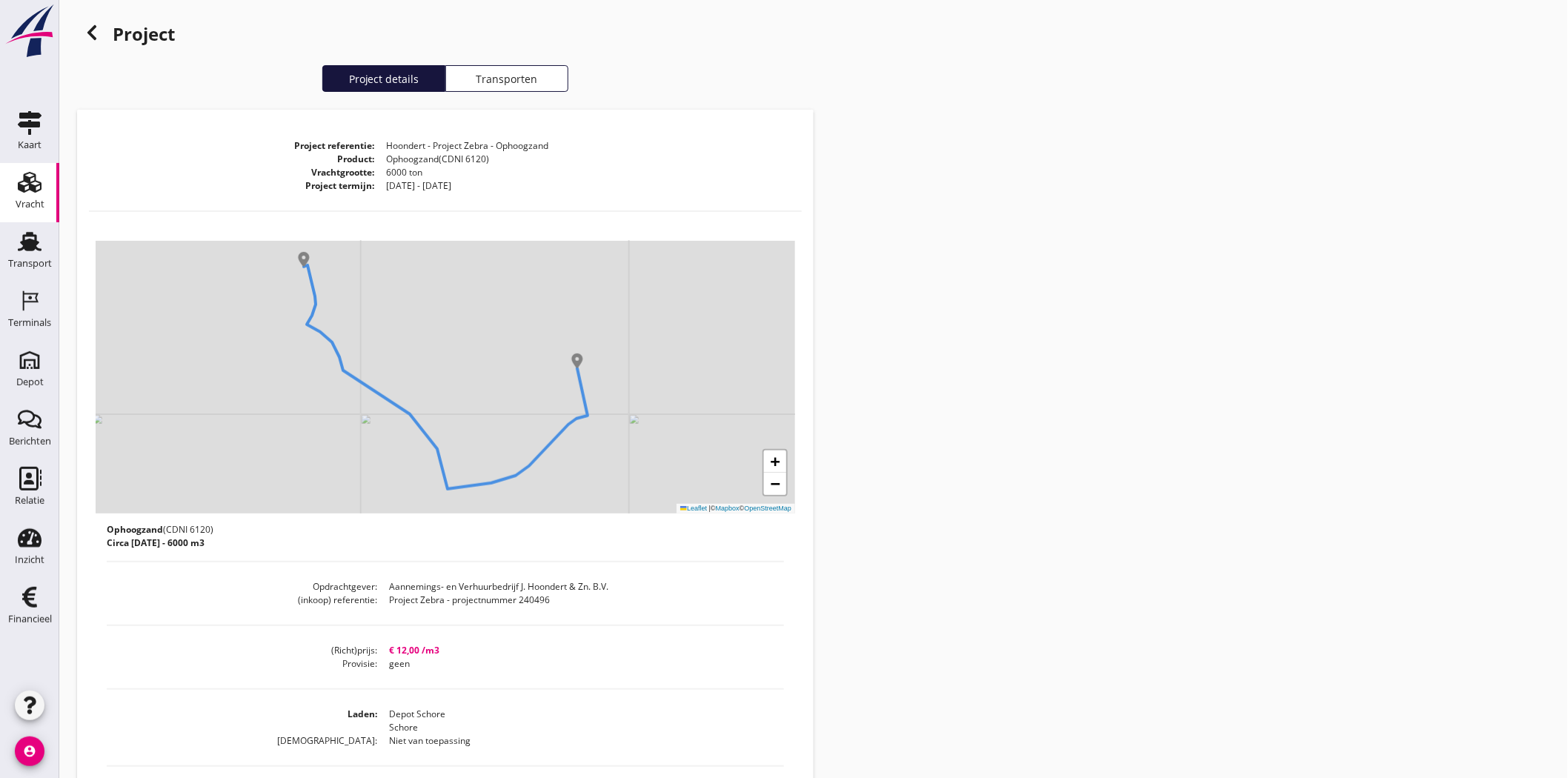
click at [625, 356] on div "+ − Leaflet | © Mapbox © OpenStreetMap" at bounding box center [445, 377] width 699 height 273
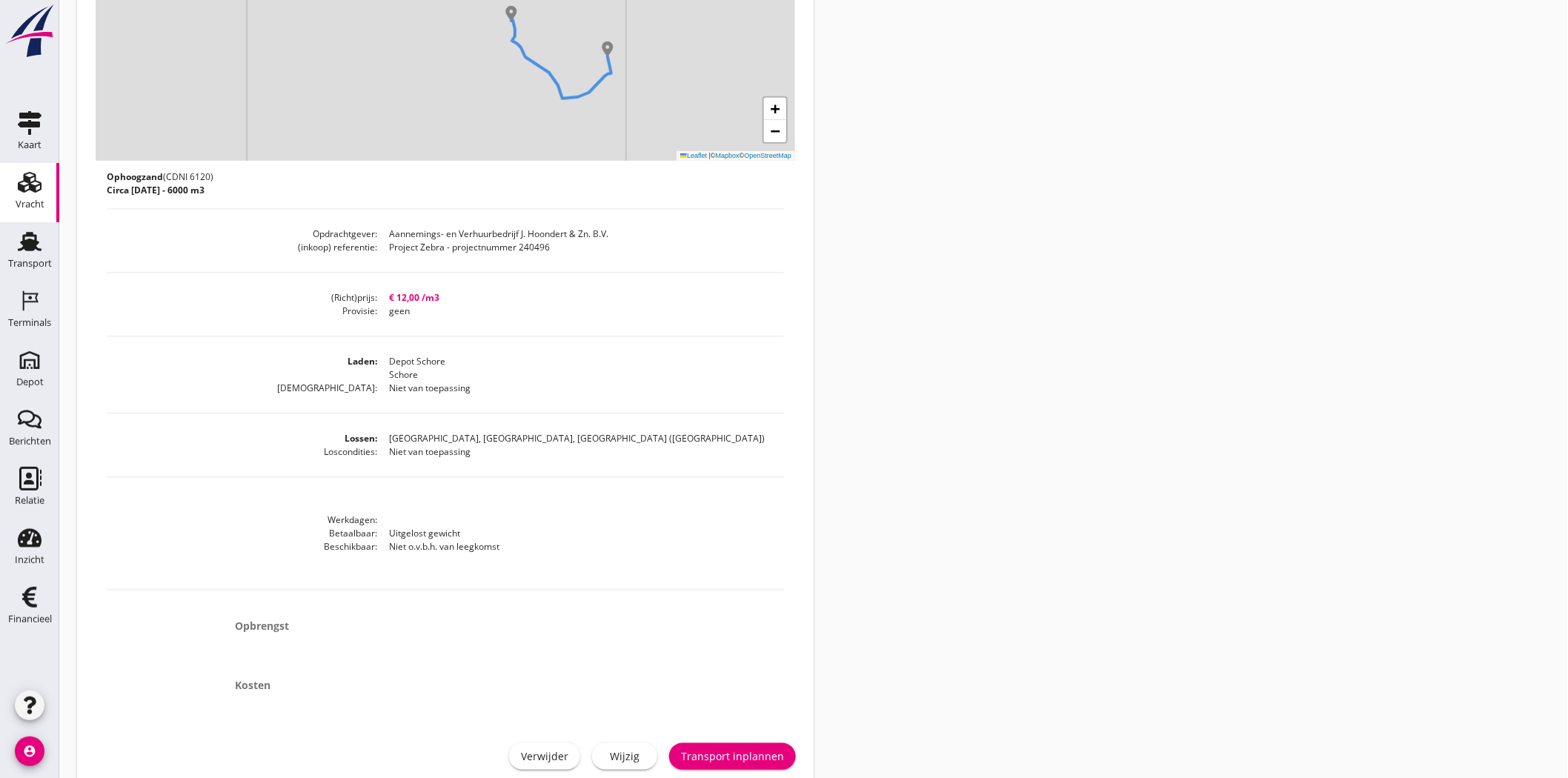
scroll to position [420, 0]
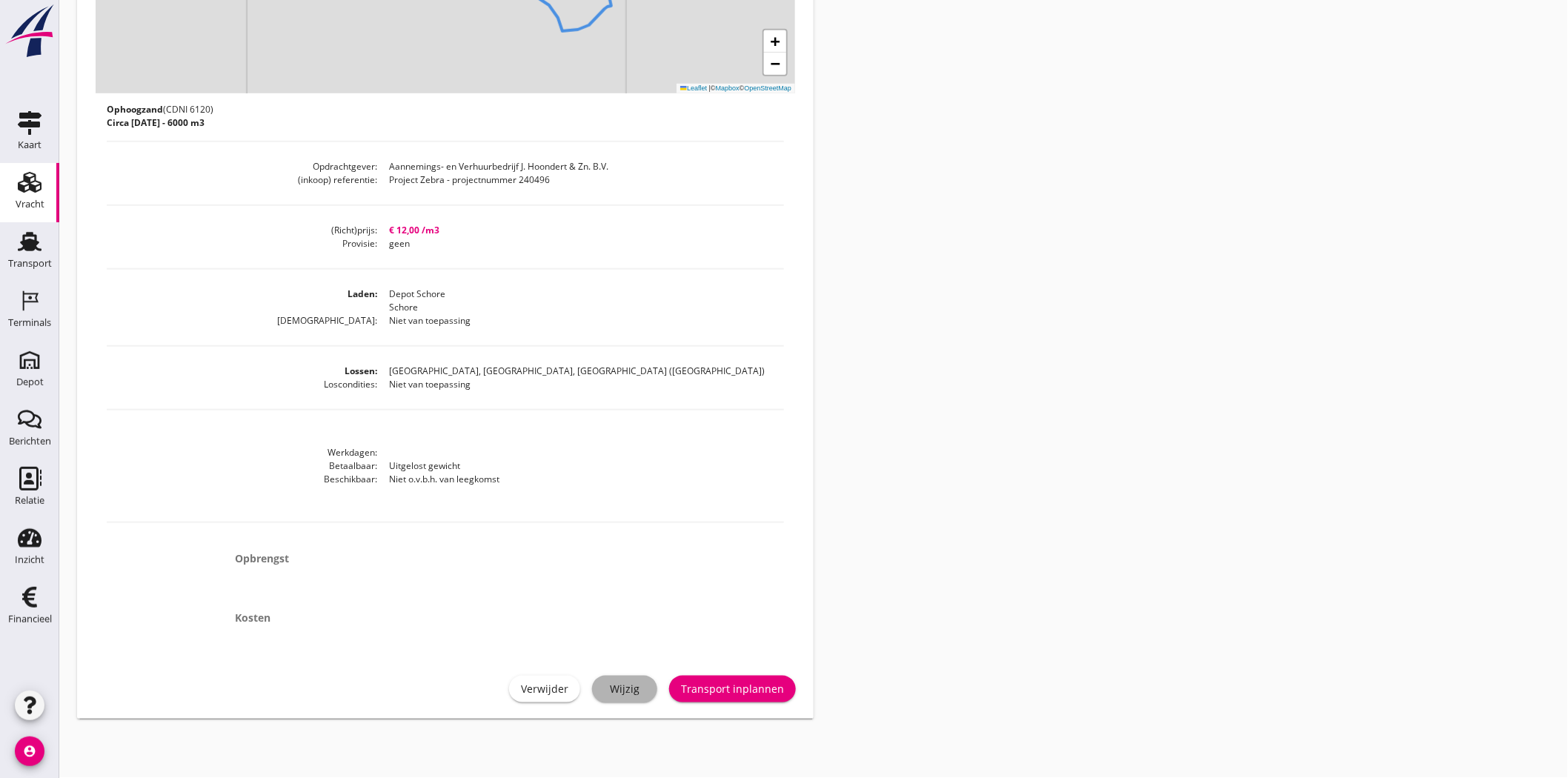
click at [622, 356] on div "Wijzig" at bounding box center [625, 689] width 41 height 16
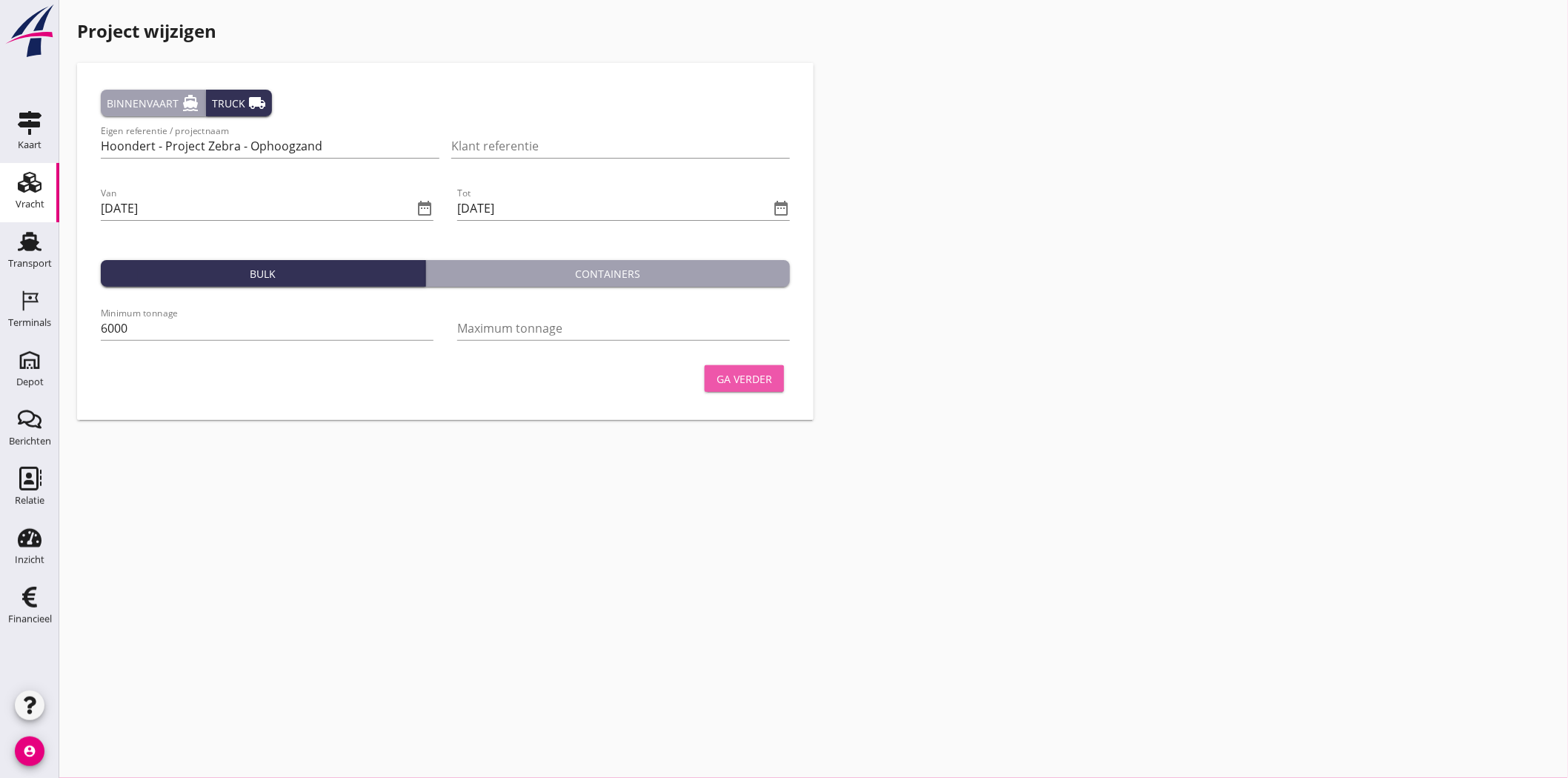
click at [747, 356] on div "Ga verder" at bounding box center [745, 379] width 56 height 16
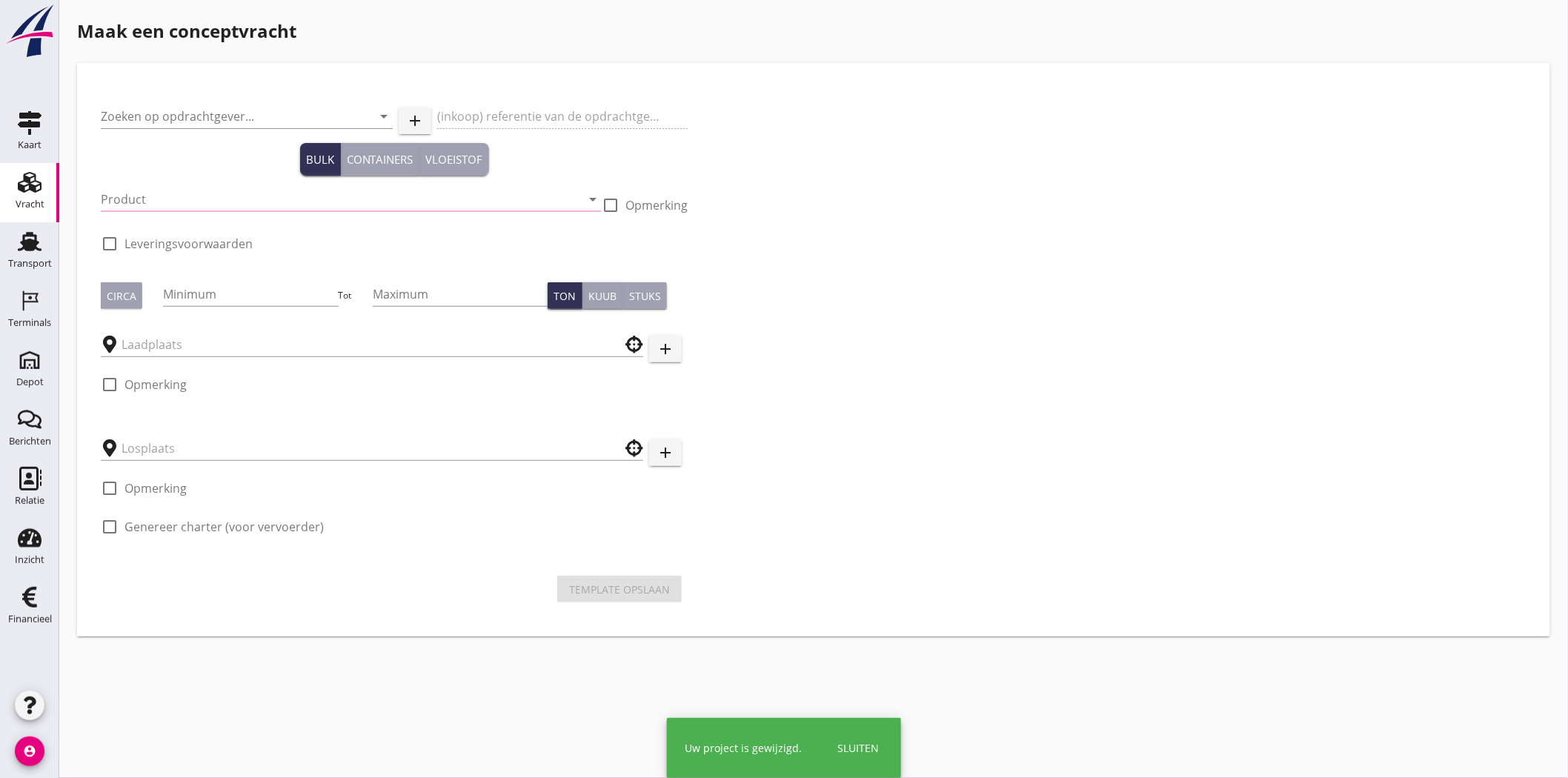
type input "Aannemings- en Verhuurbedrijf J. Hoondert & Zn. B.V."
type input "Project Zebra - projectnummer 240496"
type input "Ophoogzand (6120)"
type input "1000"
type input "6000"
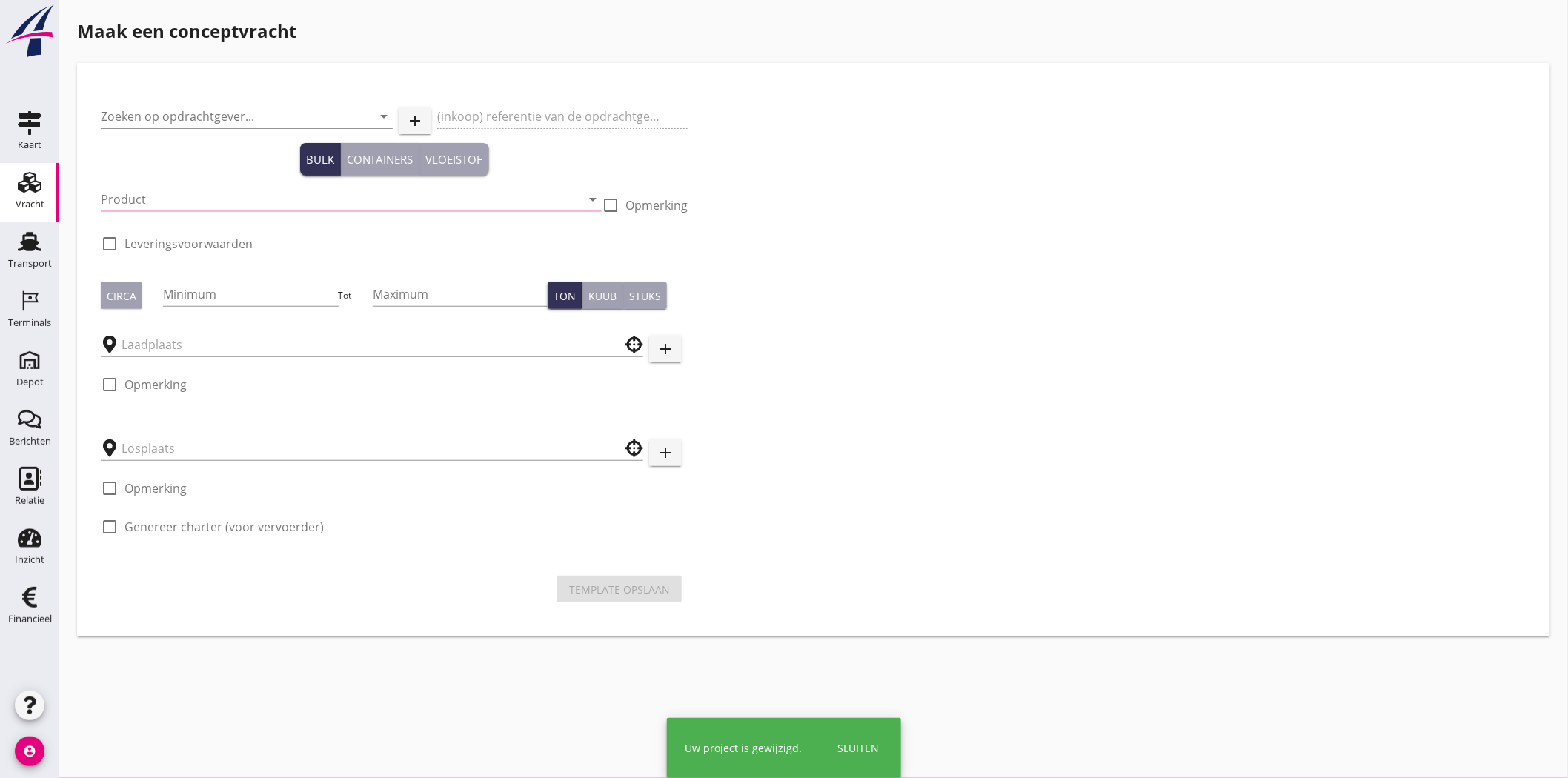
type input "[GEOGRAPHIC_DATA], [GEOGRAPHIC_DATA], [GEOGRAPHIC_DATA]"
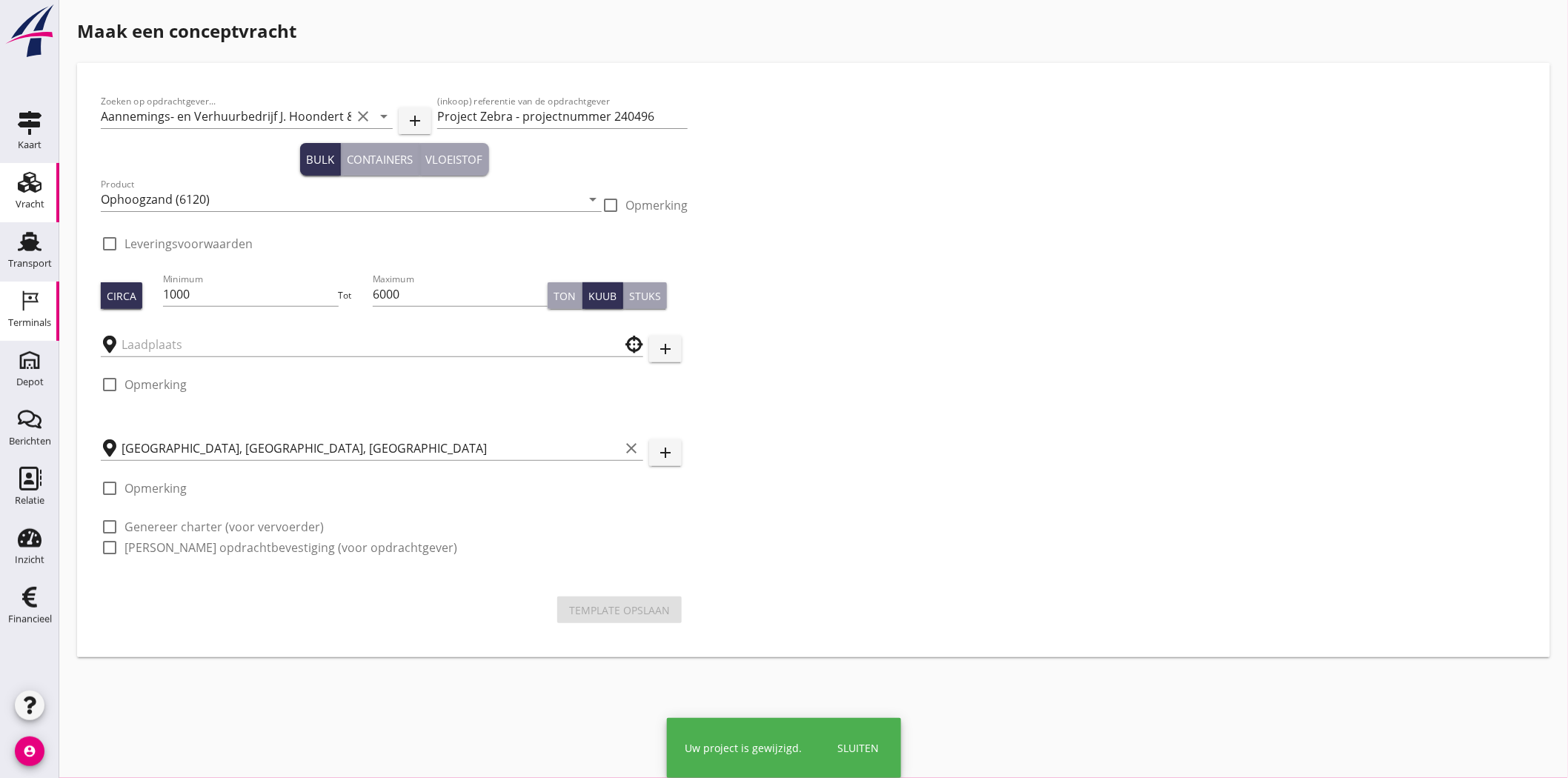
checkbox input "true"
type input "Depot Schore"
checkbox input "true"
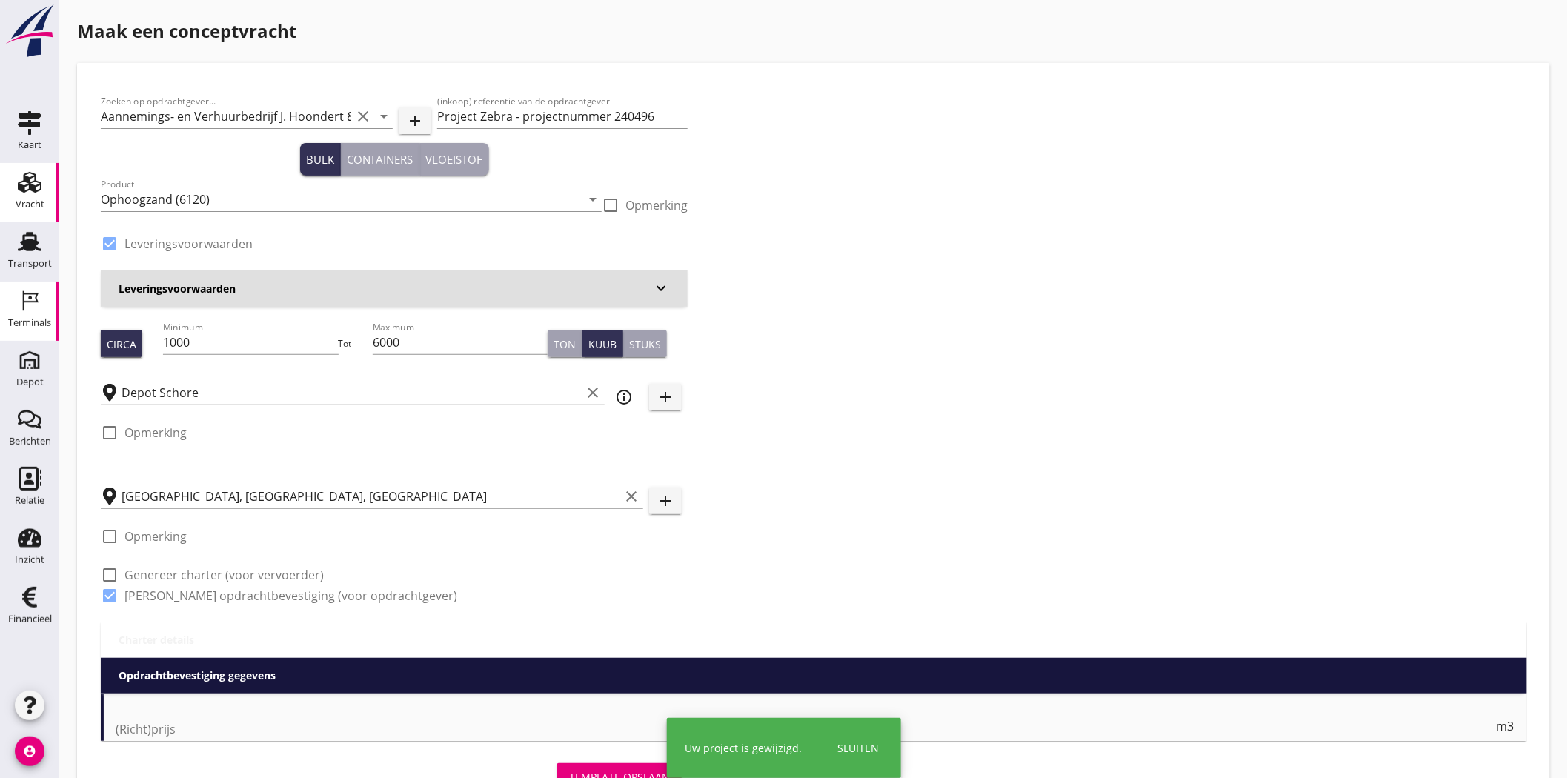
type input "12"
checkbox input "false"
radio input "false"
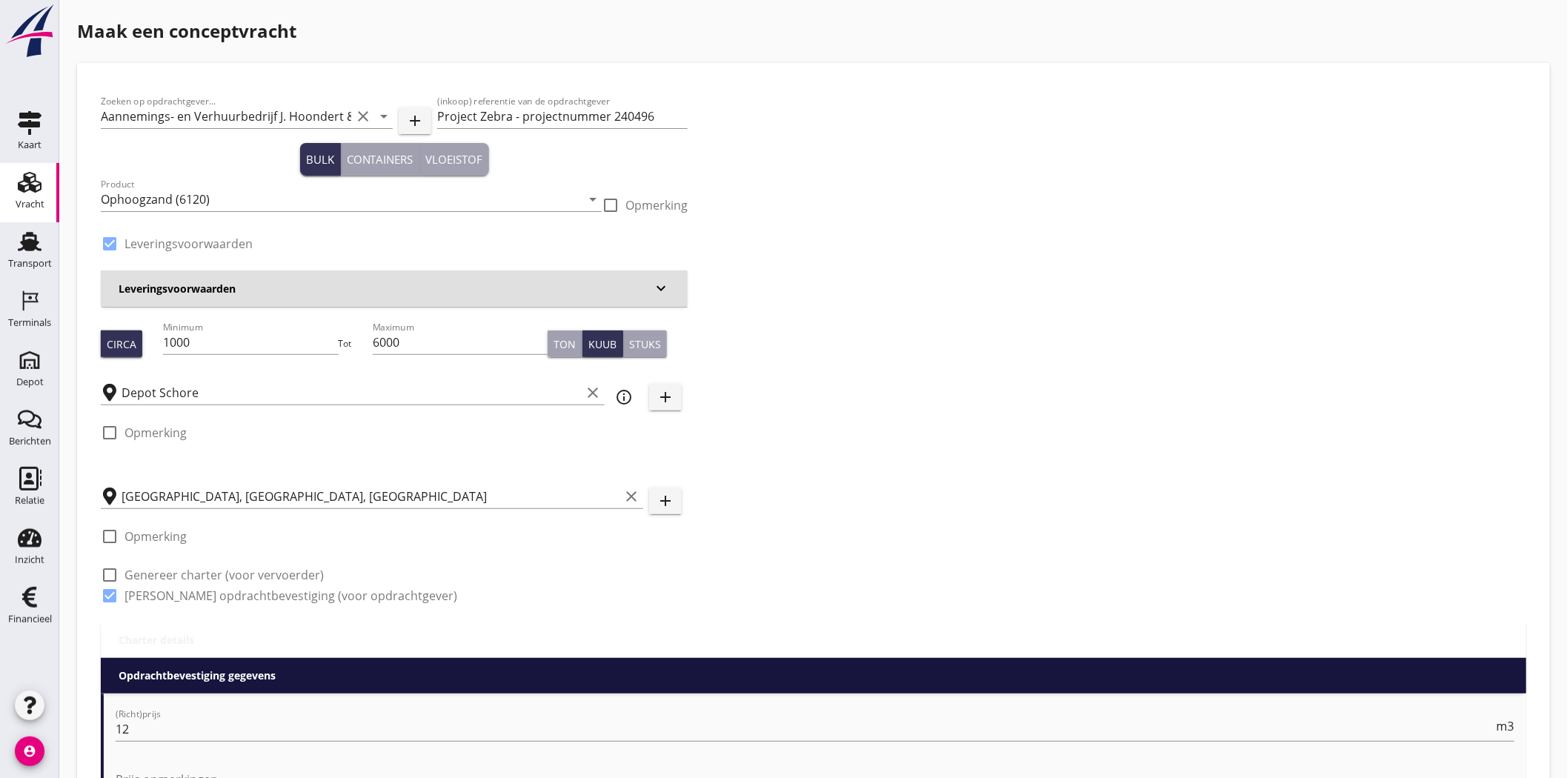
click at [313, 296] on h3 "Leveringsvoorwaarden" at bounding box center [385, 288] width 533 height 16
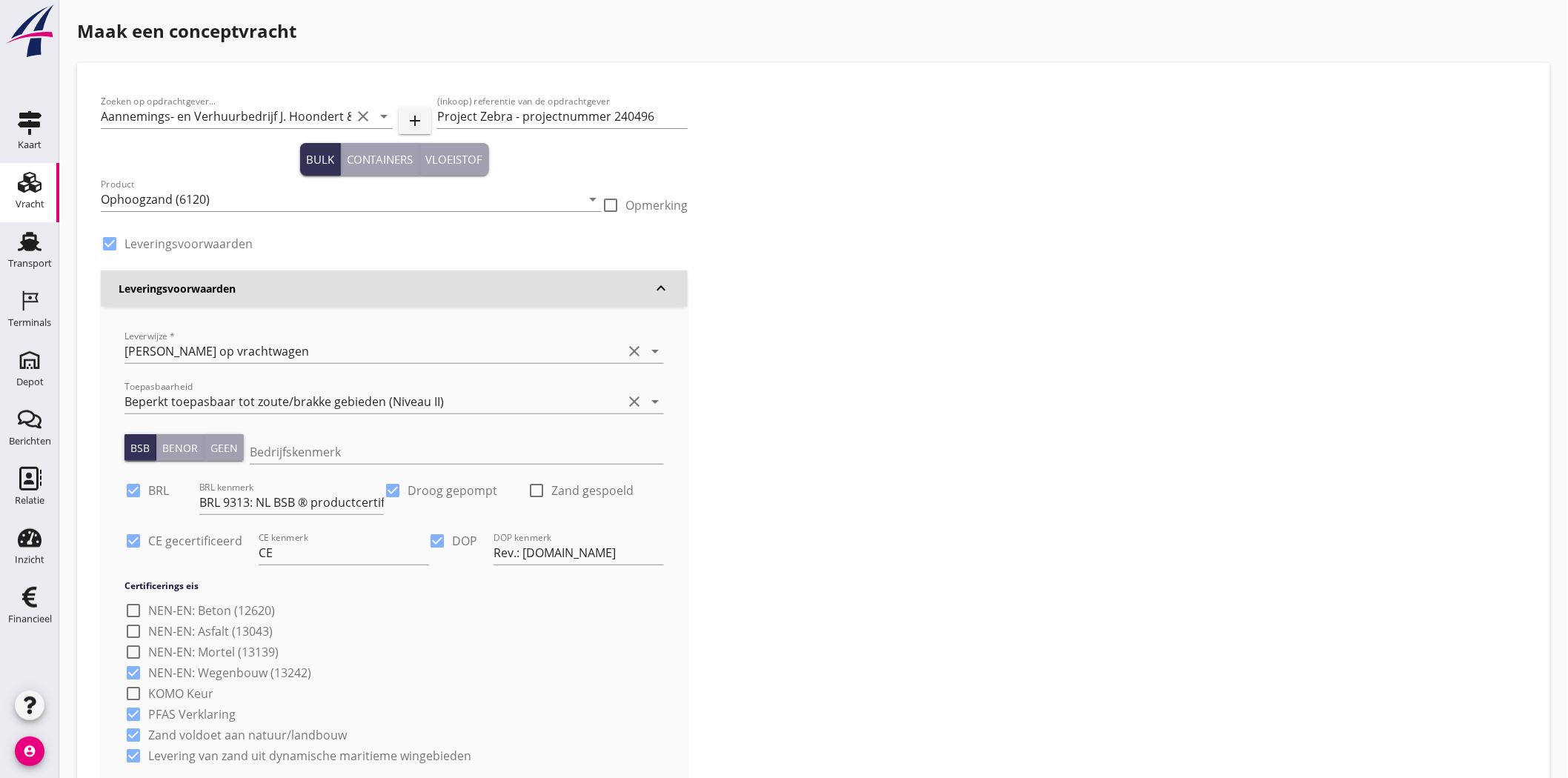
click at [773, 339] on div "Zoeken op opdrachtgever... Aannemings- en Verhuurbedrijf [PERSON_NAME] & Zn. B.…" at bounding box center [813, 592] width 1438 height 1012
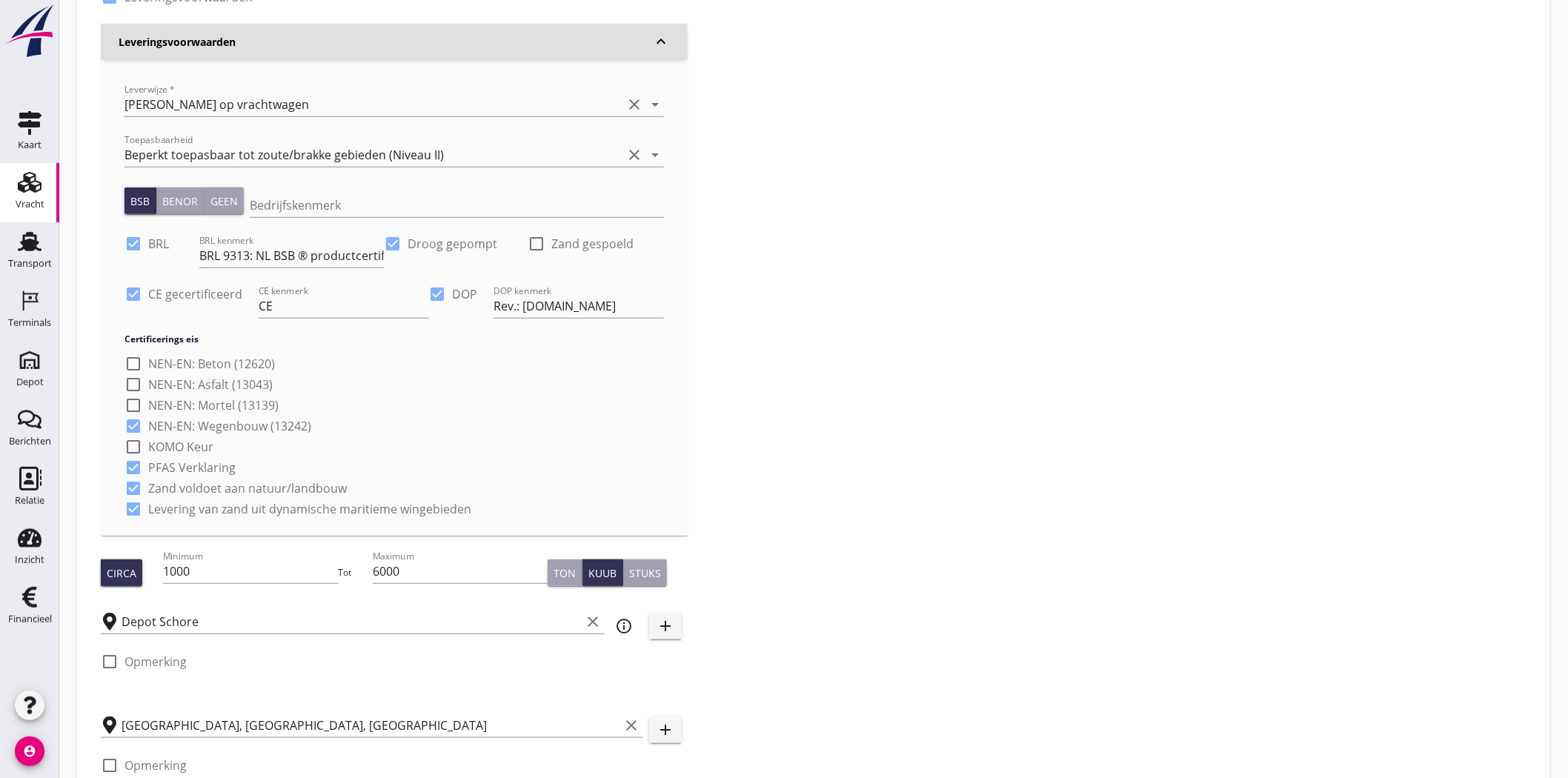
scroll to position [494, 0]
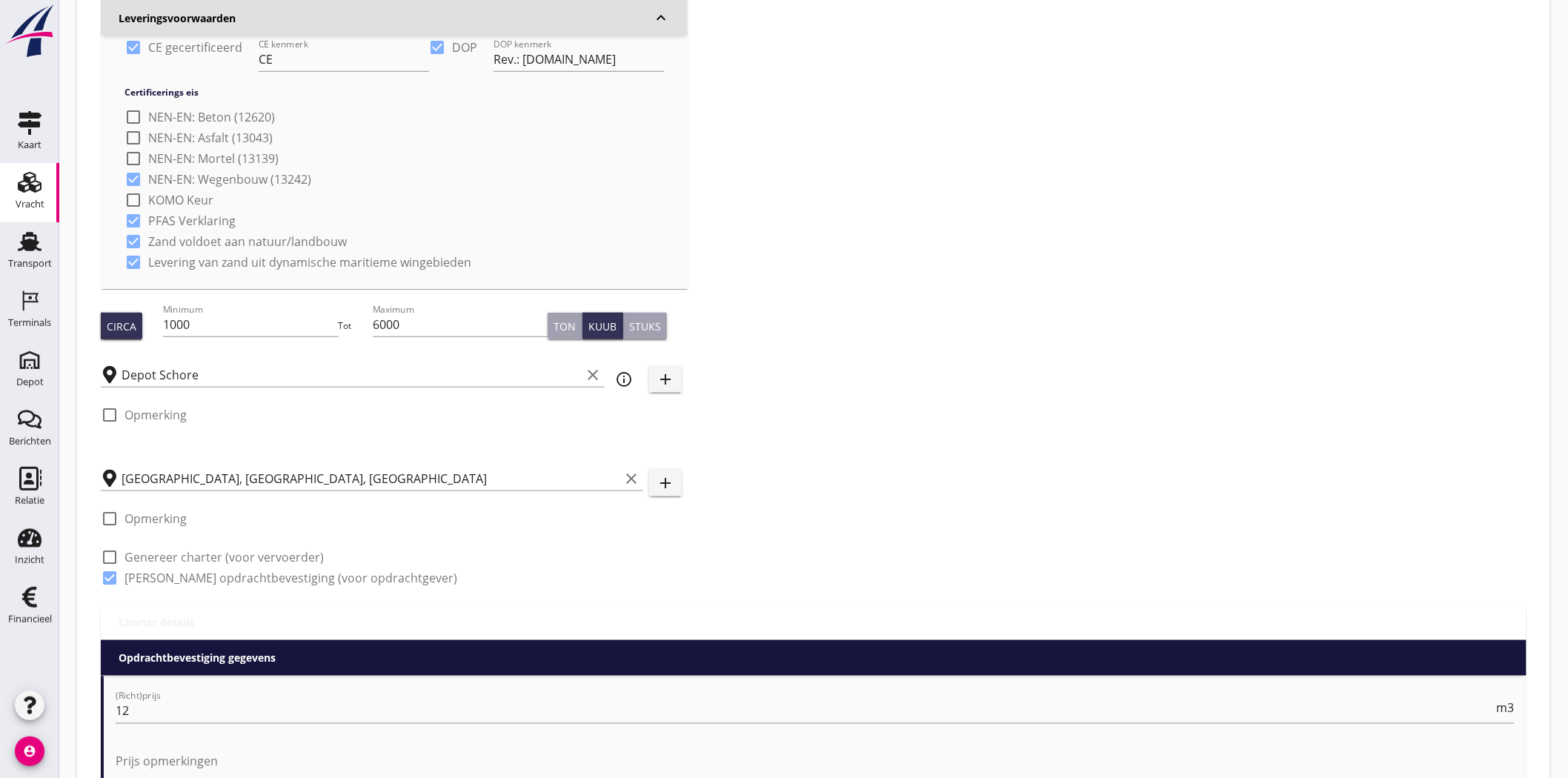
click at [773, 356] on div "Zoeken op opdrachtgever... Aannemings- en Verhuurbedrijf [PERSON_NAME] & Zn. B.…" at bounding box center [813, 99] width 1438 height 1012
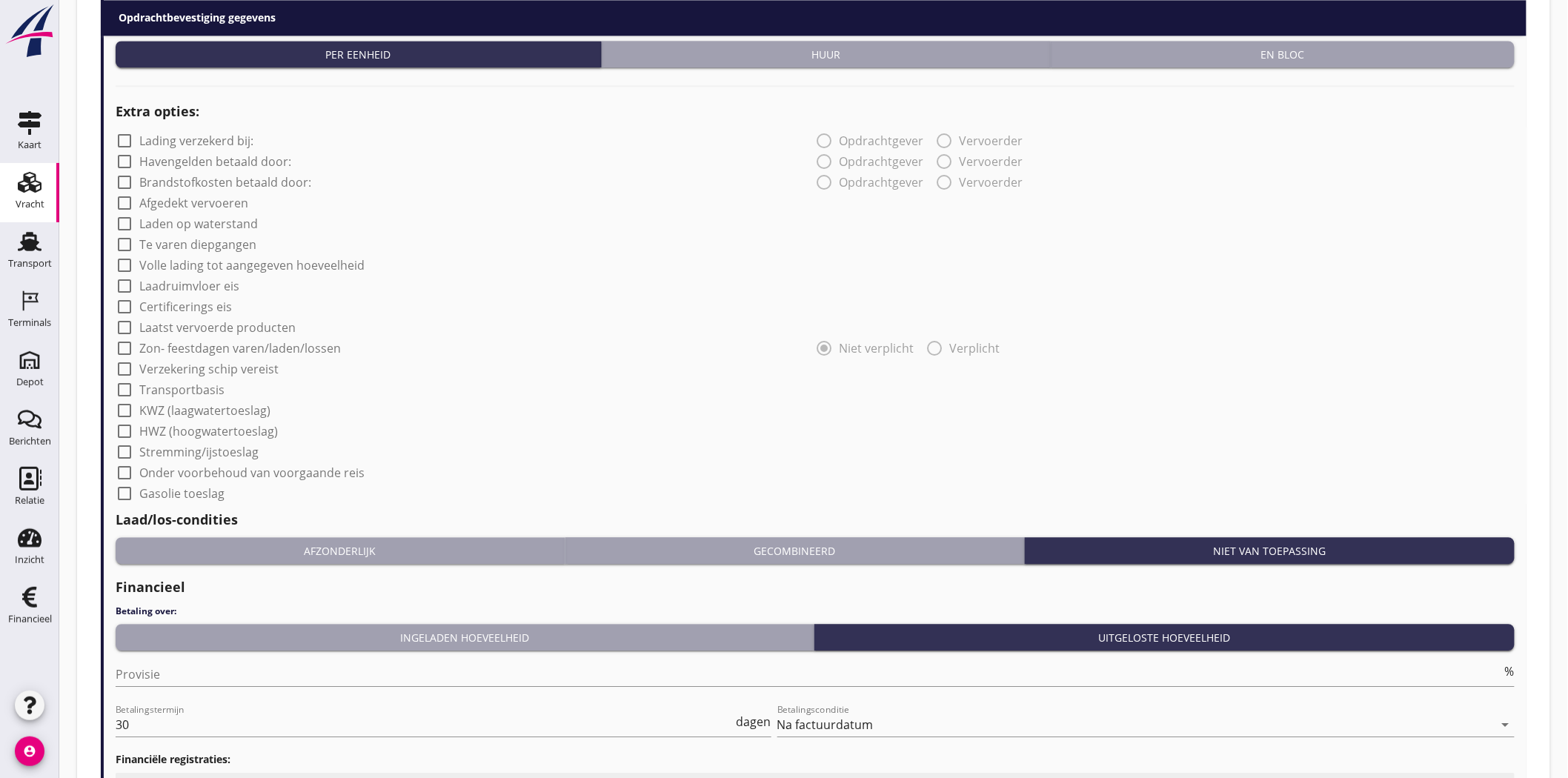
scroll to position [1564, 0]
